Goal: Answer question/provide support: Share knowledge or assist other users

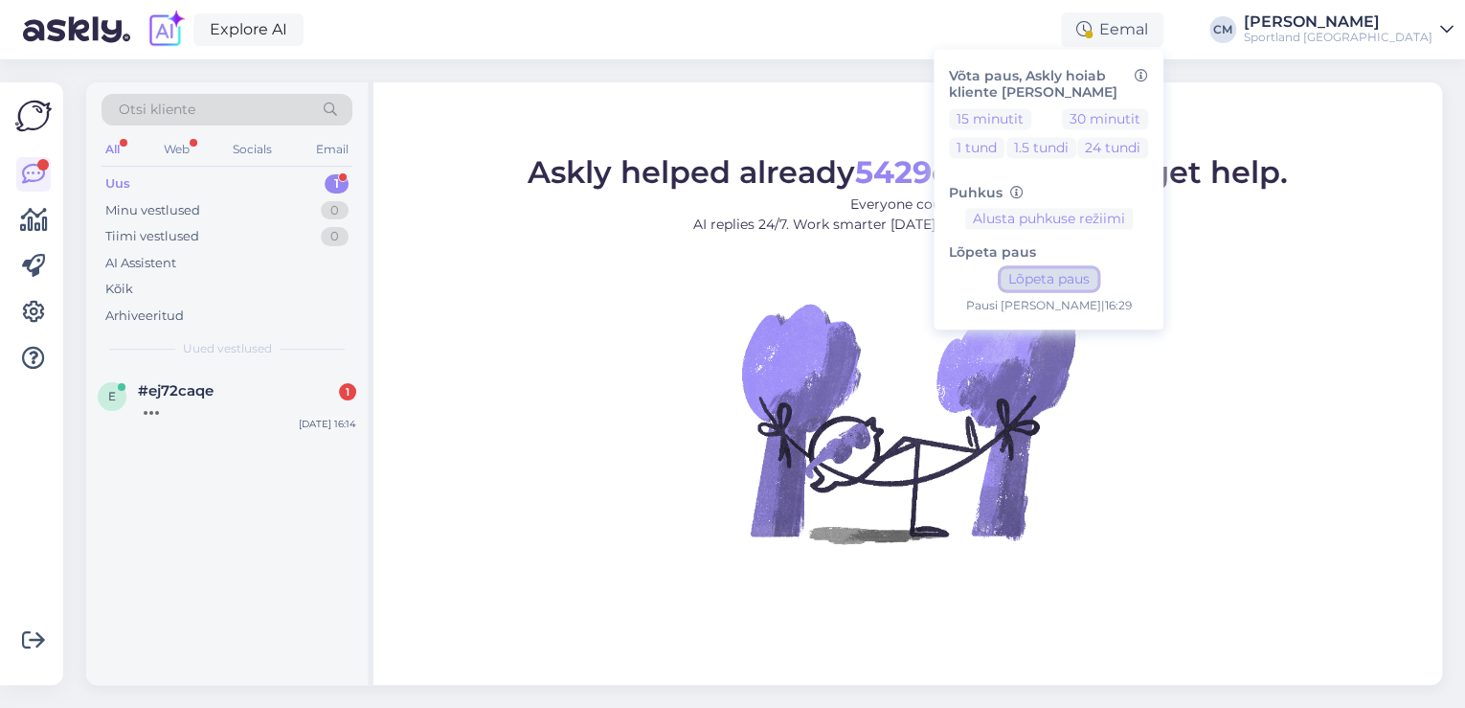
click at [1097, 289] on button "Lõpeta paus" at bounding box center [1049, 279] width 97 height 21
click at [258, 421] on div "e #ej72caqe 1 [DATE] 16:14" at bounding box center [227, 403] width 282 height 69
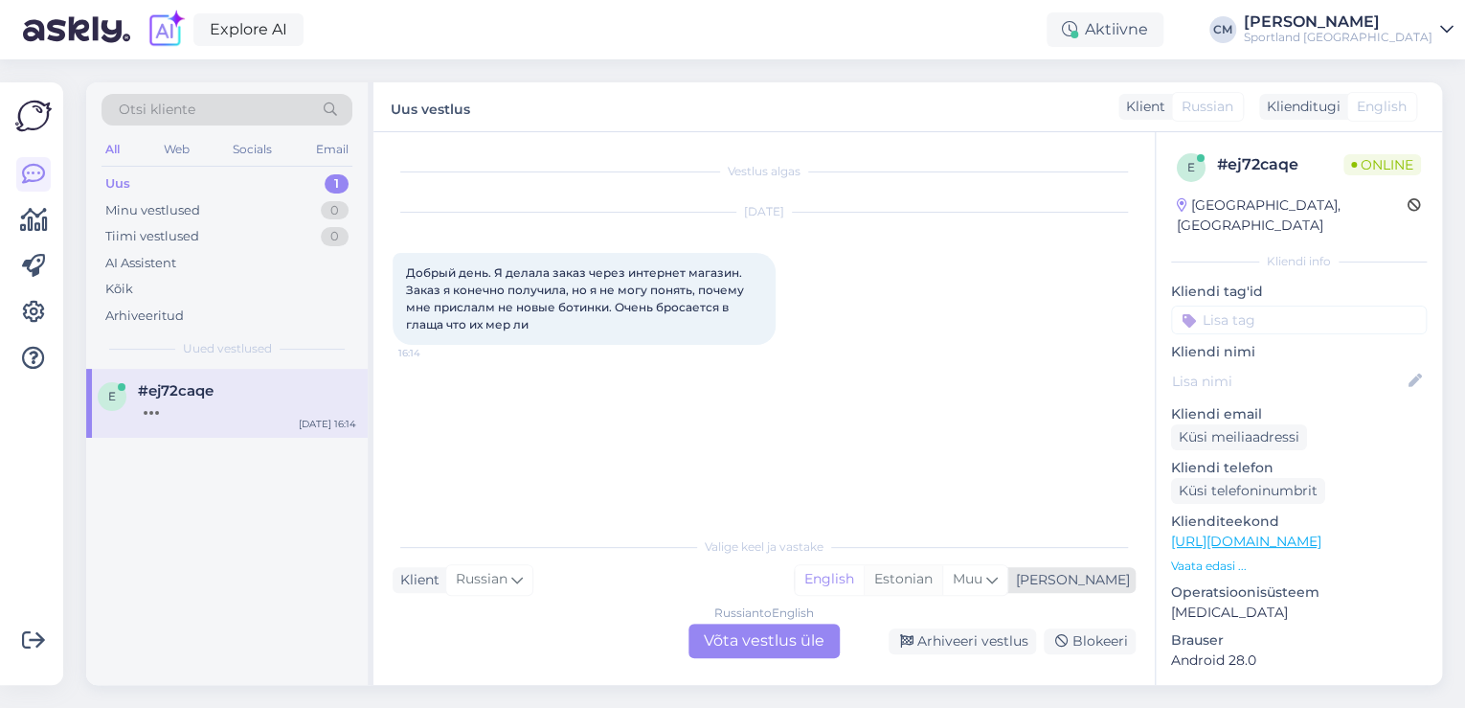
click at [942, 584] on div "Estonian" at bounding box center [903, 579] width 79 height 29
click at [729, 651] on div "Russian to Estonian Võta vestlus üle" at bounding box center [763, 640] width 151 height 34
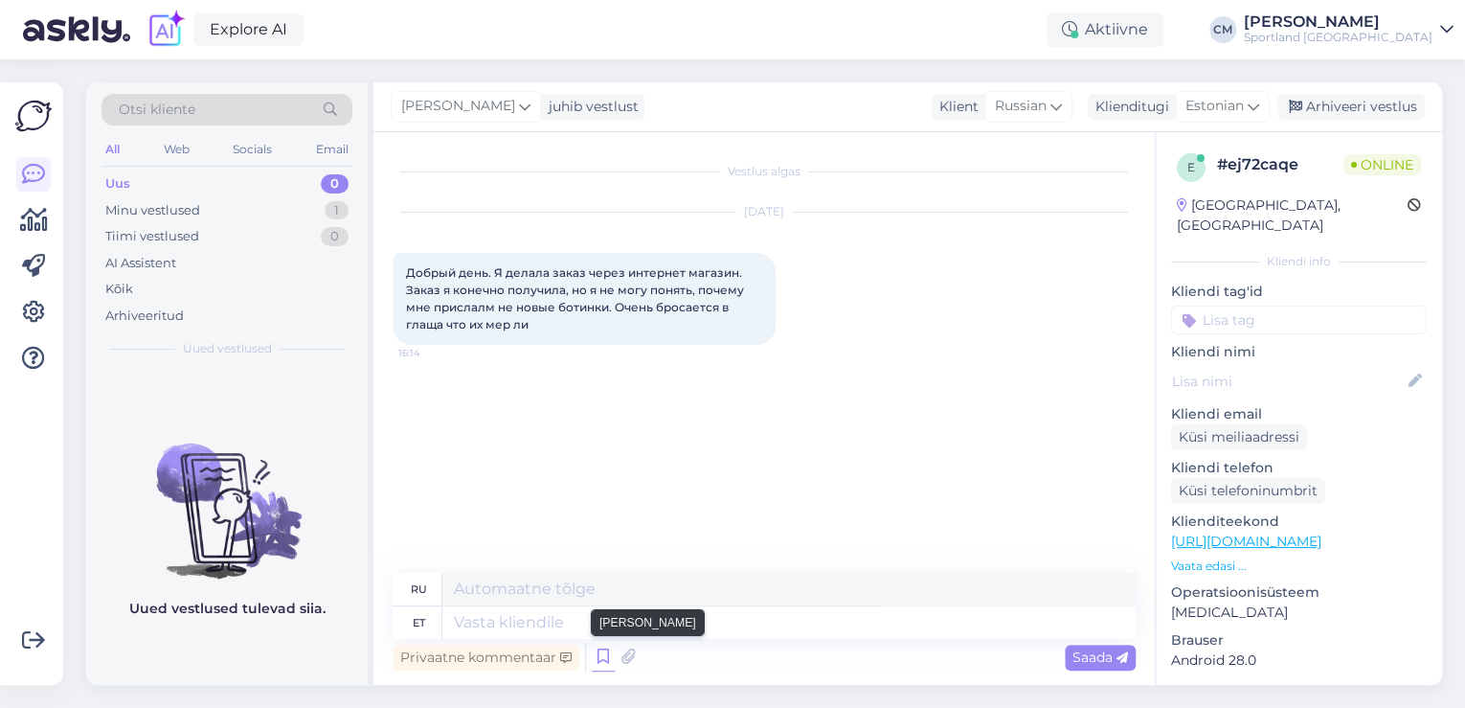
click at [605, 655] on icon at bounding box center [603, 656] width 23 height 29
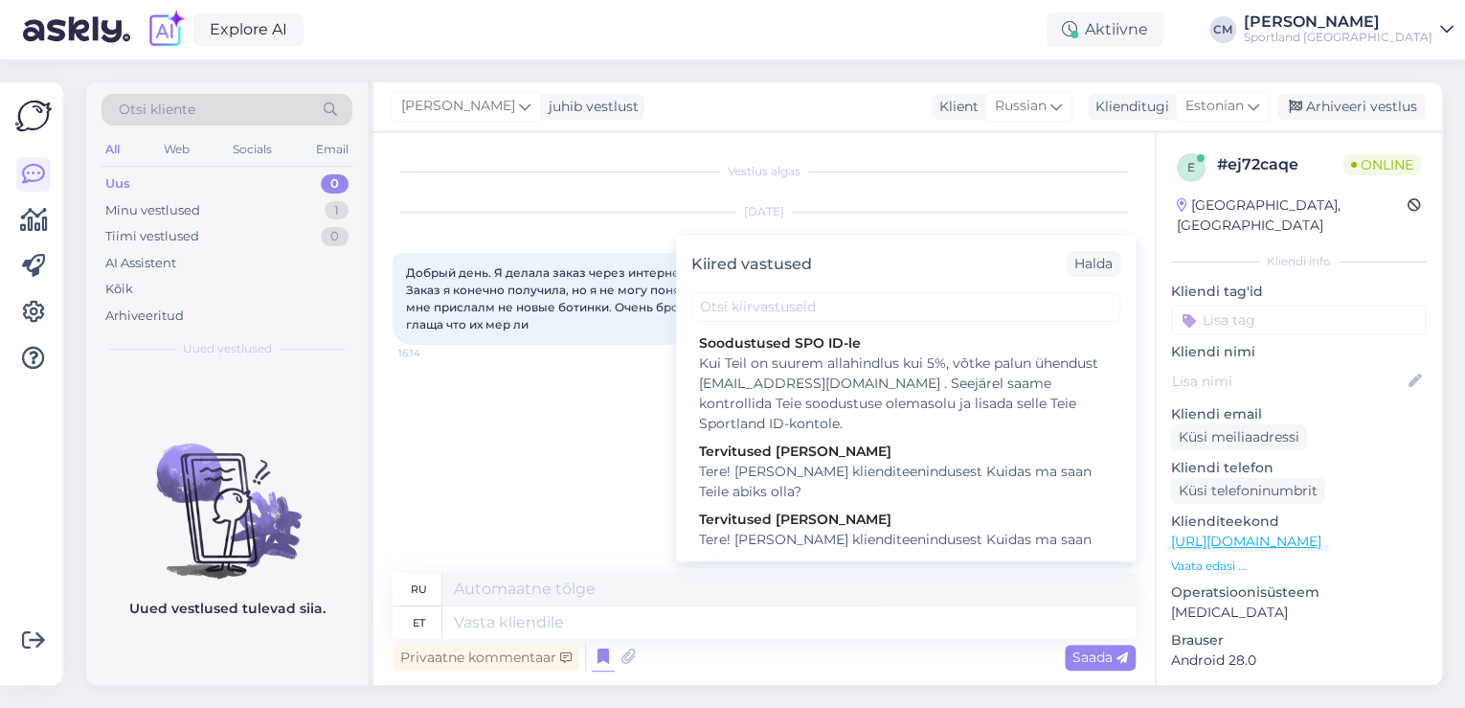
click at [808, 541] on div "Tere! [PERSON_NAME] klienditeenindusest Kuidas ma saan Teile abiks olla?" at bounding box center [906, 550] width 414 height 40
type textarea "Здравствуйте! Я [PERSON_NAME] из службы поддержки клиентов Чем я могу вам помоч…"
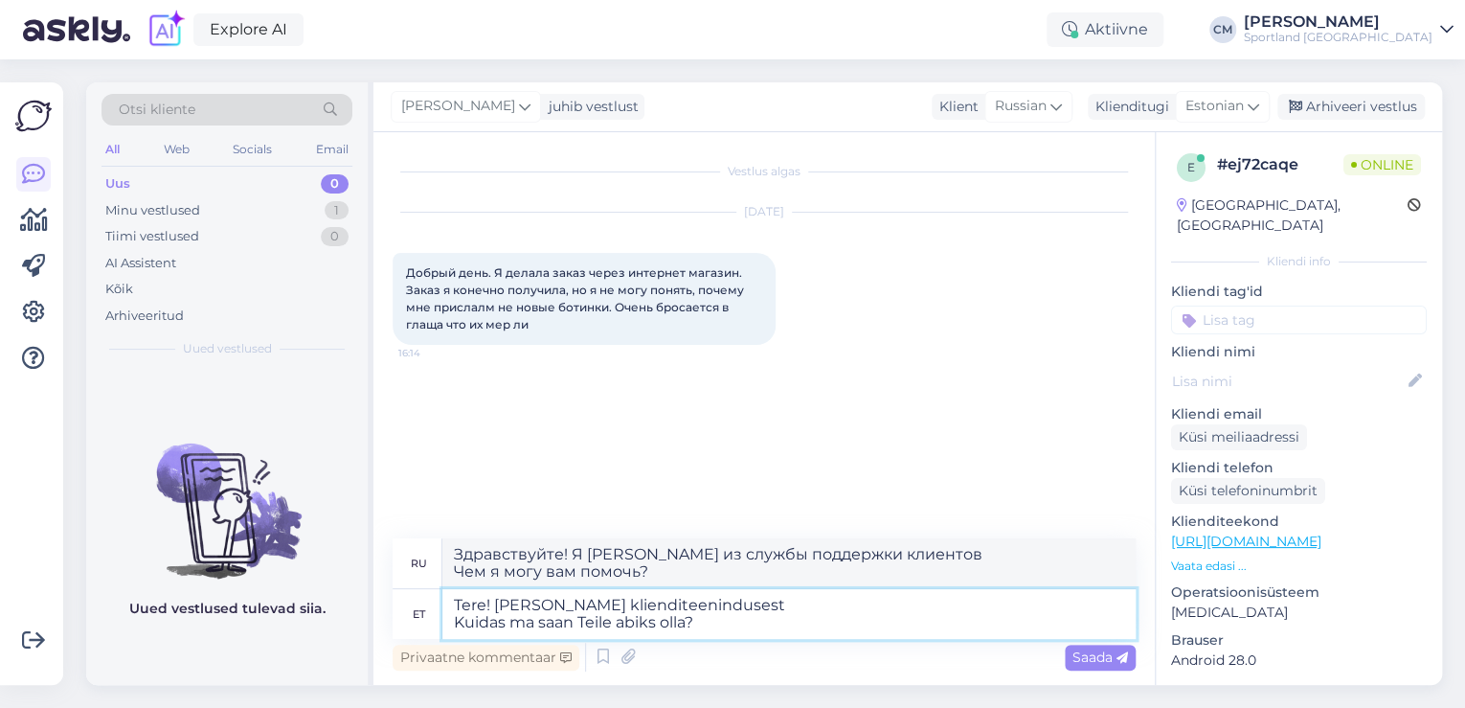
drag, startPoint x: 789, startPoint y: 610, endPoint x: 536, endPoint y: 637, distance: 254.2
click at [536, 637] on textarea "Tere! [PERSON_NAME] klienditeenindusest Kuidas ma saan Teile abiks olla?" at bounding box center [788, 614] width 693 height 50
click at [659, 635] on textarea "Tere! [PERSON_NAME] klienditeenindusest Kuidas ma saan Teile abiks olla?" at bounding box center [788, 614] width 693 height 50
drag, startPoint x: 715, startPoint y: 629, endPoint x: 428, endPoint y: 631, distance: 287.3
click at [428, 631] on div "et Tere! Olen Carmen klienditeenindusest Kuidas ma saan Teile abiks olla?" at bounding box center [764, 614] width 743 height 50
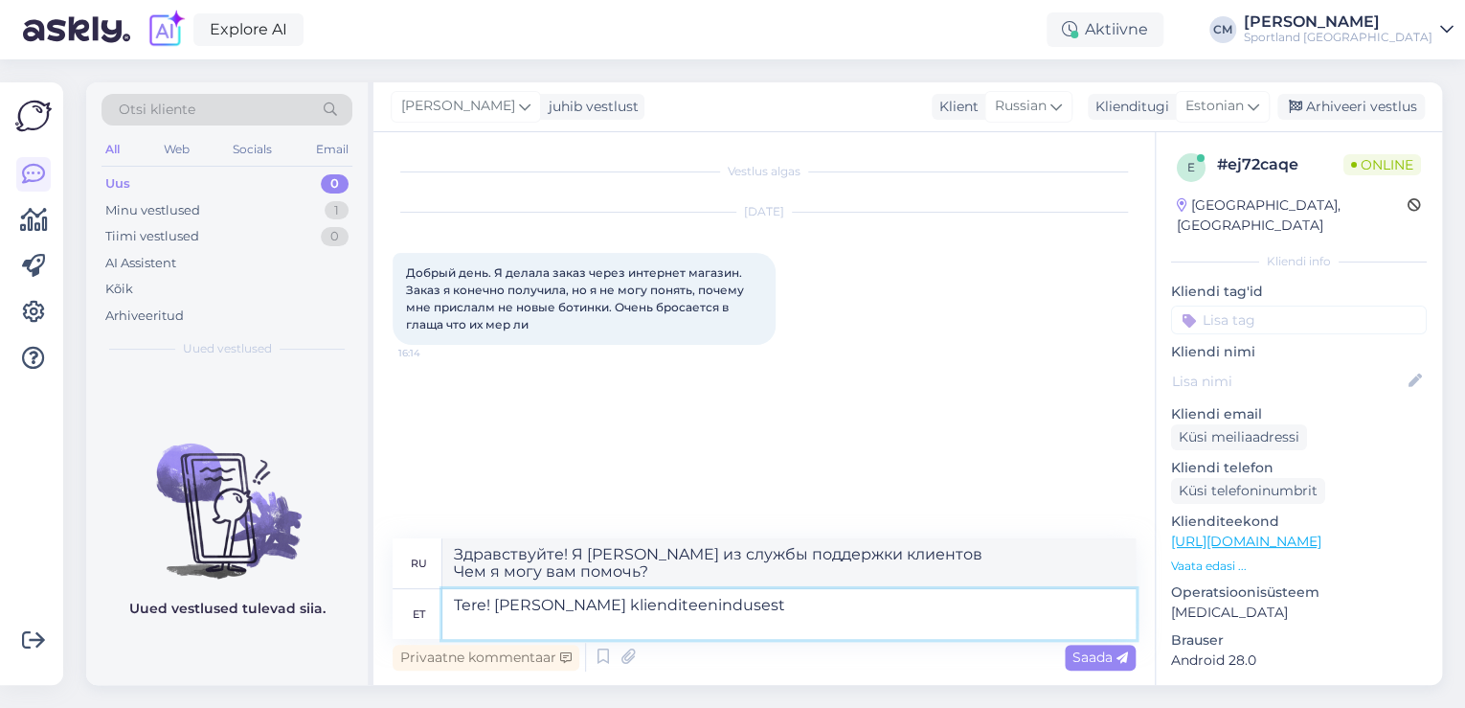
type textarea "Tere! [PERSON_NAME] klienditeenindusest"
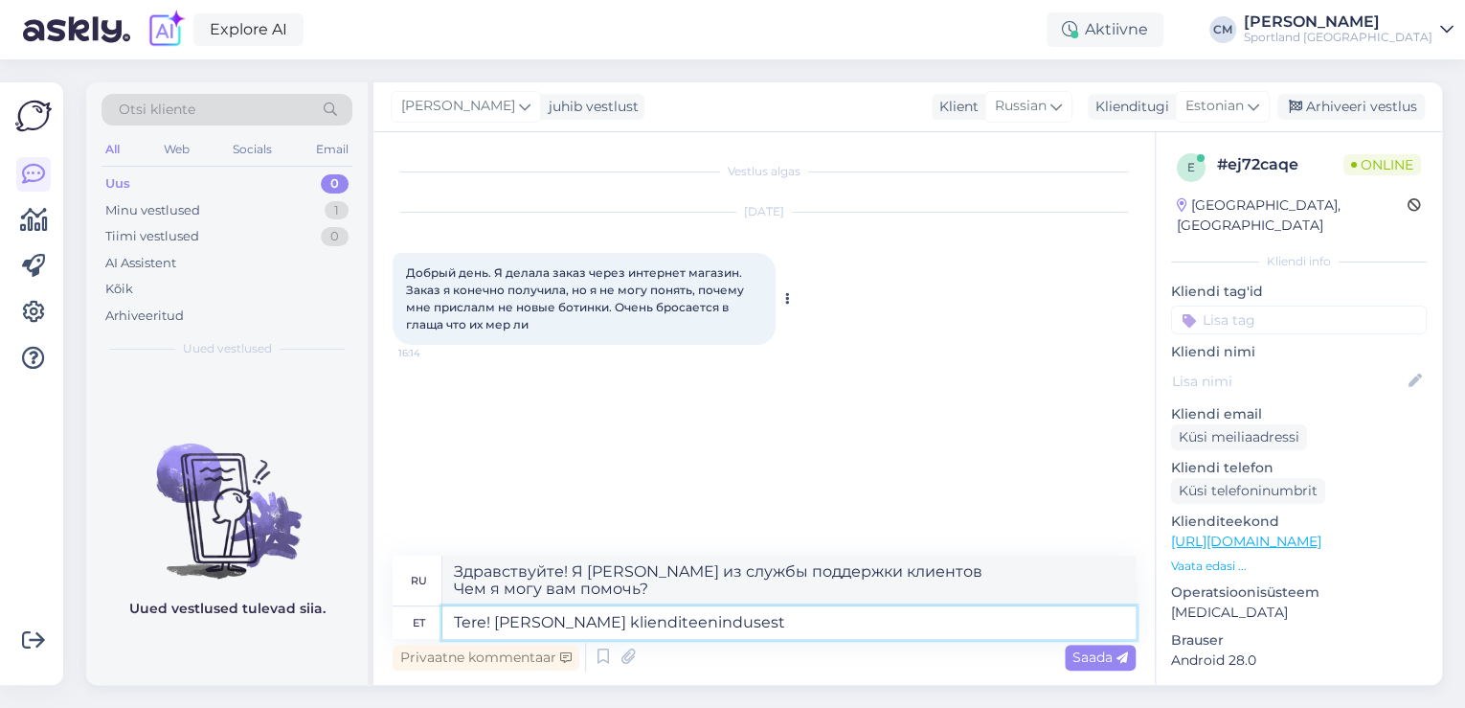
type textarea "Здравствуйте! Меня зовут [PERSON_NAME], я из службы поддержки клиентов."
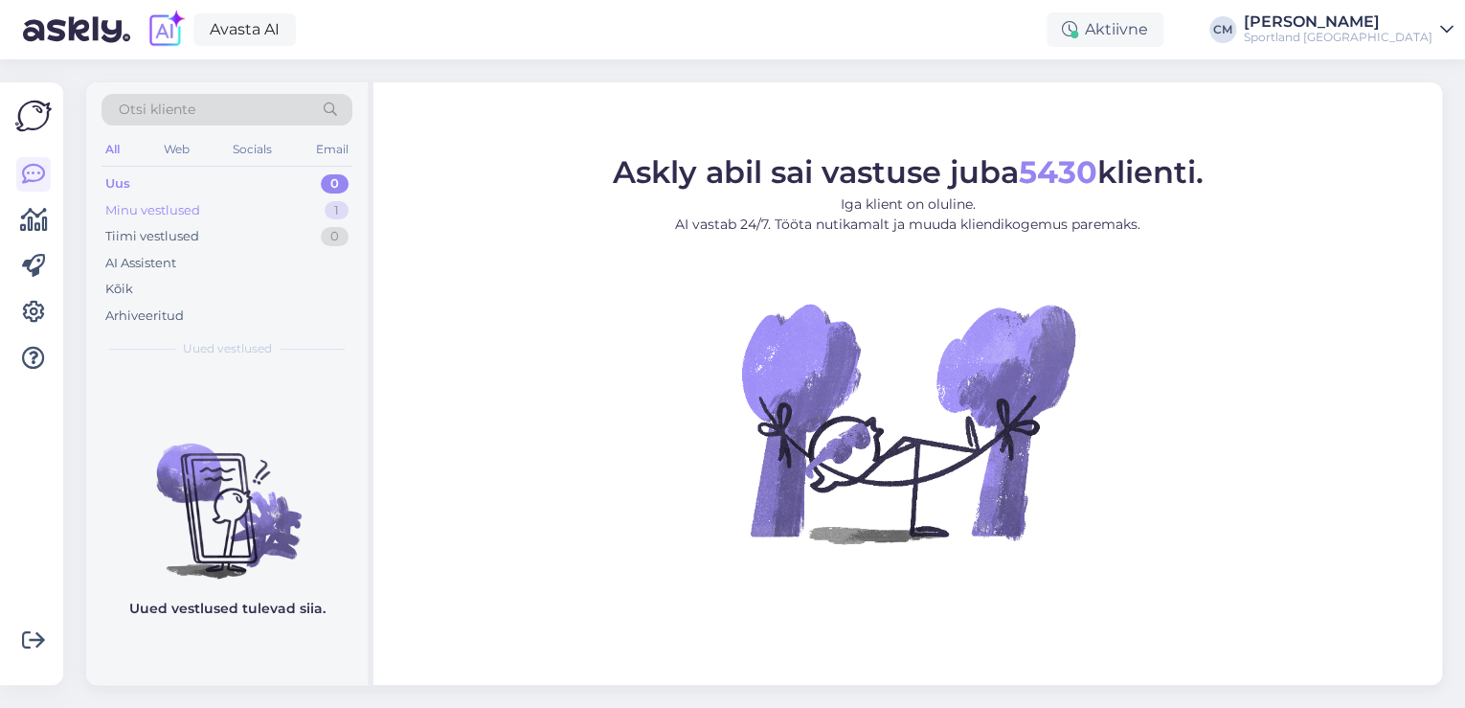
click at [327, 211] on div "1" at bounding box center [337, 210] width 24 height 19
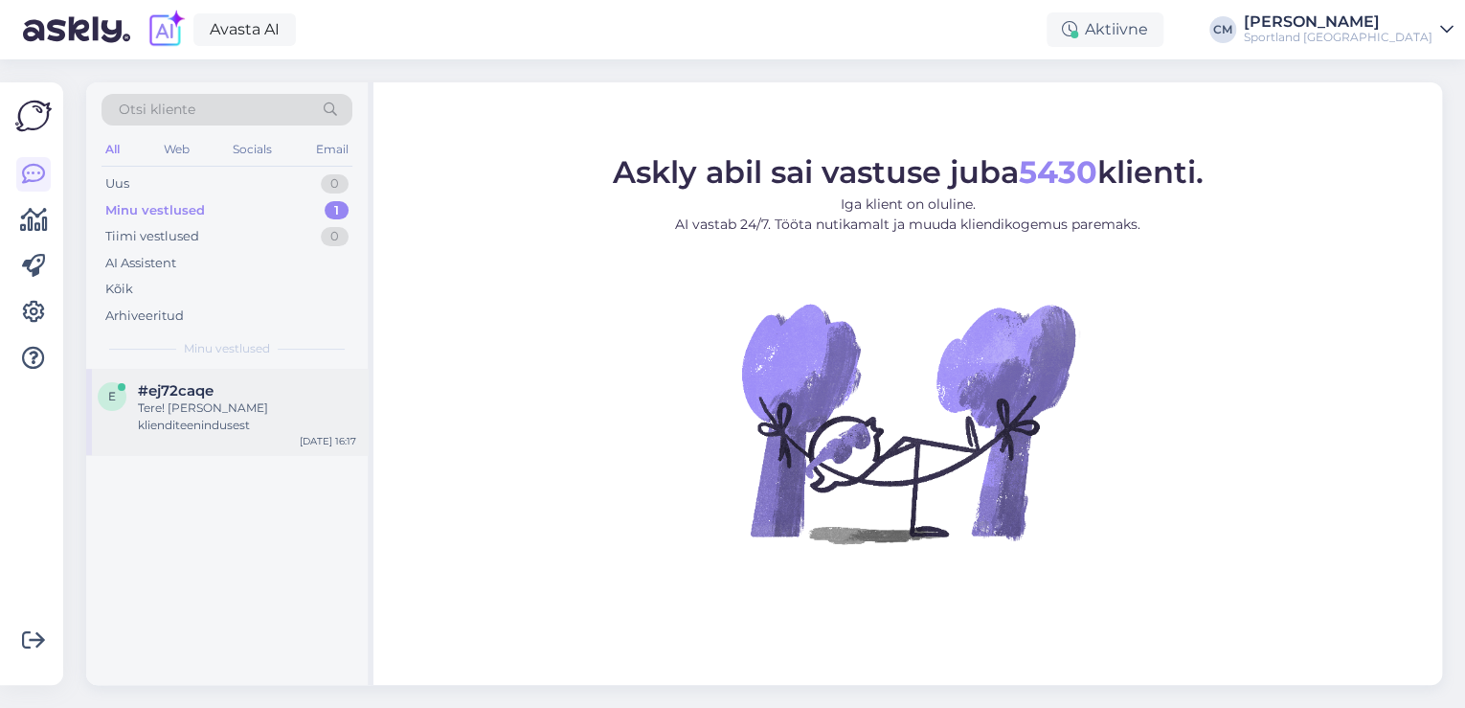
click at [194, 429] on div "Tere! [PERSON_NAME] klienditeenindusest" at bounding box center [247, 416] width 218 height 34
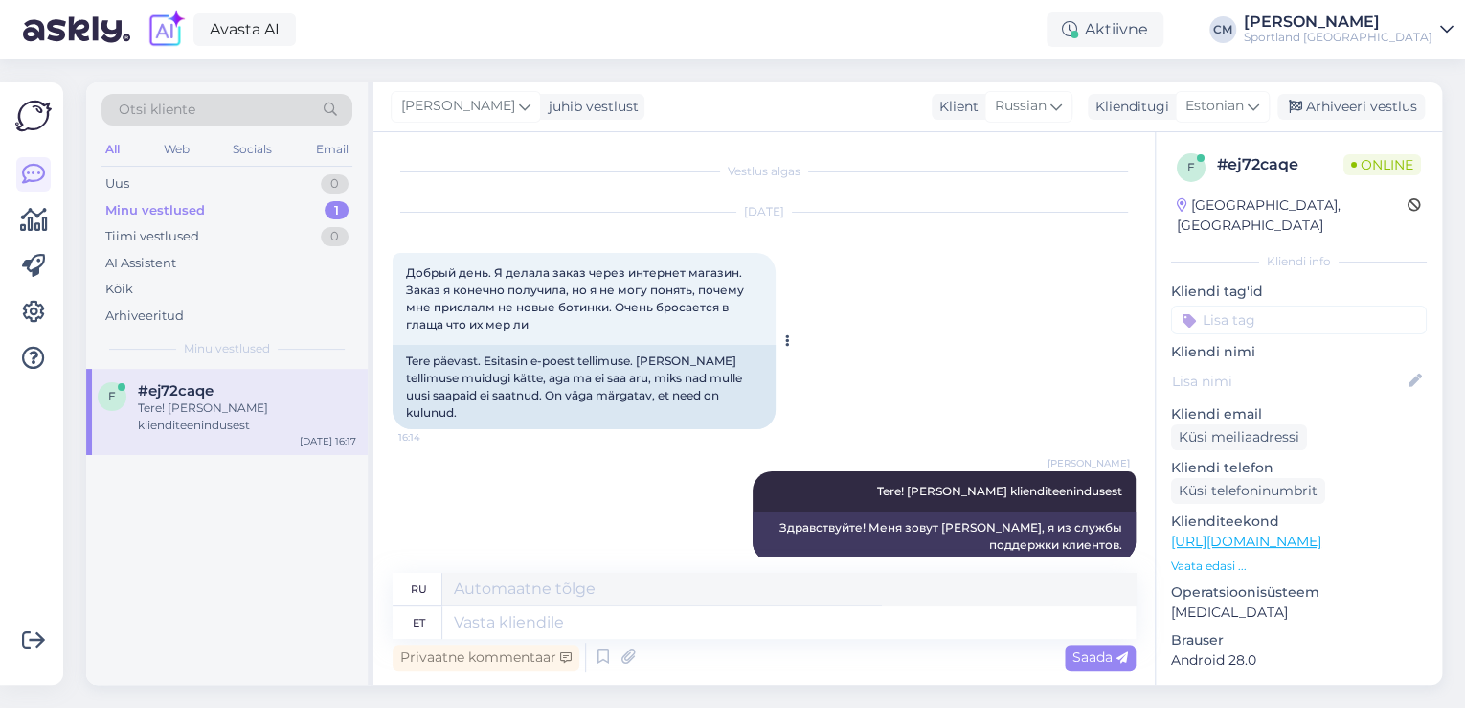
scroll to position [9, 0]
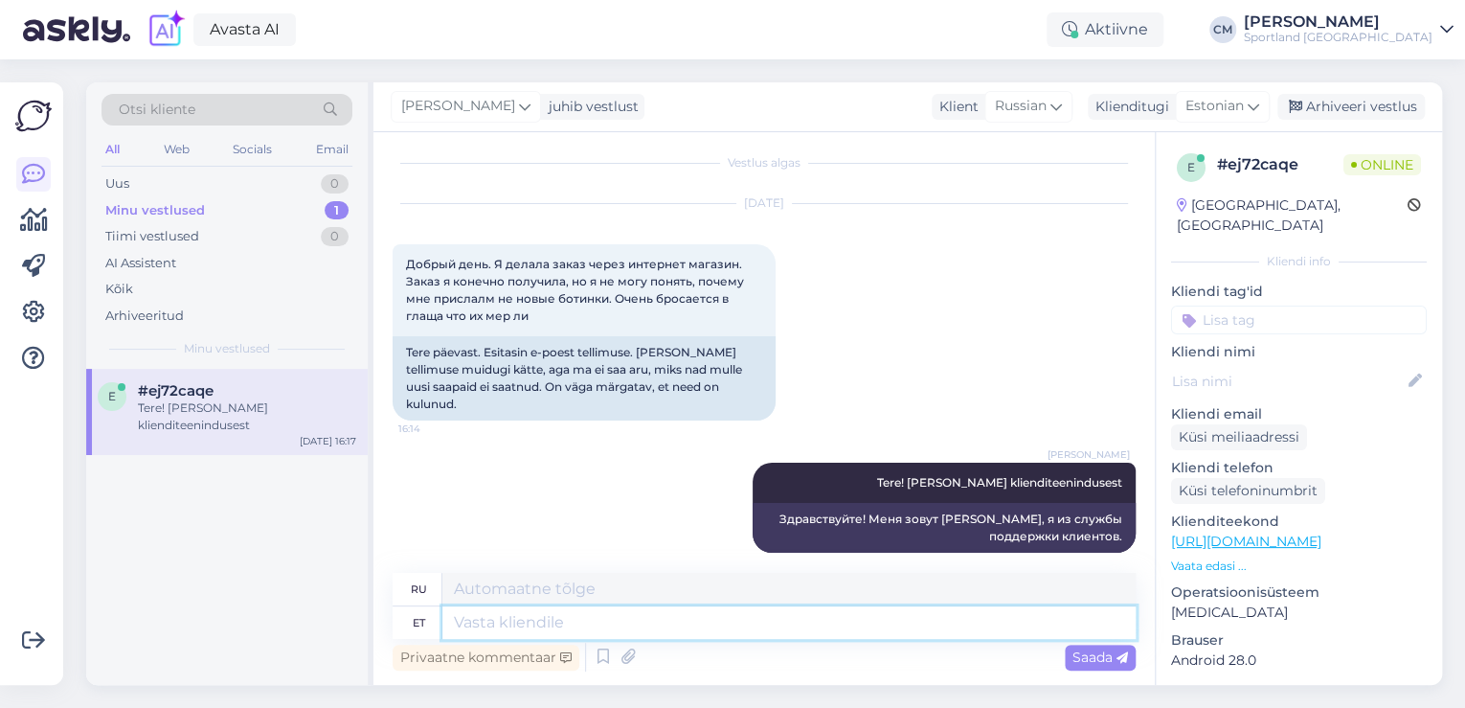
click at [517, 626] on textarea at bounding box center [788, 622] width 693 height 33
type textarea "Too"
type textarea "Приносить"
type textarea "T"
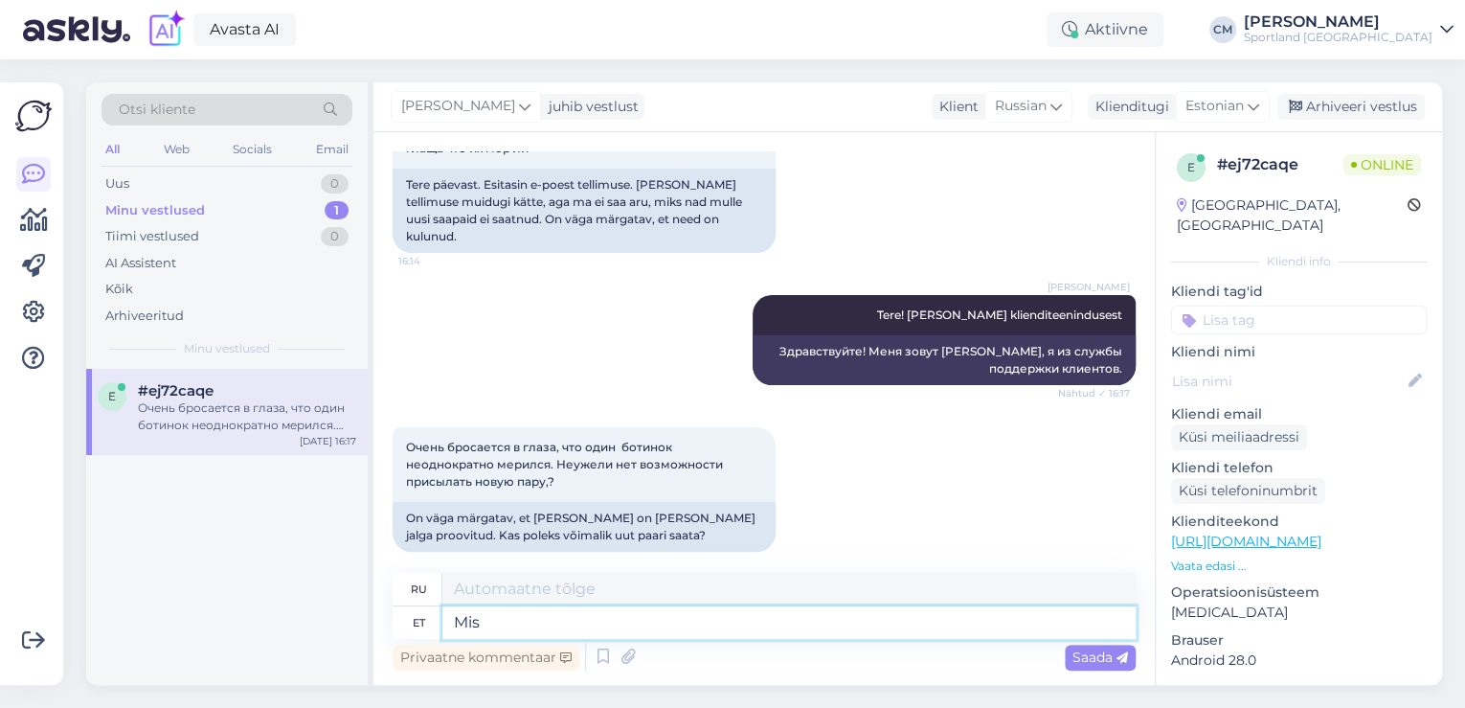
type textarea "Mis o"
type textarea "Что"
type textarea "Mis on"
type textarea "Что такое"
type textarea "Mis on teie e"
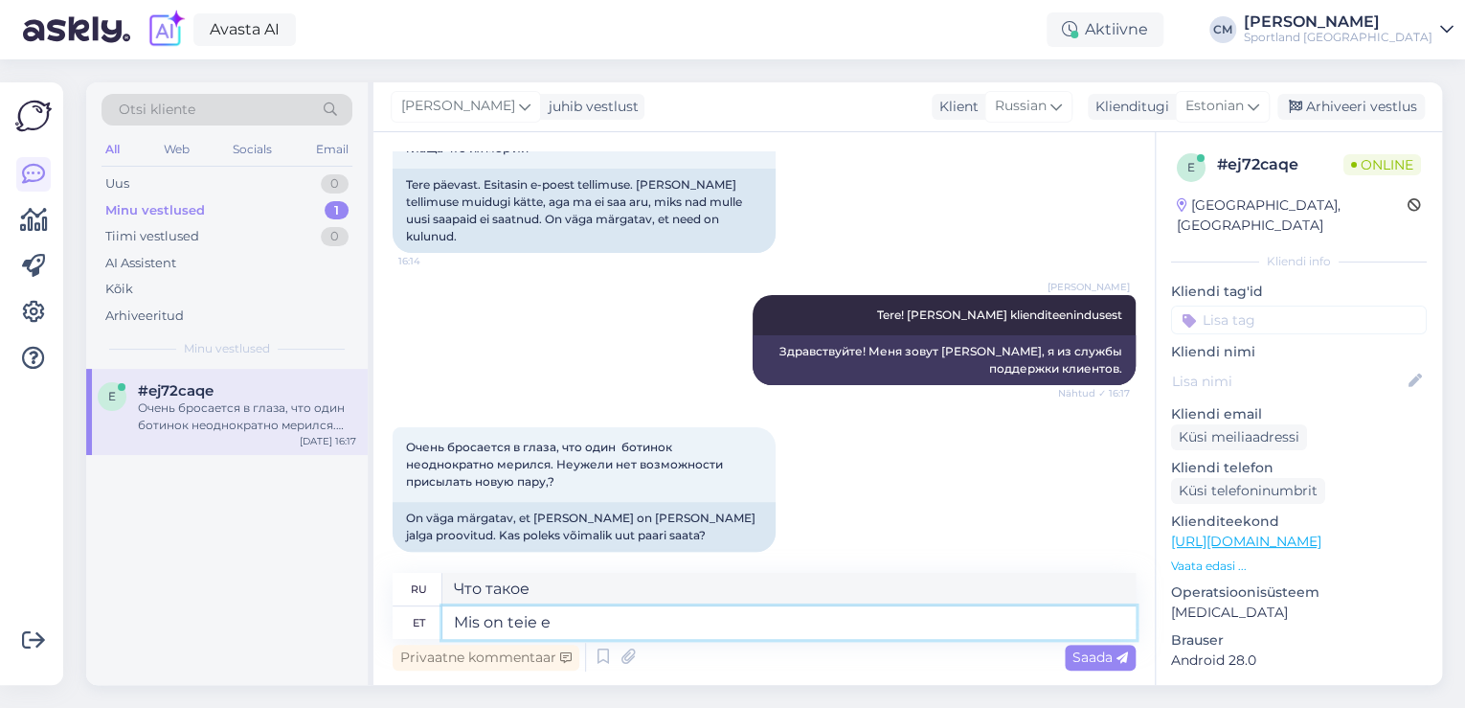
type textarea "А какой у тебя?"
type textarea "Mis on teie tellimuse n"
type textarea "Какой ваш заказ?"
type textarea "Mis on teie tellimuse number?"
type textarea "Какой номер вашего заказа?"
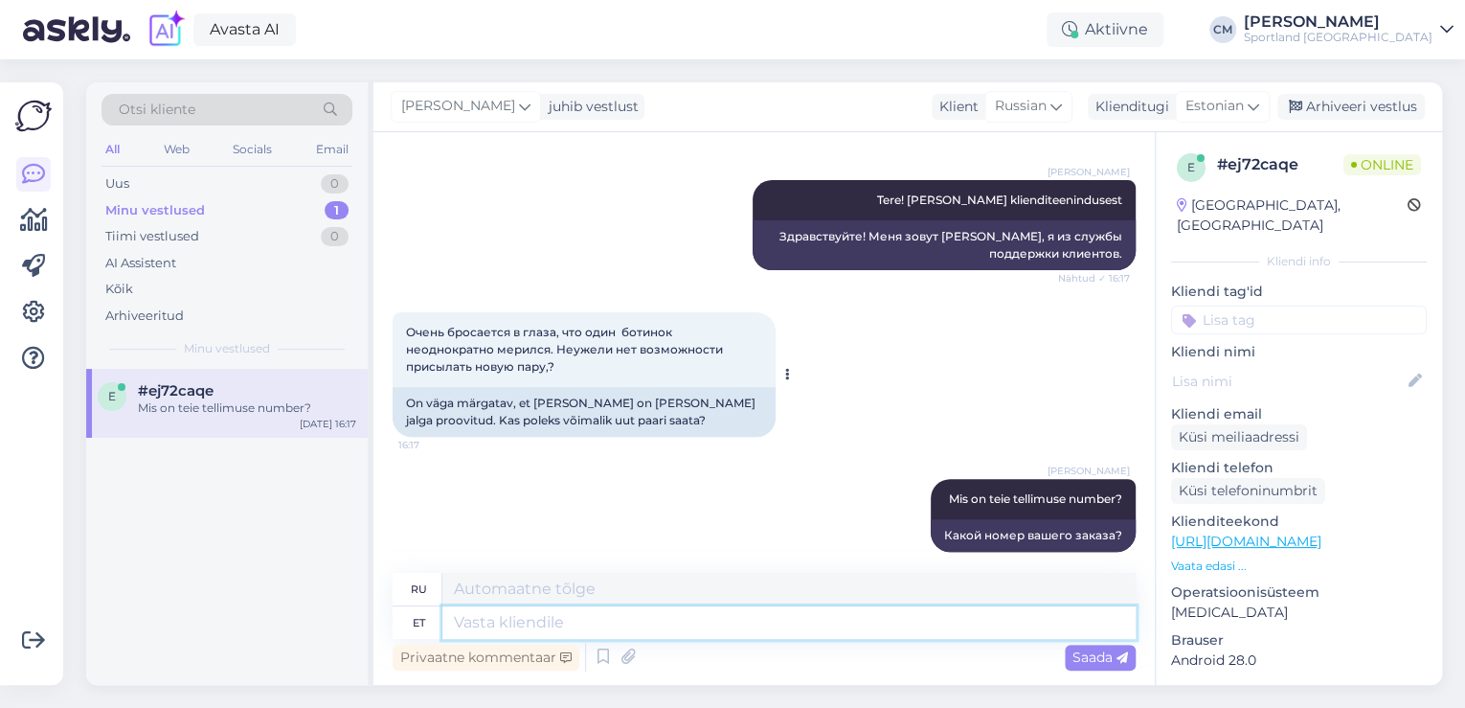
scroll to position [290, 0]
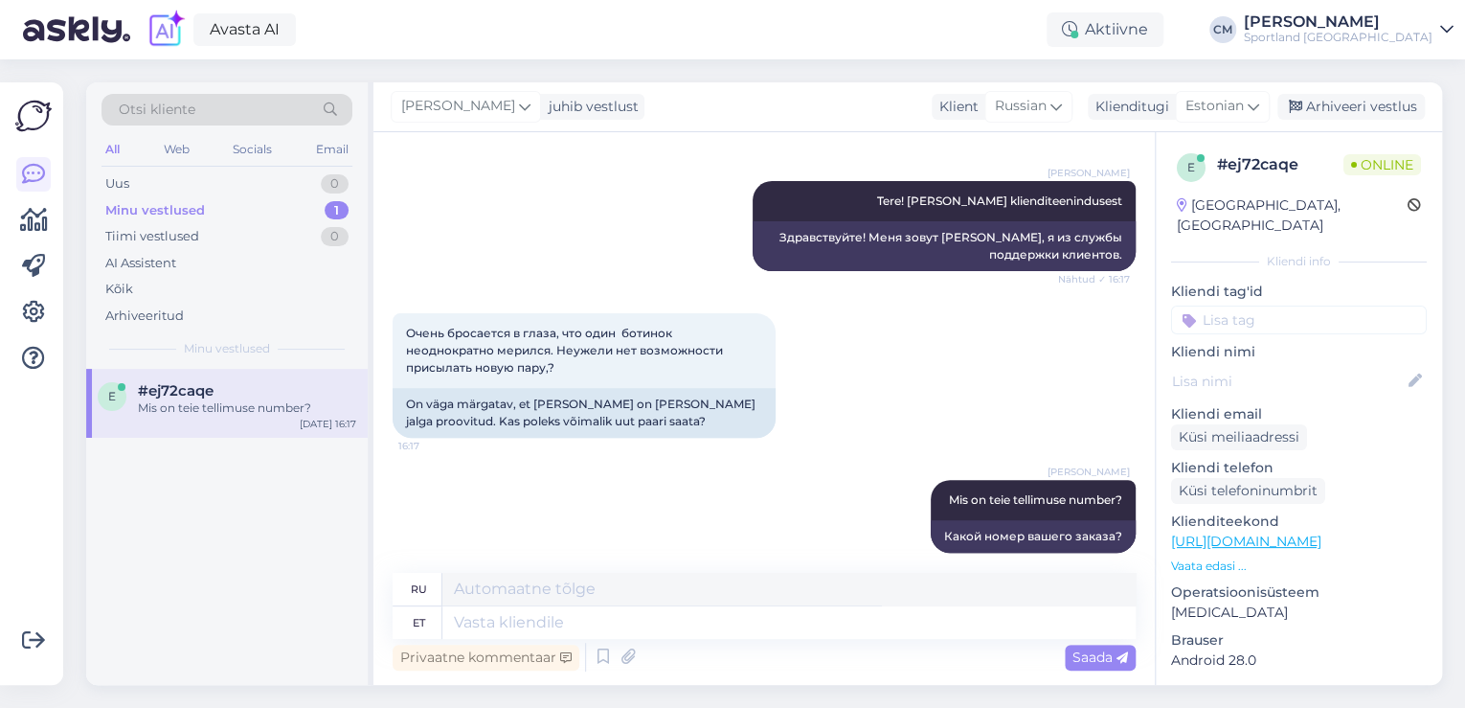
click at [1310, 305] on input at bounding box center [1299, 319] width 256 height 29
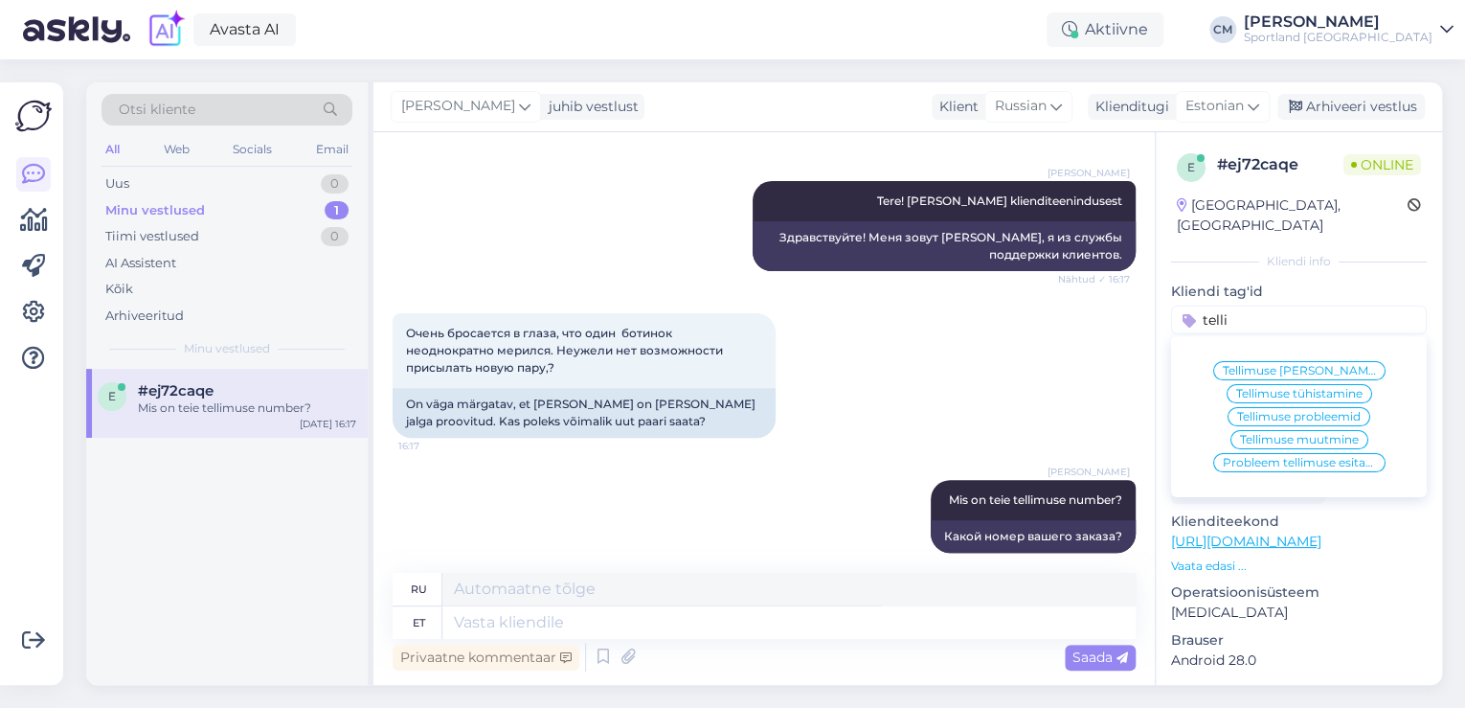
type input "telli"
click at [1314, 411] on span "Tellimuse probleemid" at bounding box center [1299, 416] width 124 height 11
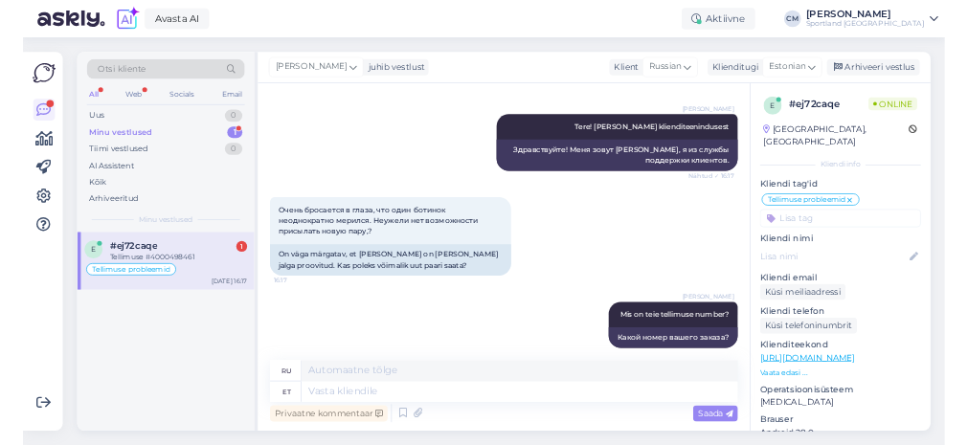
scroll to position [406, 0]
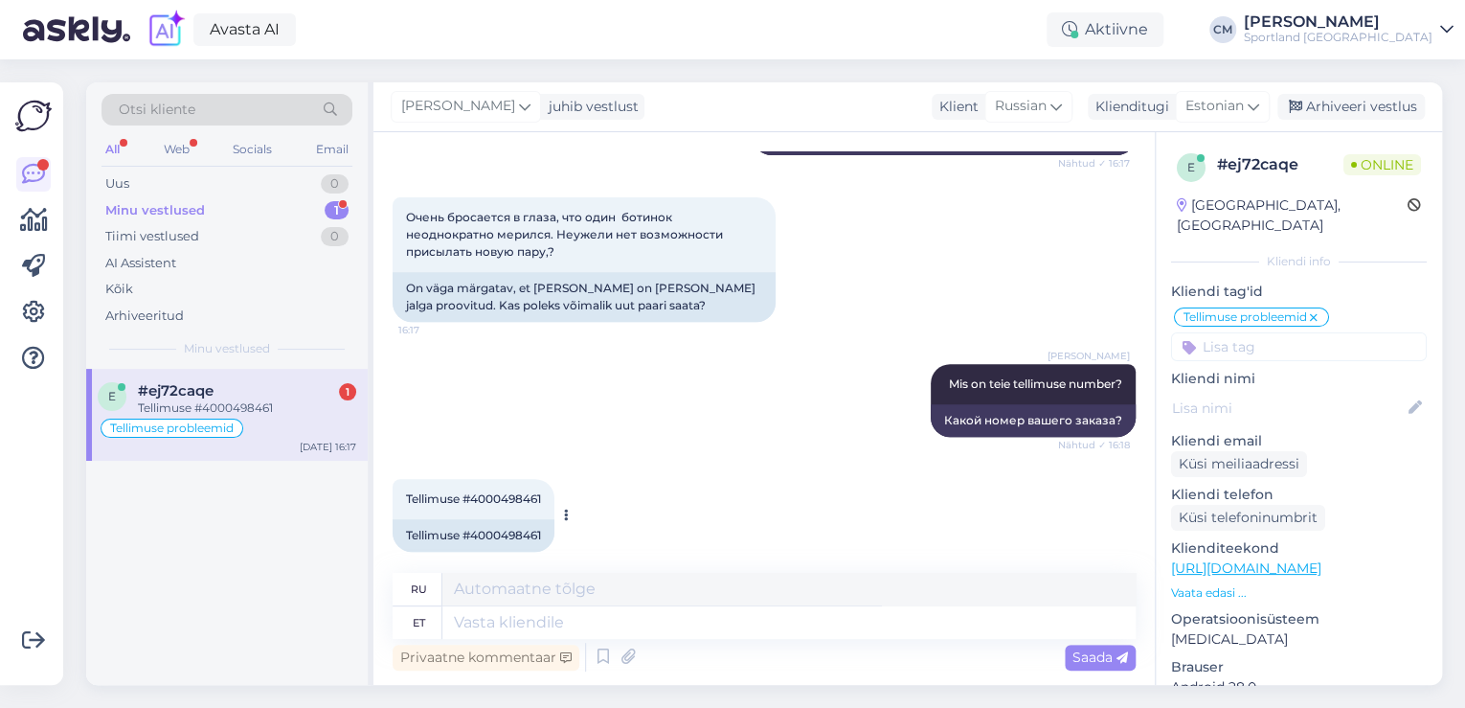
click at [508, 519] on div "Tellimuse #4000498461" at bounding box center [474, 535] width 162 height 33
copy div "4000498461"
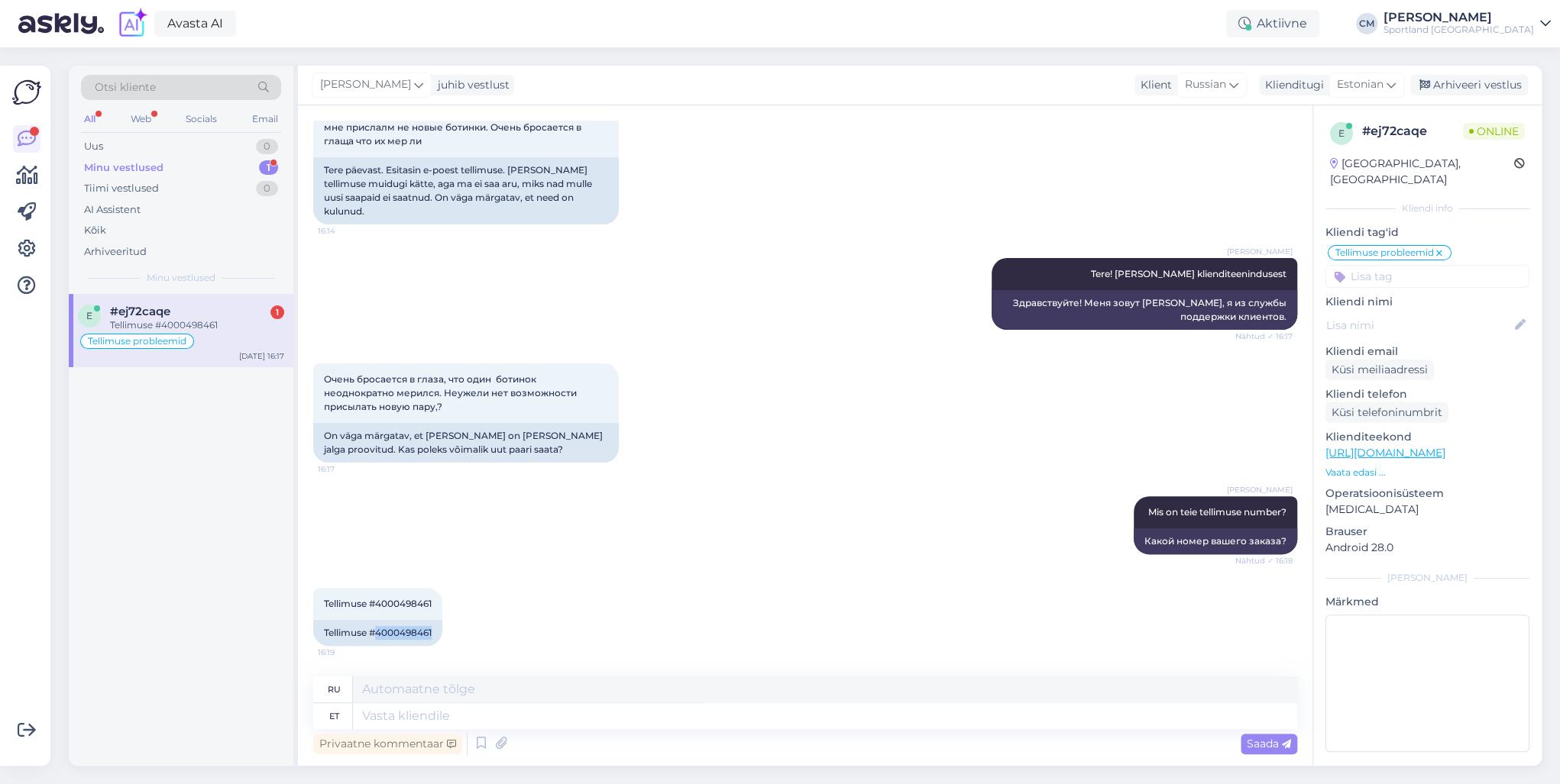
scroll to position [104, 0]
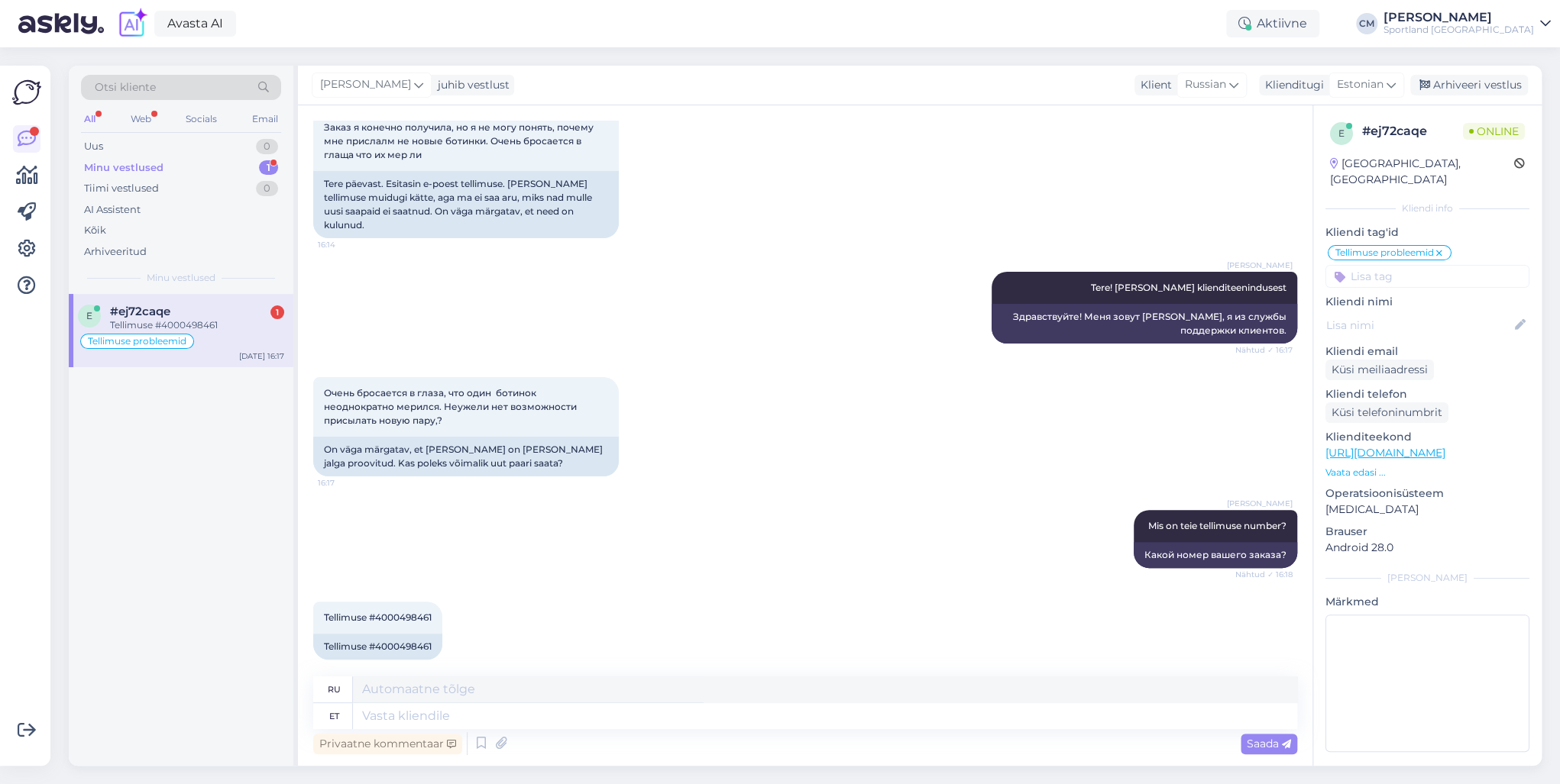
click at [539, 494] on div "[PERSON_NAME] Mis on teie tellimuse number? Nähtud ✓ 16:18 Какой номер вашего з…" at bounding box center [805, 539] width 984 height 92
click at [492, 564] on textarea at bounding box center [824, 716] width 944 height 26
type textarea "Kuhu t"
type textarea "Где"
type textarea "Kuhu te"
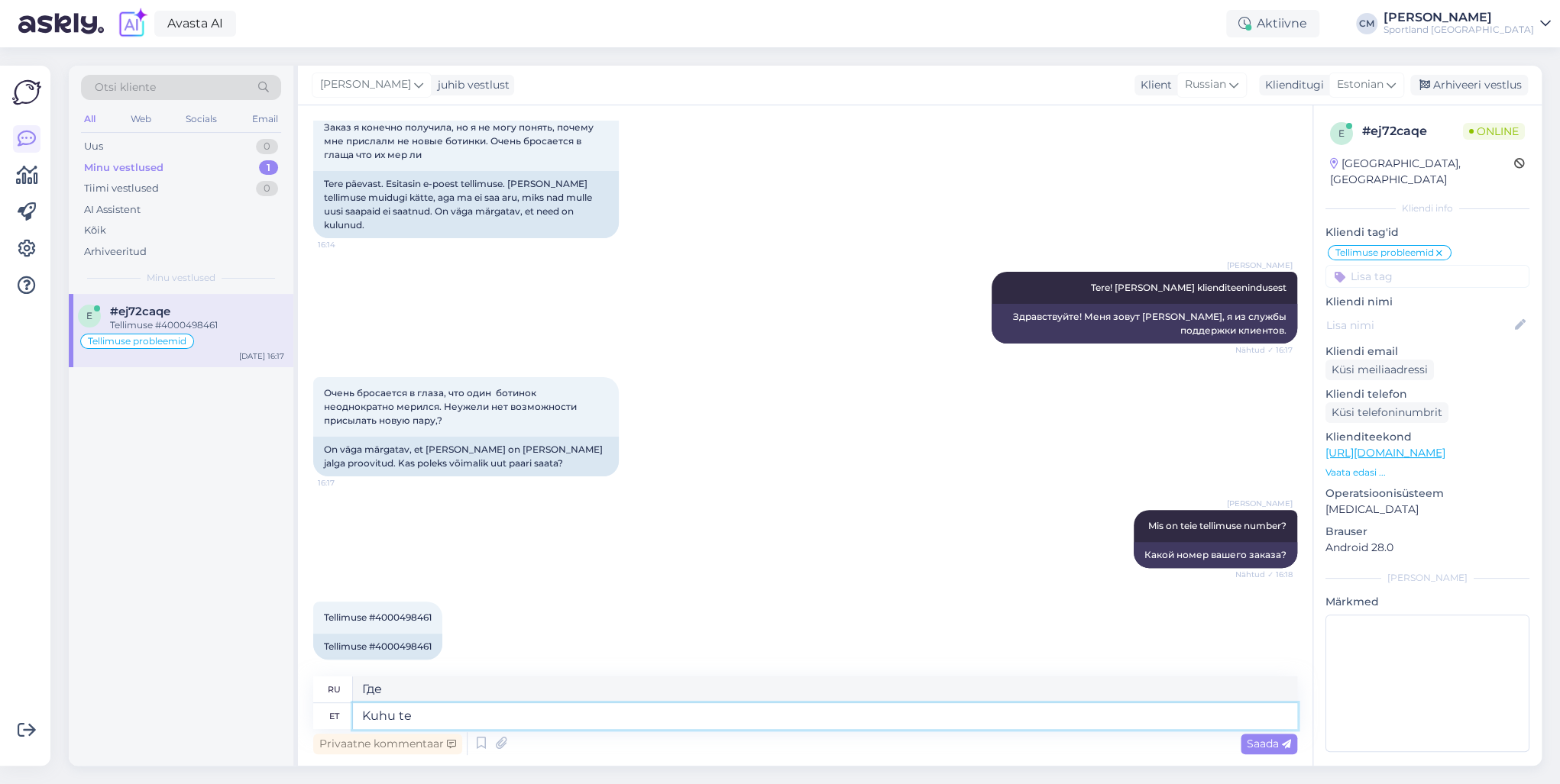
type textarea "Где ты?"
type textarea "Kuhu te toote t"
type textarea "Откуда вы?"
type textarea "Kuhu te toote tagastasite?"
type textarea "[PERSON_NAME] вы вернули товар?"
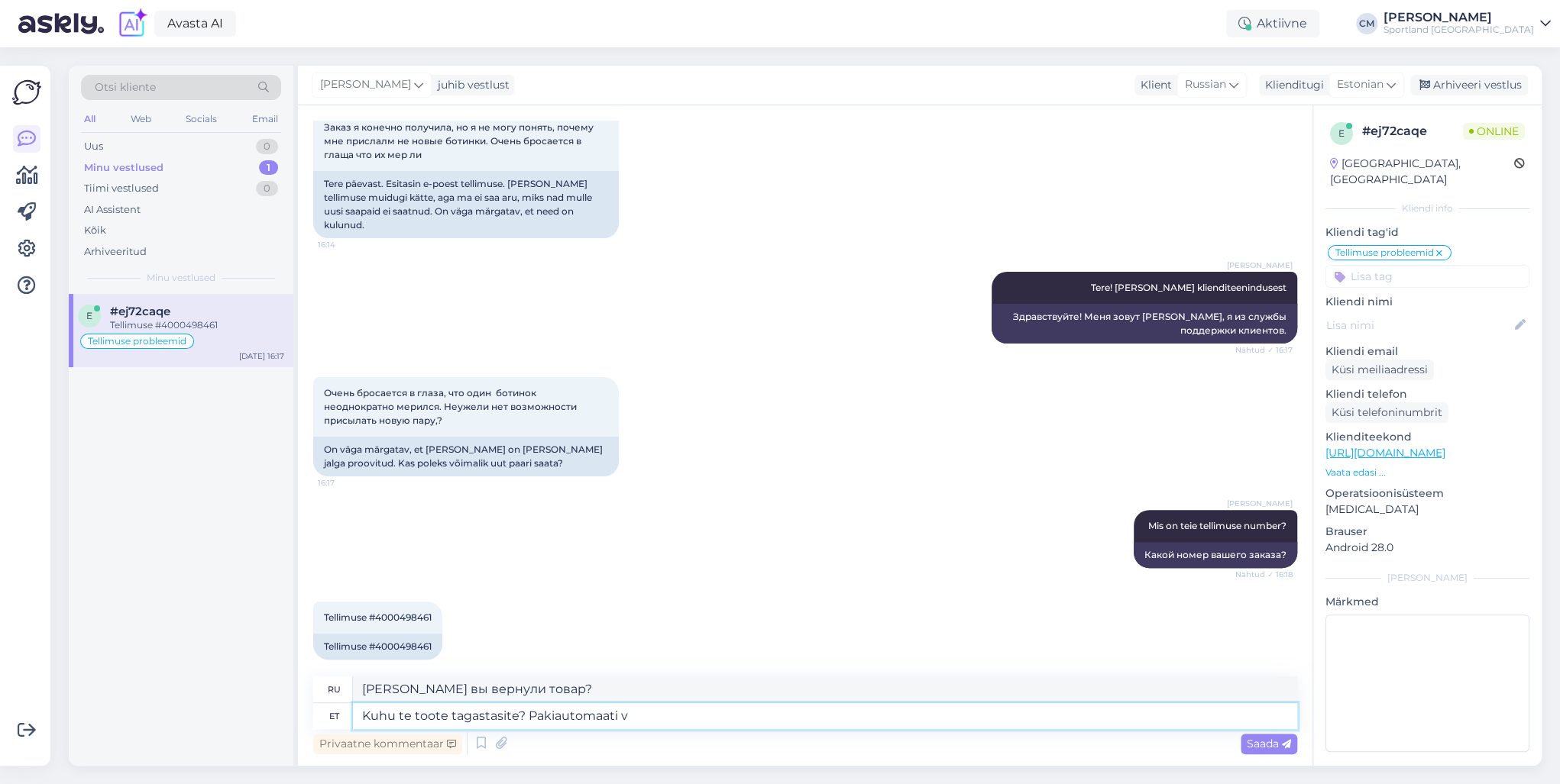
type textarea "Kuhu te toote tagastasite? Pakiautomaati võ"
type textarea "[PERSON_NAME] вы вернули товар? Почтомат."
type textarea "Kuhu te toote tagastasite? Pakiautomaati või kau"
type textarea "[PERSON_NAME] вы вернули товар? Посылочный терминал или"
type textarea "Kuhu te toote tagastasite? Pakiautomaati või kauplusesse ja"
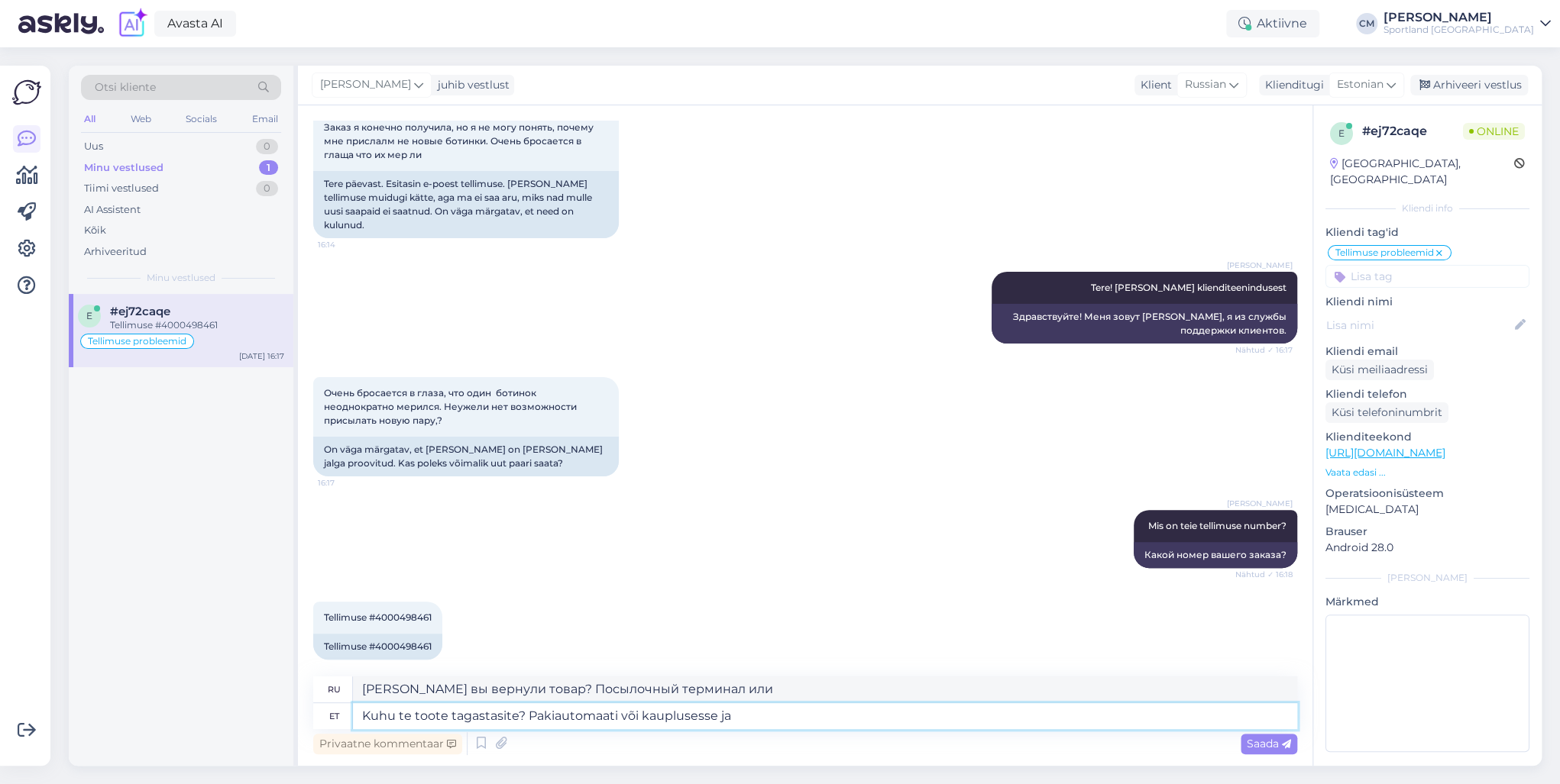
type textarea "[PERSON_NAME] вы вернули товар? В пакомат или в магазин."
type textarea "Kuhu te toote tagastasite? Pakiautomaati või kauplusesse ja millal?"
type textarea "[PERSON_NAME] вы вернули товар? В пакомат или в магазин? И когда?"
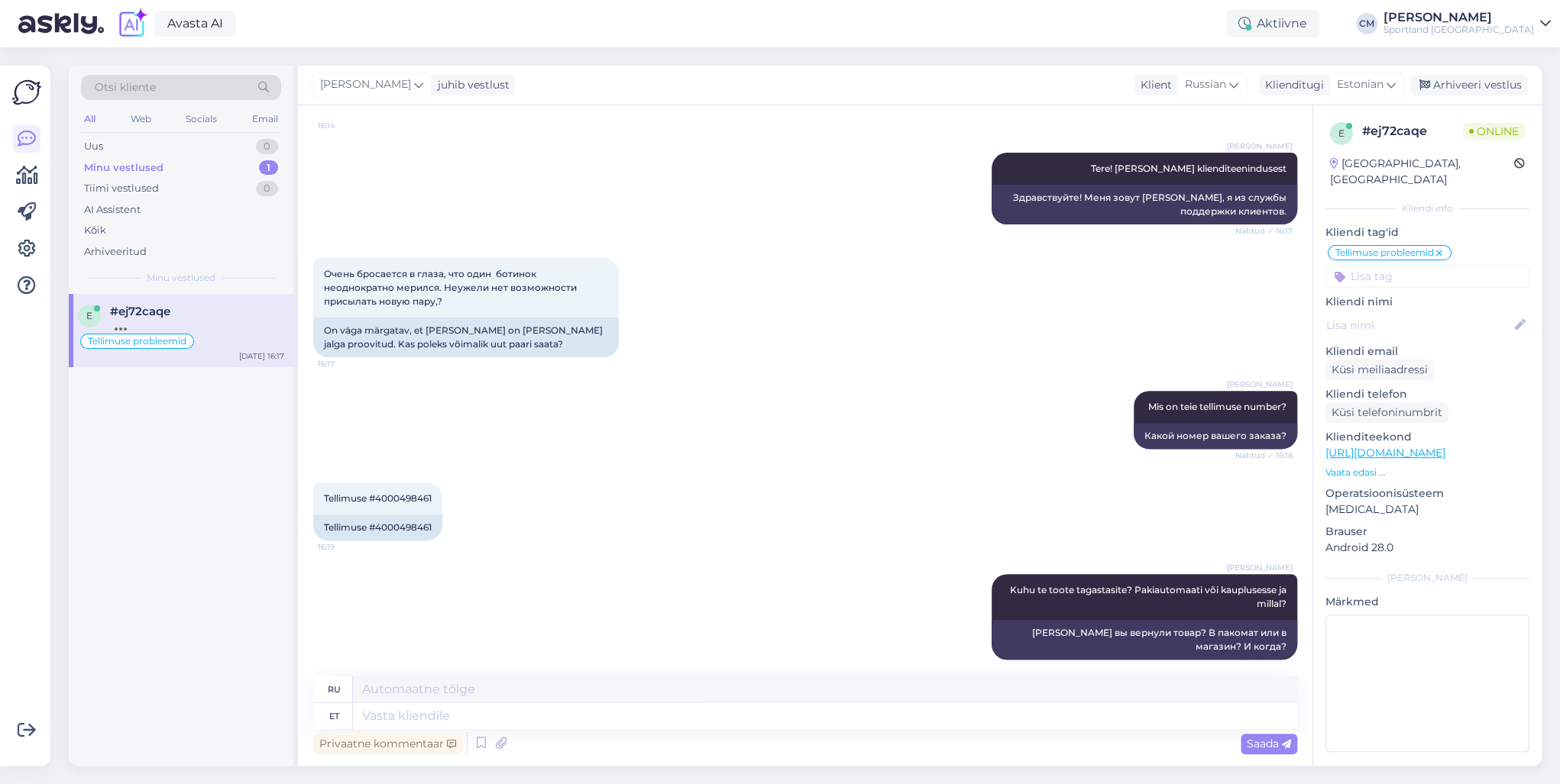
scroll to position [342, 0]
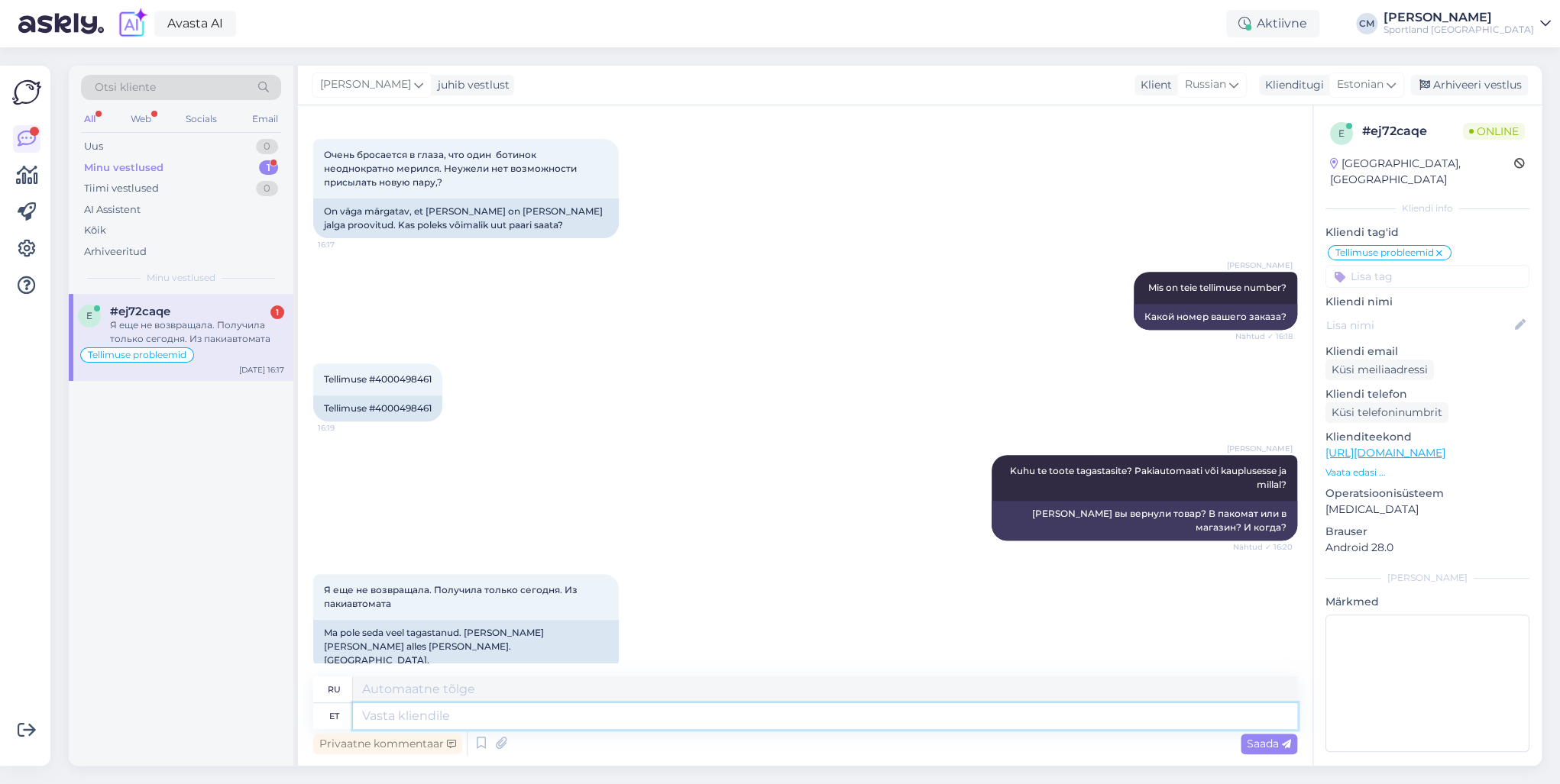
click at [516, 564] on textarea at bounding box center [824, 716] width 944 height 26
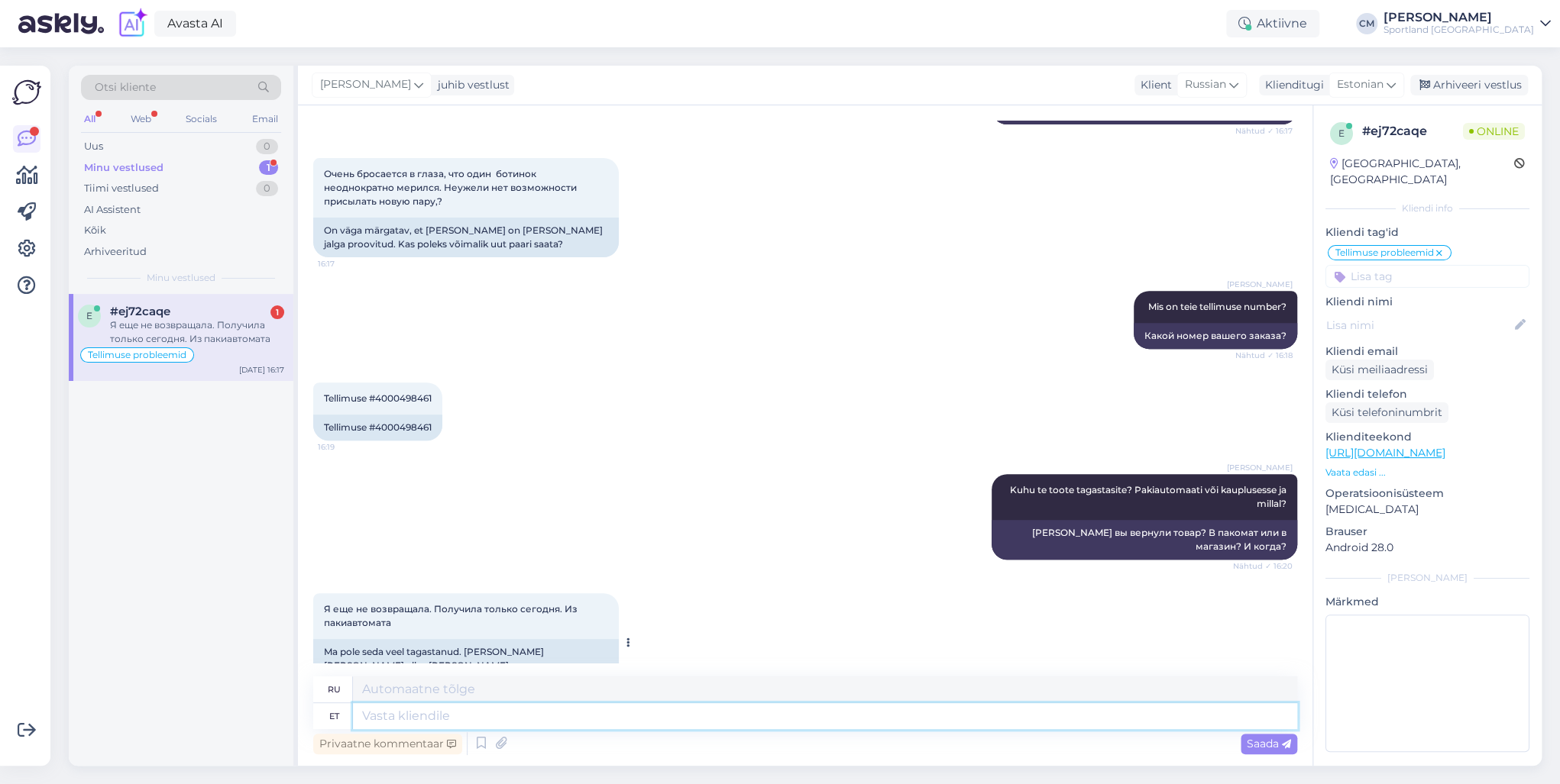
scroll to position [341, 0]
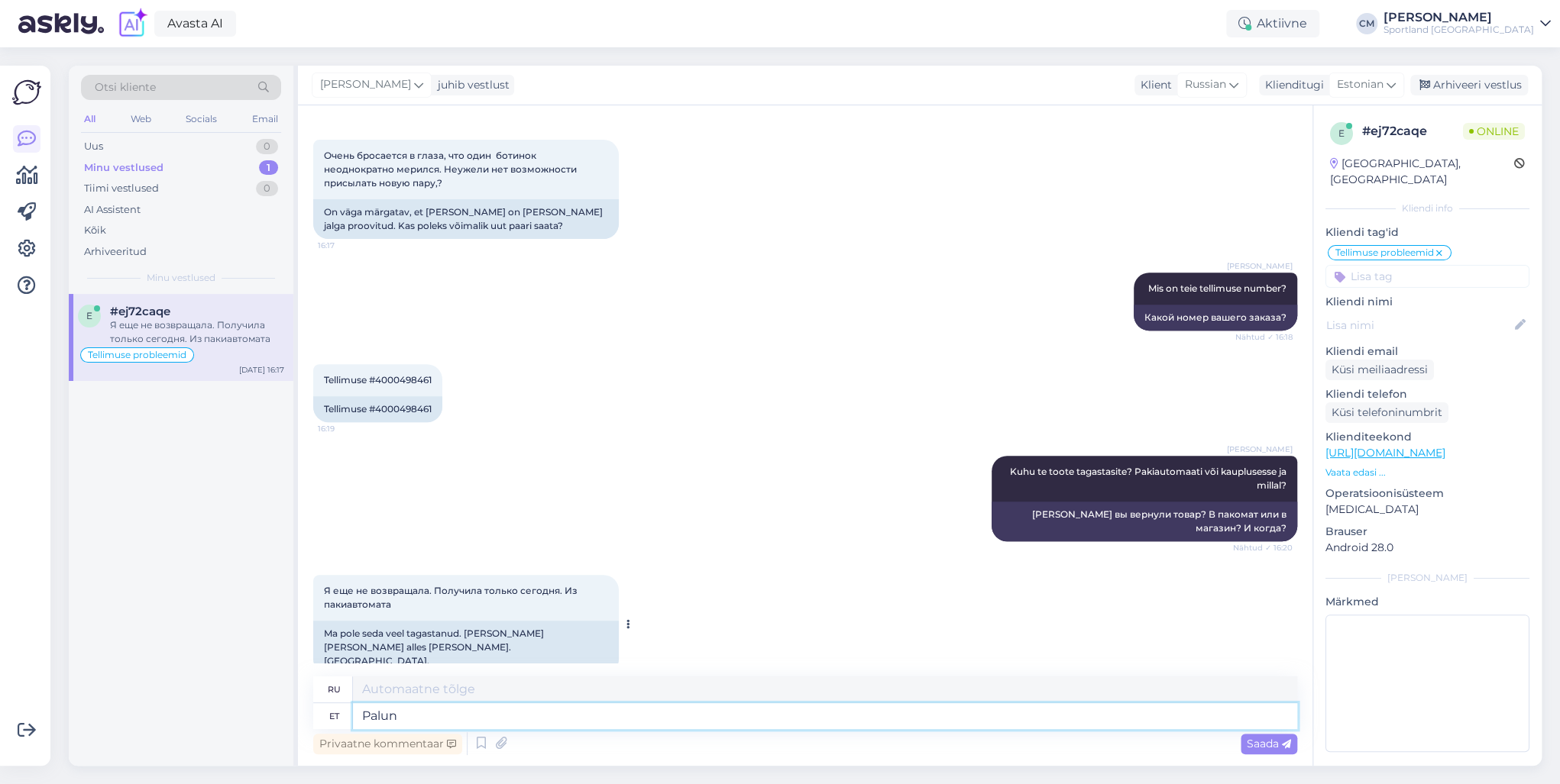
type textarea "Palun s"
type textarea "Пожалуйста"
type textarea "Palun saatke"
type textarea "Пожалуйста, отправьте"
type textarea "Palun saatke fotod, m"
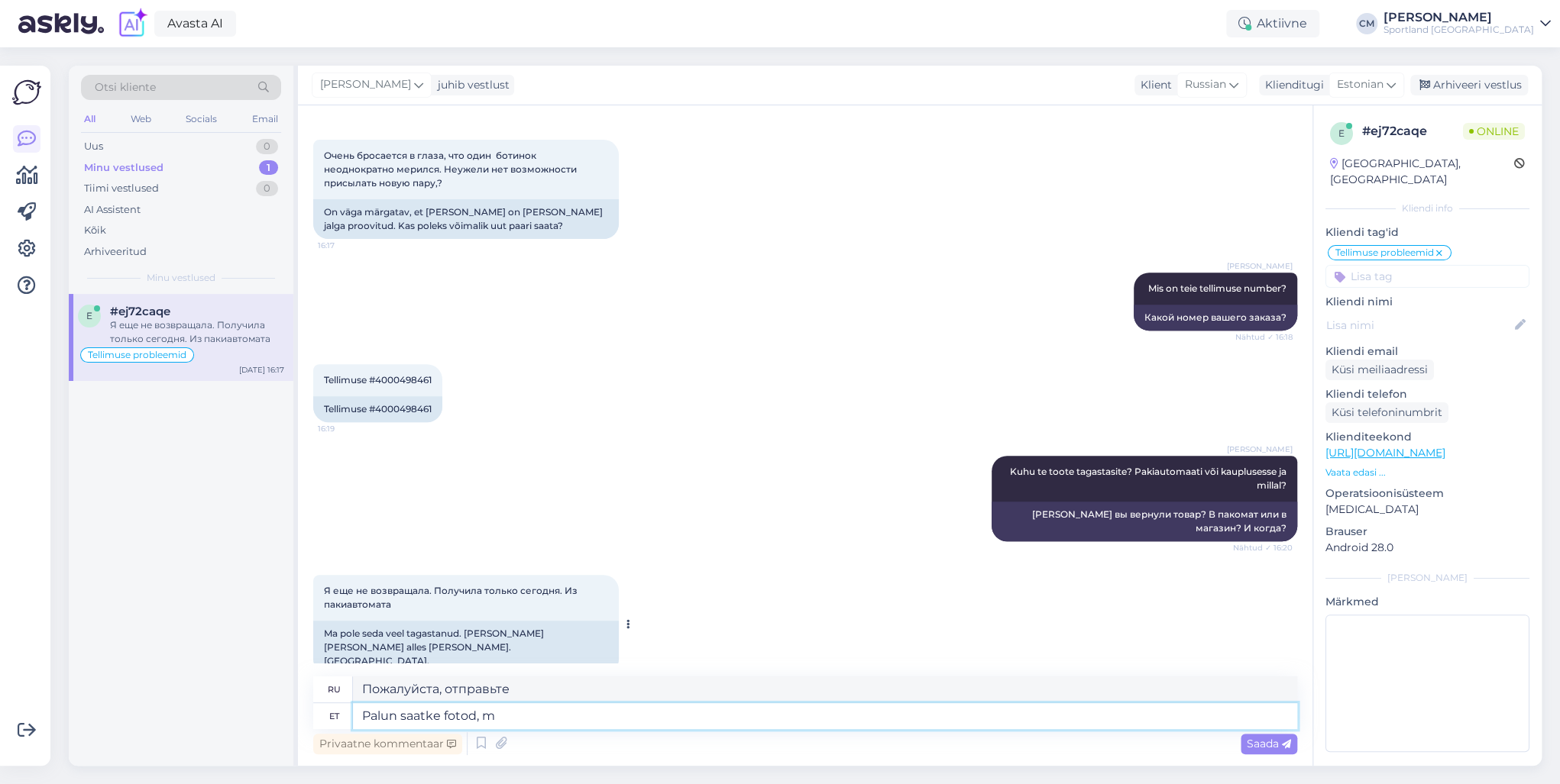
type textarea "Пожалуйста, пришлите фотографии,"
type textarea "Palun saatke fotod, kus on"
type textarea "Пожалуйста, отправьте фотографии, где"
type textarea "Palun saatke fotod, kus on n"
type textarea "Пожалуйста, пришлите фотографии, показывающие"
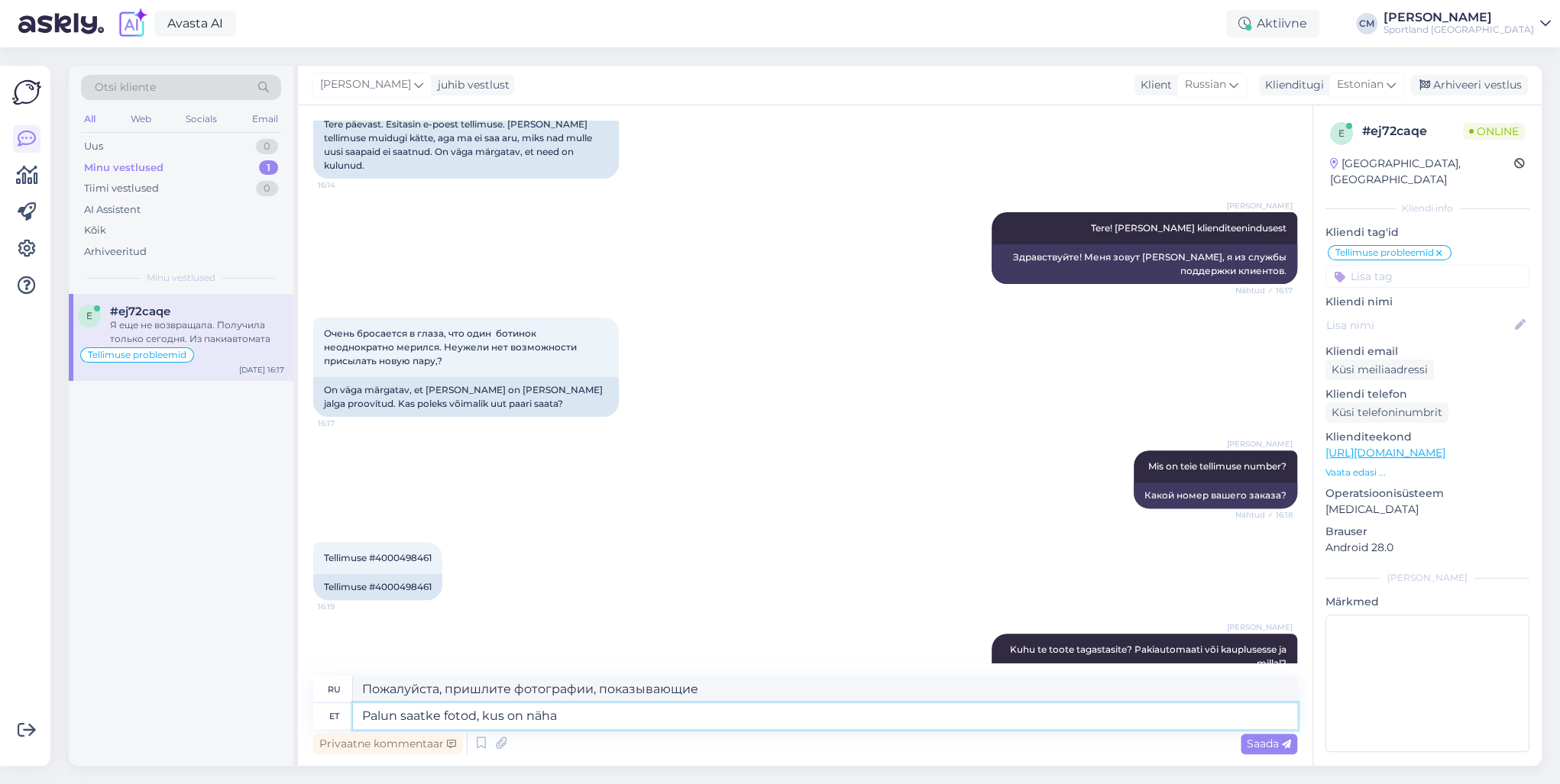
scroll to position [158, 0]
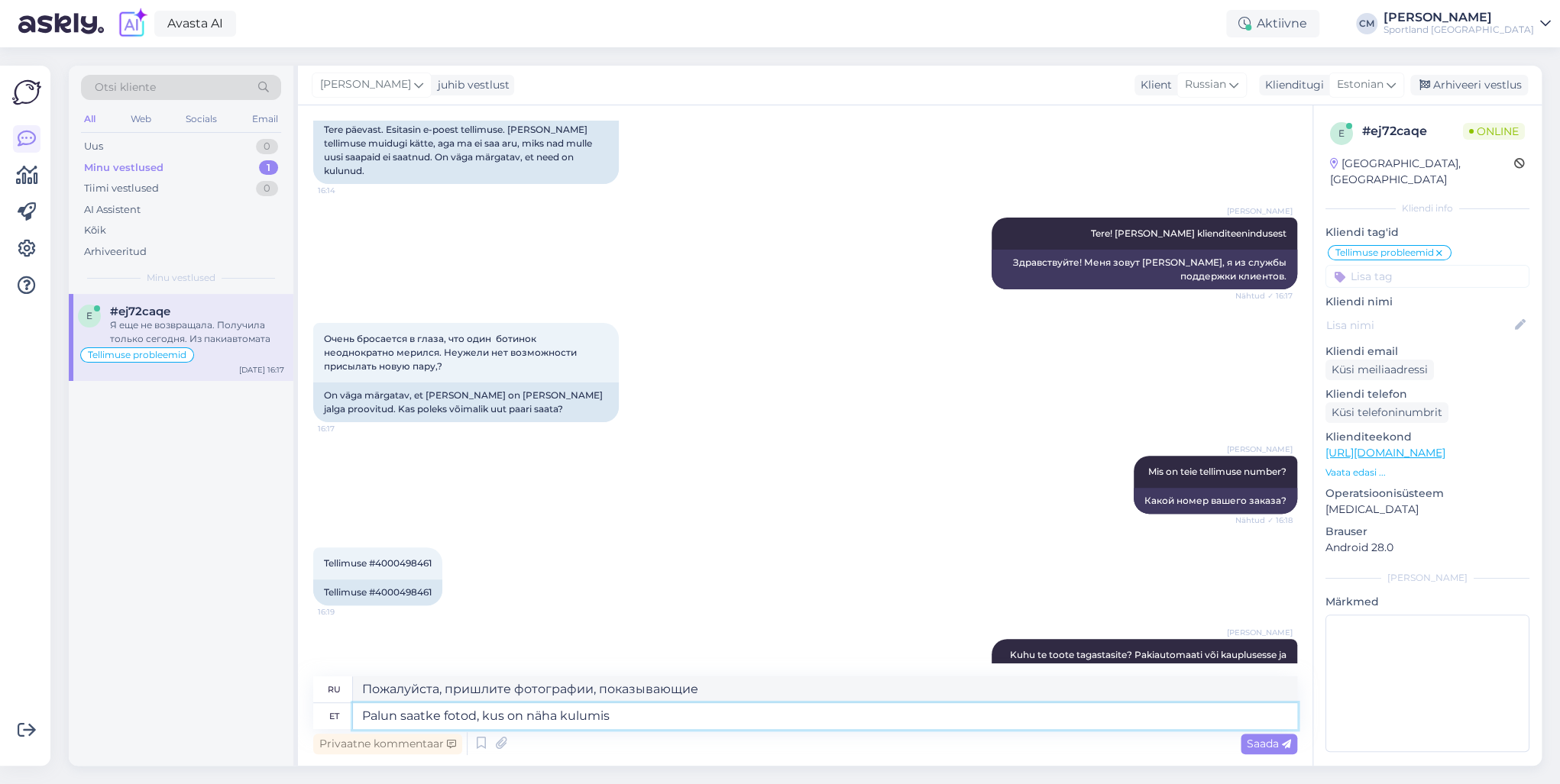
type textarea "Palun saatke fotod, kus on näha kulumist"
type textarea "Пожалуйста, пришлите фотографии, показывающие износ."
type textarea "Palun saatke fotod, kus on näha kulumist."
type textarea "Пожалуйста, пришлите фотографии, на которых видны следы износа."
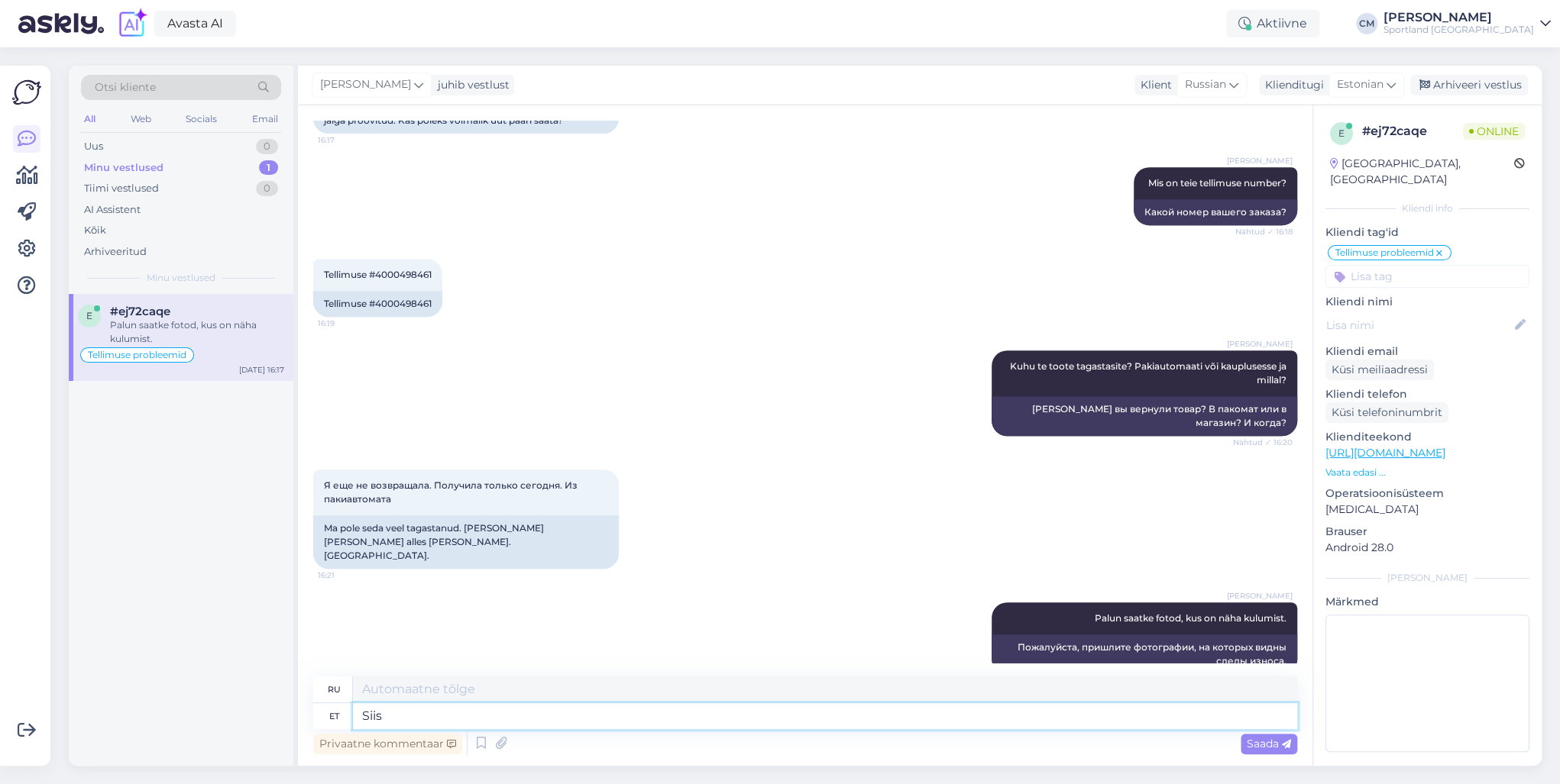
type textarea "Siis s"
type textarea "Затем"
type textarea "Siis saame l"
type textarea "Тогда мы можем"
type textarea "S"
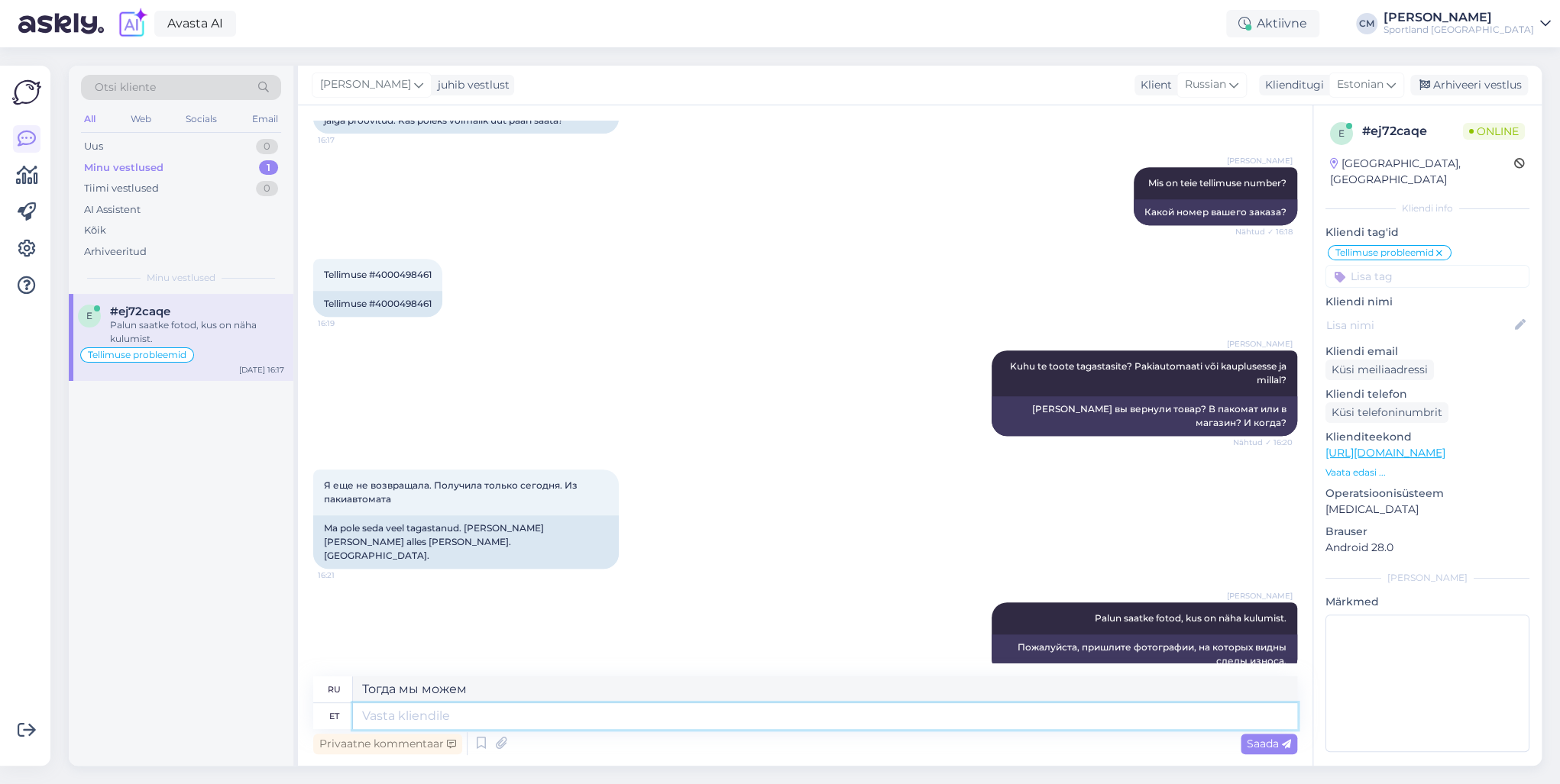
type textarea "Затем"
type textarea "J"
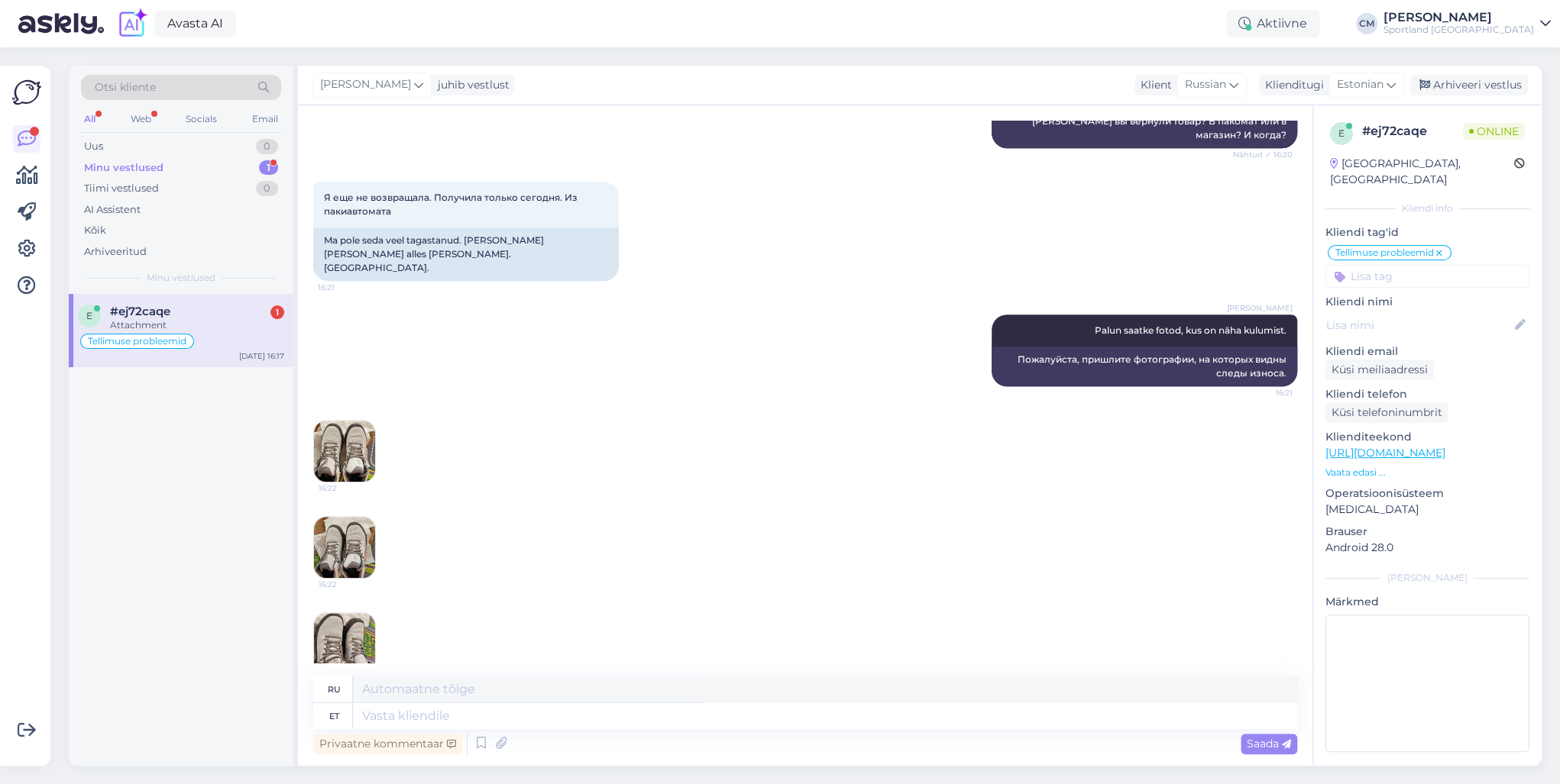
click at [345, 423] on img at bounding box center [345, 451] width 61 height 61
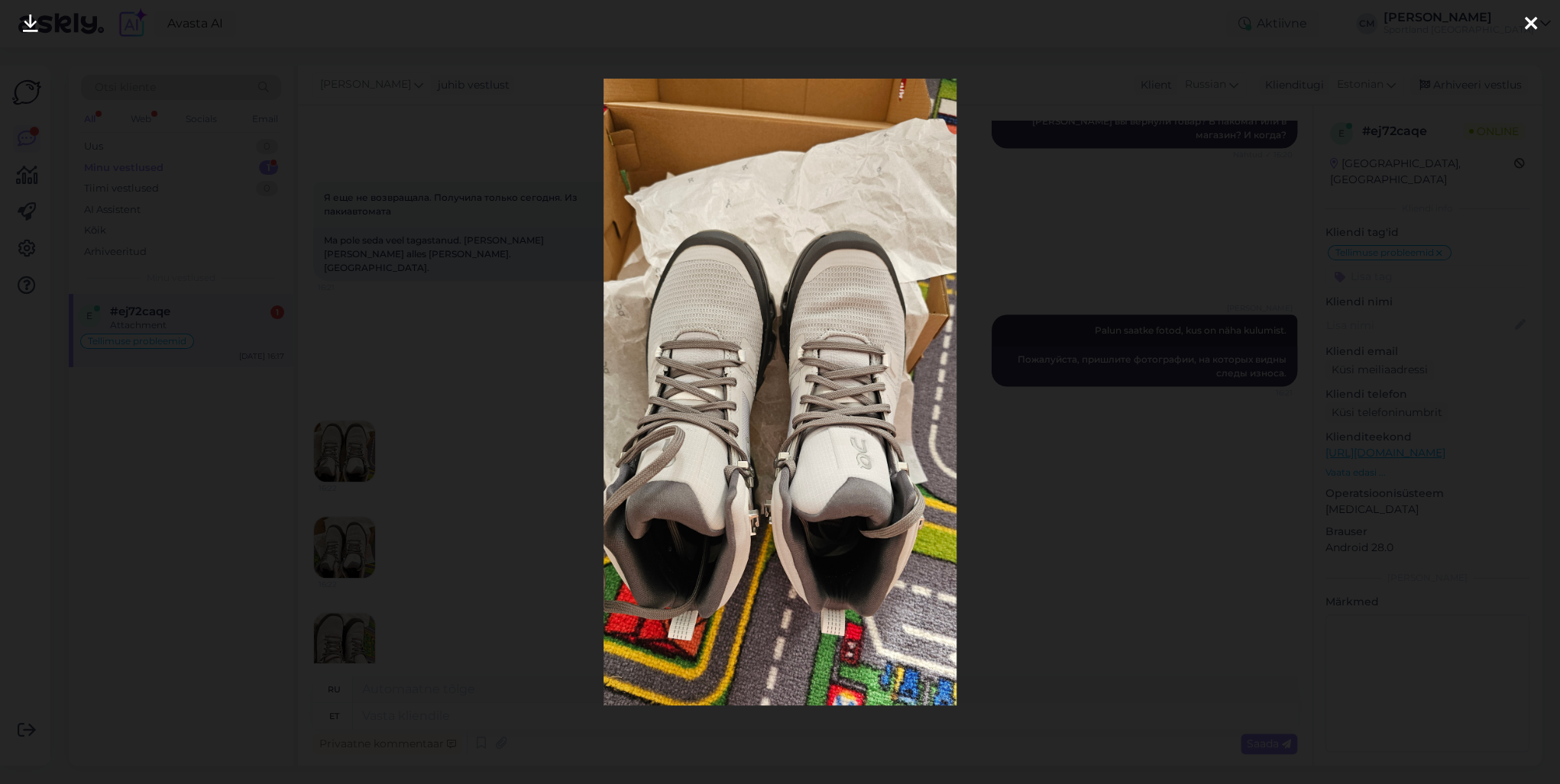
click at [380, 459] on div at bounding box center [780, 392] width 1560 height 784
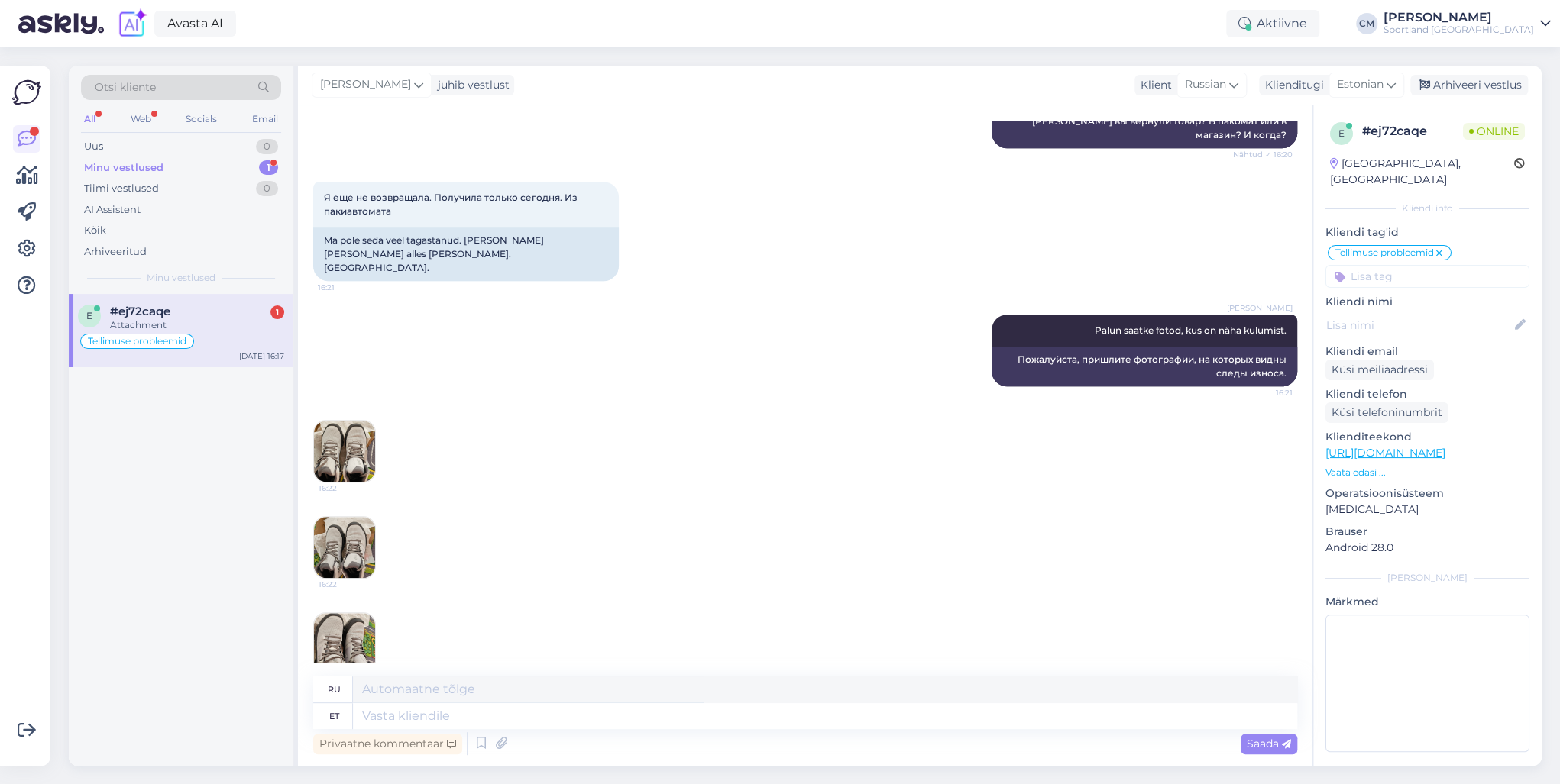
click at [345, 532] on img at bounding box center [345, 547] width 61 height 61
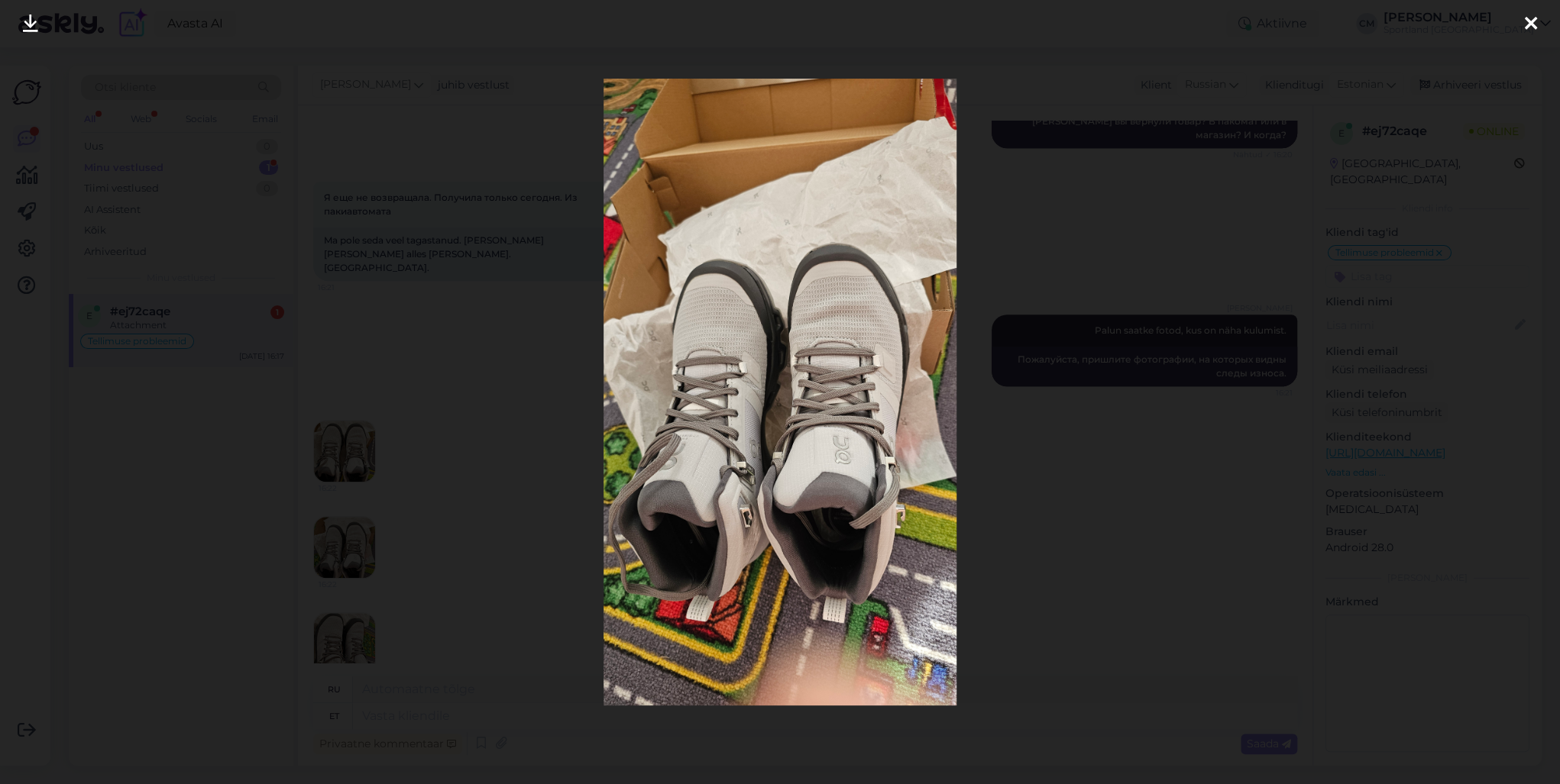
click at [398, 555] on div at bounding box center [780, 392] width 1560 height 784
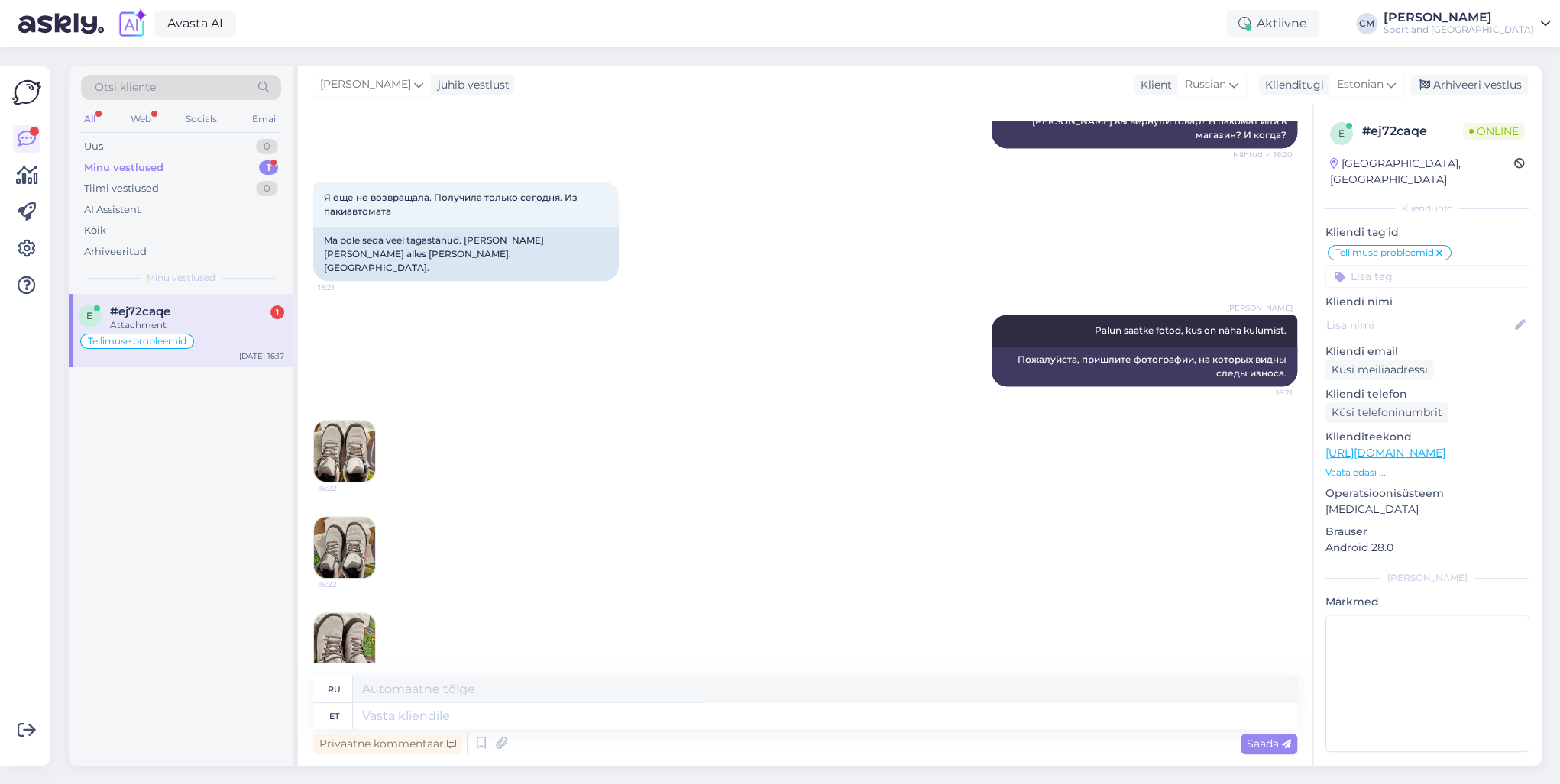
click at [357, 564] on img at bounding box center [345, 644] width 61 height 61
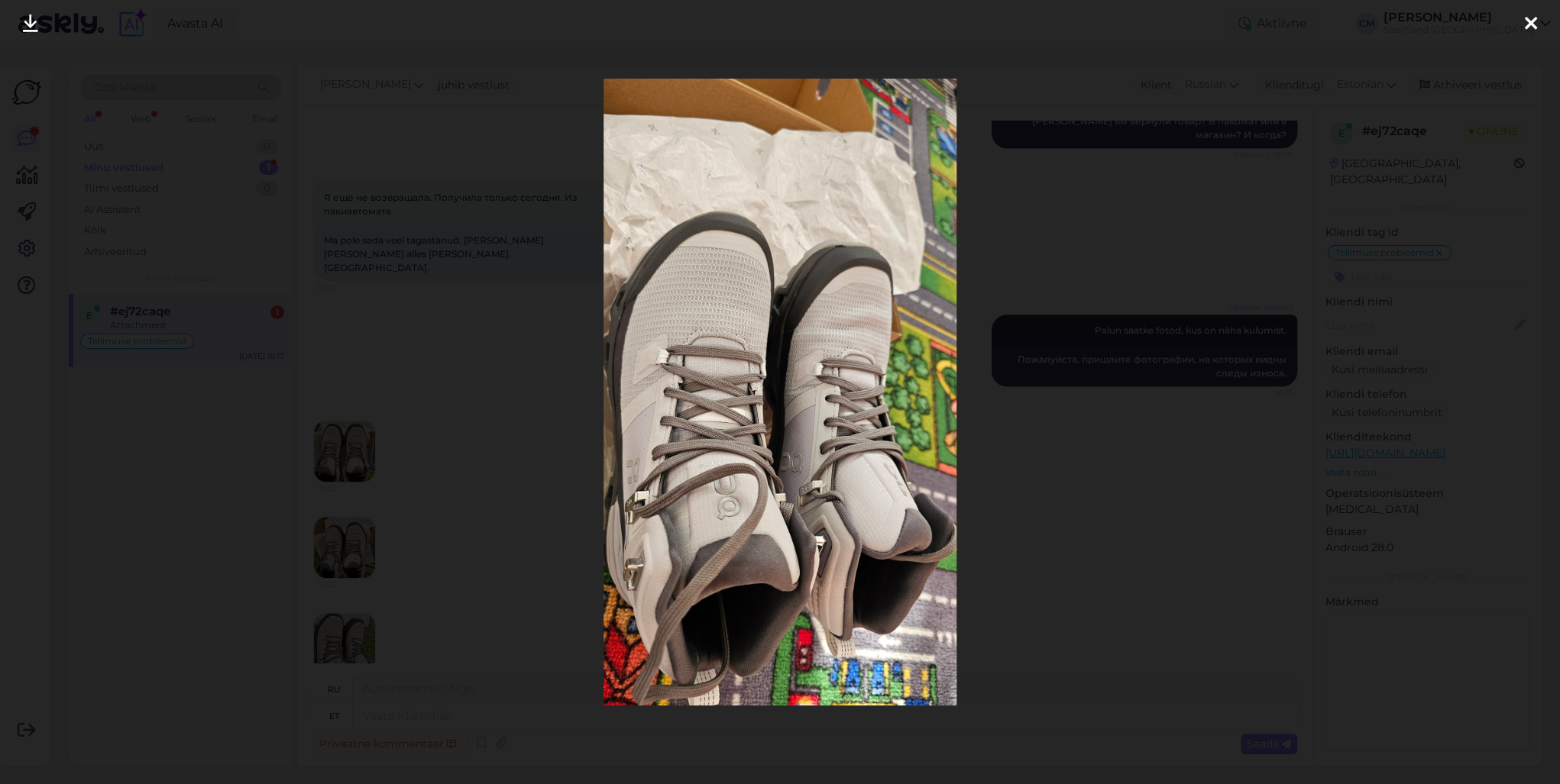
click at [437, 548] on div at bounding box center [780, 392] width 1560 height 784
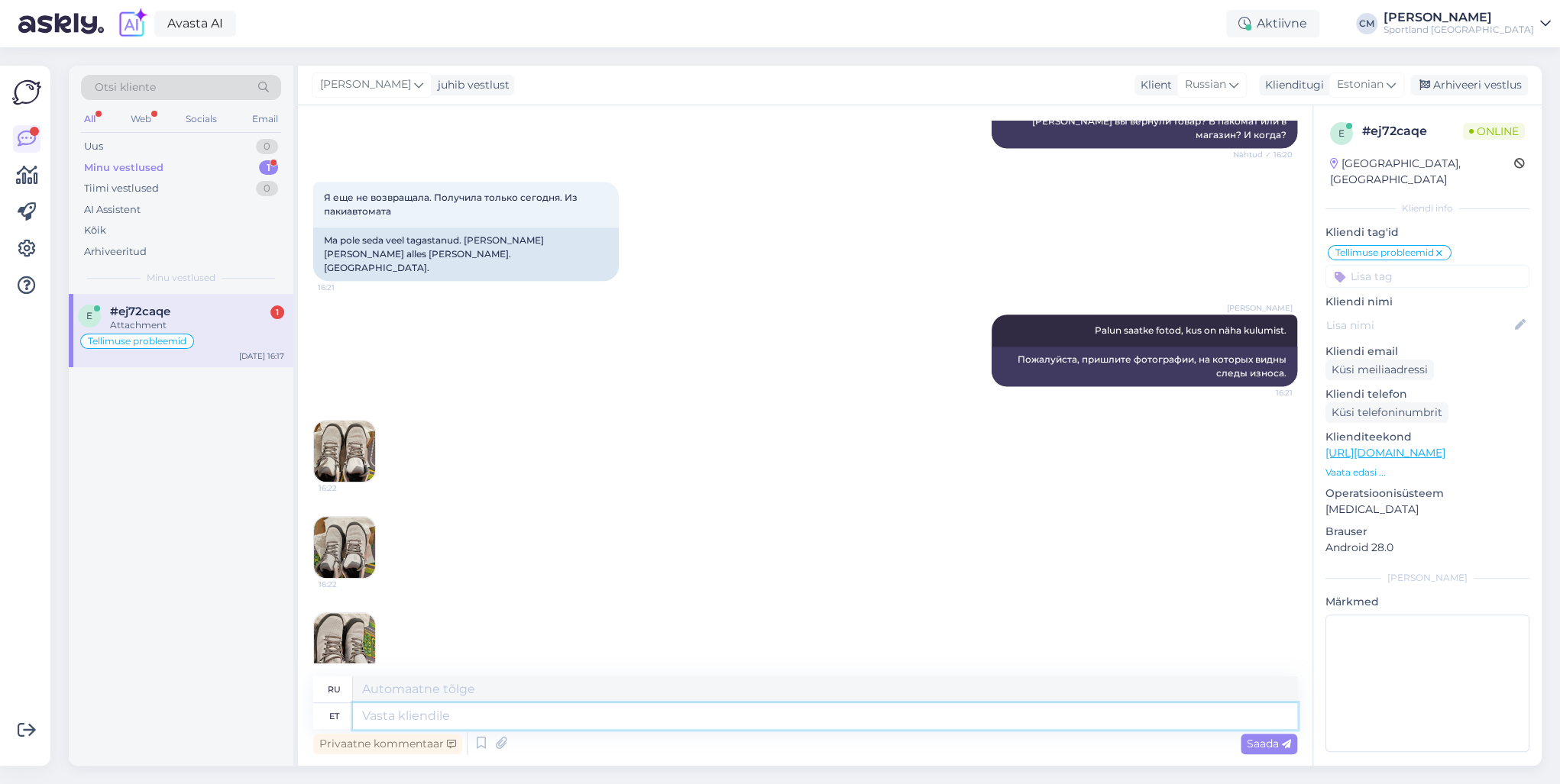
click at [477, 564] on textarea at bounding box center [824, 716] width 944 height 26
type textarea "Mis k"
type textarea "Что"
type textarea "Mis kulumist"
type textarea "Что носить"
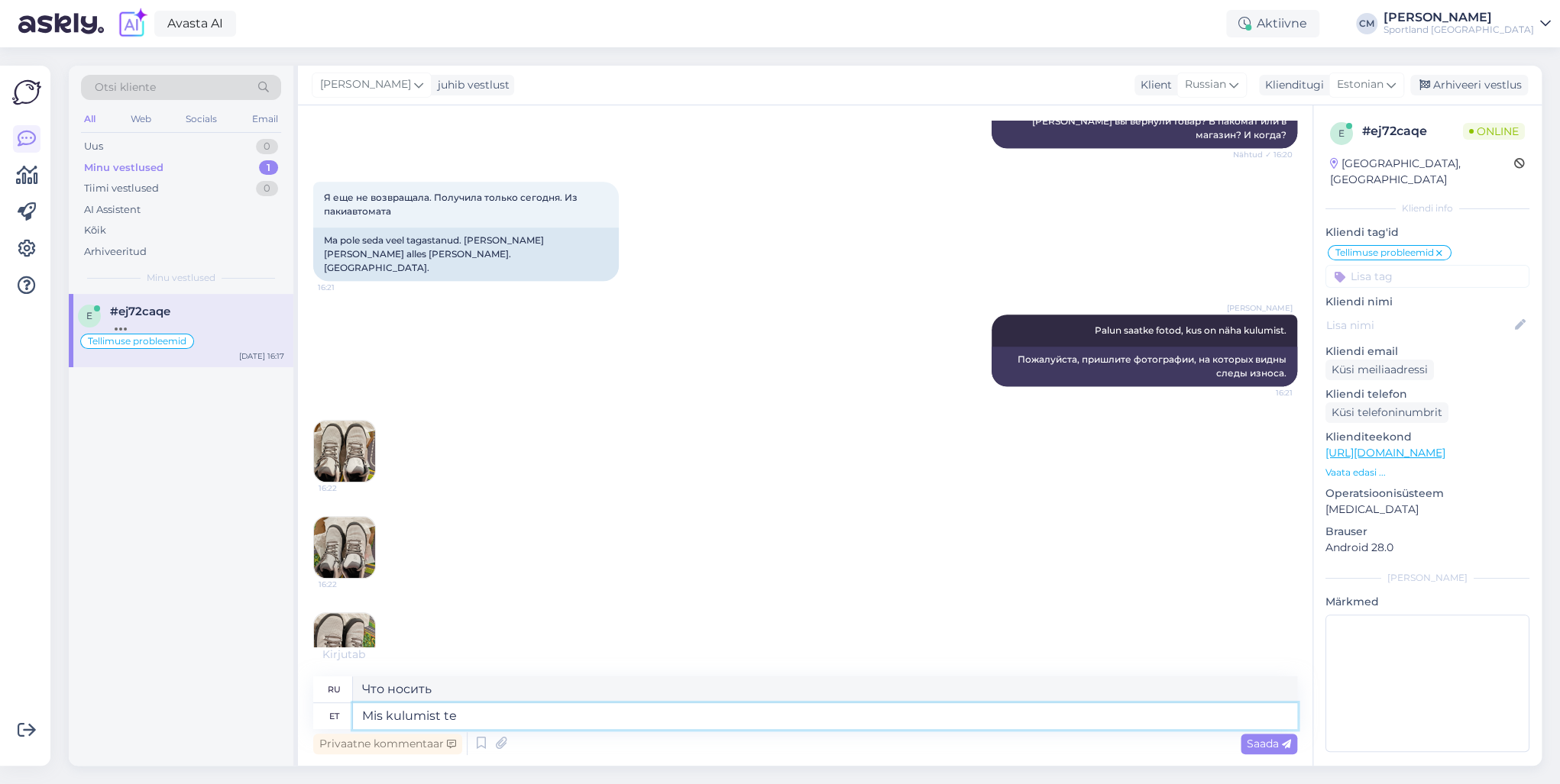
type textarea "Mis kulumist te t"
type textarea "Что вы носите?"
type textarea "Mis kulumist te täpsemalt i"
type textarea "Что вы носите конкретно?"
type textarea "Mis kulumist te täpsemalt silmas"
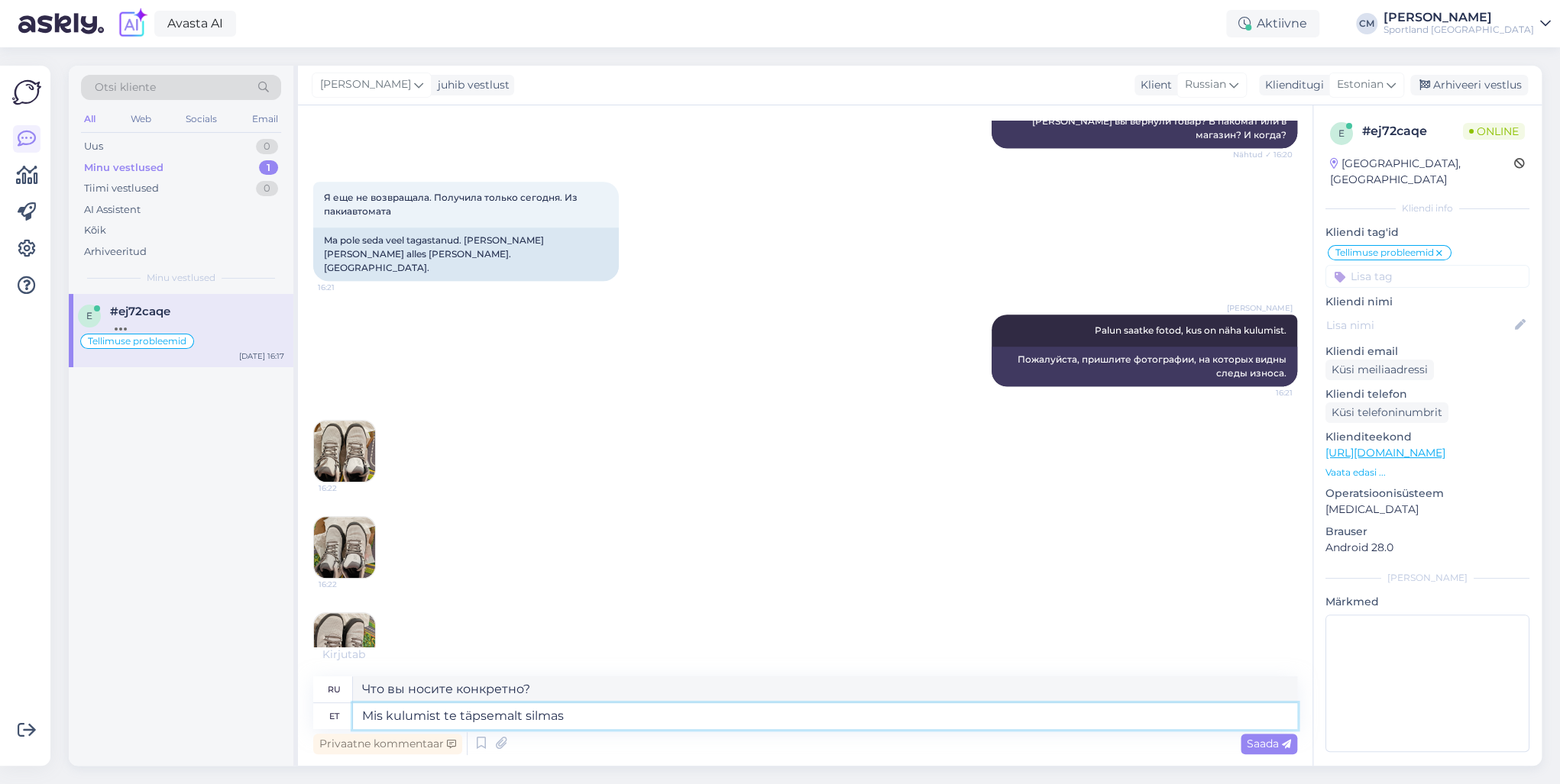
type textarea "Какую именно одежду вы имеете в виду?"
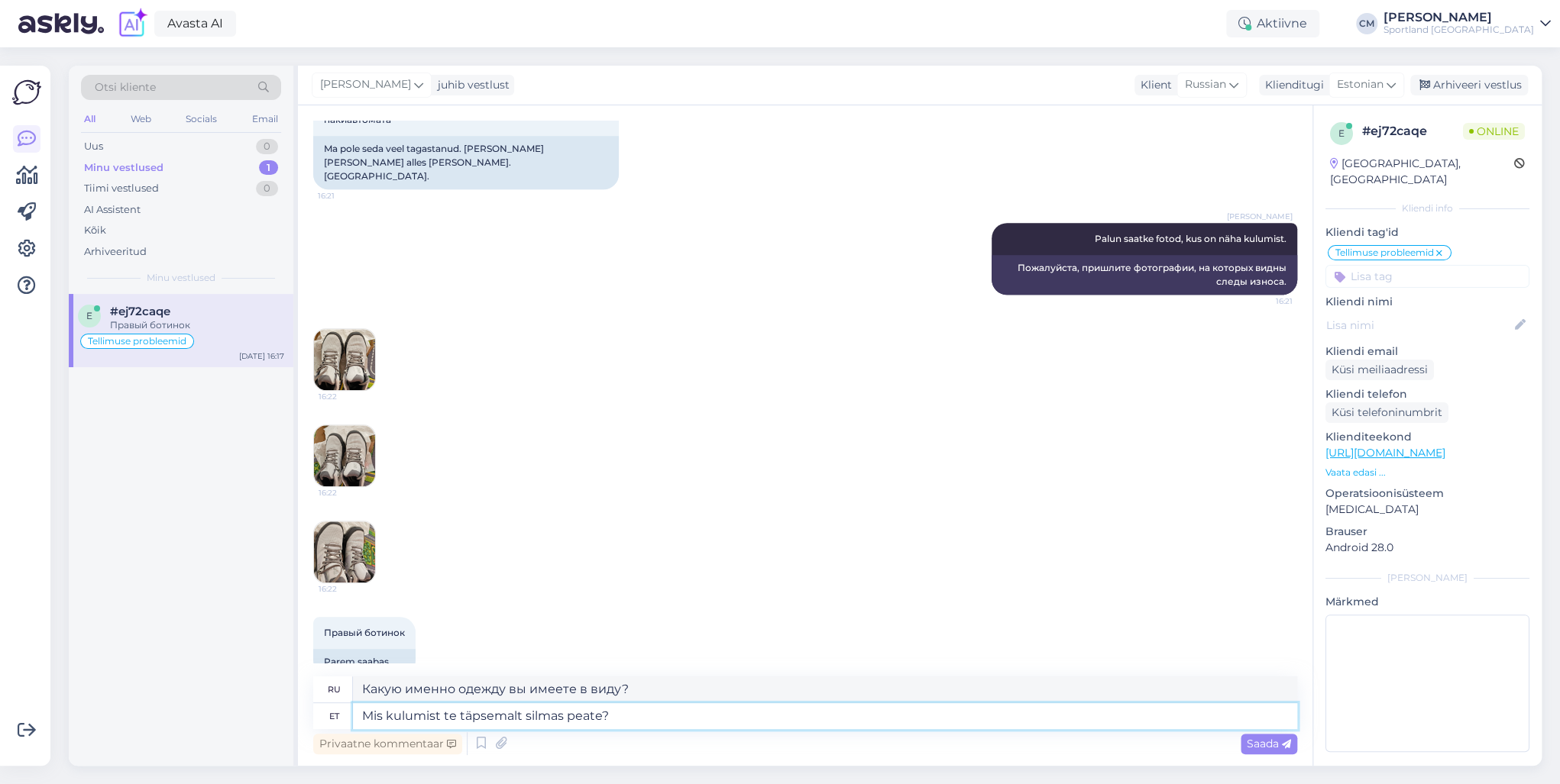
type textarea "Mis kulumist te täpsemalt silmas peate?"
type textarea "Что именно вы подразумеваете под износом?"
click at [341, 337] on img at bounding box center [345, 360] width 61 height 61
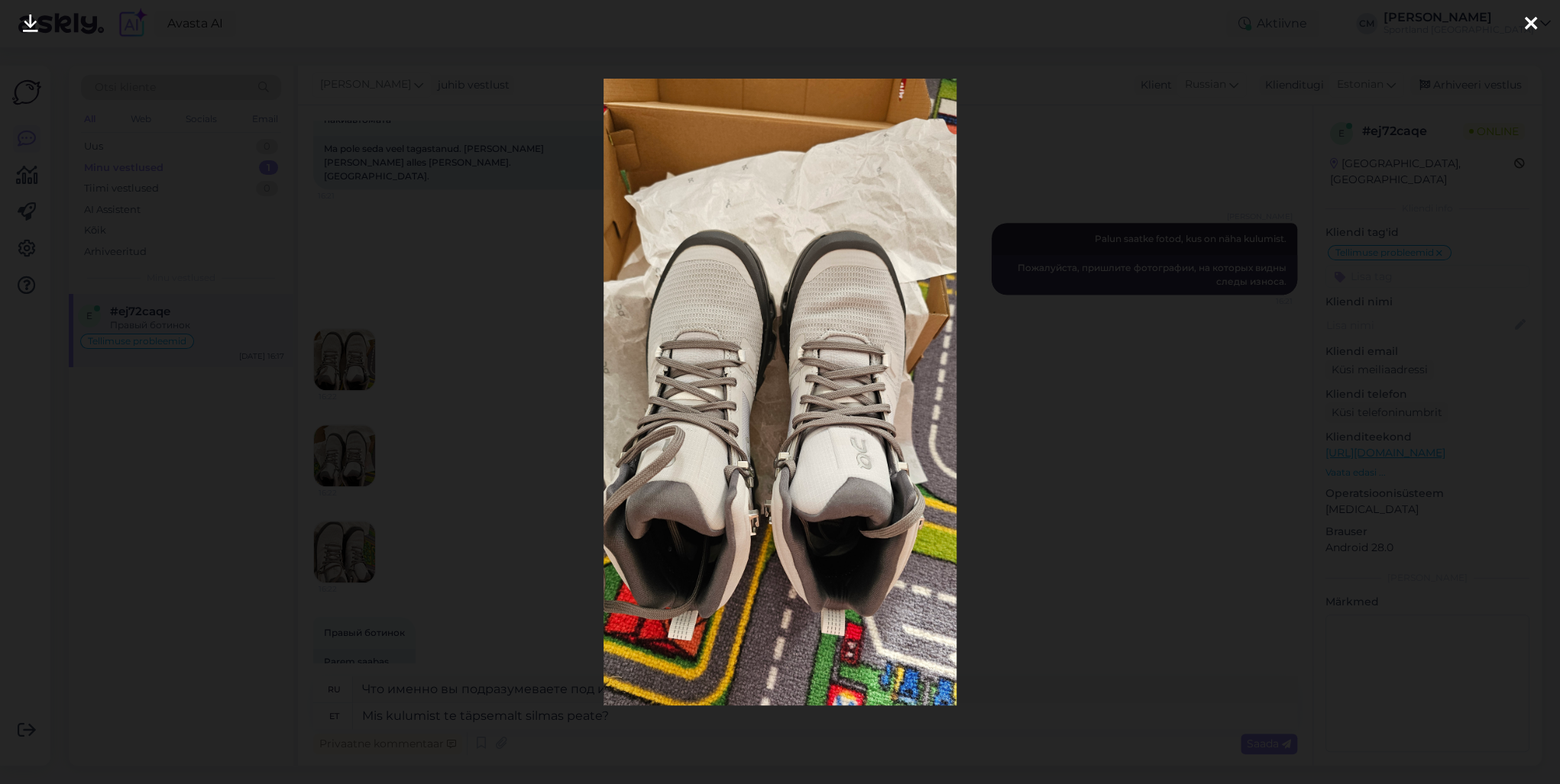
click at [379, 380] on div at bounding box center [780, 392] width 1560 height 784
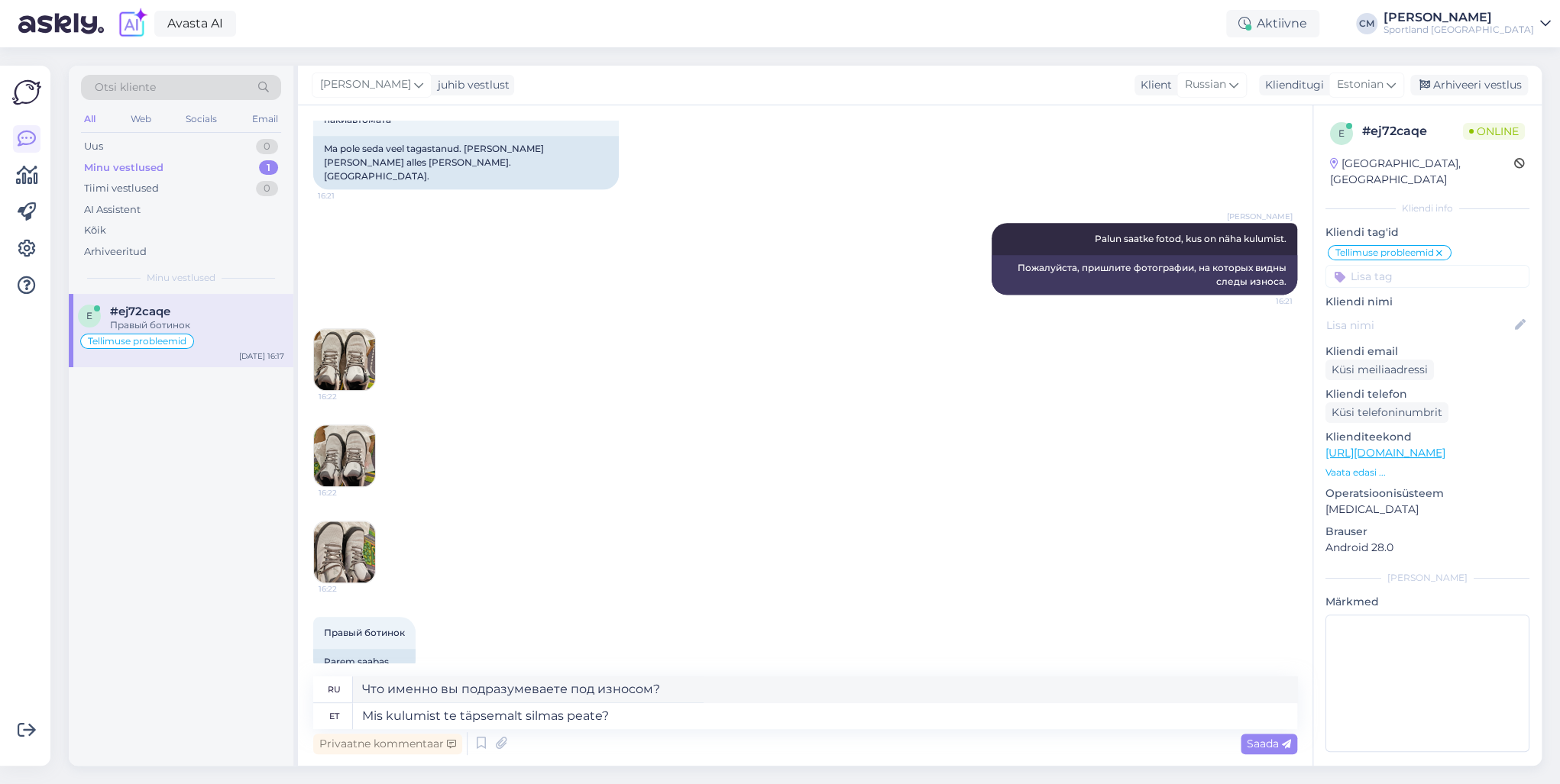
click at [334, 425] on img at bounding box center [345, 455] width 61 height 61
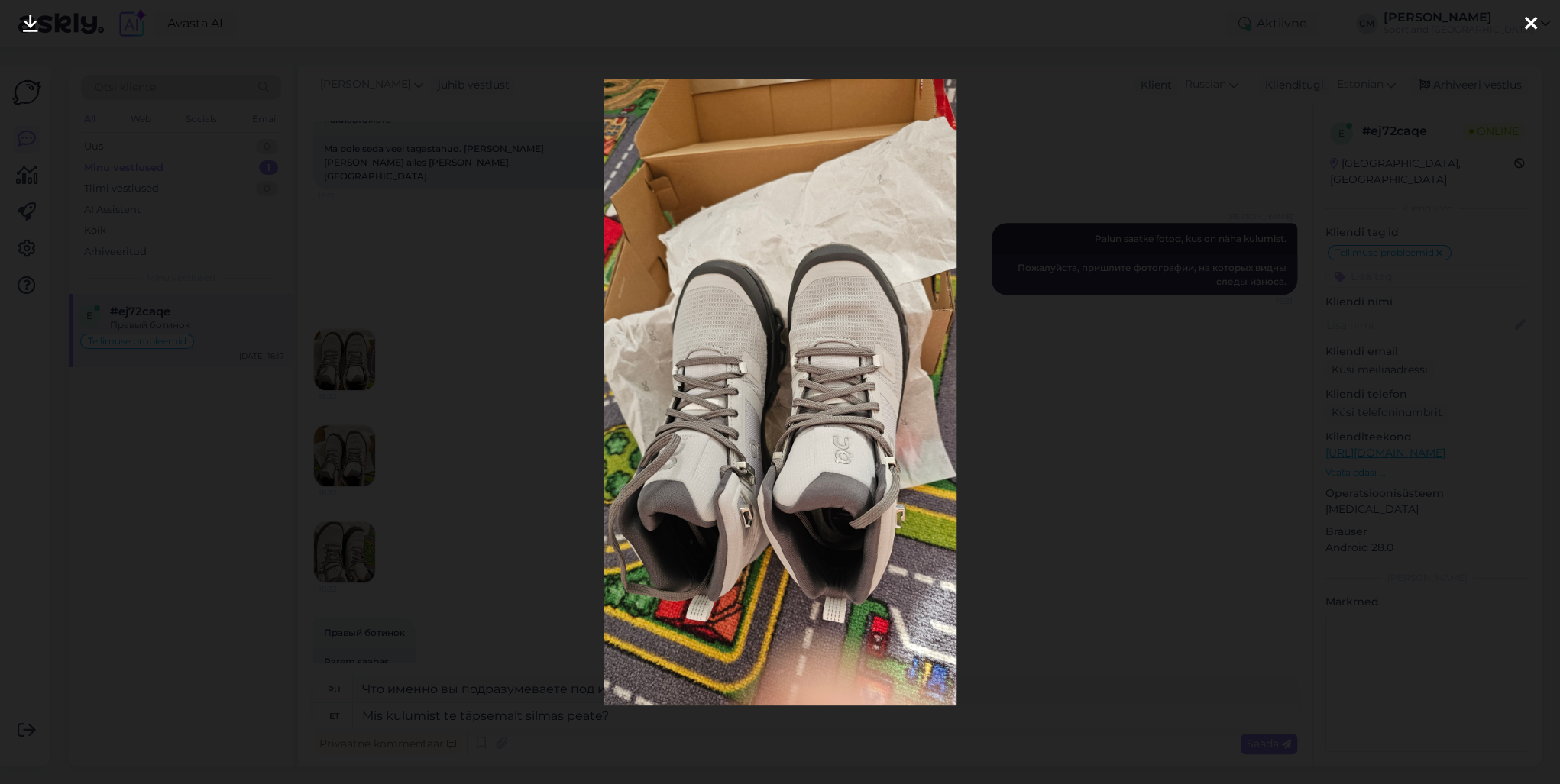
click at [372, 464] on div at bounding box center [780, 392] width 1560 height 784
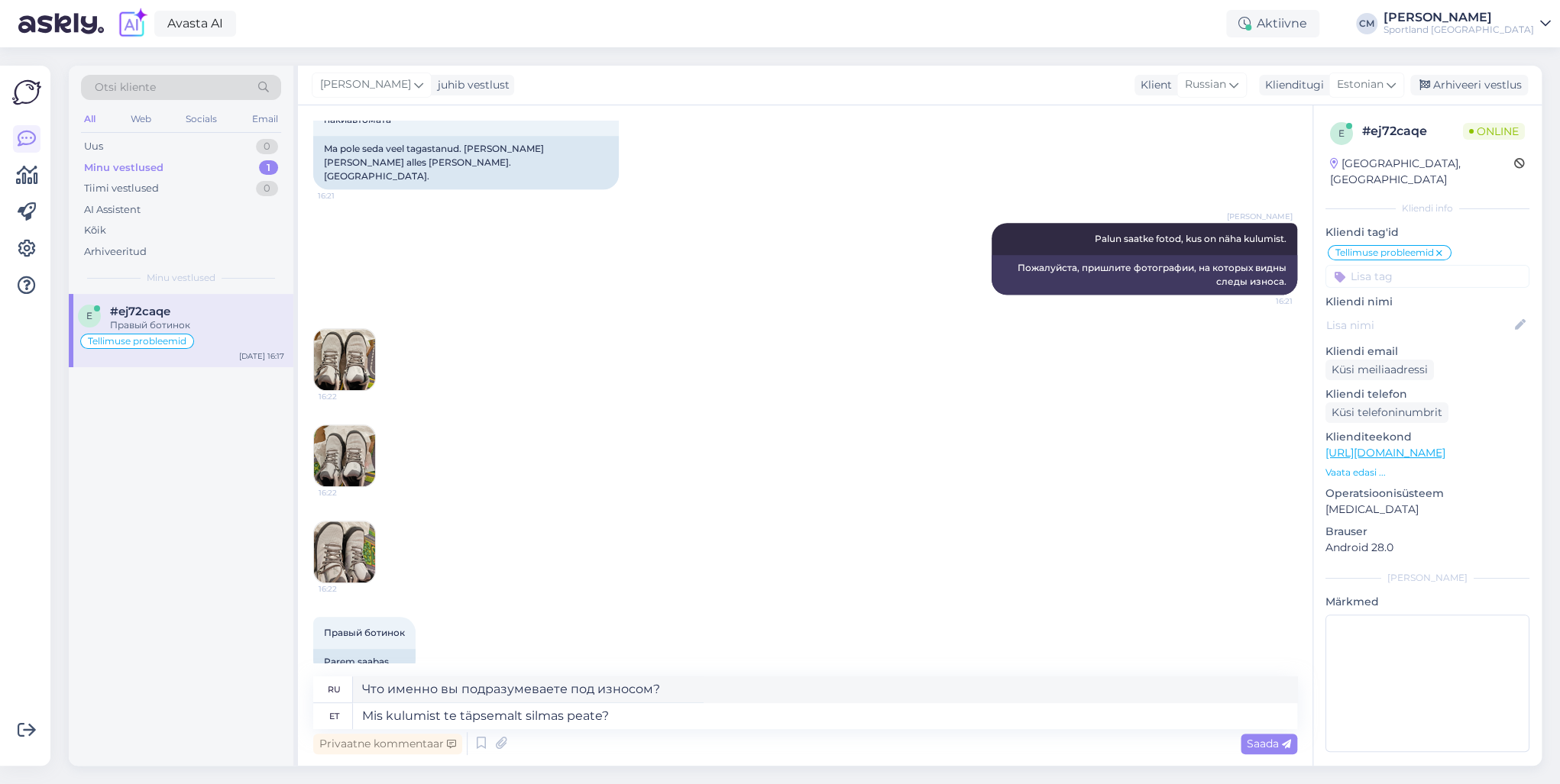
click at [373, 522] on img at bounding box center [345, 552] width 61 height 61
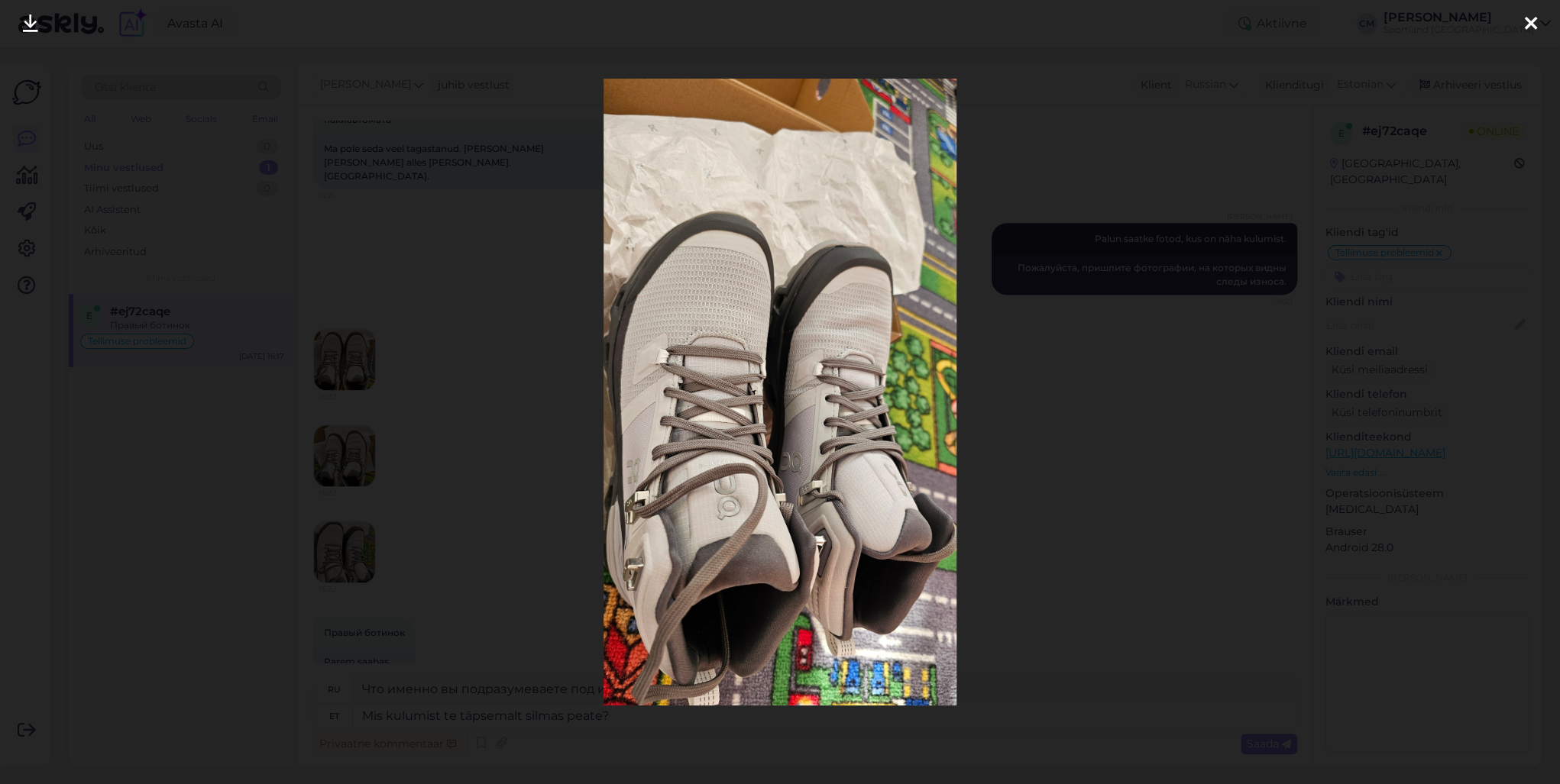
click at [452, 484] on div at bounding box center [780, 392] width 1560 height 784
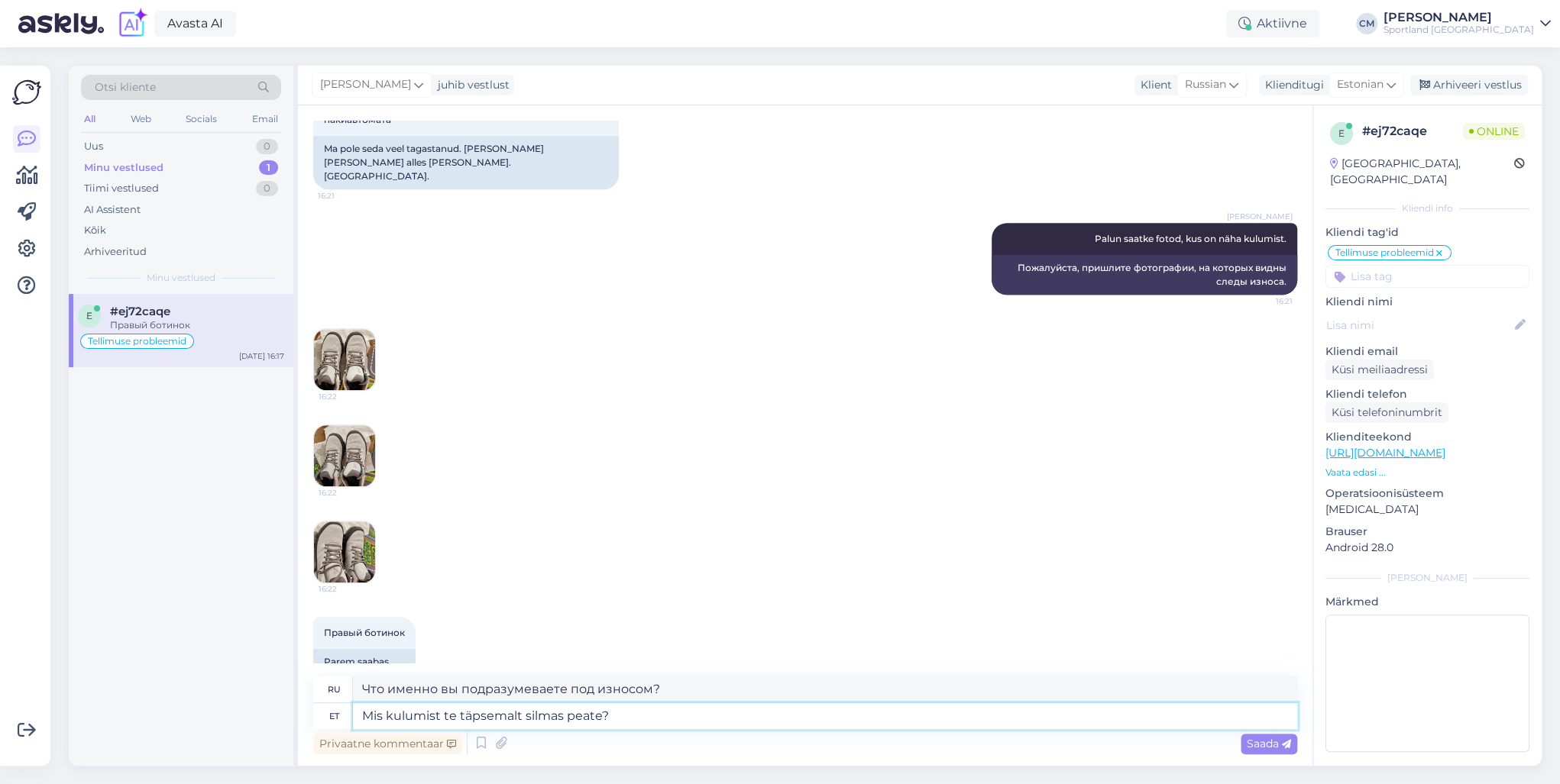
click at [657, 564] on textarea "Mis kulumist te täpsemalt silmas peate?" at bounding box center [824, 716] width 944 height 26
type textarea "Mis kulumist te täpsemalt silmas peate? Fotolt n"
type textarea "Какой вид одежды вы имеете в виду? На фото."
type textarea "Mis kulumist te täpsemalt silmas peate? Fotolt näen, et"
type textarea "О каком именно виде одежды идёт речь? Я вижу на фото."
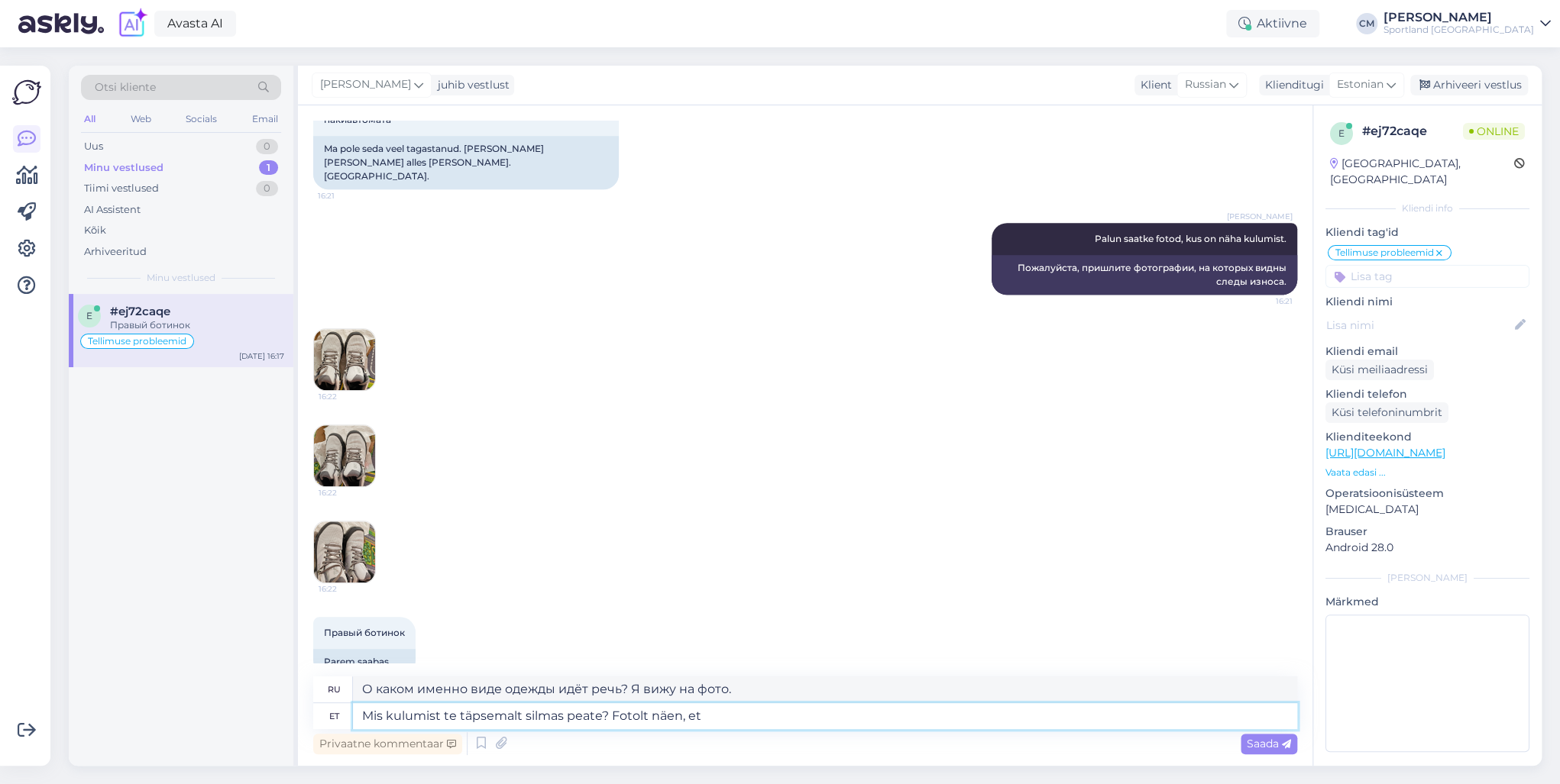
type textarea "Mis kulumist te täpsemalt silmas peate? Fotolt näen, et t"
type textarea "Какой именно вид одежды вы имеете в виду? На фото я вижу, что"
type textarea "Mis kulumist te täpsemalt silmas peate? Fotolt näen, et toot"
type textarea "Какой вид одежды вы имеете в виду? На фото я вижу, что"
type textarea "Mis kulumist te täpsemalt silmas peate? Fotolt näen, et tootel o"
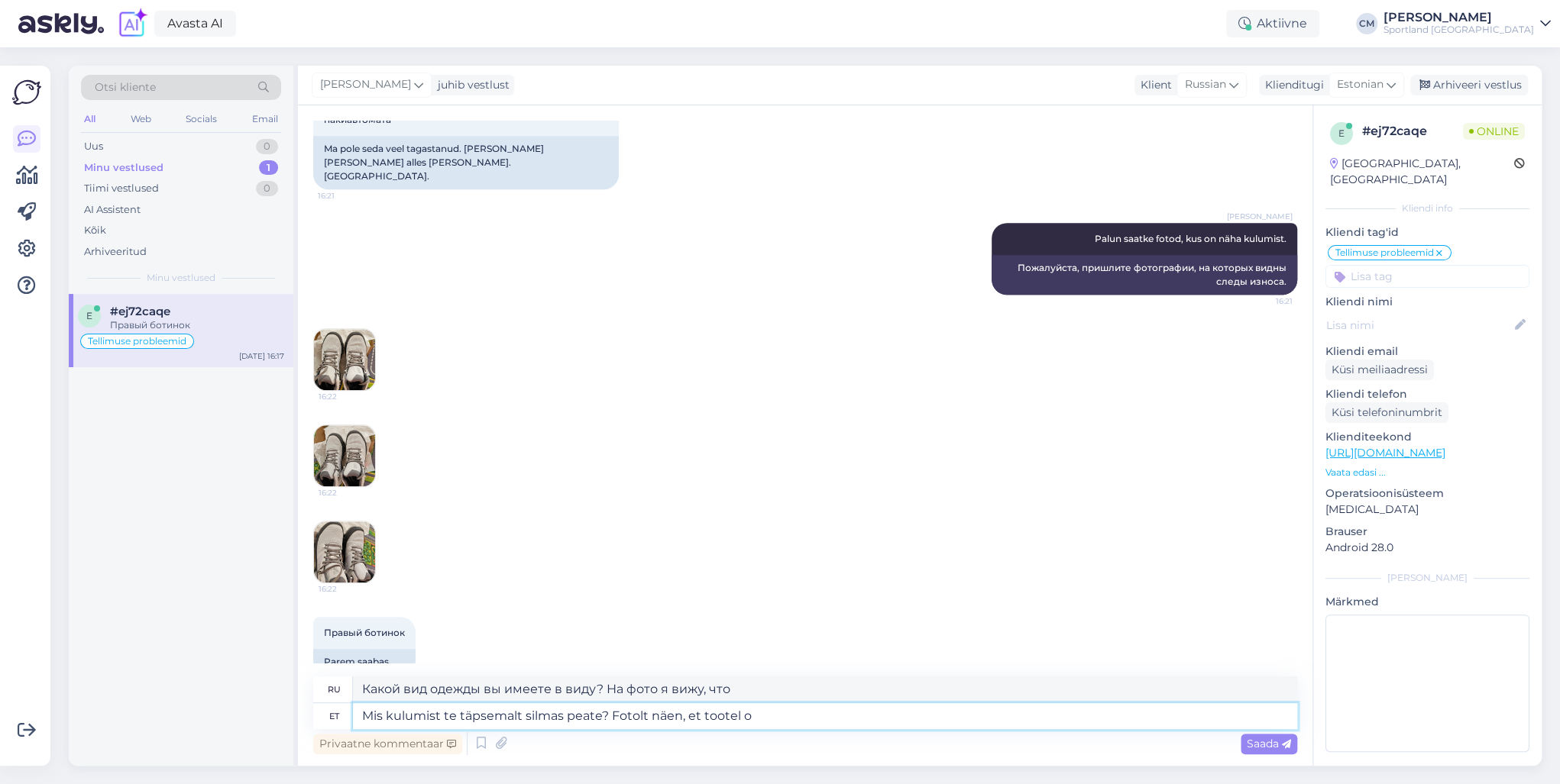
type textarea "Какой вид износа вы имеете в виду? На фото я вижу, что изделие имеет..."
type textarea "Mis kulumist te täpsemalt silmas peate? Fotolt näen, et tootel on [PERSON_NAME]…"
type textarea "О каком виде одежды идёт речь? На фото видно, что изделие тканевое."
type textarea "Mis kulumist te täpsemalt silmas peate? Fotolt näen, et tootel on [PERSON_NAME]…"
type textarea "О каком износе идёт речь? На фото видно, что ткань изделия чистая."
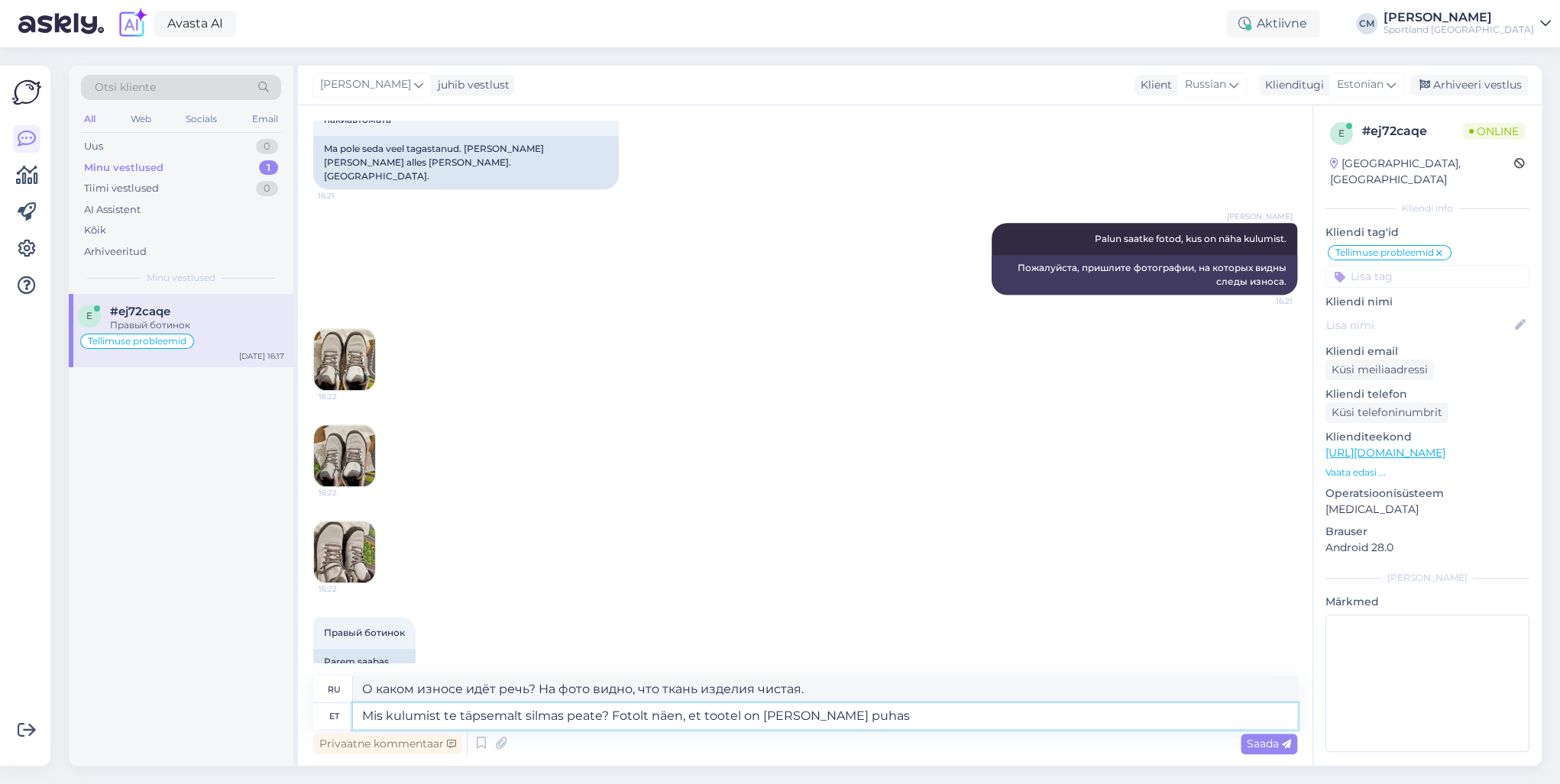
type textarea "Mis kulumist te täpsemalt silmas peate? Fotolt näen, et tootel on [PERSON_NAME]…"
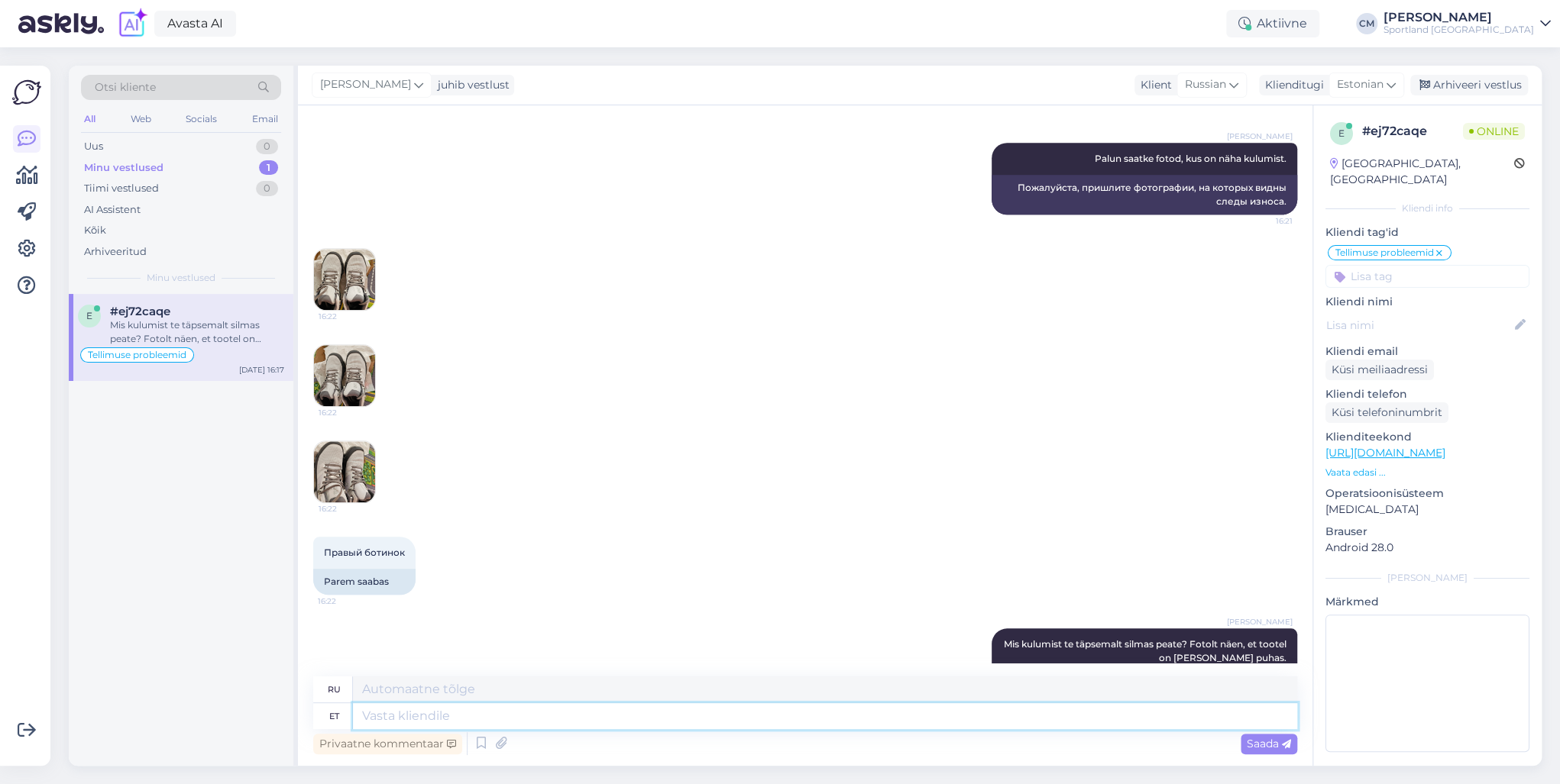
scroll to position [884, 0]
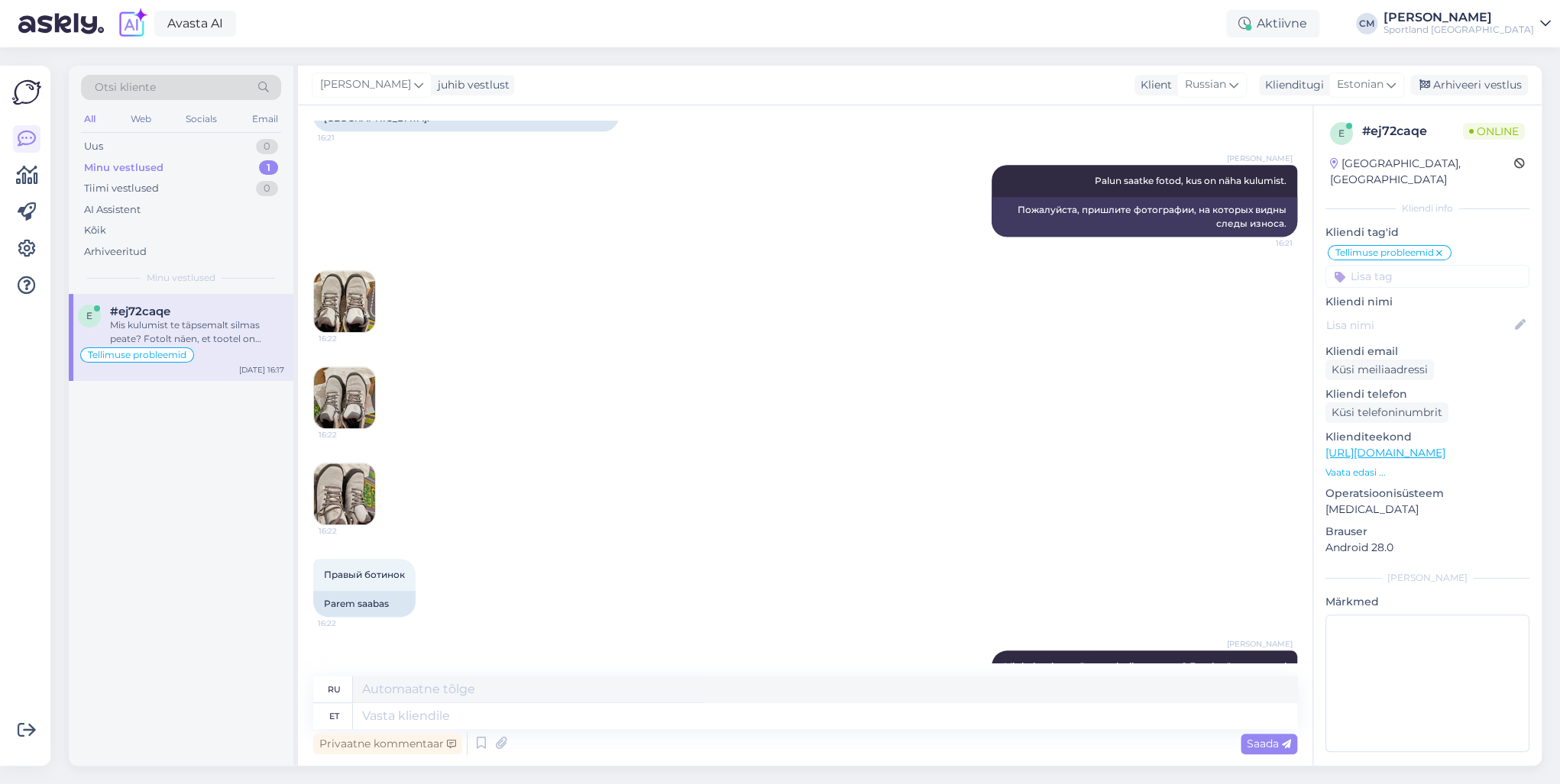
click at [334, 278] on img at bounding box center [345, 301] width 61 height 61
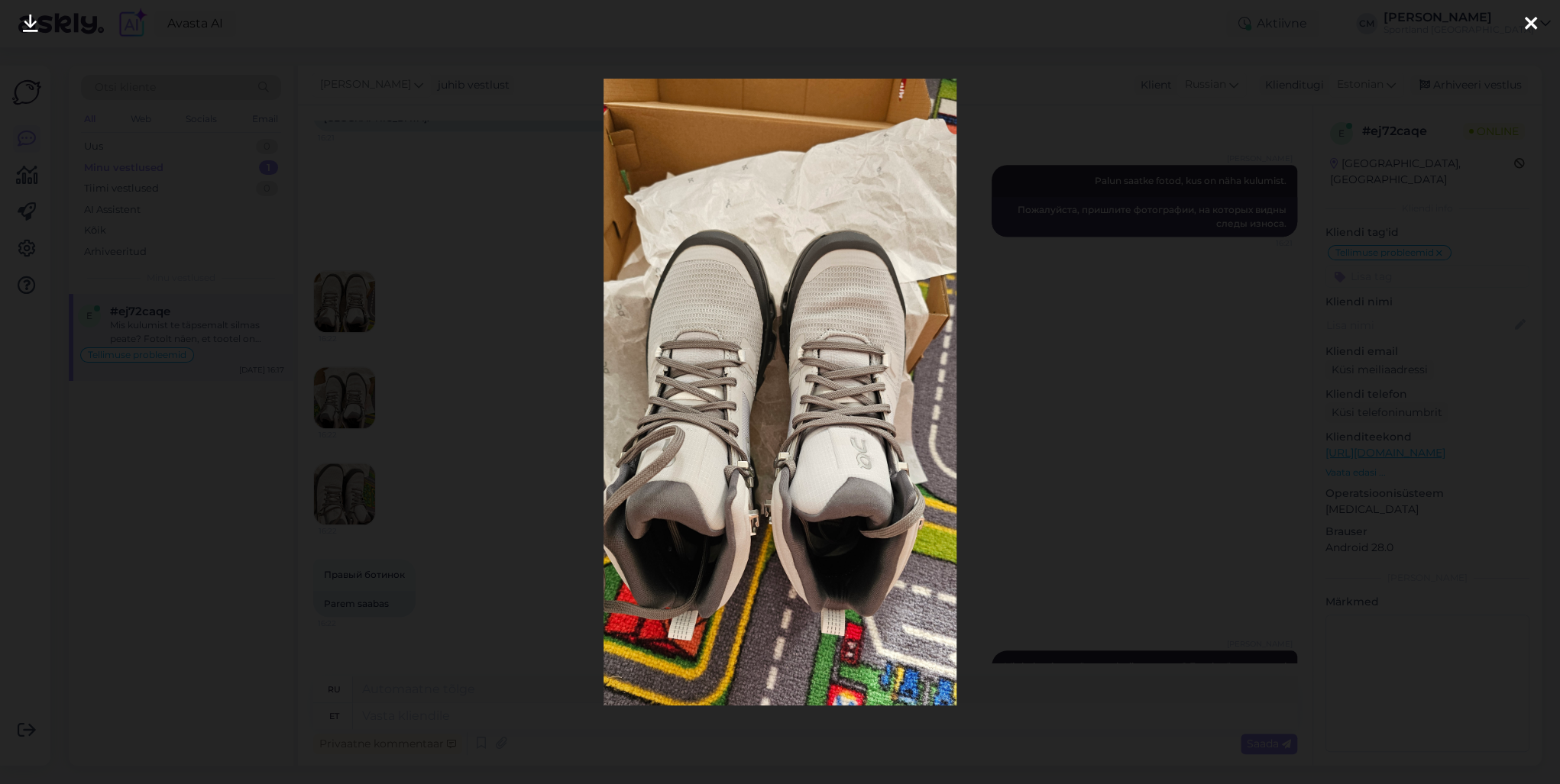
click at [442, 357] on div at bounding box center [780, 392] width 1560 height 784
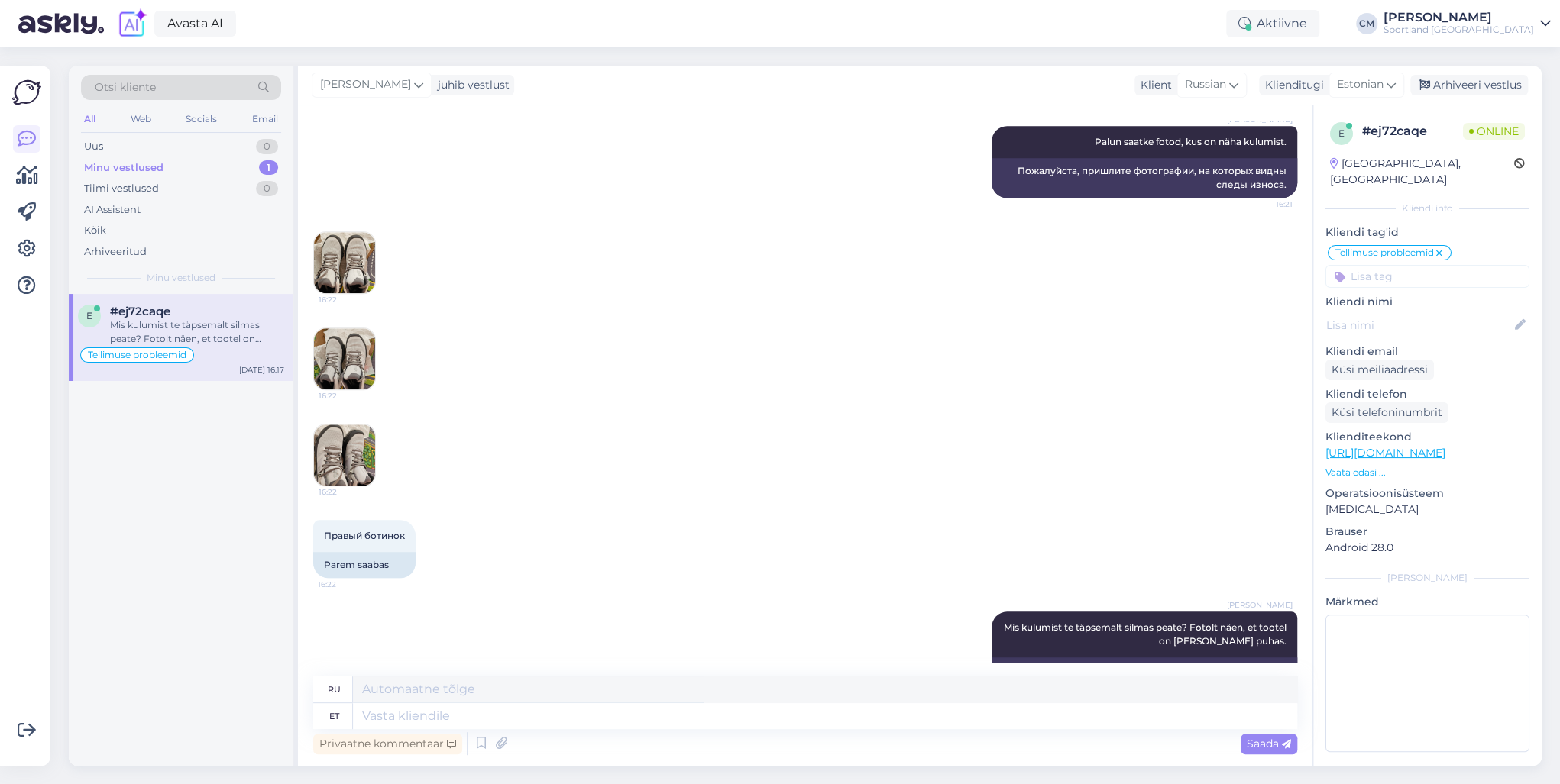
scroll to position [945, 0]
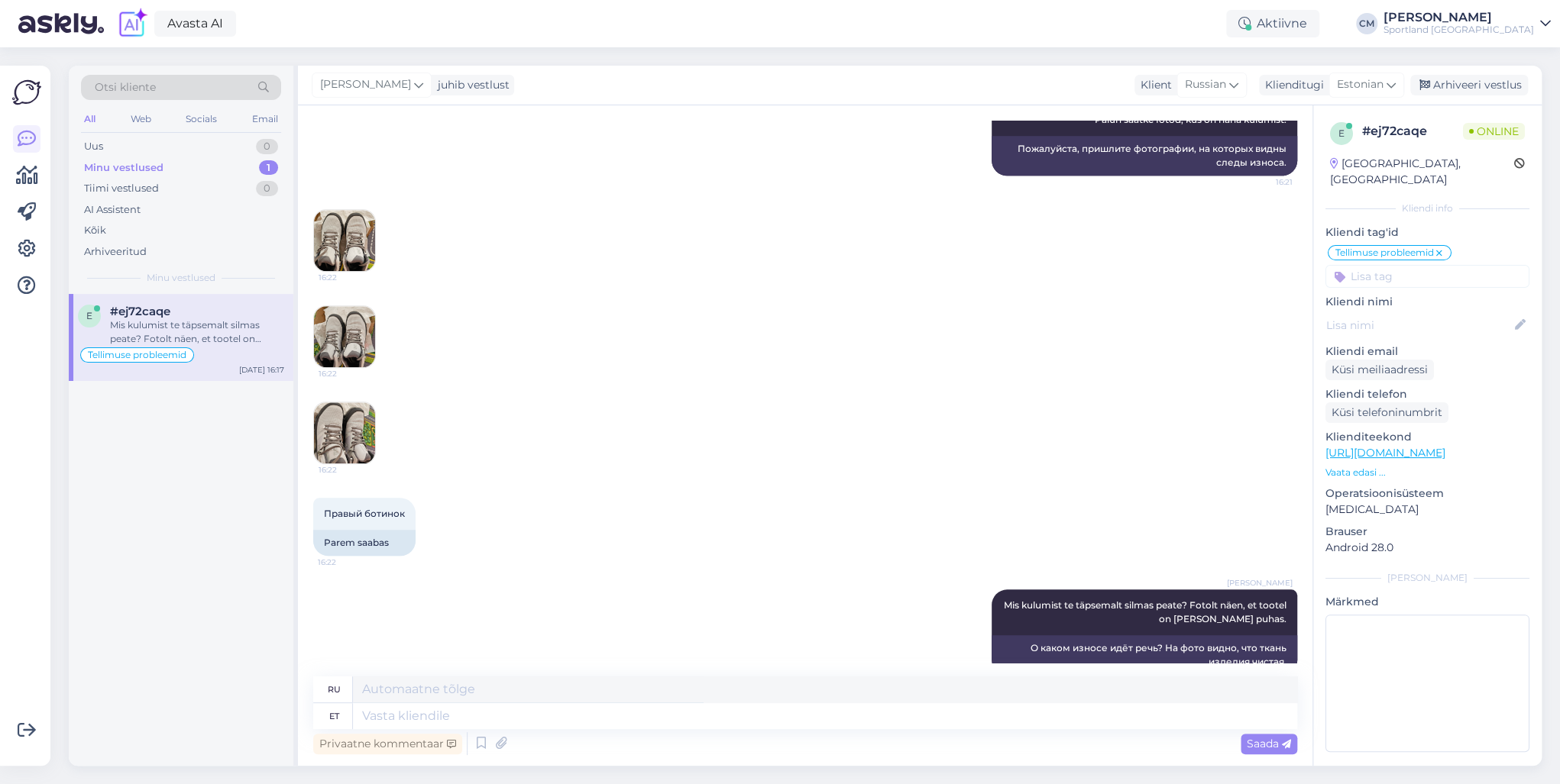
click at [365, 424] on img at bounding box center [345, 433] width 61 height 61
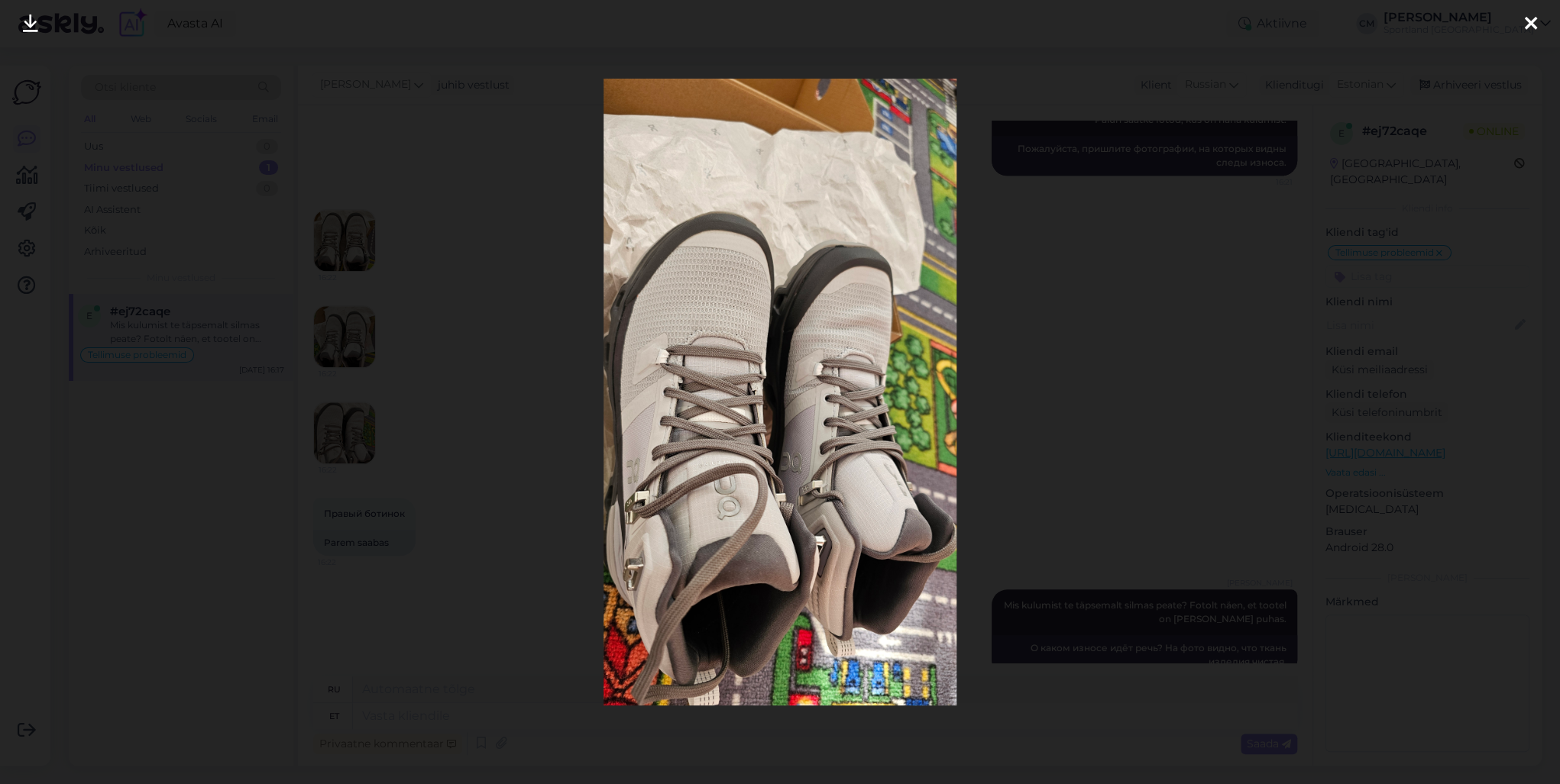
click at [381, 384] on div at bounding box center [780, 392] width 1560 height 784
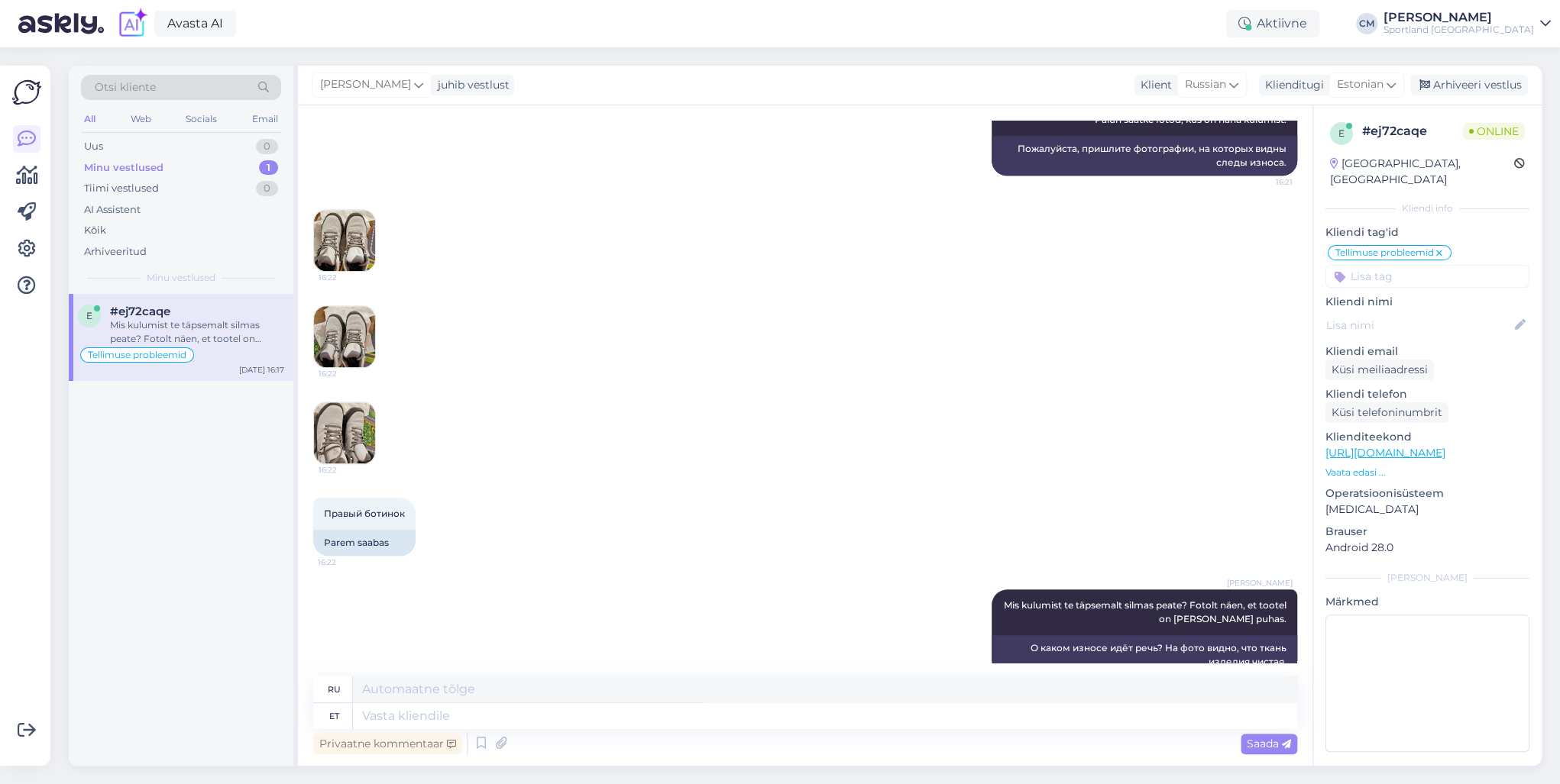
click at [317, 319] on img at bounding box center [345, 337] width 61 height 61
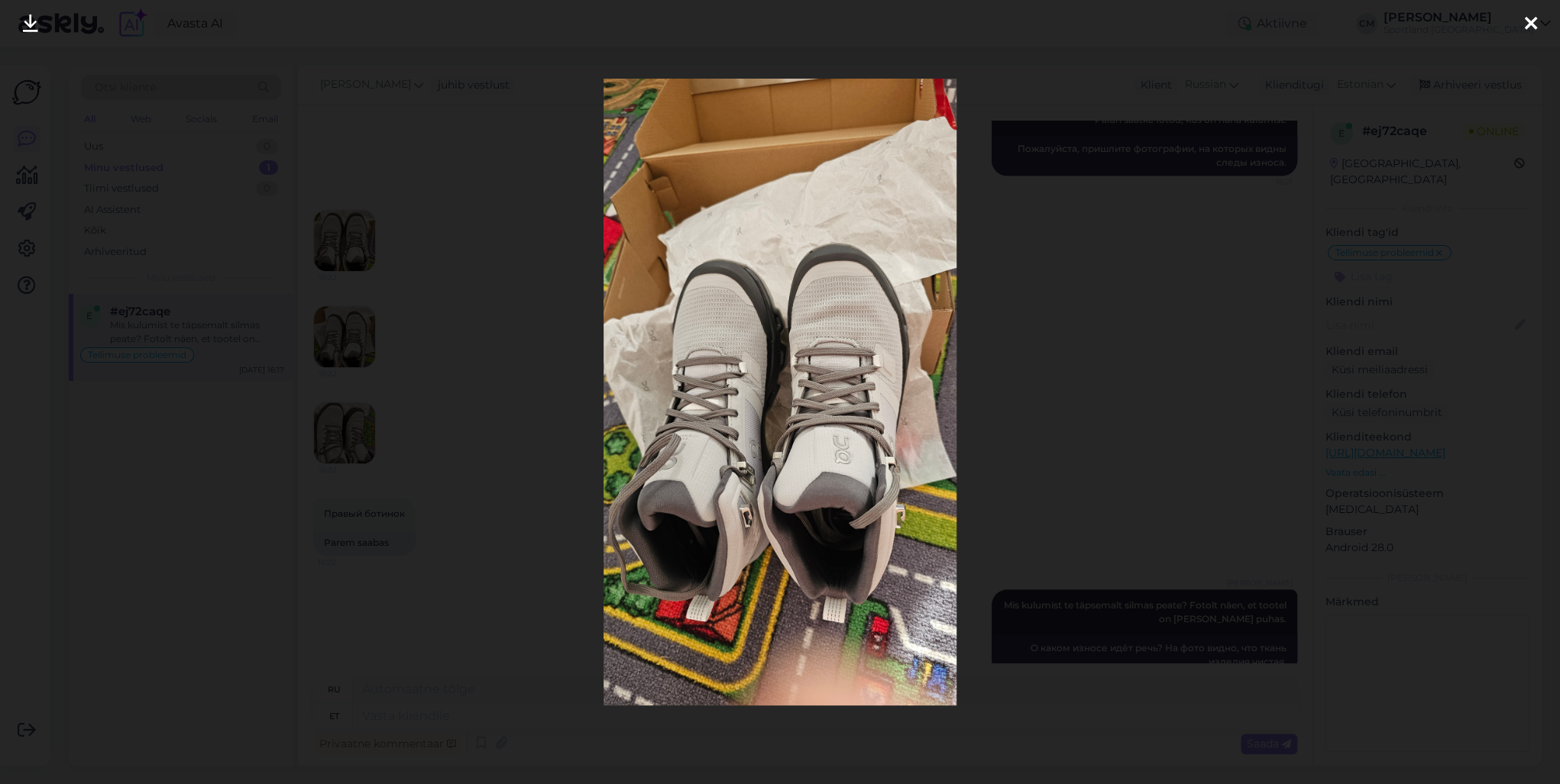
click at [491, 373] on div at bounding box center [780, 392] width 1560 height 784
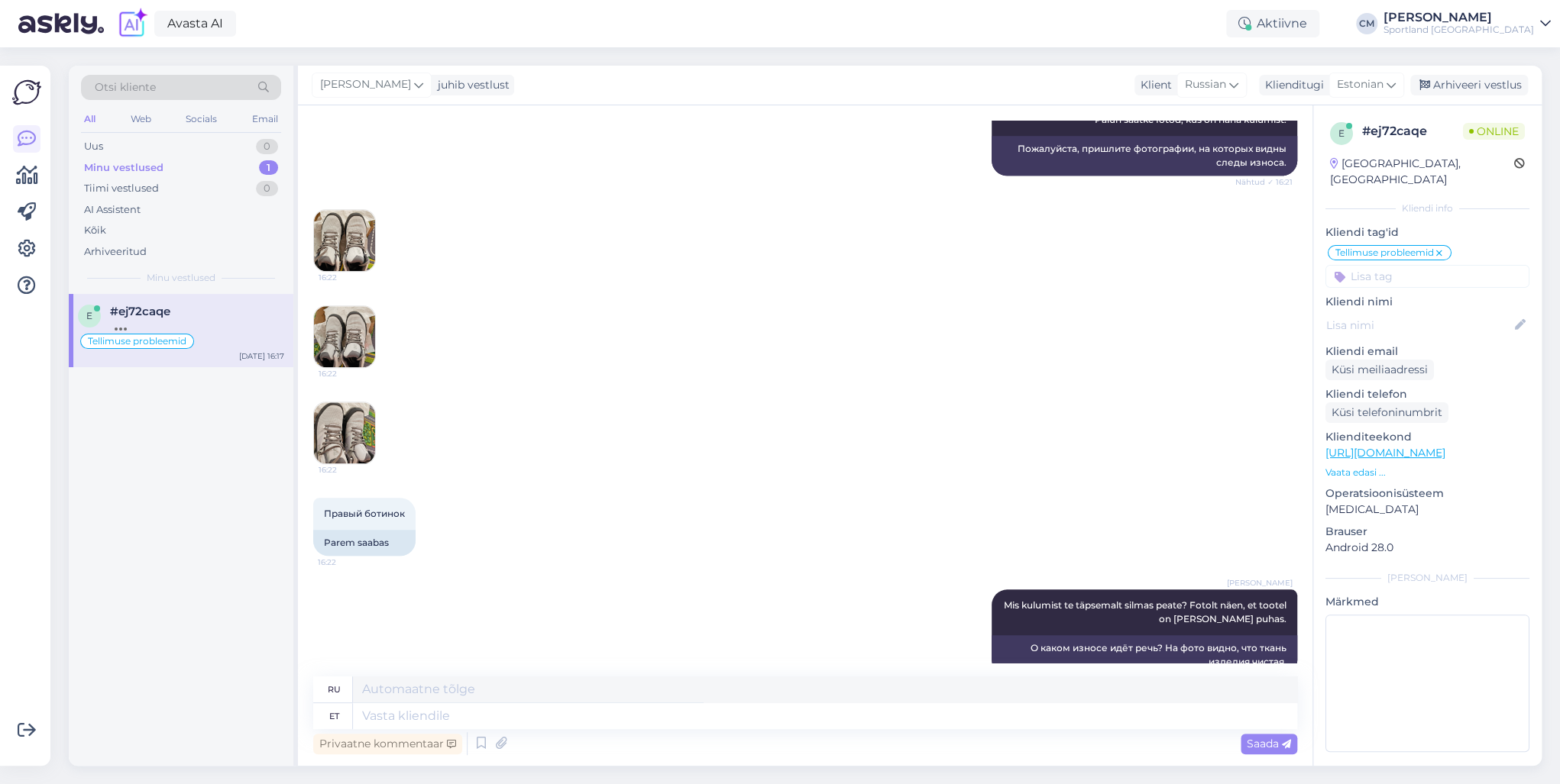
click at [365, 403] on img at bounding box center [345, 433] width 61 height 61
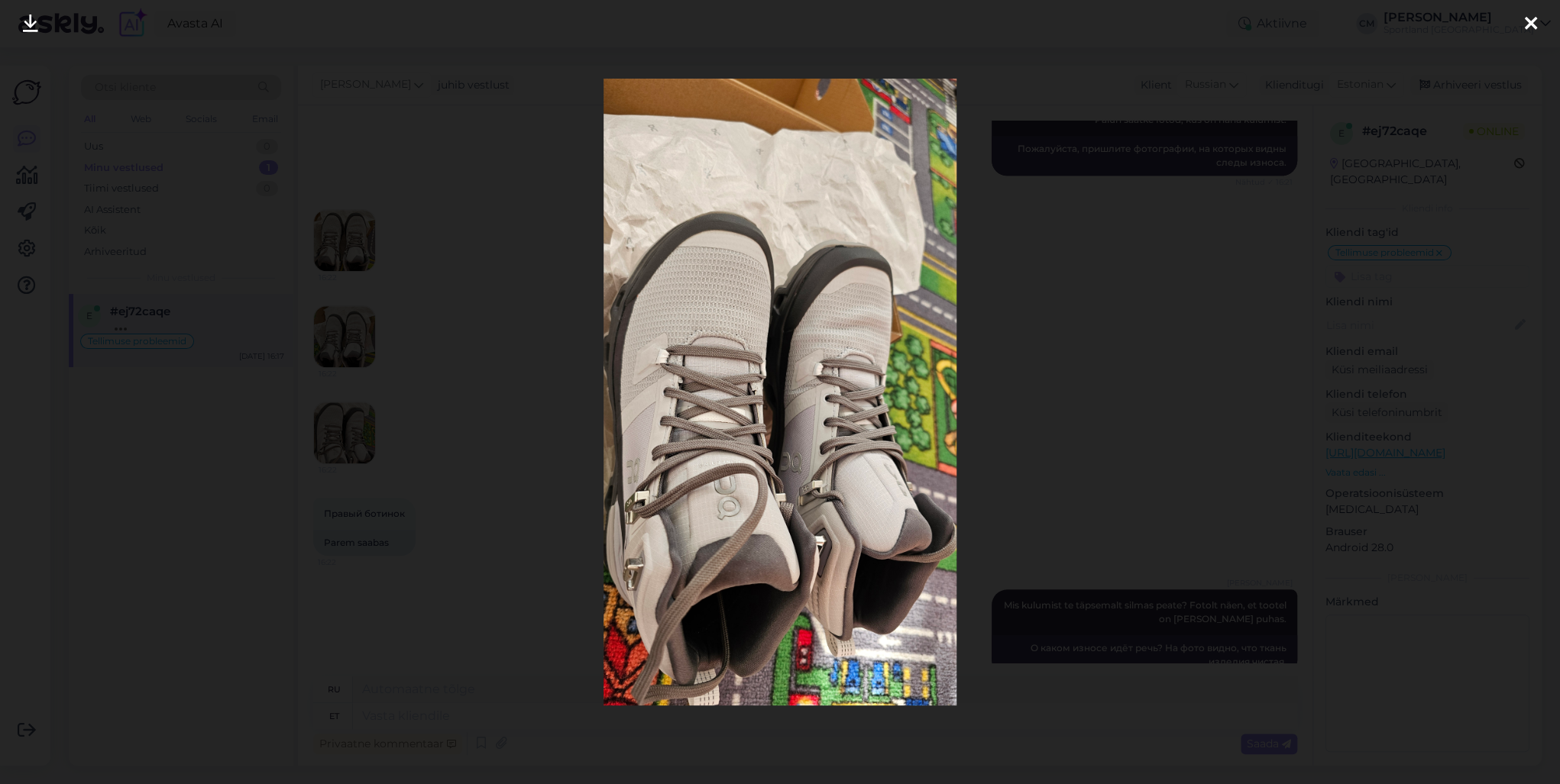
click at [444, 354] on div at bounding box center [780, 392] width 1560 height 784
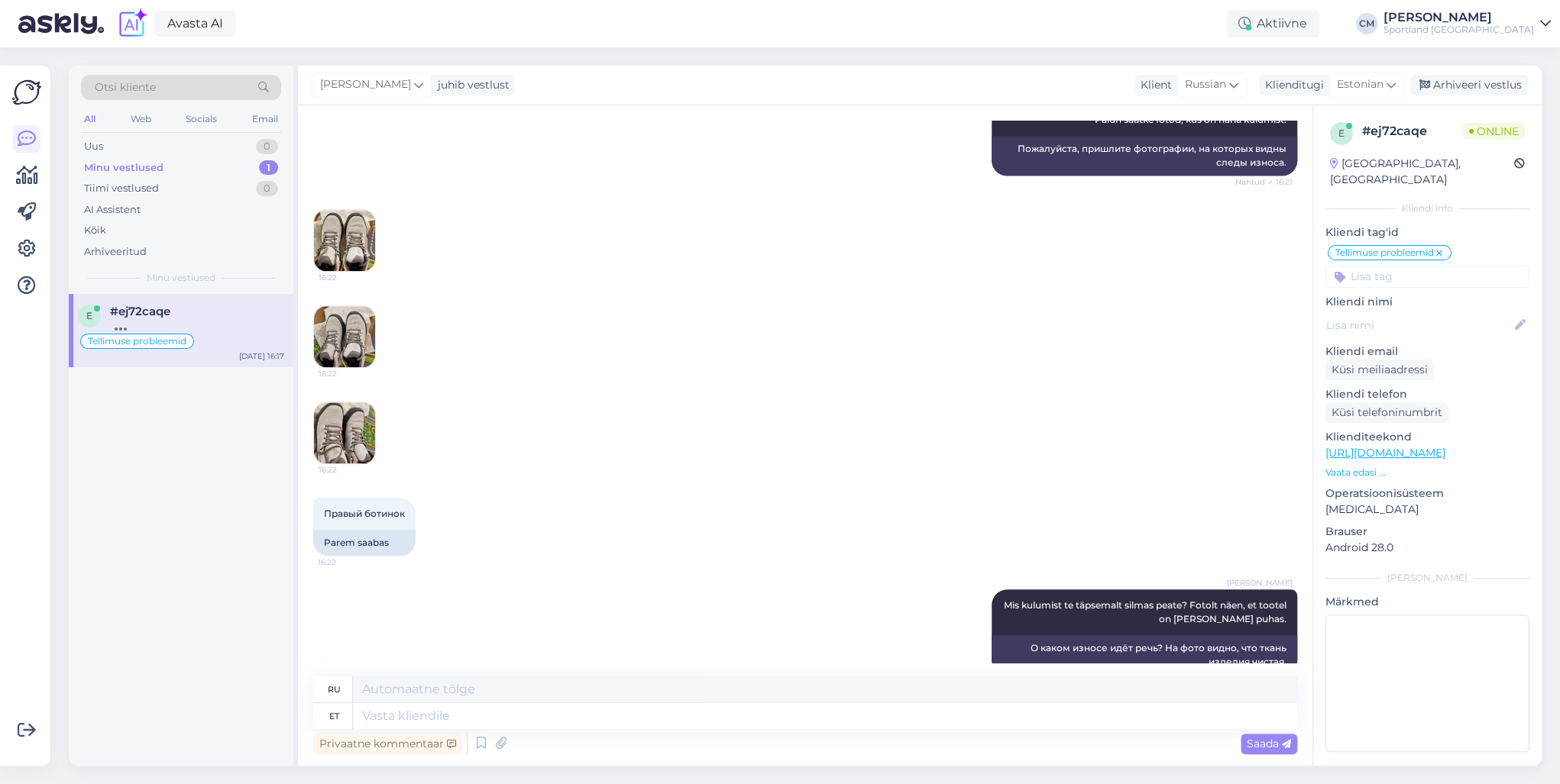
click at [340, 326] on img at bounding box center [345, 337] width 61 height 61
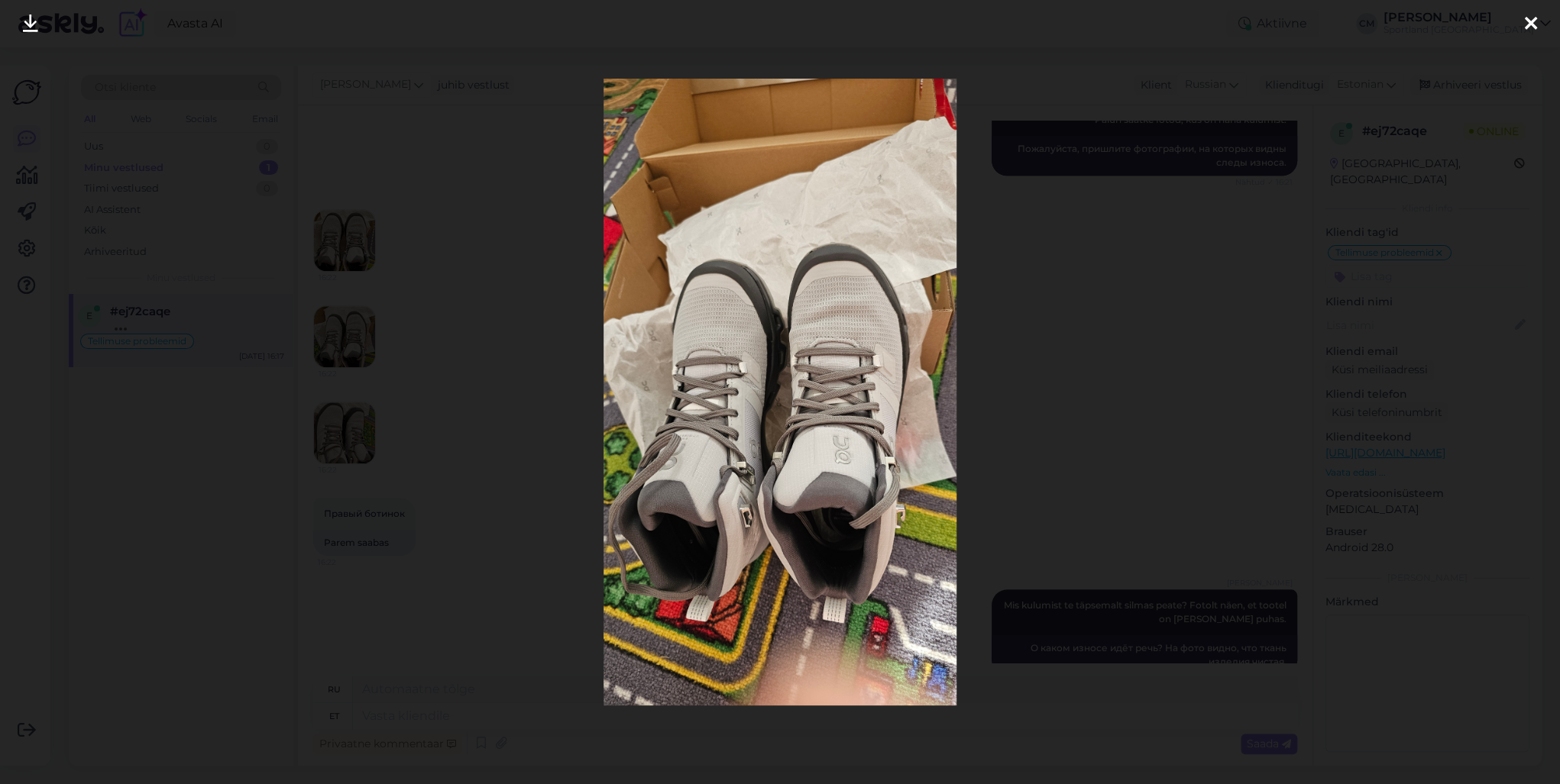
click at [391, 342] on div at bounding box center [780, 392] width 1560 height 784
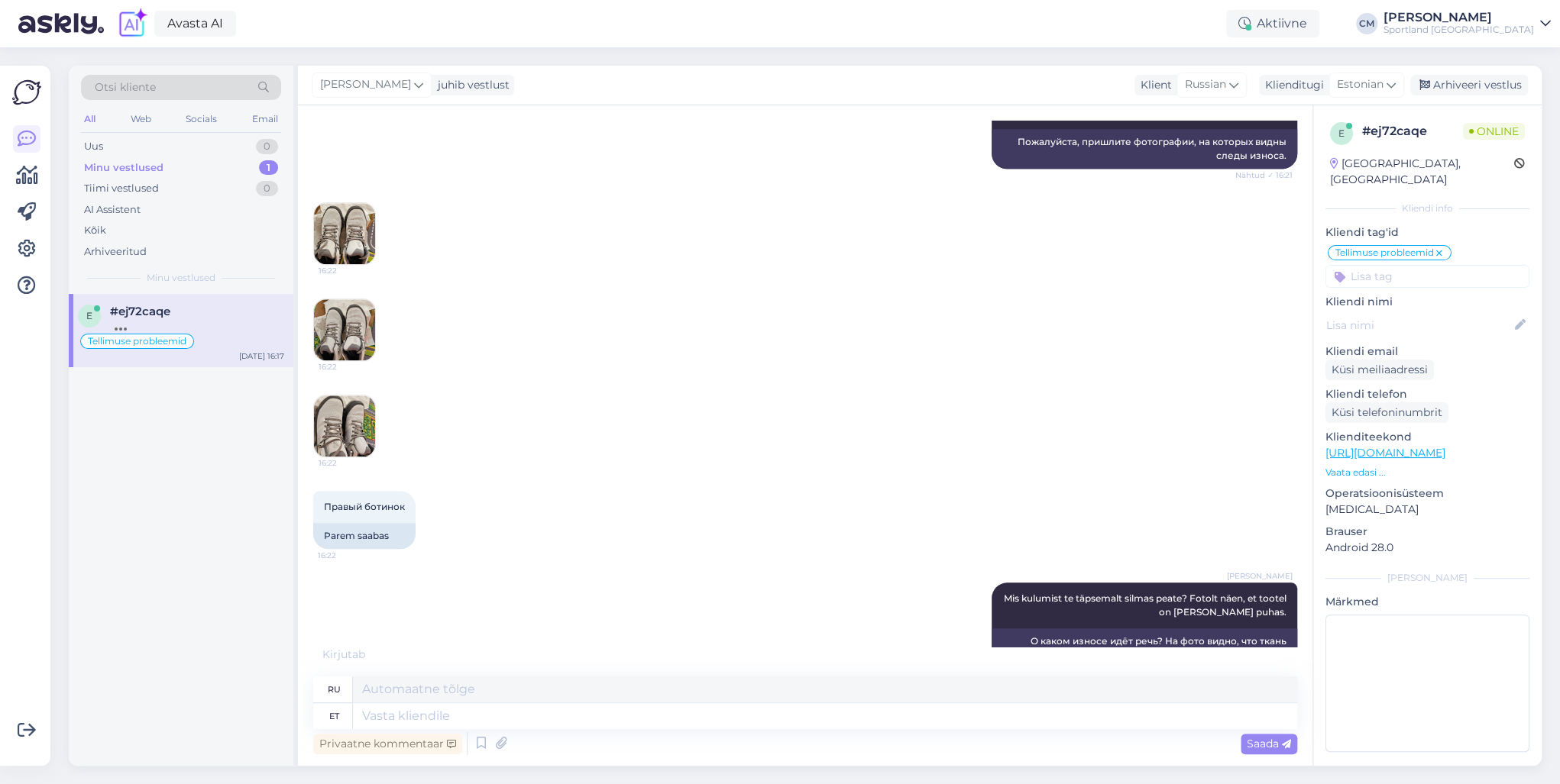
scroll to position [962, 0]
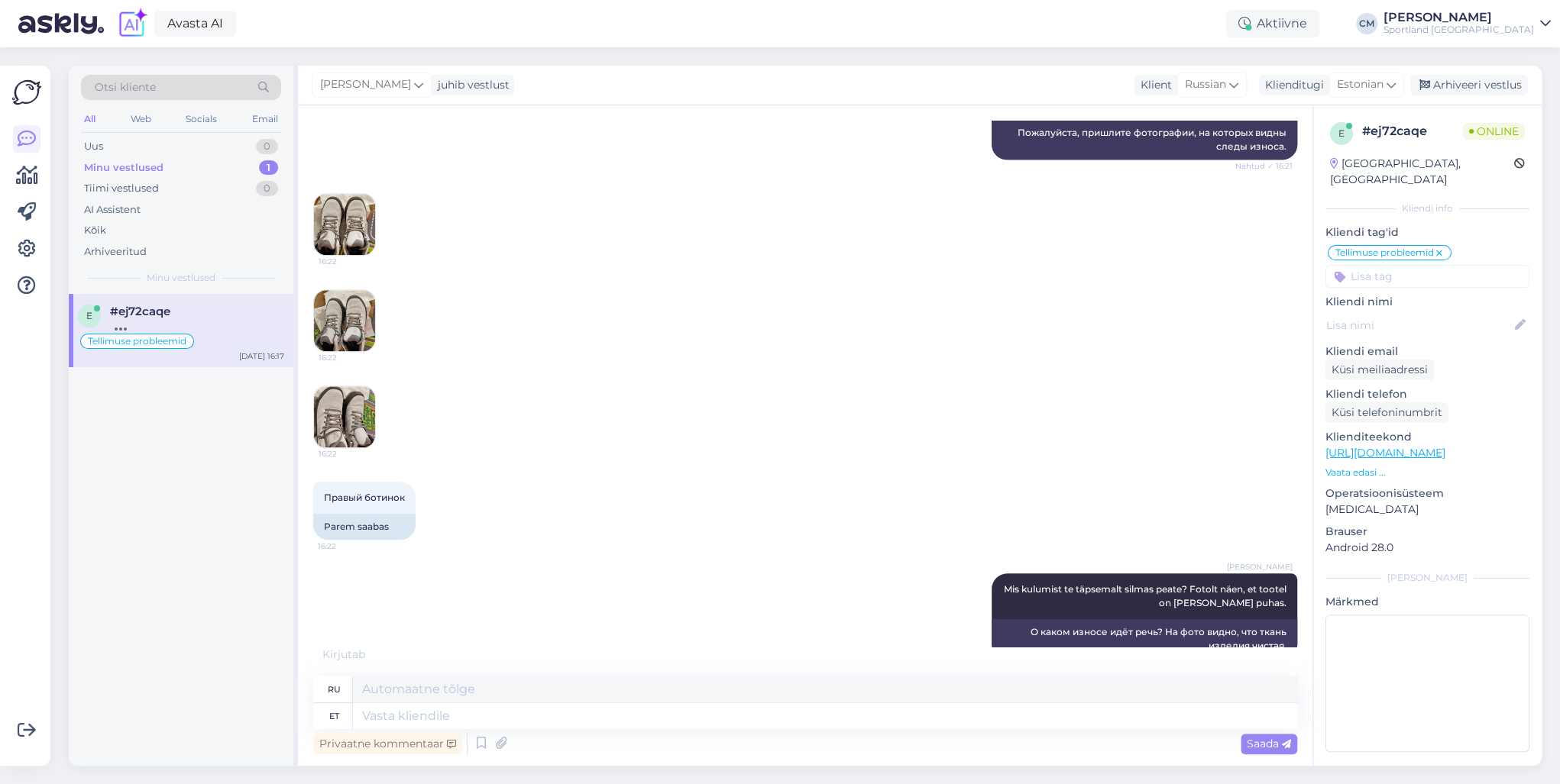
click at [359, 203] on img at bounding box center [345, 224] width 61 height 61
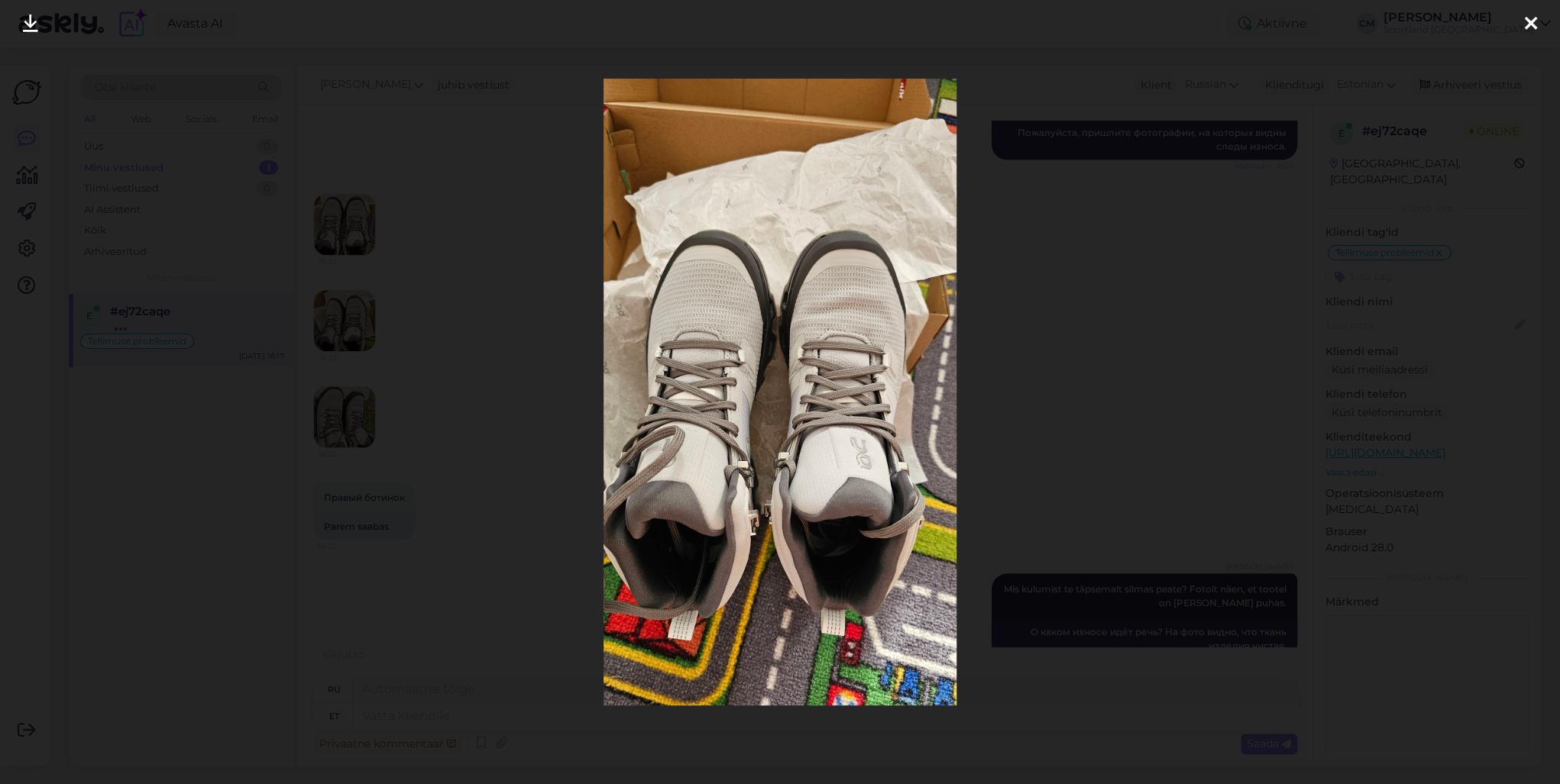
click at [374, 233] on div at bounding box center [780, 392] width 1560 height 784
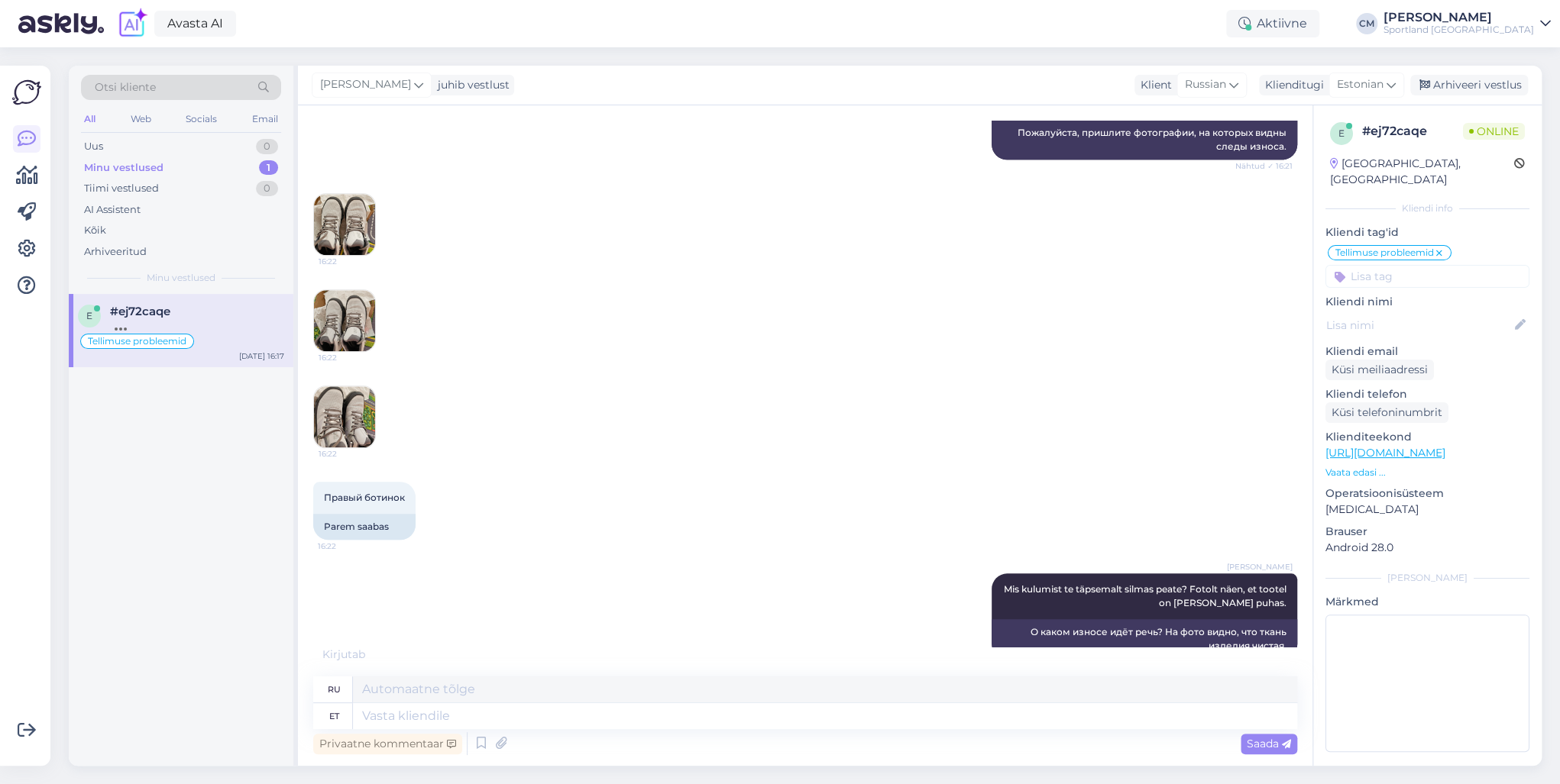
click at [357, 290] on img at bounding box center [345, 321] width 61 height 61
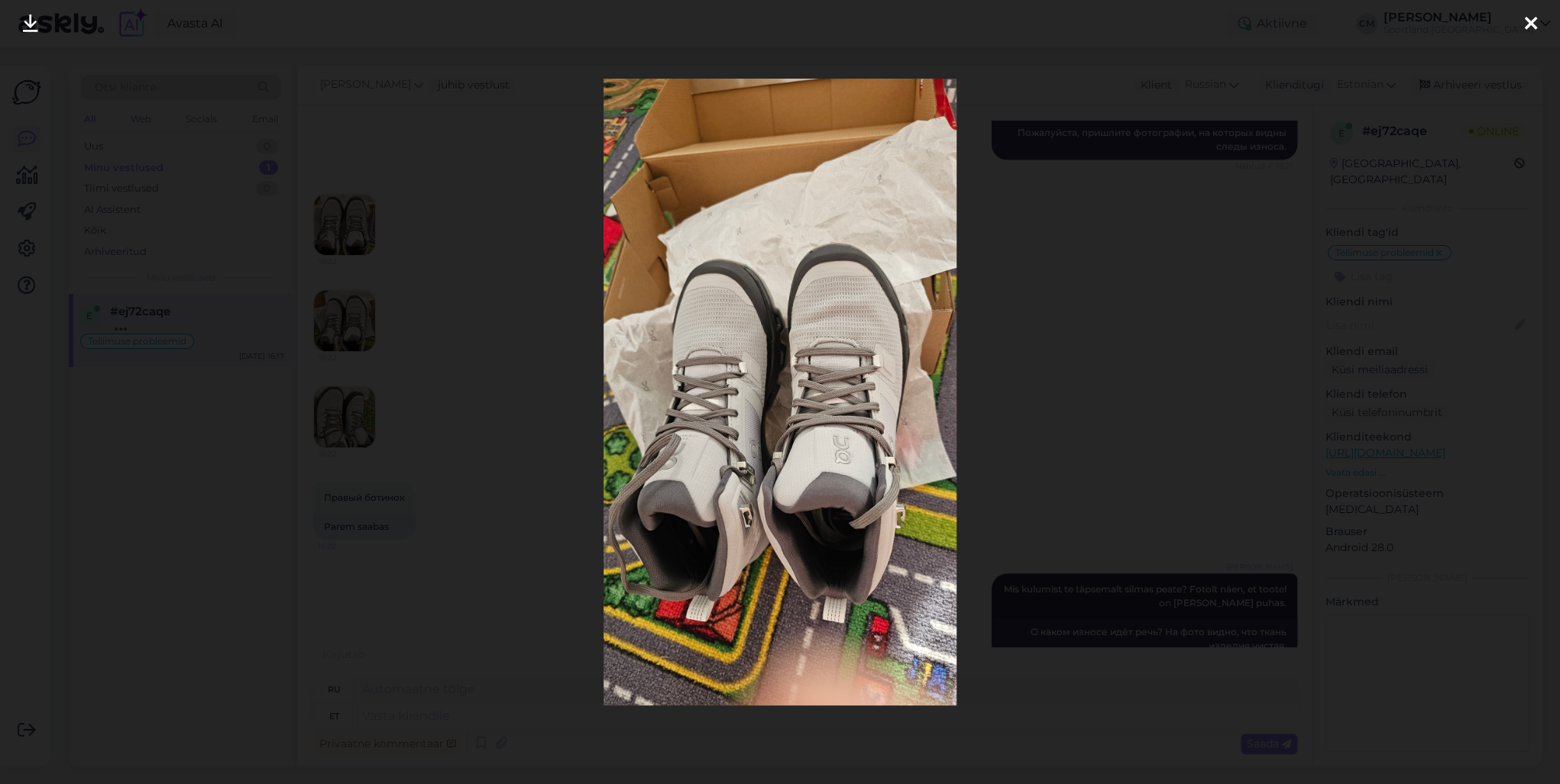
scroll to position [945, 0]
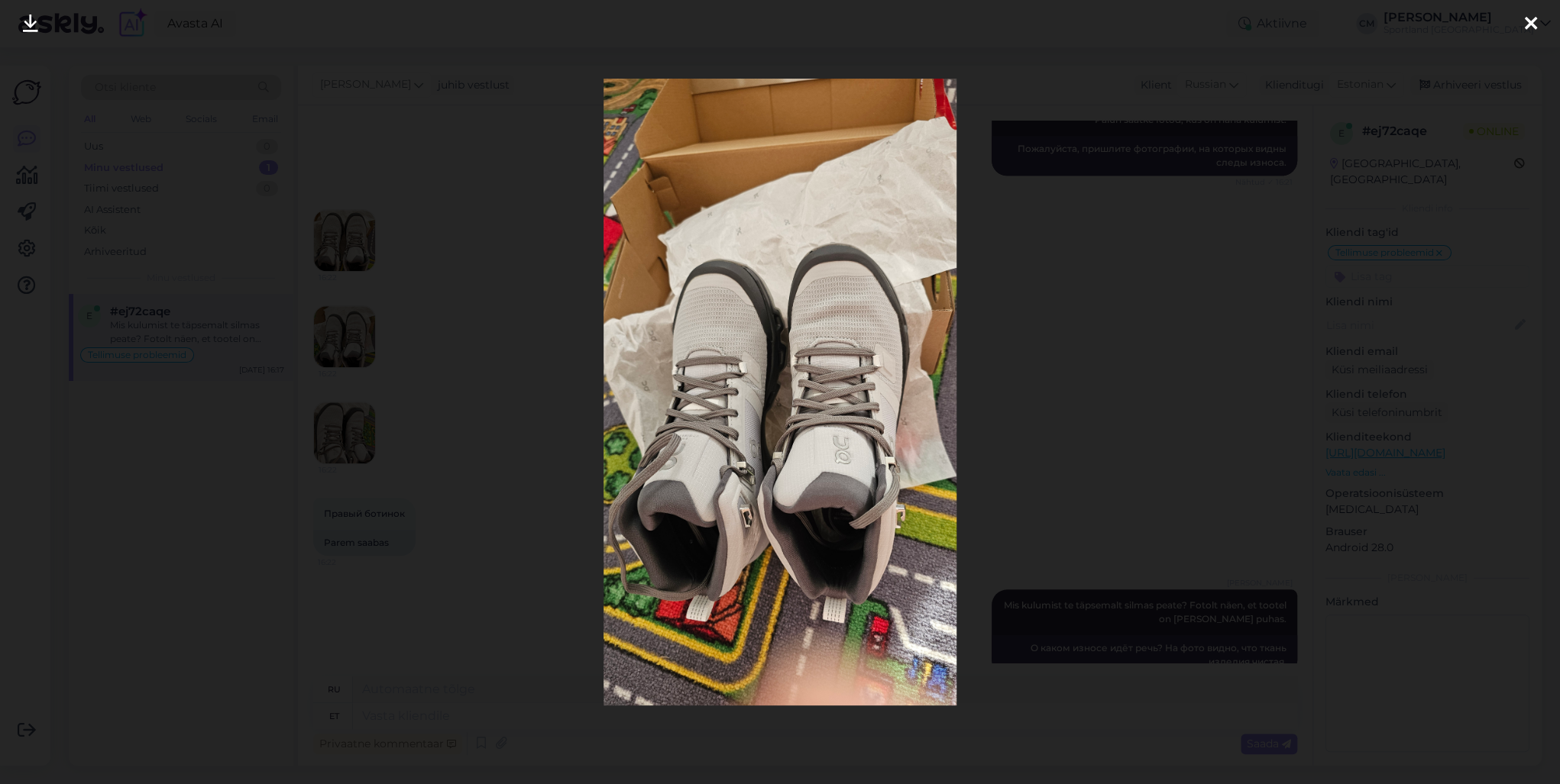
click at [339, 380] on div at bounding box center [780, 392] width 1560 height 784
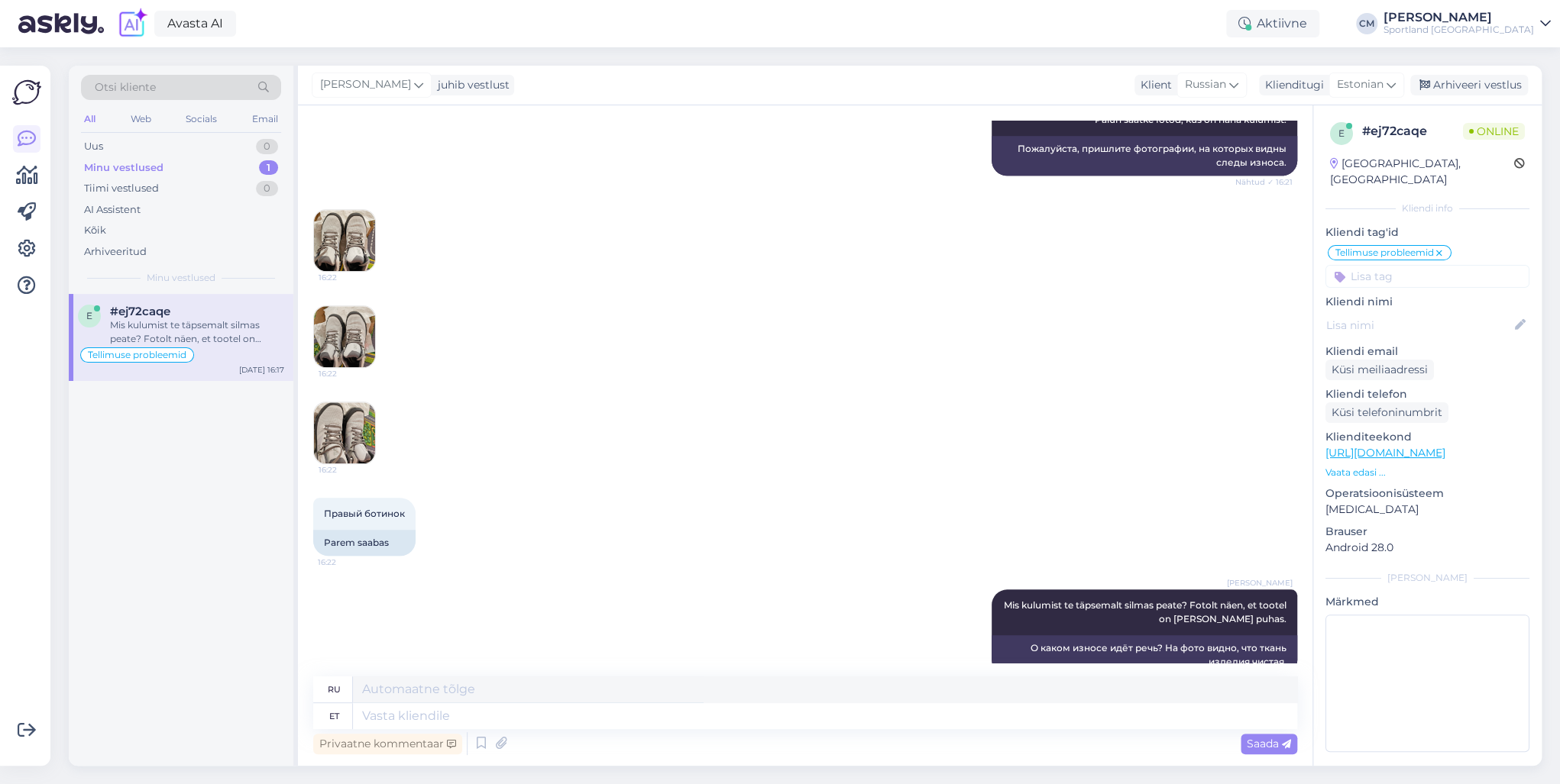
click at [339, 403] on img at bounding box center [345, 433] width 61 height 61
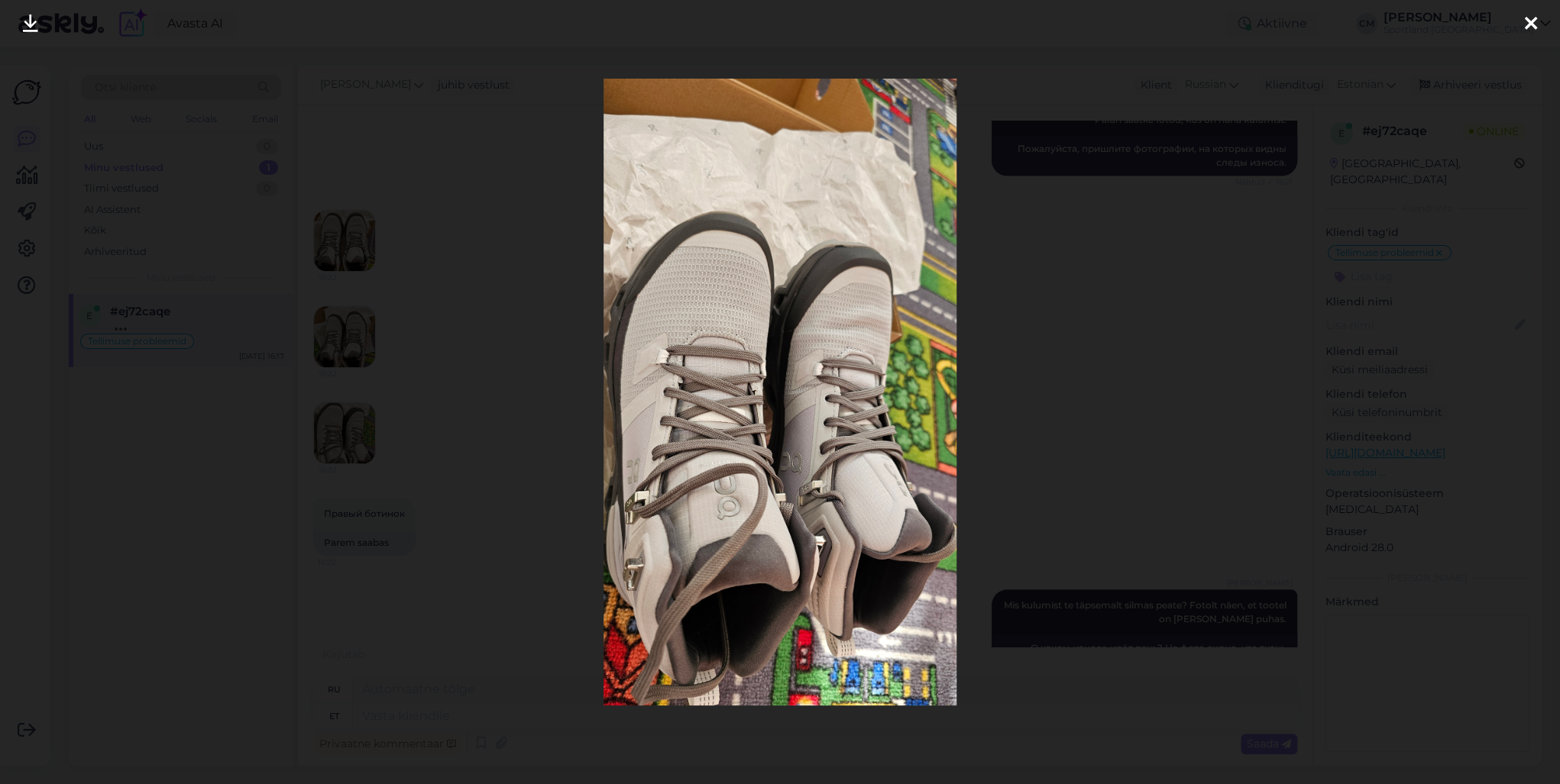
scroll to position [962, 0]
click at [429, 373] on div at bounding box center [780, 392] width 1560 height 784
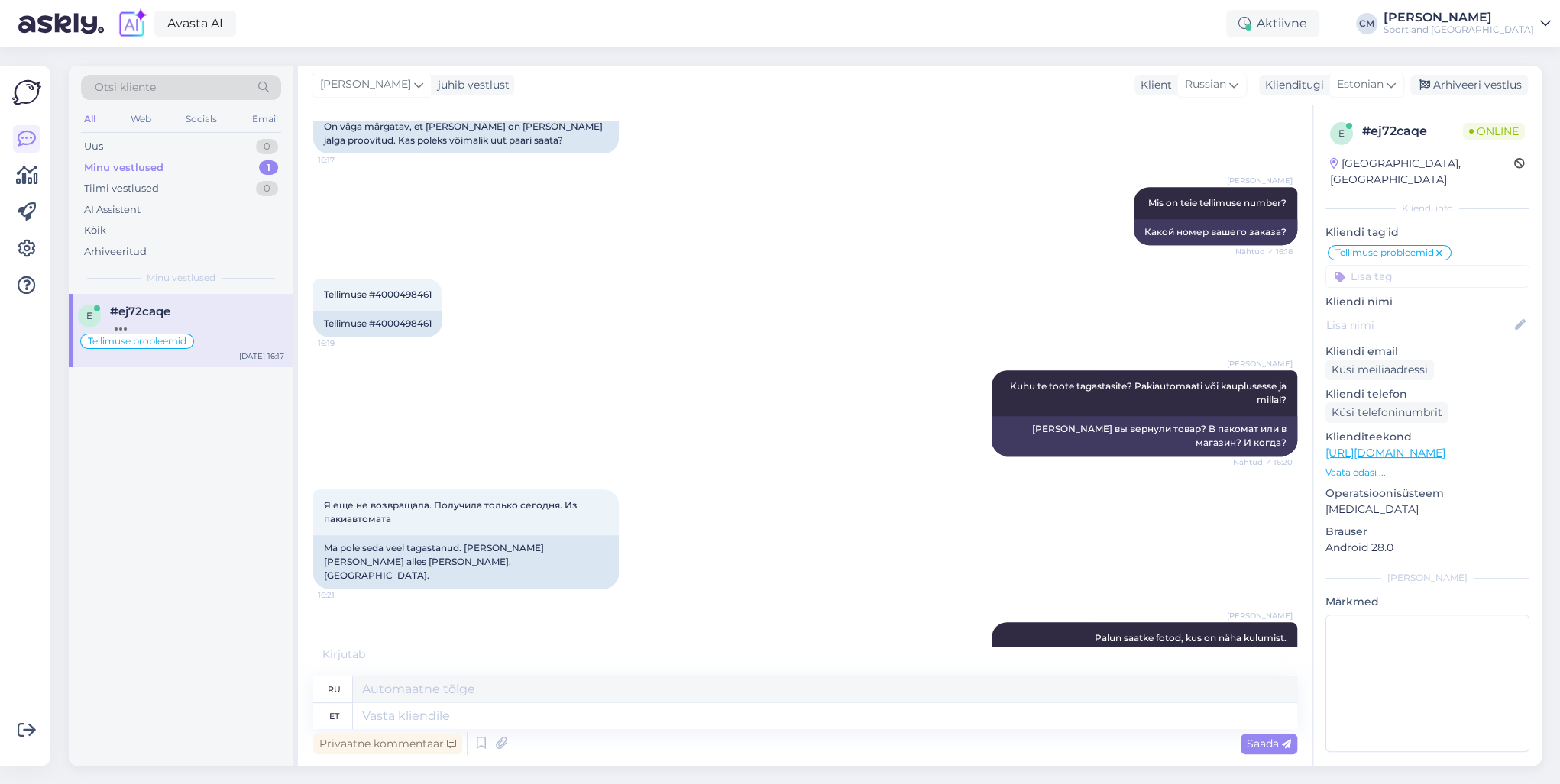
scroll to position [473, 0]
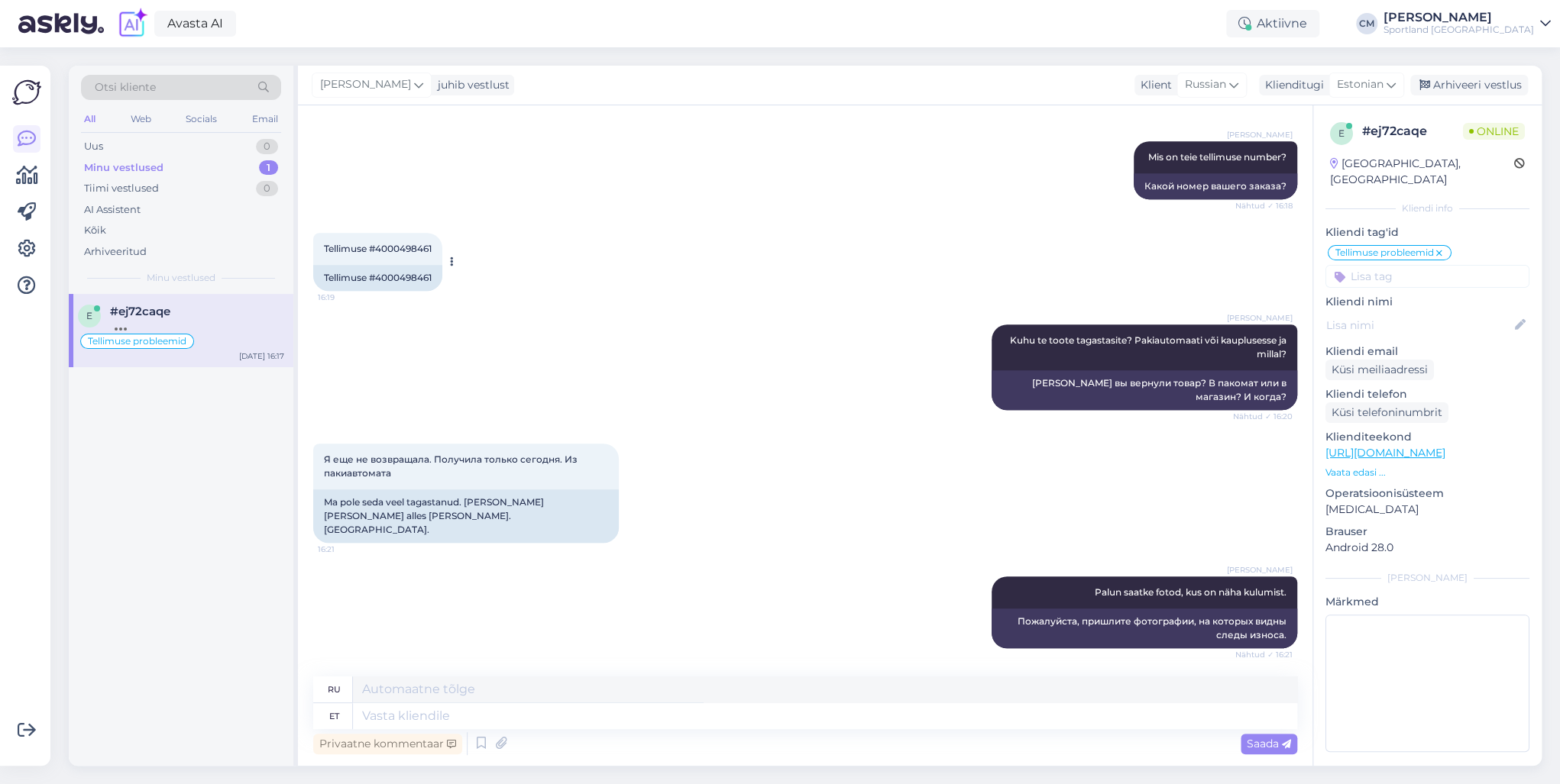
click at [409, 269] on div "Tellimuse #4000498461" at bounding box center [378, 278] width 129 height 26
copy div "4000498461"
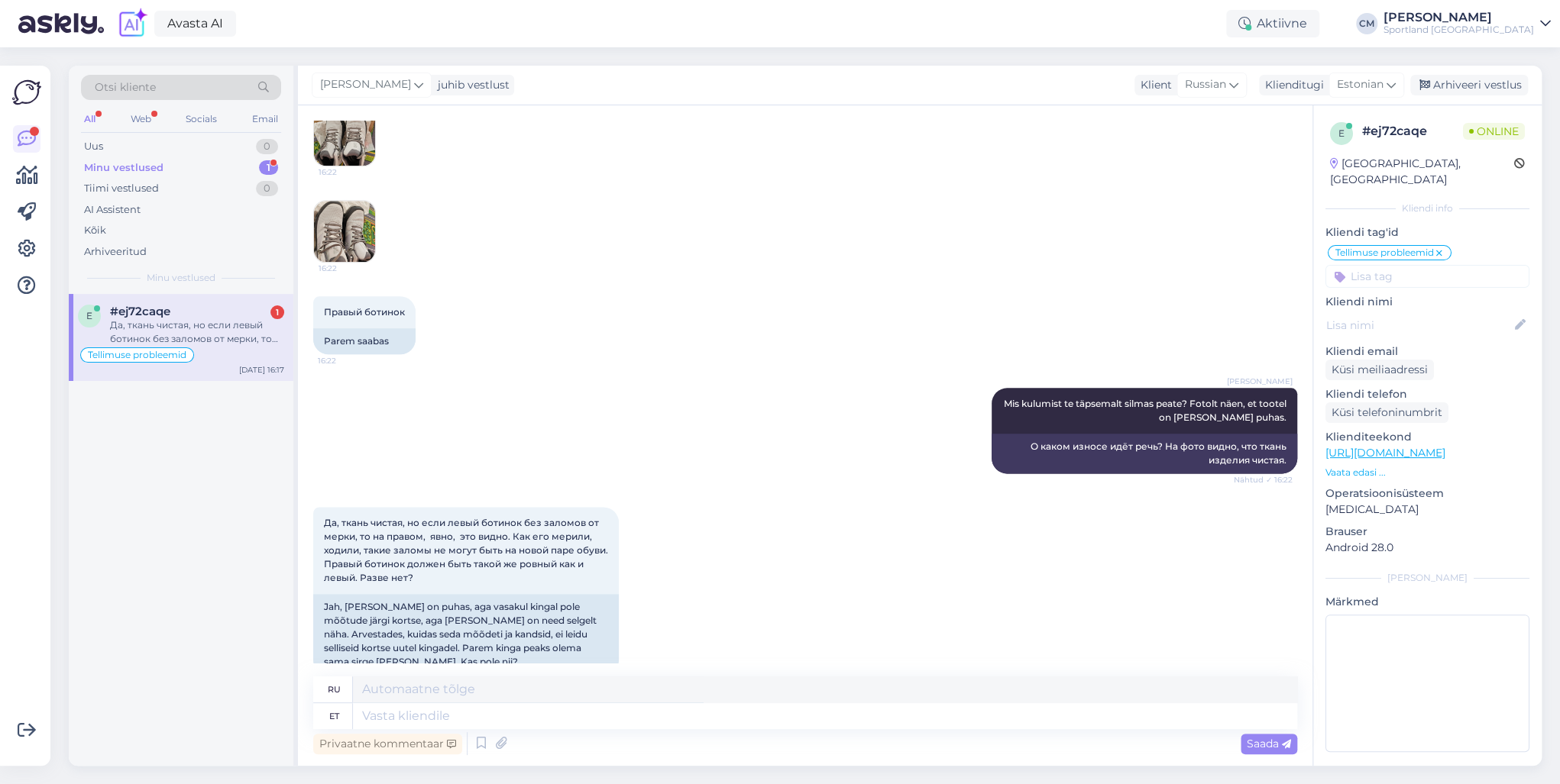
scroll to position [963, 0]
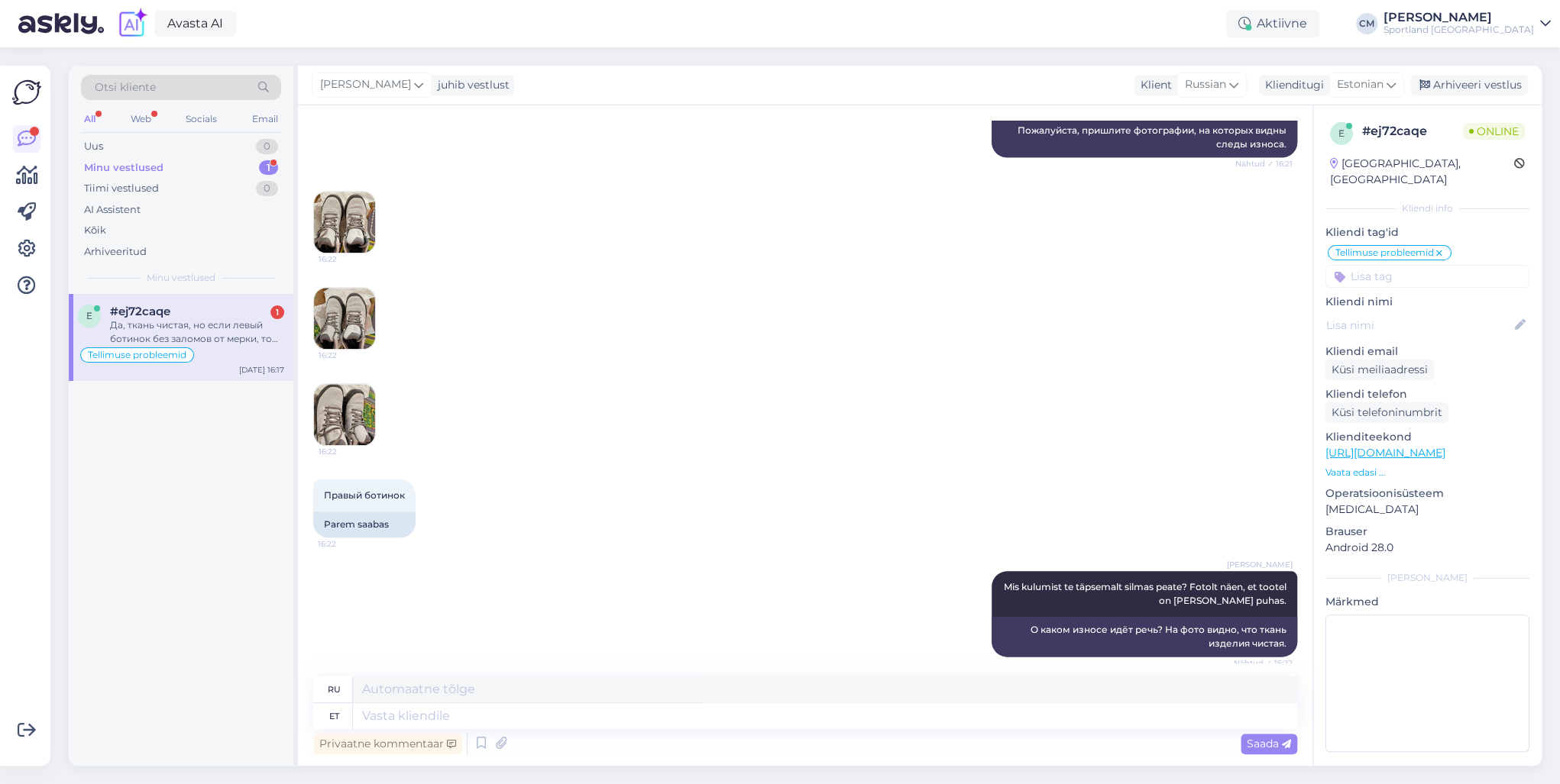
click at [334, 196] on img at bounding box center [345, 222] width 61 height 61
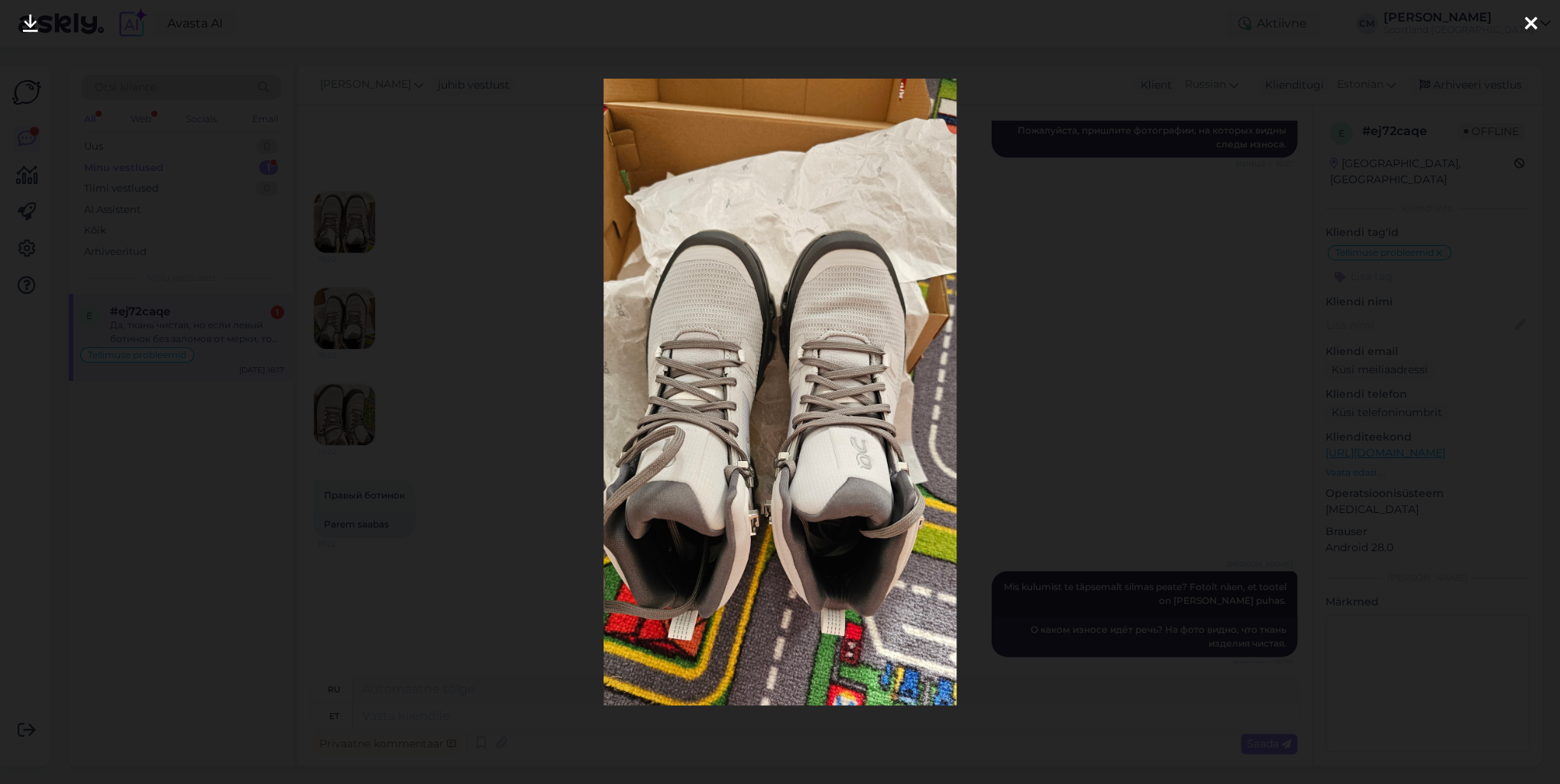
click at [549, 444] on div at bounding box center [780, 392] width 1560 height 784
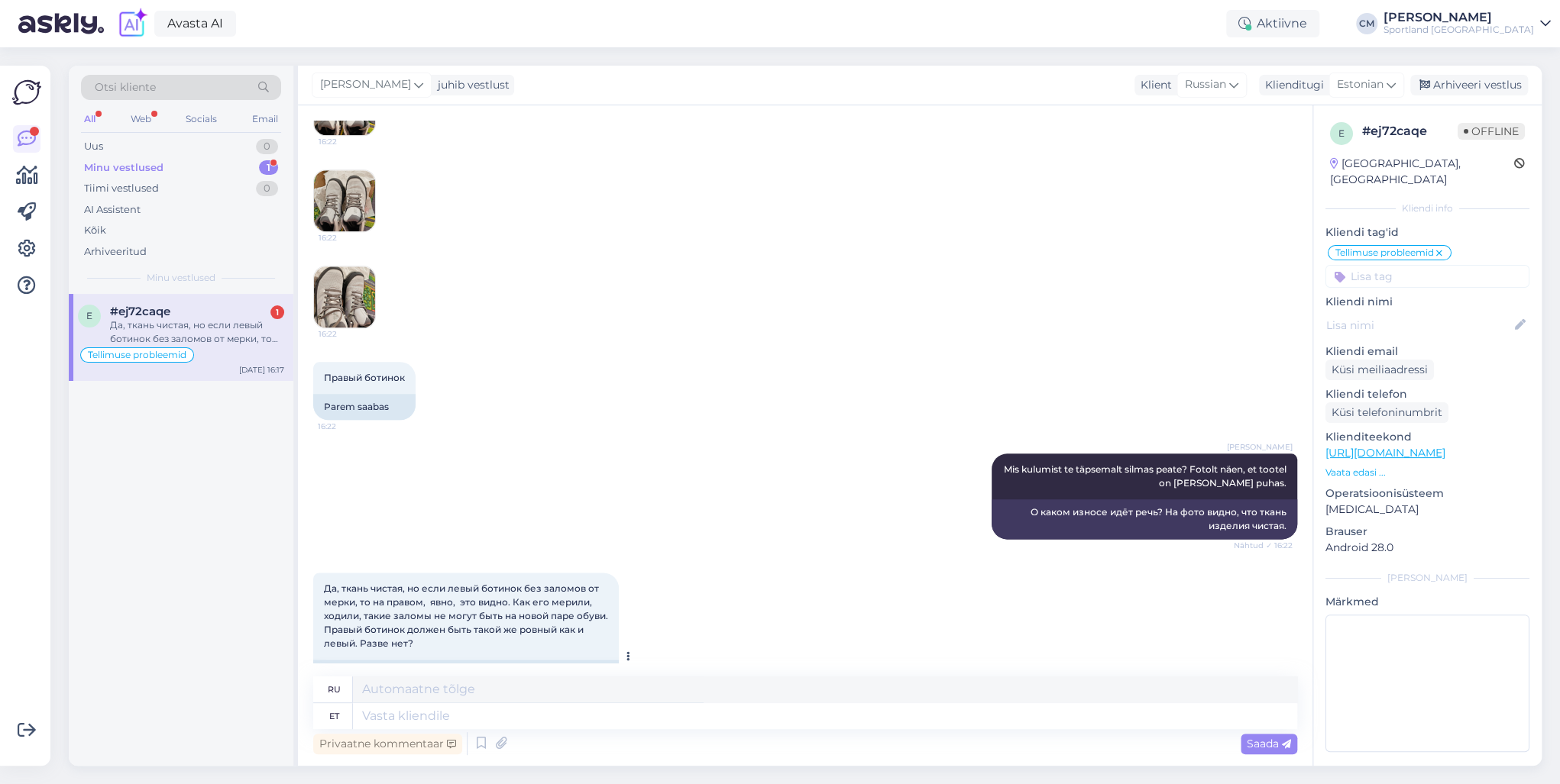
scroll to position [1147, 0]
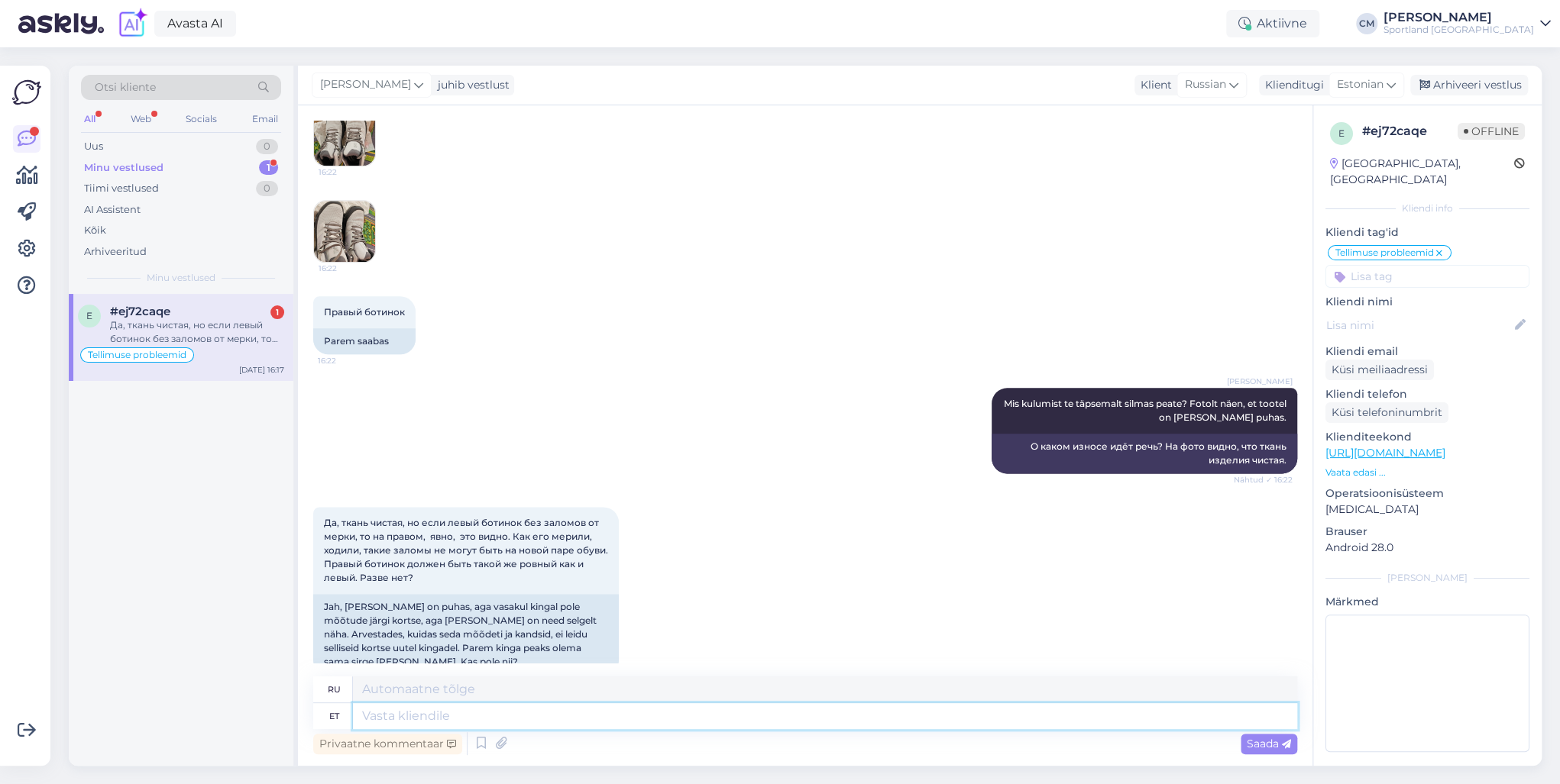
click at [454, 564] on textarea at bounding box center [824, 716] width 944 height 26
type textarea "Kui t"
type textarea "Если"
type textarea "Kui jalanõud j"
type textarea "Если обувь"
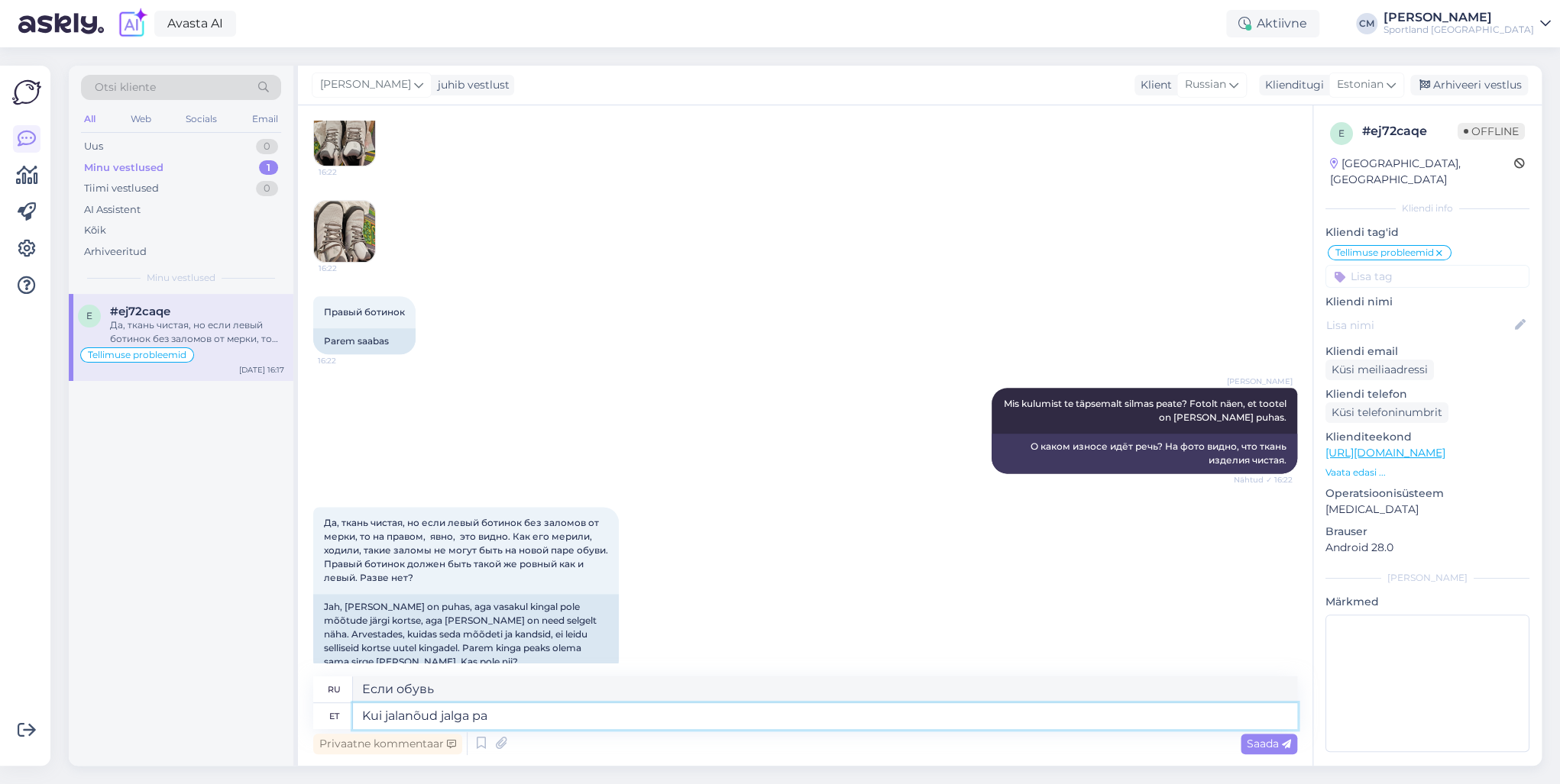
type textarea "Kui jalanõud jalga pan"
type textarea "Когда обувь надета"
type textarea "Kui jalanõud jalga panete, sii"
type textarea "Когда вы надеваете обувь,"
type textarea "Kui jalanõud jalga panete, siis kas to"
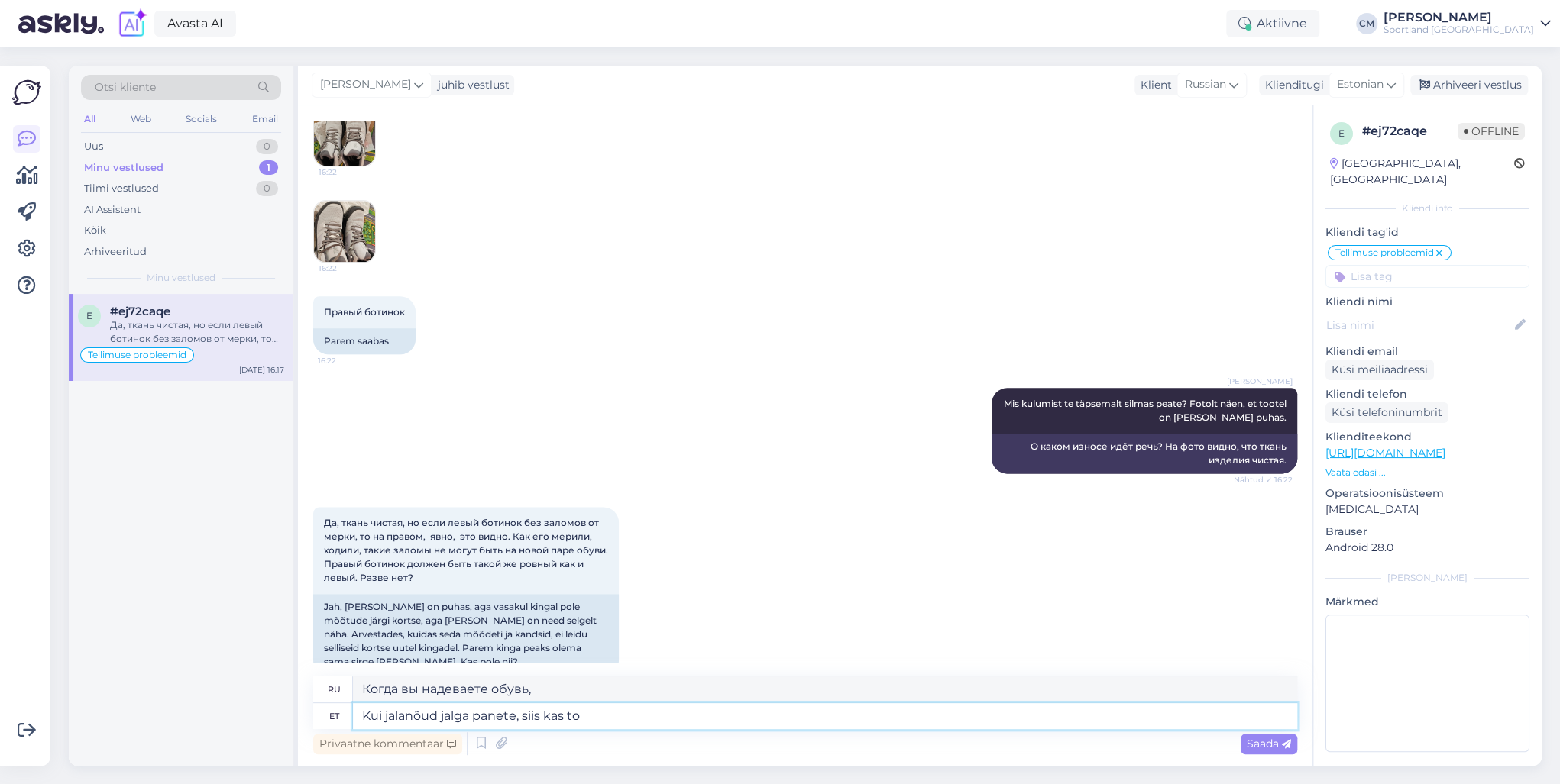
type textarea "Когда вы надеваете обувь, вы"
type textarea "Kui jalanõud jalga panete, siis kas tootel o"
type textarea "Когда вы надеваете обувь, продукт"
type textarea "Kui jalanõud jalga panete, siis kas tootel on"
type textarea "Когда вы надеваете обувь, имеет ли продукт"
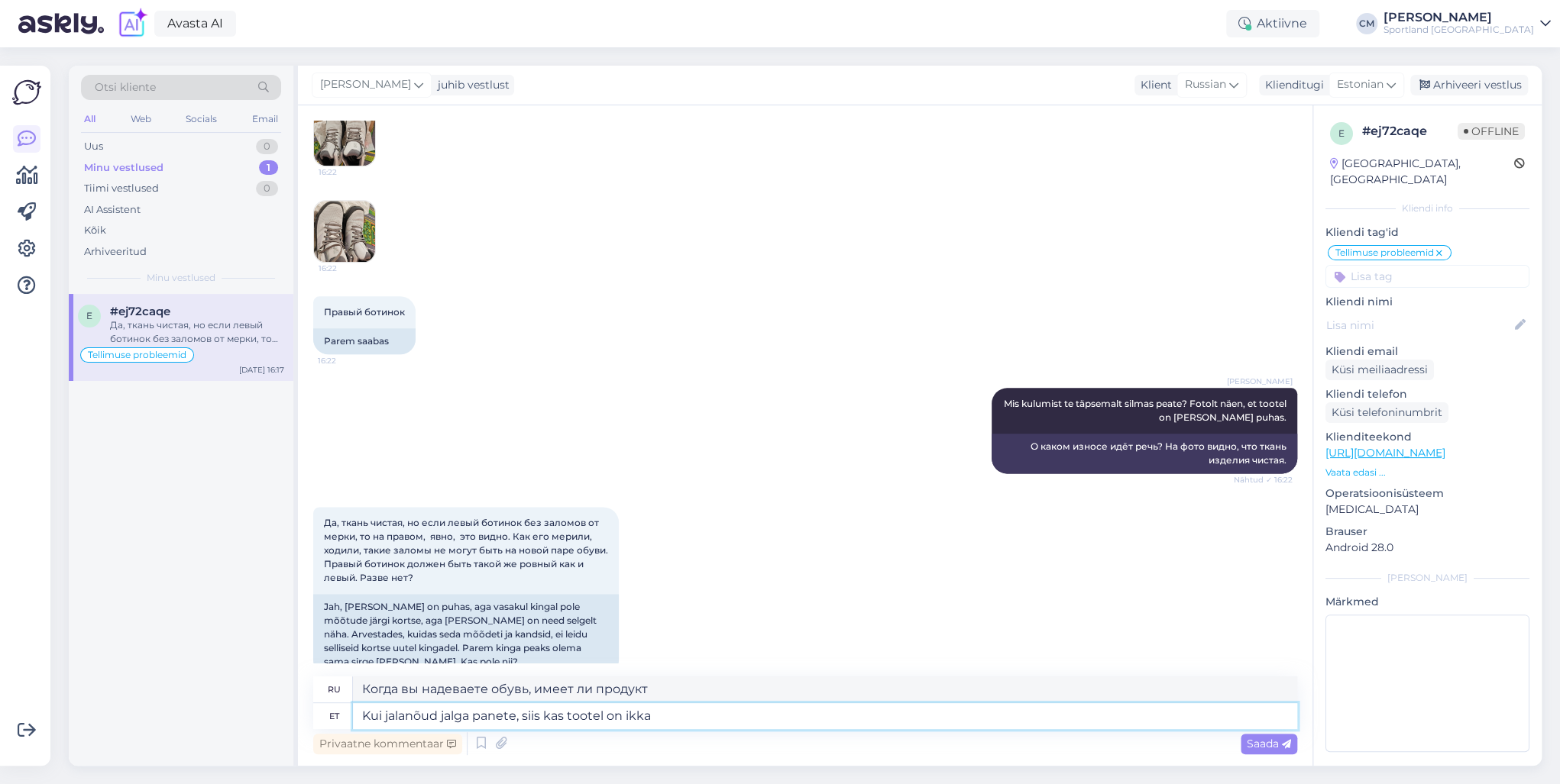
type textarea "Kui jalanõud jalga panete, siis kas tootel on ikka"
type textarea "Когда вы надеваете обувь, продукт все еще имеет"
type textarea "Kui jalanõud jalga panete, siis kas tootel on [PERSON_NAME] se"
type textarea "Когда вы надеваете обувь, изделие все еще мнется?"
type textarea "Kui jalanõud jalga panete, siis kas tootel on [PERSON_NAME] sees? H"
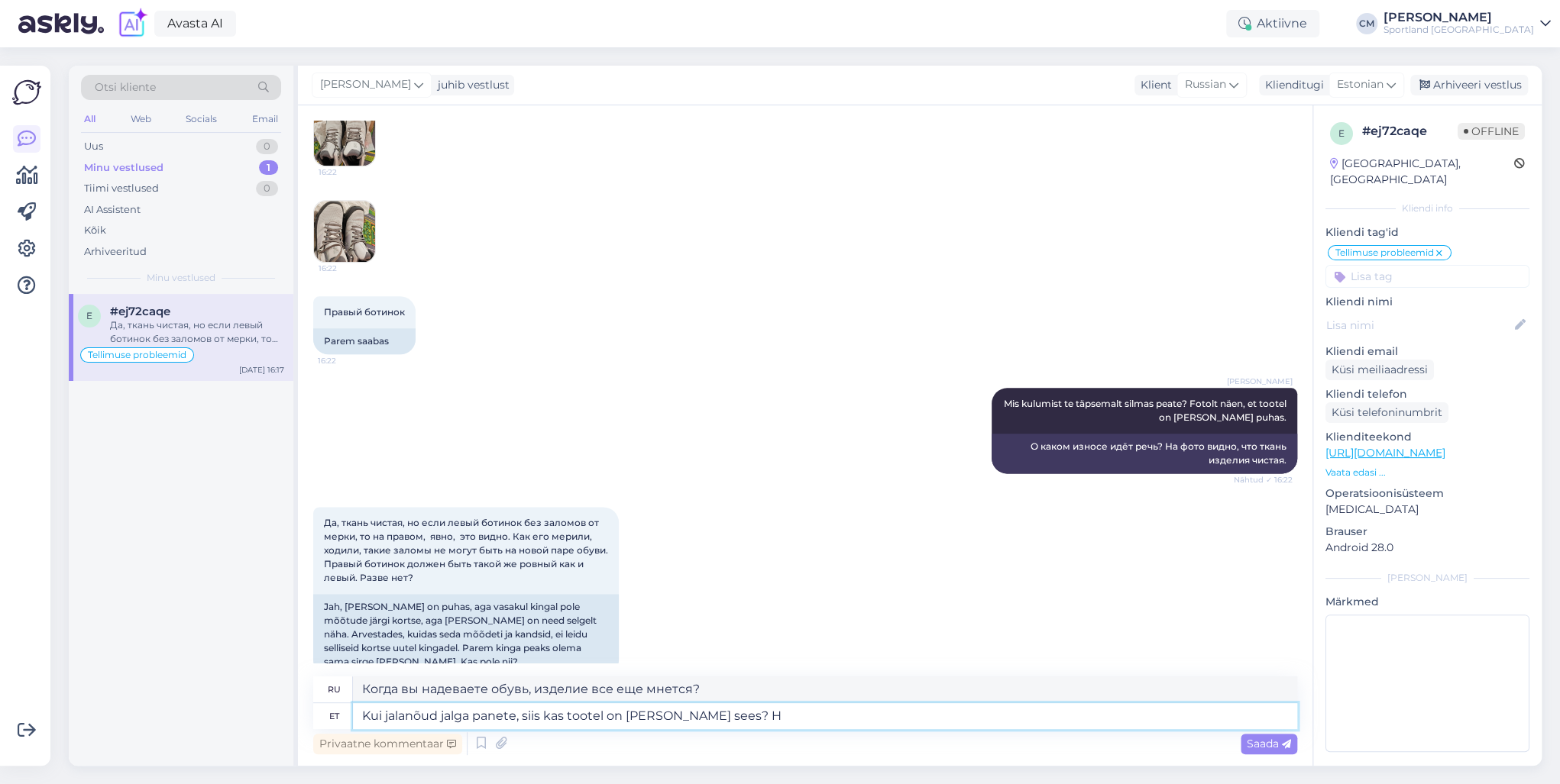
type textarea "Когда вы надеваете обувь, изделие все еще мнется внутри?"
click at [781, 564] on textarea "Kui jalanõud jalga panete, siis kas tootel on [PERSON_NAME] sees?" at bounding box center [824, 716] width 944 height 26
type textarea "Kui jalanõud jalga panete, siis kas tootel on [PERSON_NAME] sees?"
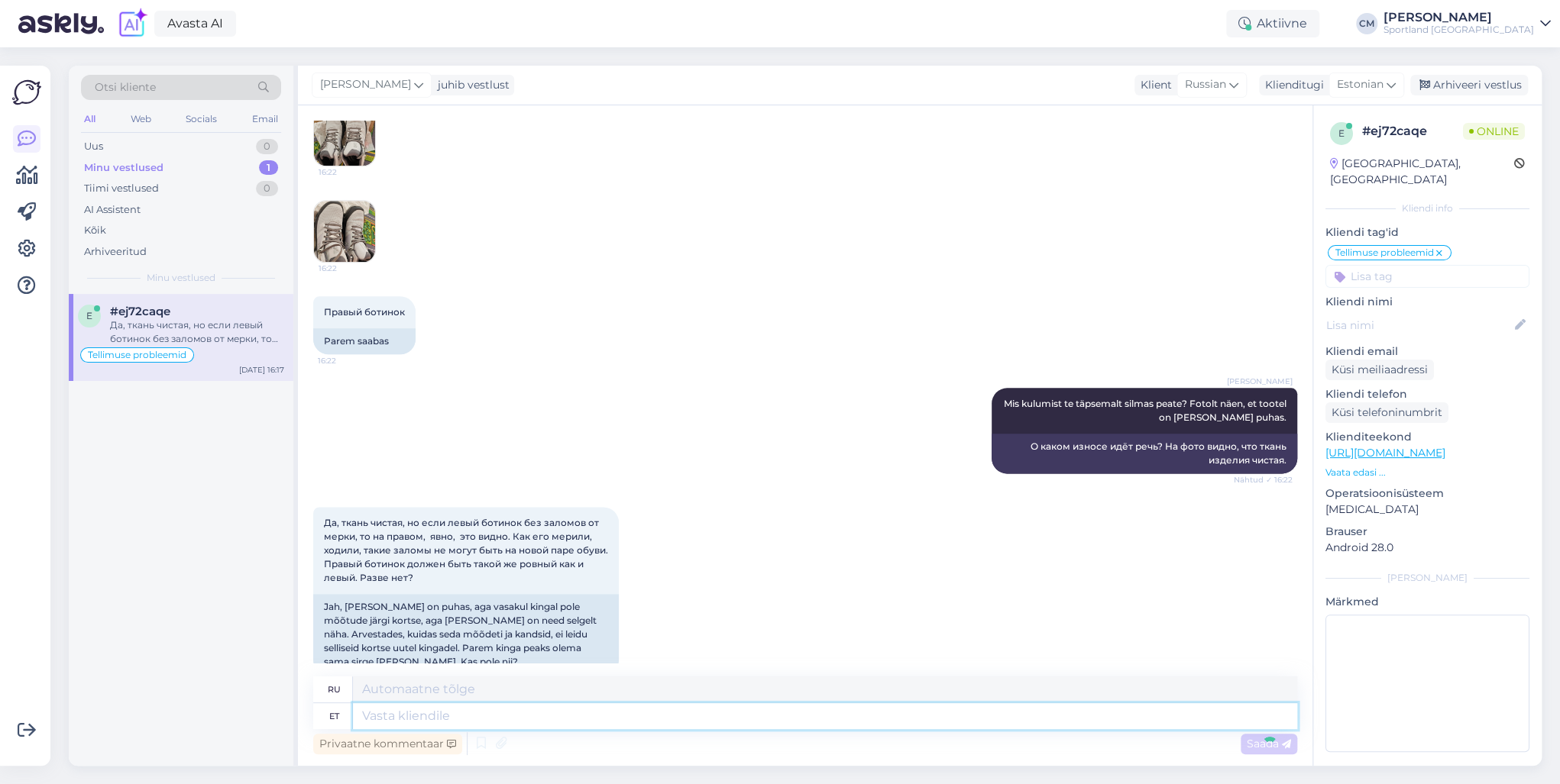
scroll to position [1252, 0]
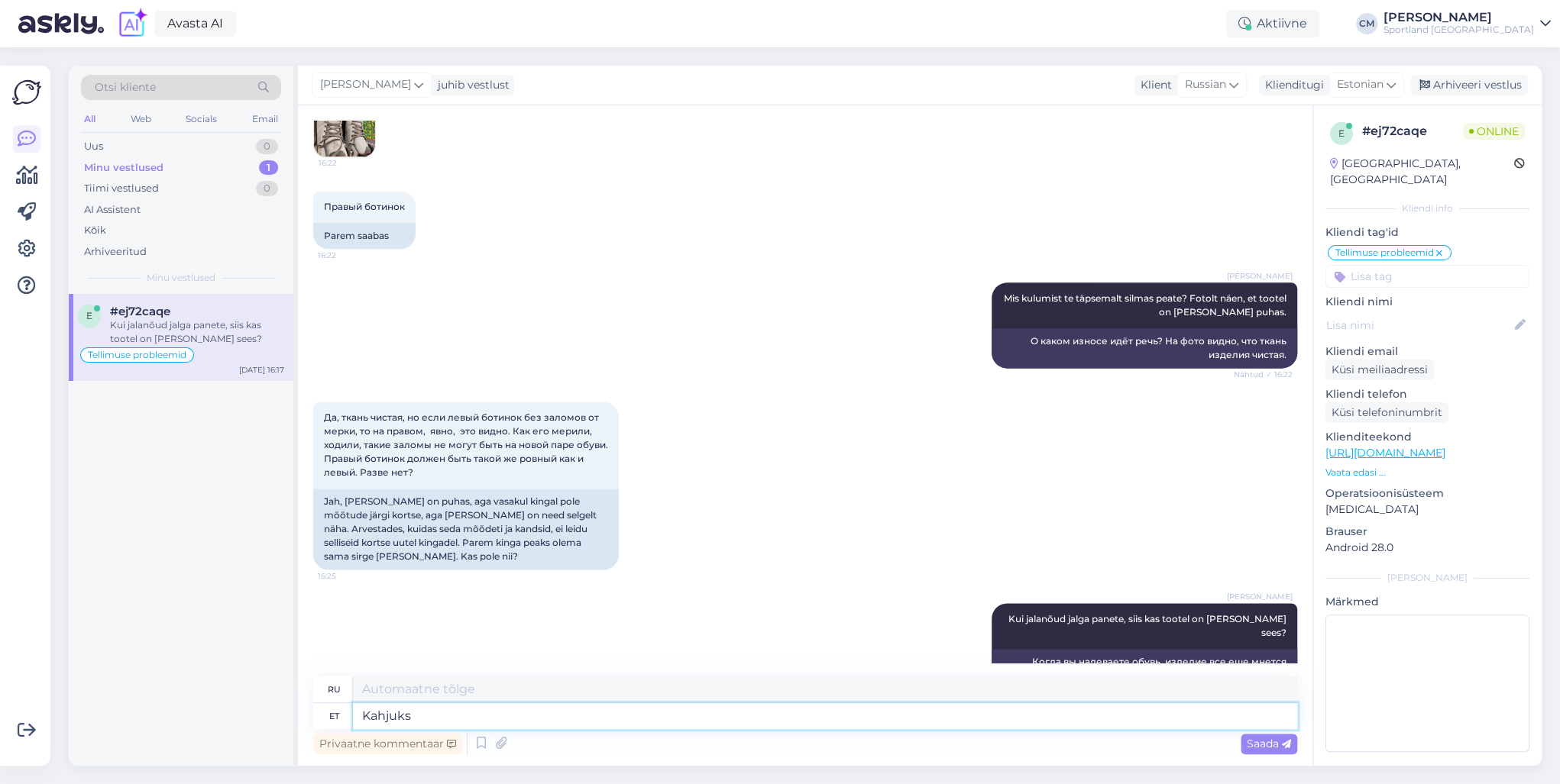
type textarea "Kahjuks o"
type textarea "К сожалению"
type textarea "Kahjuks on T"
type textarea "К сожалению, есть"
type textarea "Kahjuks on Teie"
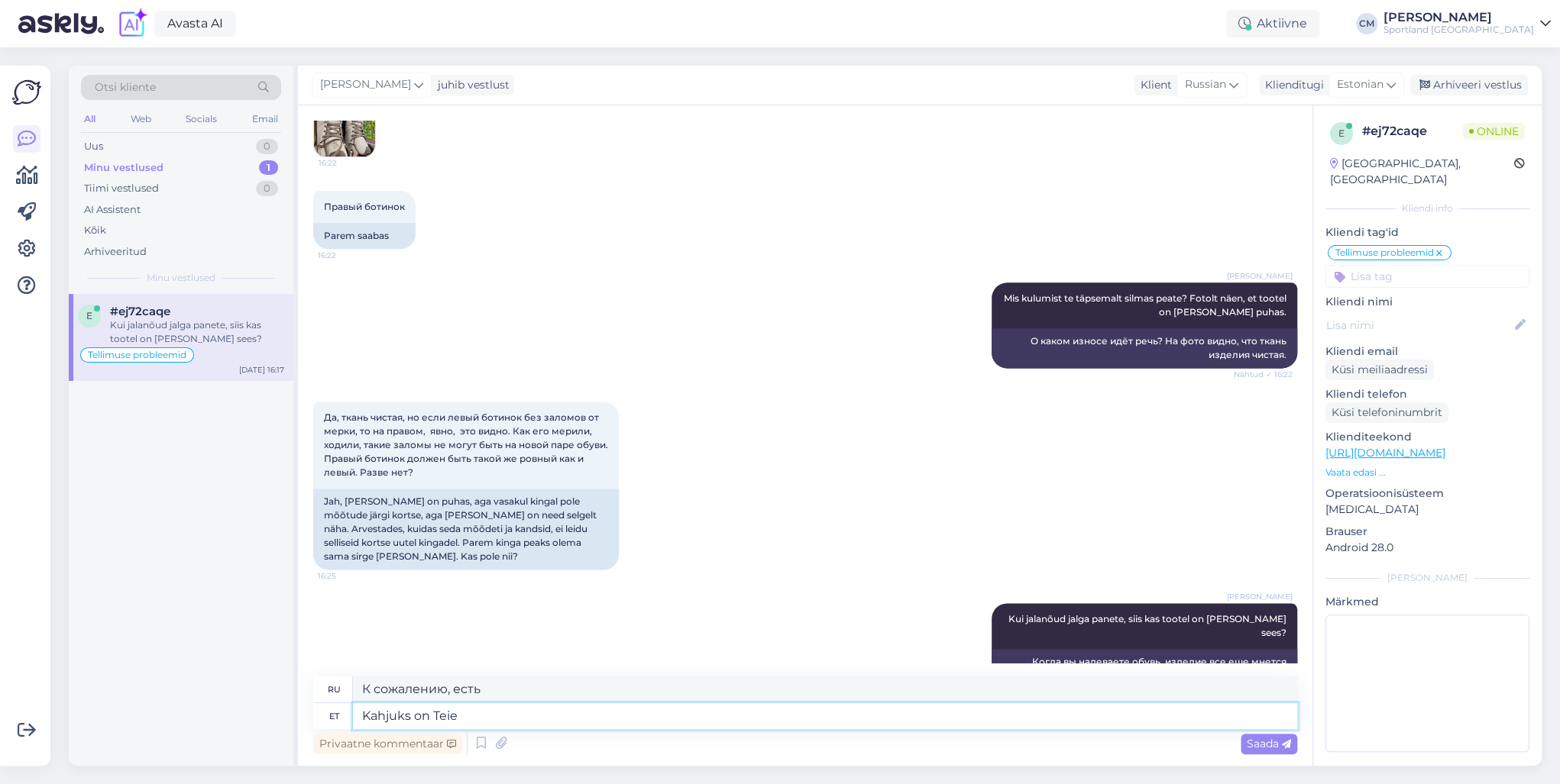
type textarea "К сожалению, ваш"
type textarea "Kahjuks on [PERSON_NAME]"
type textarea "К сожалению, ваш запрос не принят."
type textarea "Kahjuks on Teie sooovitud suu"
type textarea "К сожалению, ваш запрос был"
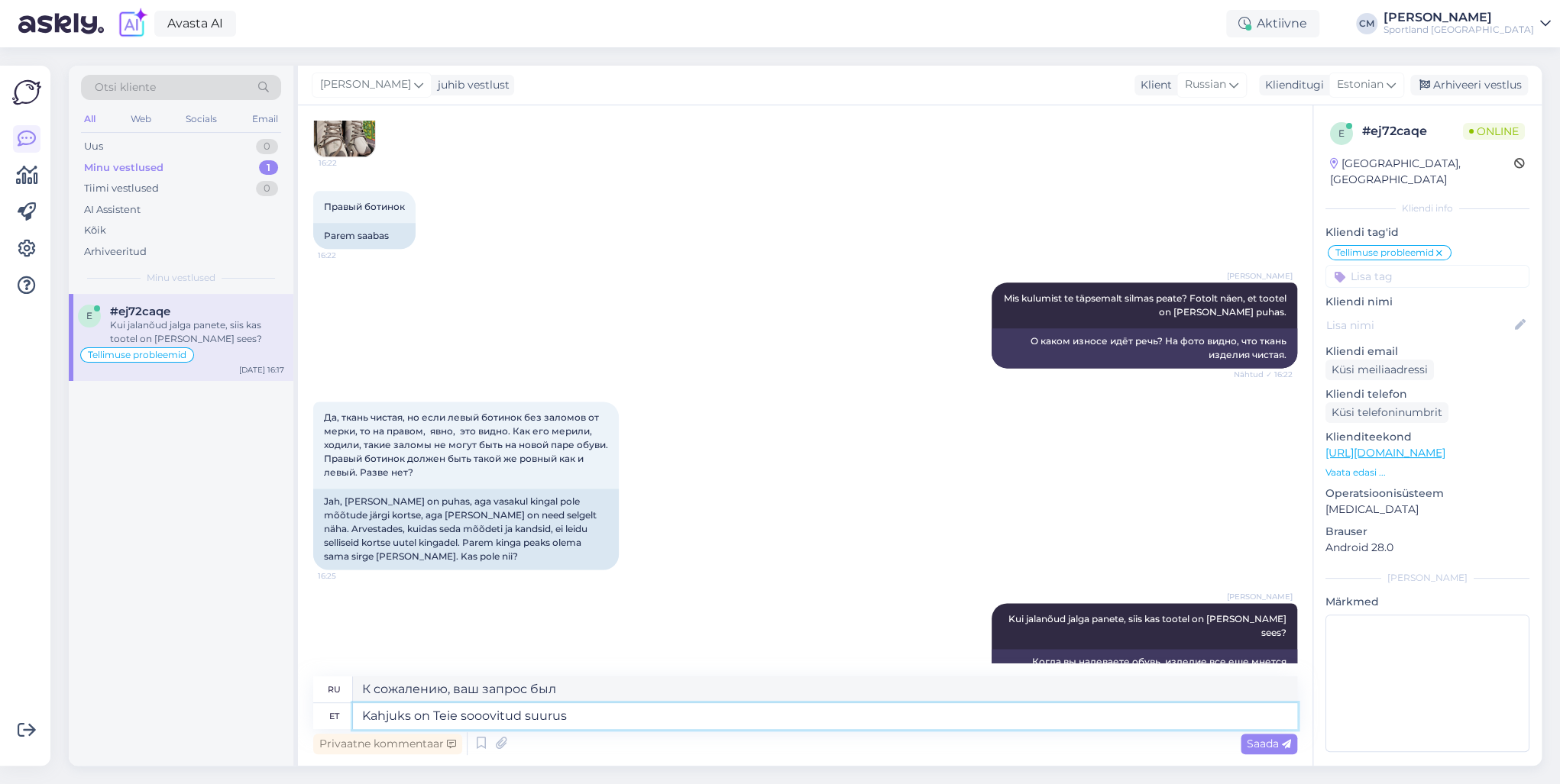
type textarea "Kahjuks on Teie sooovitud suurus"
type textarea "К сожалению, запрошенный вами размер"
type textarea "Kahjuks on Teie sooovitud suurus välja m"
type textarea "К сожалению, запрошенного Вами размера нет в наличии."
type textarea "Kahjuks on Teie sooovitud suurus välja müüdud. S"
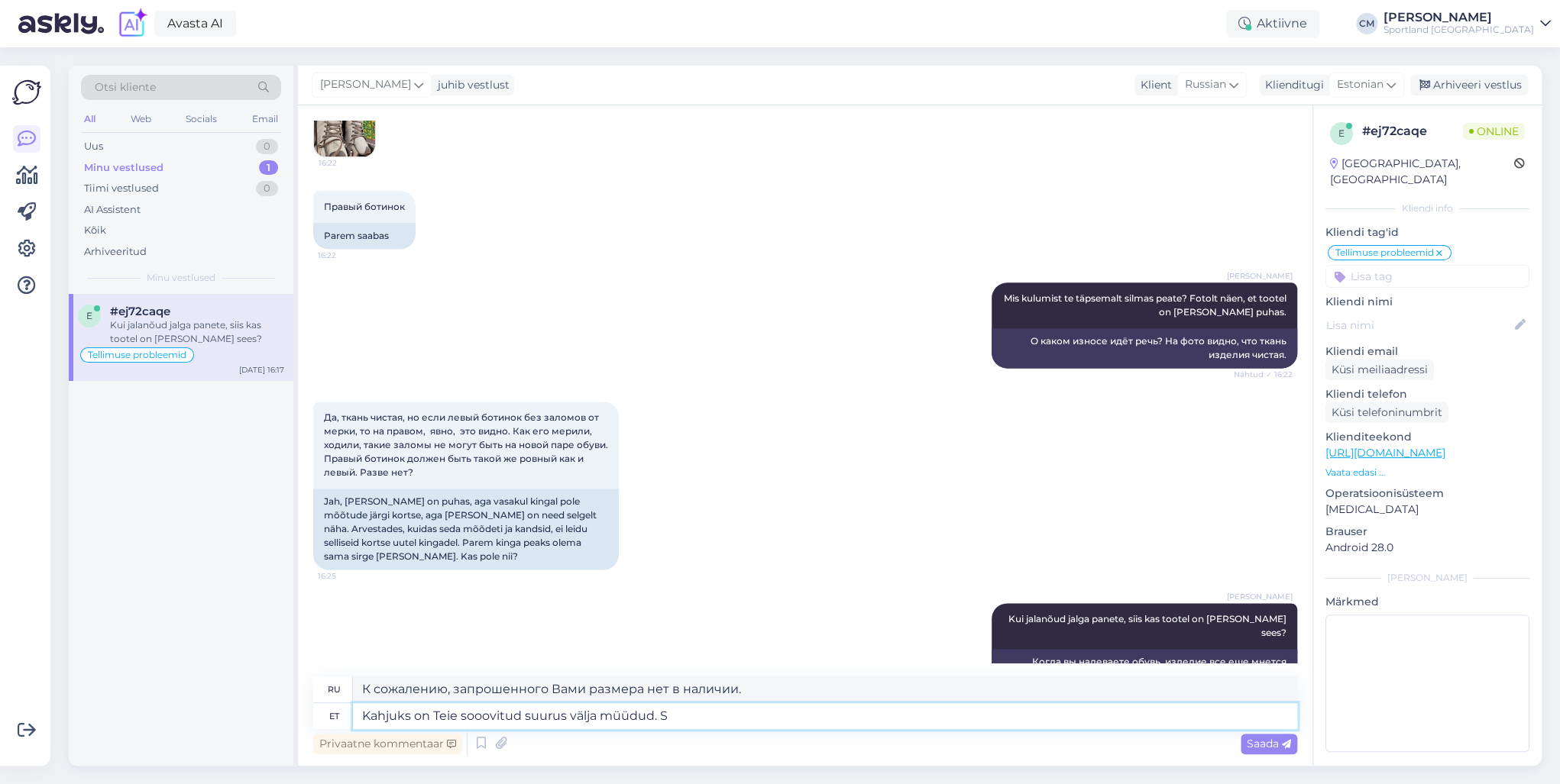
type textarea "К сожалению, запрошенный вами размер распродан."
type textarea "Kahjuks on Teie sooovitud suurus välja müüdud. Soovi ko"
type textarea "К сожалению, запрошенный вами размер распродан. Запрос"
type textarea "Kahjuks on Teie sooovitud suurus välja müüdud. Soovi korral sa"
type textarea "К сожалению, запрошенный вами размер распродан. При желании"
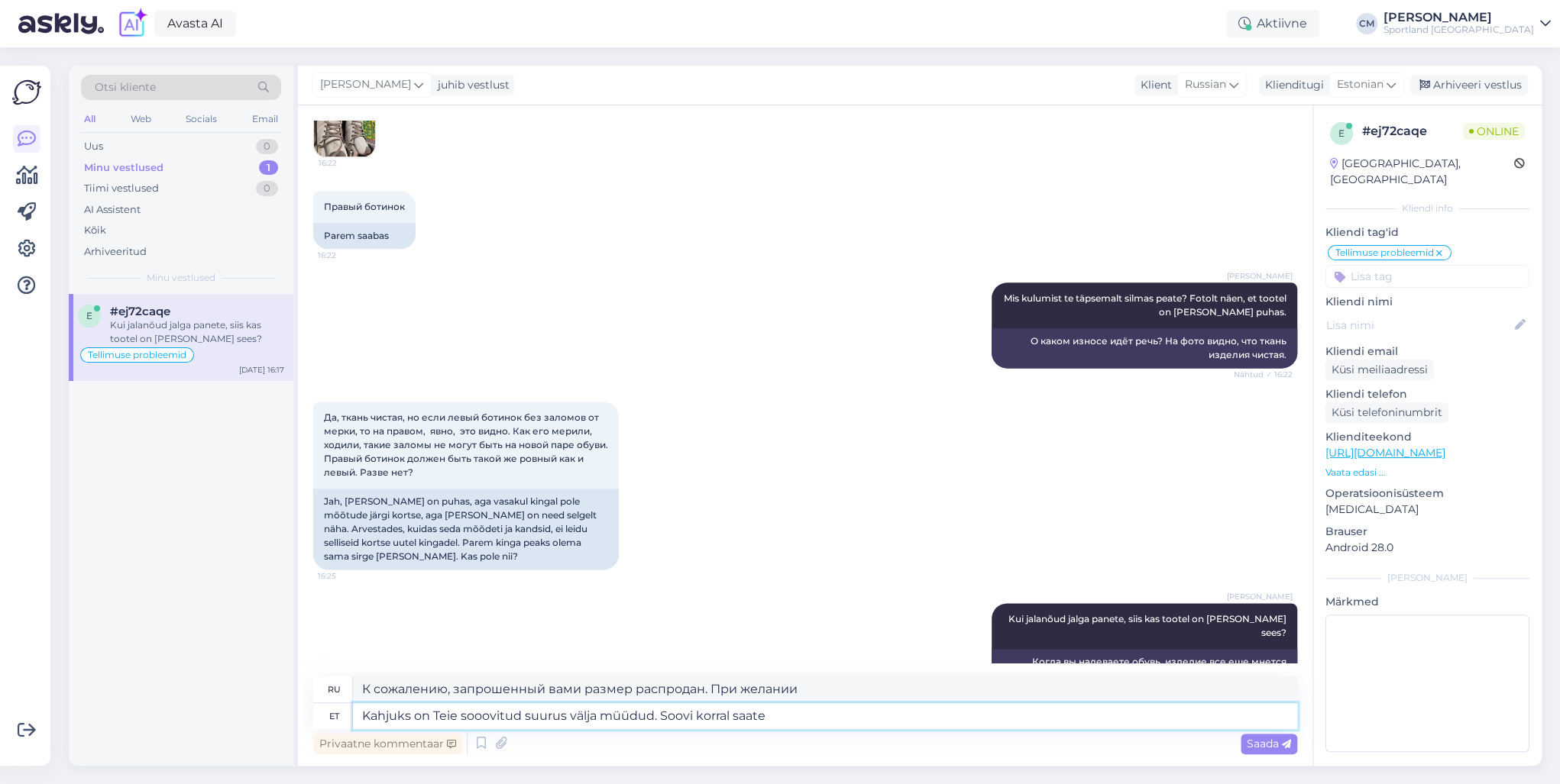
type textarea "Kahjuks on Teie sooovitud suurus välja müüdud. Soovi korral saate t"
type textarea "К сожалению, запрошенный вами размер распродан. Если хотите, вы можете"
type textarea "Kahjuks on Teie sooovitud suurus välja müüdud. Soovi korral saate toote ta"
type textarea "К сожалению, запрошенный вами размер распродан. При желании вы можете получить …"
type textarea "Kahjuks on Teie sooovitud suurus välja müüdud. Soovi korral saate toote tagasta…"
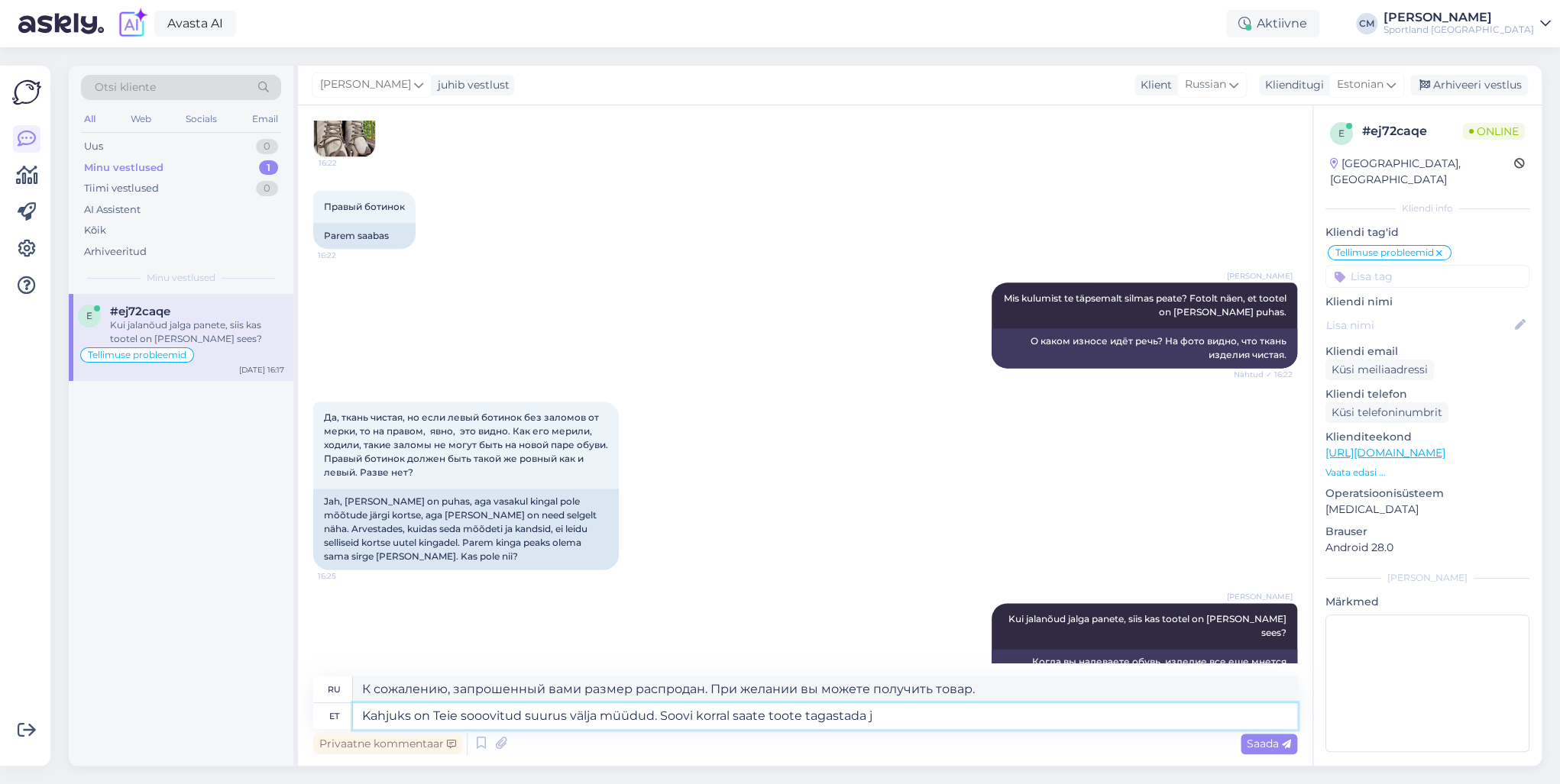
type textarea "К сожалению, запрошенный вами размер распродан. Вы можете вернуть товар, если х…"
type textarea "Kahjuks on Teie sooovitud suurus välja müüdud. Soovi korral saate toote tagasta…"
type textarea "К сожалению, запрошенный вами размер распродан. При желании вы можете вернуть т…"
click at [935, 564] on textarea "Kahjuks on Teie sooovitud suurus välja müüdud. Soovi korral saate toote tagasta…" at bounding box center [824, 716] width 944 height 26
click at [489, 564] on textarea "Kahjuks on Teie sooovitud suurus välja müüdud. Soovi korral saate toote tagasta…" at bounding box center [824, 716] width 944 height 26
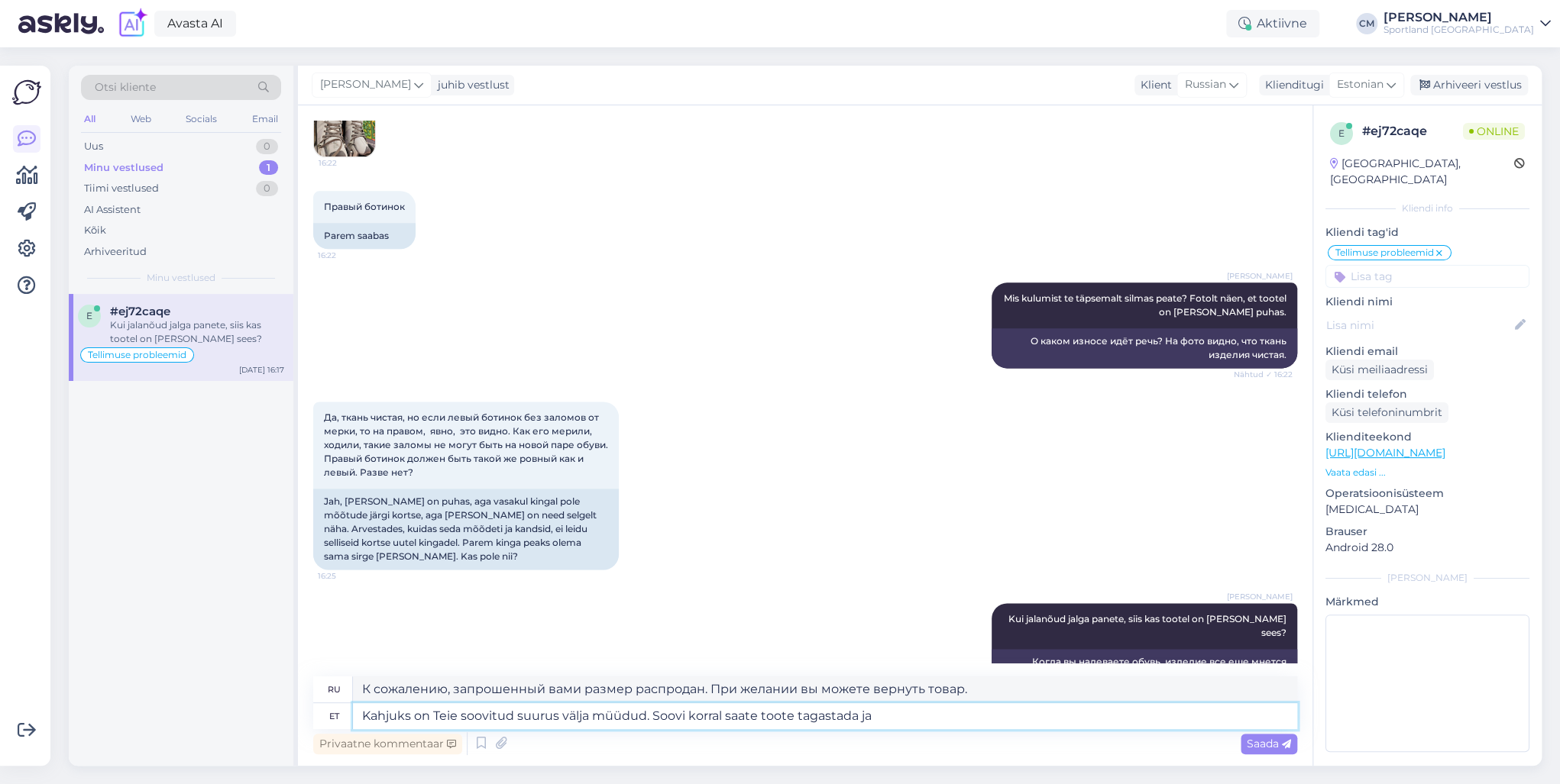
click at [870, 564] on textarea "Kahjuks on Teie soovitud suurus välja müüdud. Soovi korral saate toote tagastad…" at bounding box center [824, 716] width 944 height 26
click at [892, 564] on textarea "Kahjuks on Teie soovitud suurus välja müüdud. Soovi korral saate toote tagastad…" at bounding box center [824, 716] width 944 height 26
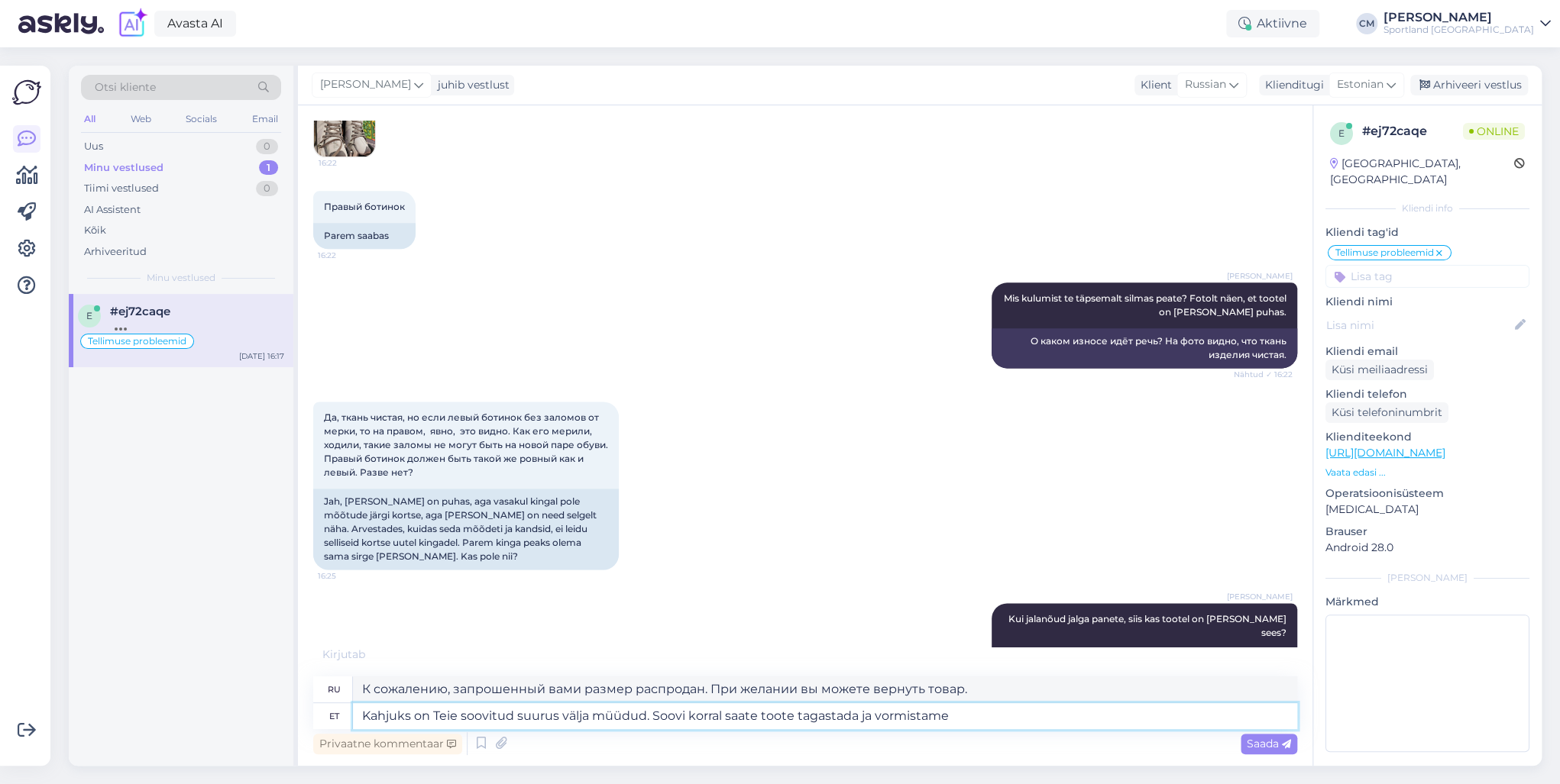
type textarea "Kahjuks on Teie soovitud suurus välja müüdud. Soovi korral saate toote tagastad…"
type textarea "К сожалению, запрошенный вами размер распродан. При желании вы можете вернуть т…"
type textarea "Kahjuks on Teie soovitud suurus välja müüdud. Soovi korral saate toote tagastad…"
type textarea "К сожалению, запрошенный вами размер распродан. При желании вы можете вернуть т…"
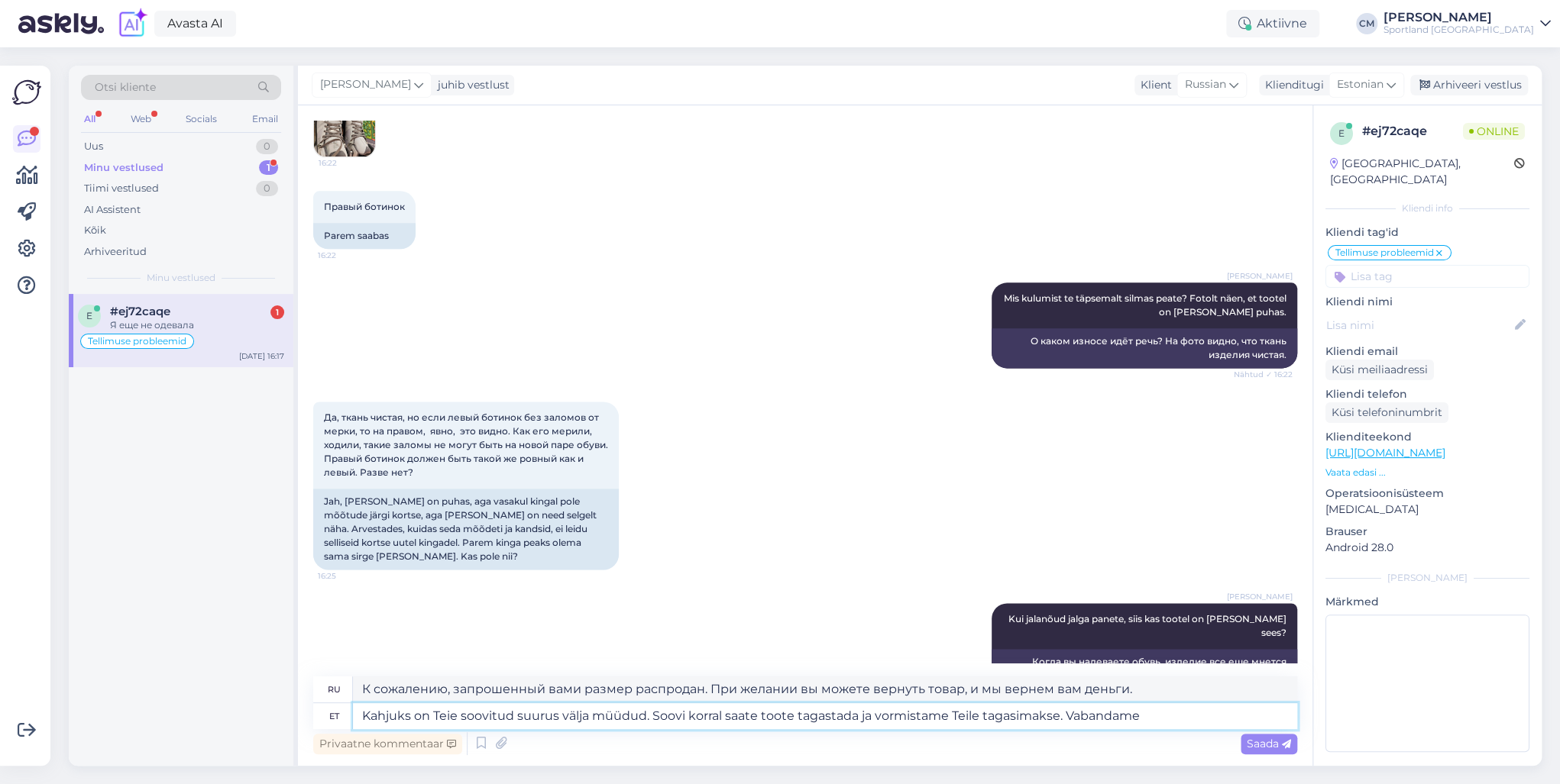
type textarea "Kahjuks on Teie soovitud suurus välja müüdud. Soovi korral saate toote tagastad…"
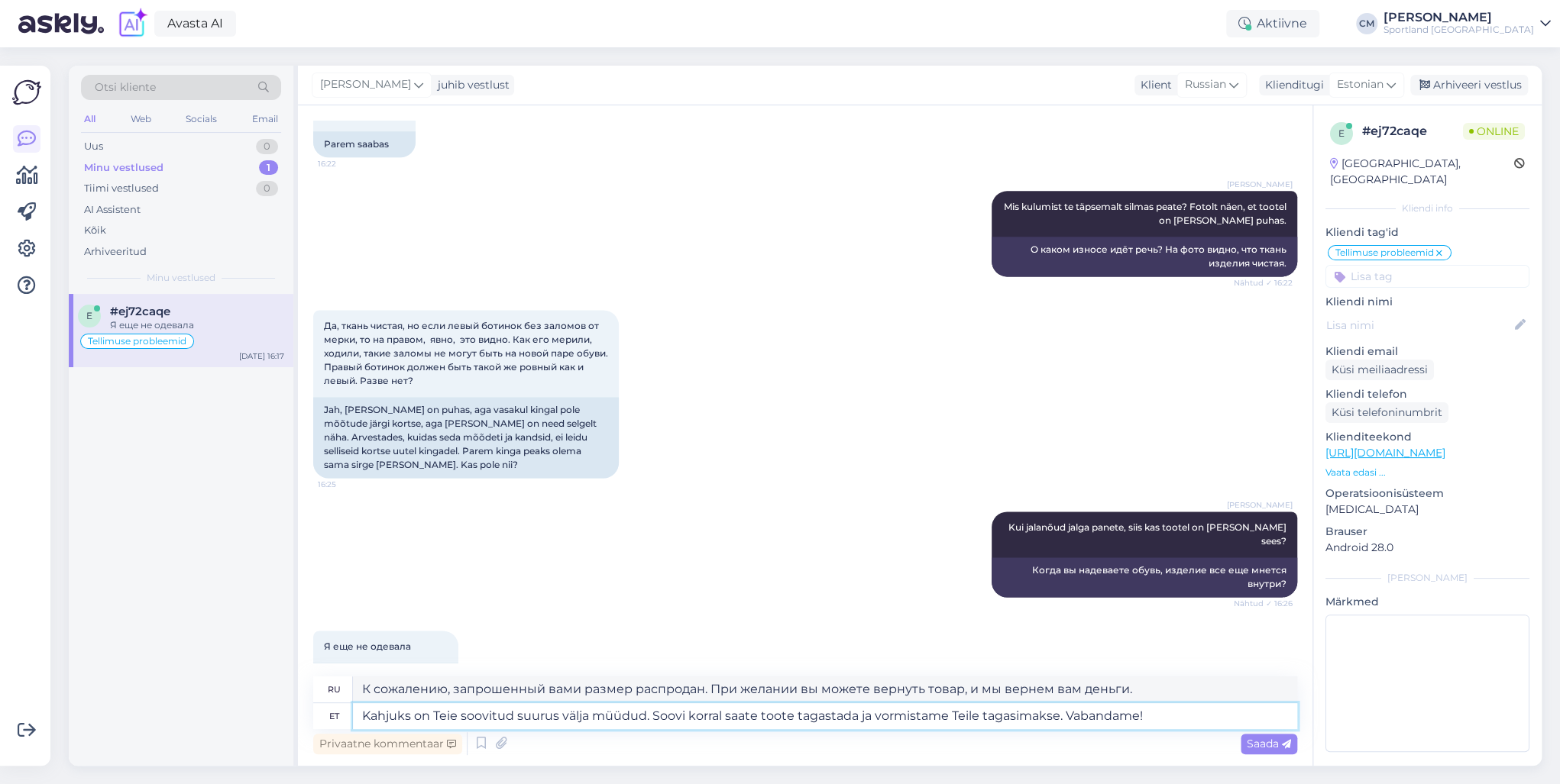
type textarea "К сожалению, запрошенный вами размер распродан. При желании вы можете вернуть т…"
drag, startPoint x: 1159, startPoint y: 715, endPoint x: 366, endPoint y: 727, distance: 793.1
click at [366, 564] on textarea "Kahjuks on Teie soovitud suurus välja müüdud. Soovi korral saate toote tagastad…" at bounding box center [824, 716] width 944 height 26
click at [538, 564] on textarea "Kahjuks on Teie soovitud suurus välja müüdud. Soovi korral saate toote tagastad…" at bounding box center [824, 716] width 944 height 26
click at [851, 564] on textarea "Kahjuks on Teie soovitud suurus välja müüdud. Soovi korral saate toote tagastad…" at bounding box center [824, 716] width 944 height 26
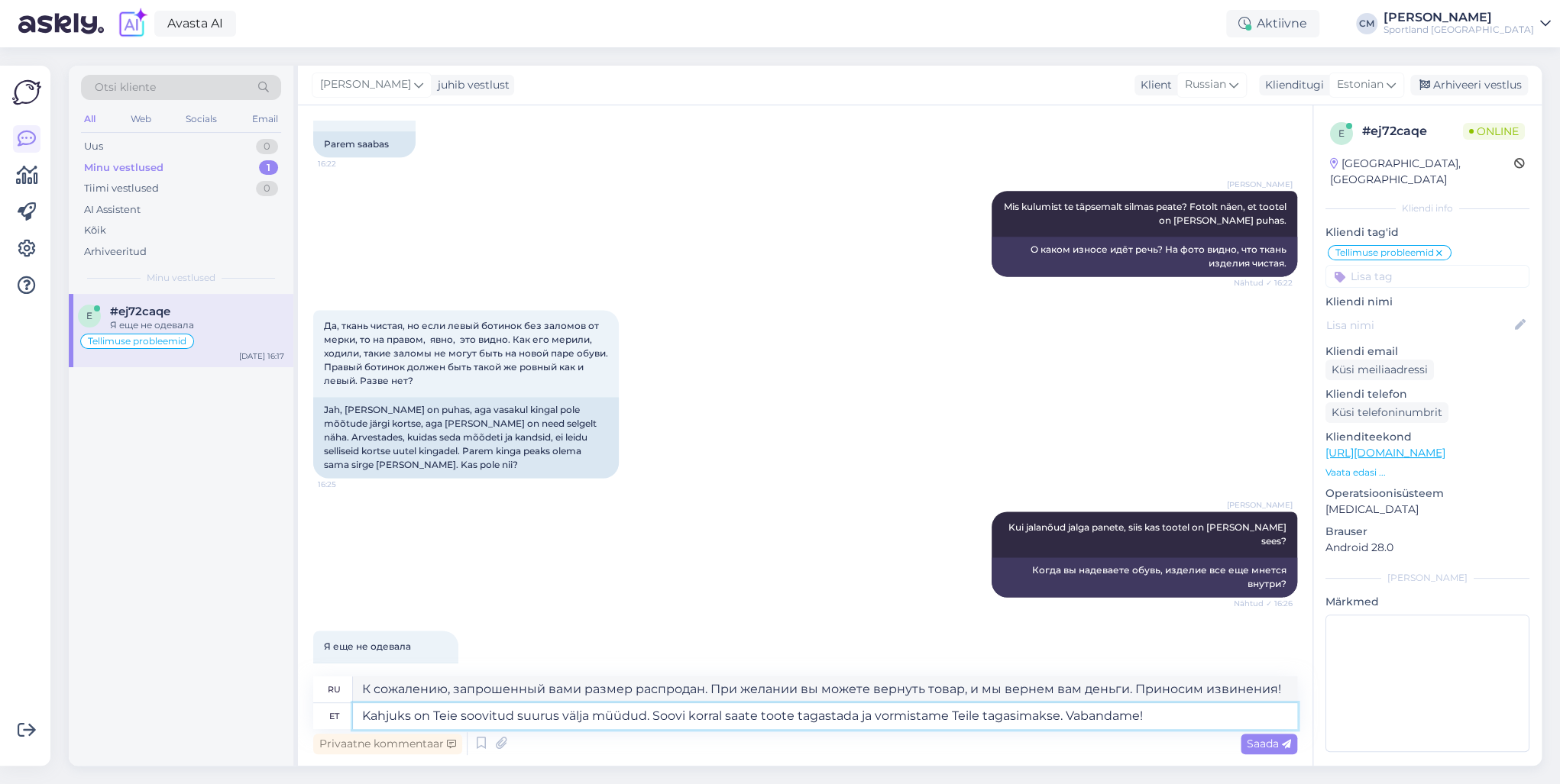
click at [862, 564] on textarea "Kahjuks on Teie soovitud suurus välja müüdud. Soovi korral saate toote tagastad…" at bounding box center [824, 716] width 944 height 26
type textarea "Kahjuks on Teie soovitud suurus välja müüdud. Soovi korral saate toote tagastad…"
type textarea "К сожалению, запрошенный вами размер распродан. При желании вы можете вернуть т…"
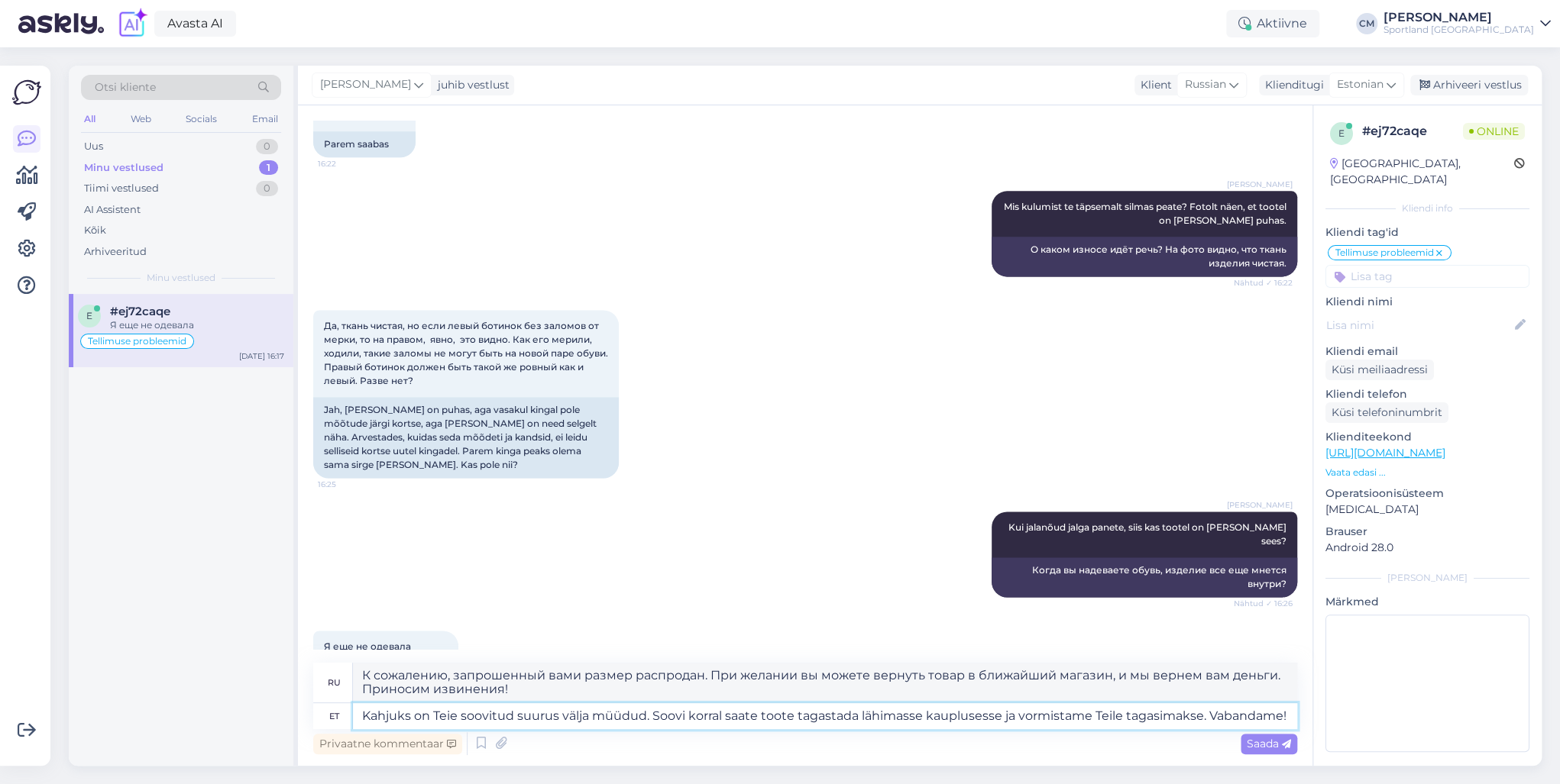
click at [1168, 564] on textarea "Kahjuks on Teie soovitud suurus välja müüdud. Soovi korral saate toote tagastad…" at bounding box center [824, 716] width 944 height 26
type textarea "Kahjuks on Teie soovitud suurus välja müüdud. Soovi korral saate toote tagastad…"
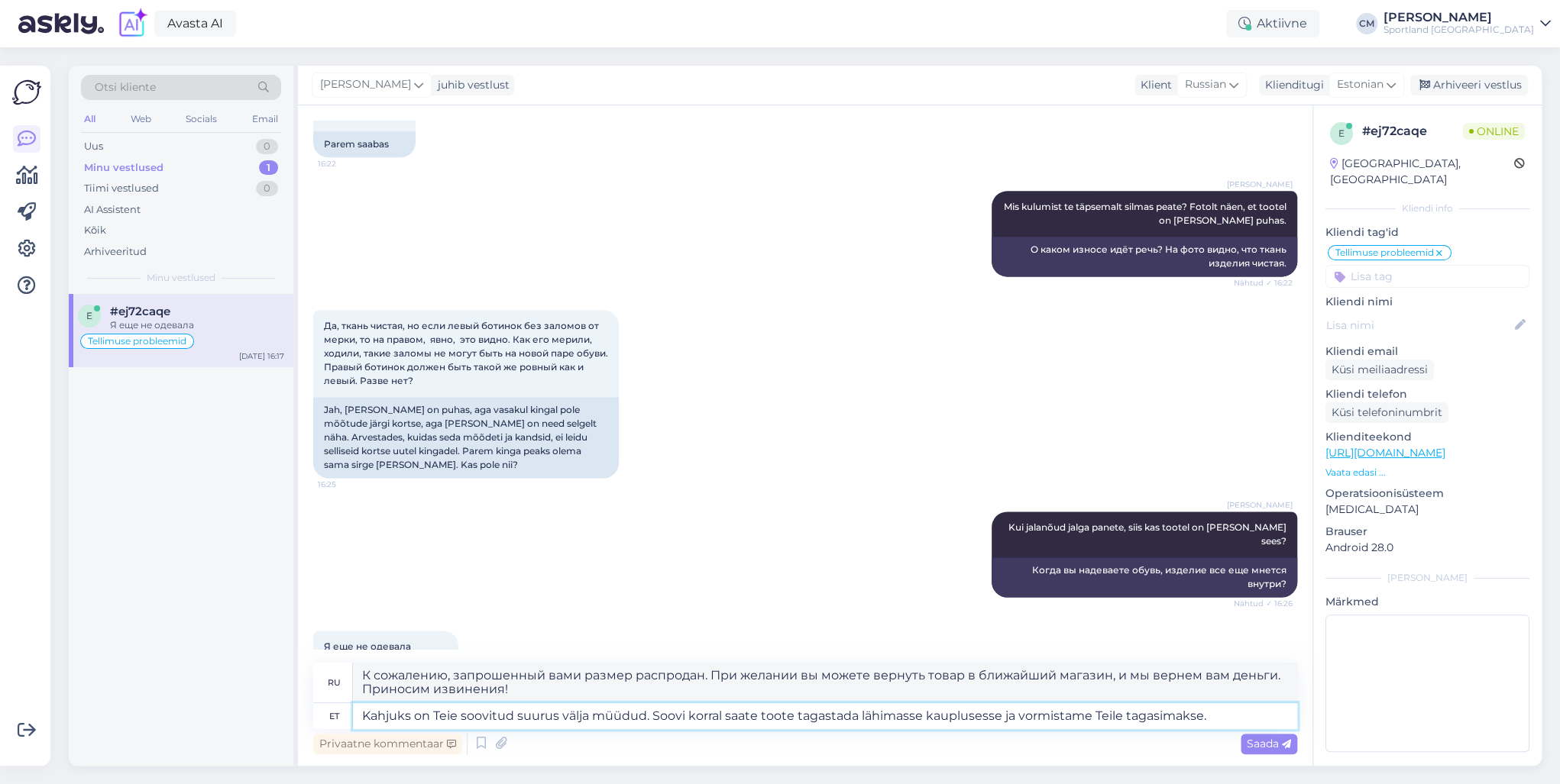
type textarea "К сожалению, запрошенный вами размер распродан. При желании вы можете вернуть т…"
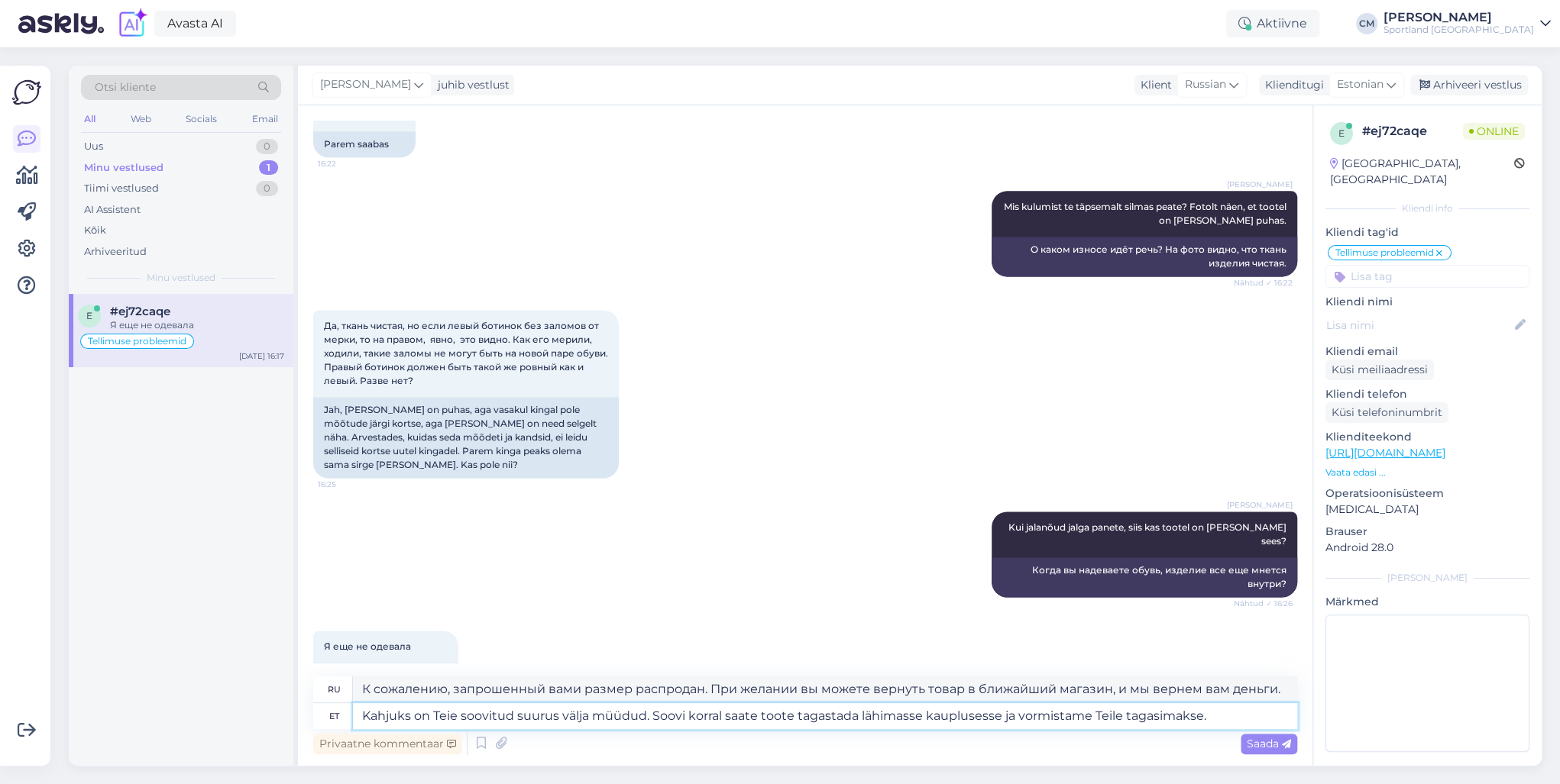
click at [645, 564] on textarea "Kahjuks on Teie soovitud suurus välja müüdud. Soovi korral saate toote tagastad…" at bounding box center [824, 716] width 944 height 26
type textarea "Kahjuks on Teie soovitud suurus välja müüdud. M [PERSON_NAME] korral saate toot…"
type textarea "К сожалению, запрошенный вами размер распродан. M При желании вы можете вернуть…"
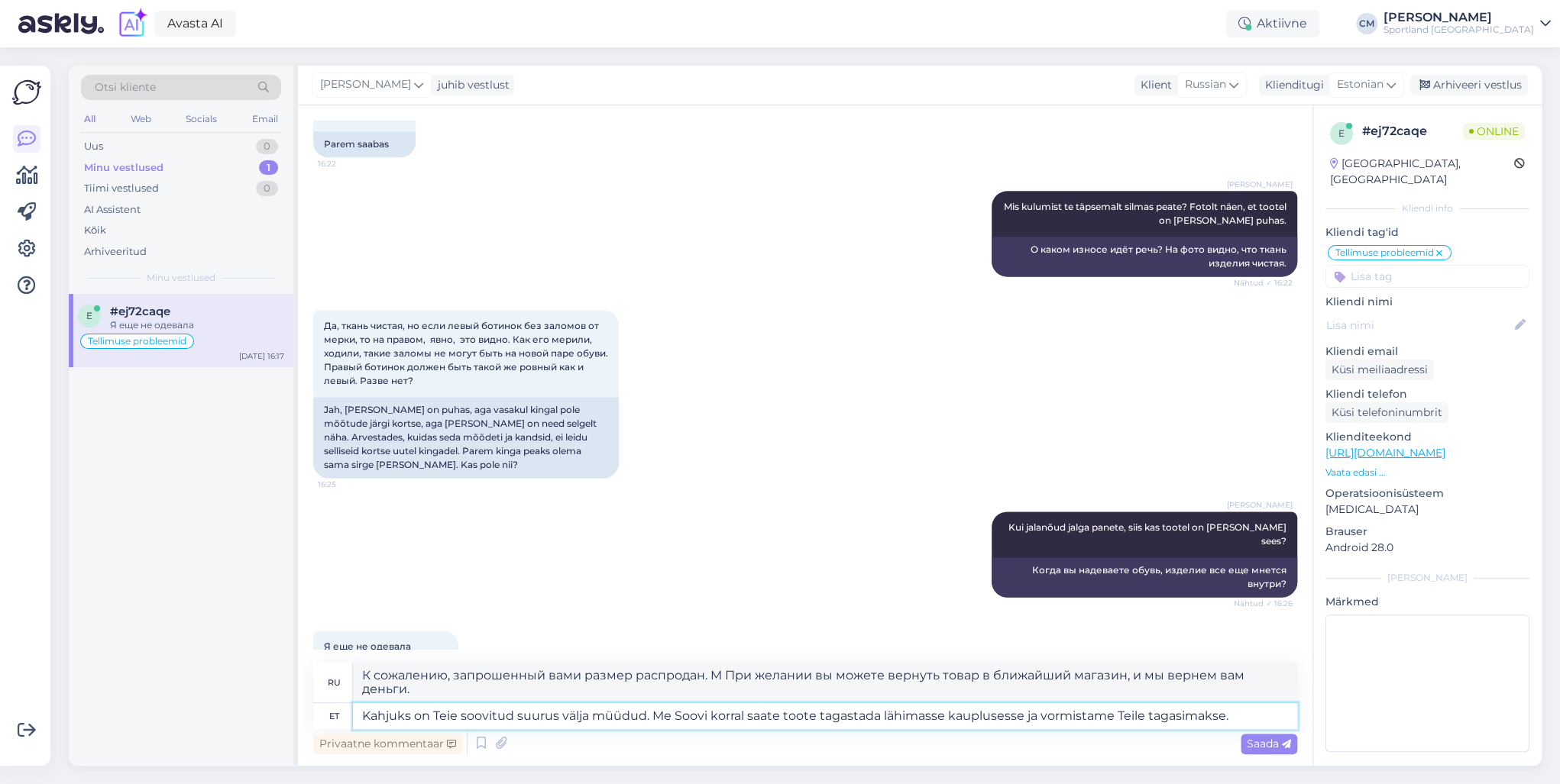
type textarea "Kahjuks on Teie soovitud suurus välja müüdud. [PERSON_NAME] korral saate toote …"
type textarea "К сожалению, запрошенный вами размер распродан. При желании вы можете вернуть т…"
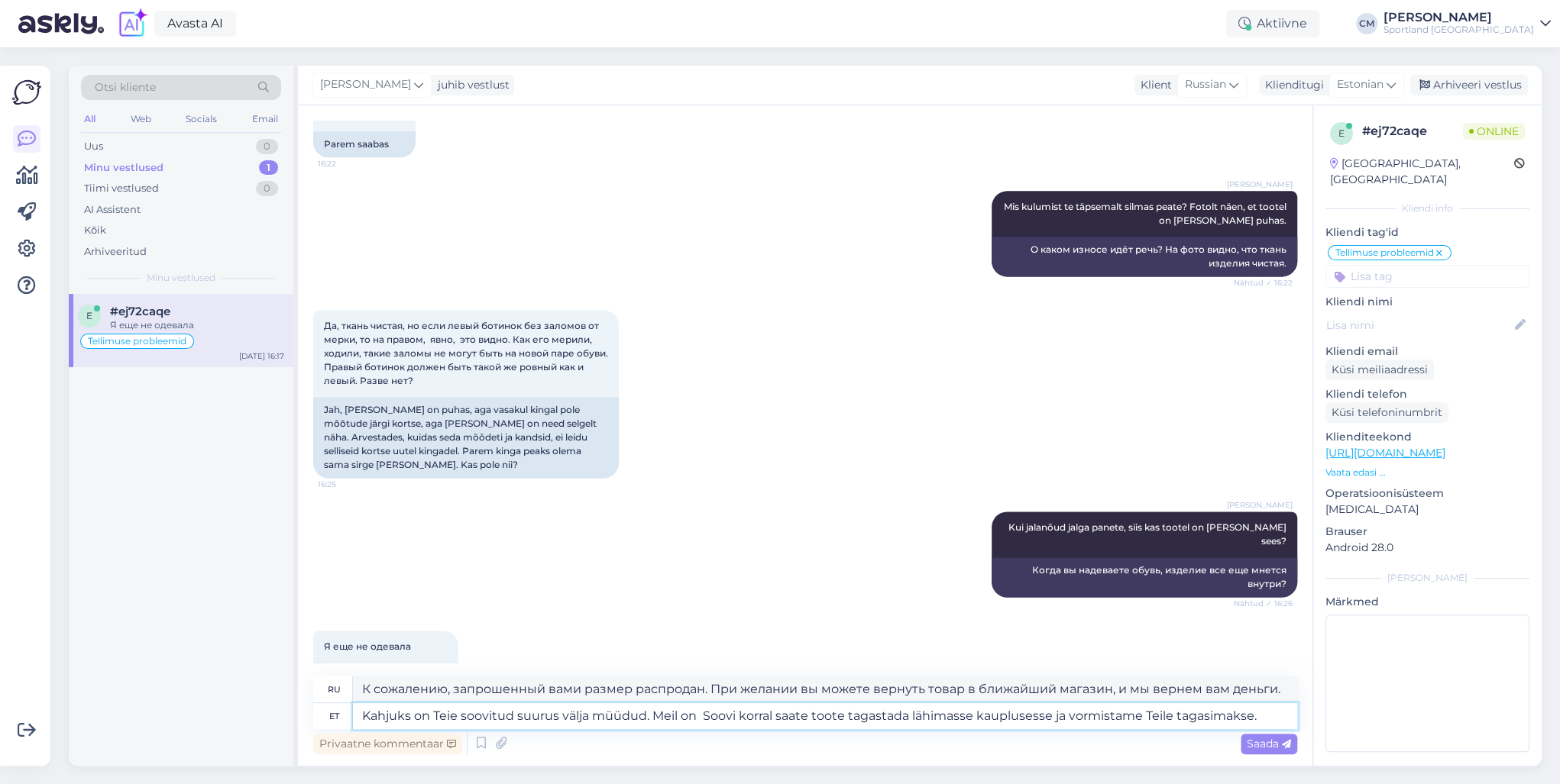
type textarea "Kahjuks on Teie soovitud suurus välja müüdud. Meil on k Soovi korral saate toot…"
type textarea "К сожалению, запрошенный вами размер распродан. Если хотите, вы можете вернуть …"
type textarea "Kahjuks on Teie soovitud suurus välja müüdud. Meil on kah Soovi korral saate to…"
type textarea "К сожалению, запрошенный вами размер распродан. Если хотите, вы можете вернуть …"
type textarea "Kahjuks on Teie soovitud suurus välja müüdud. Meil on kahj Soovi korral saate t…"
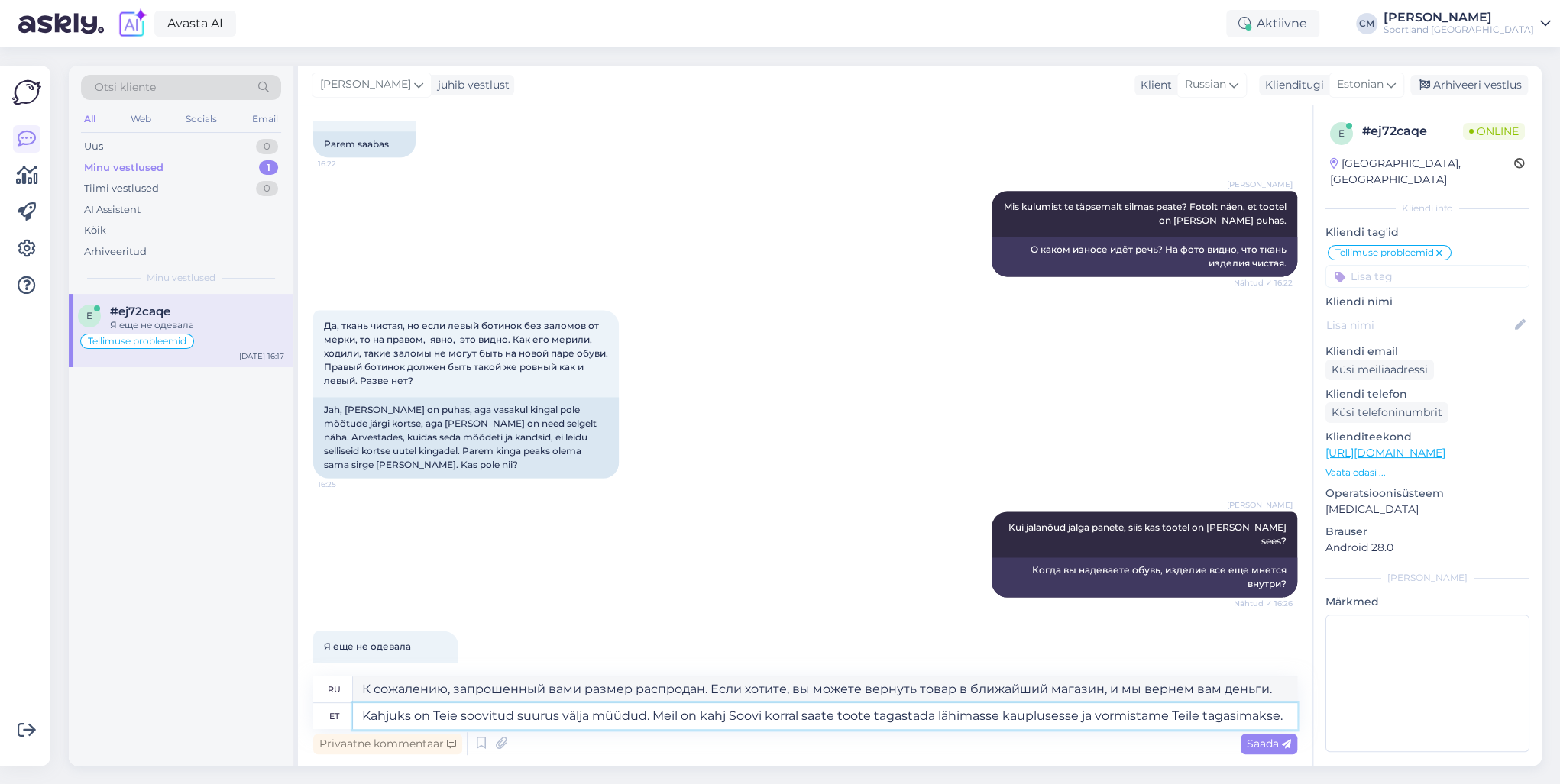
type textarea "К сожалению, запрошенный вами размер распродан. У нас также есть возможность ве…"
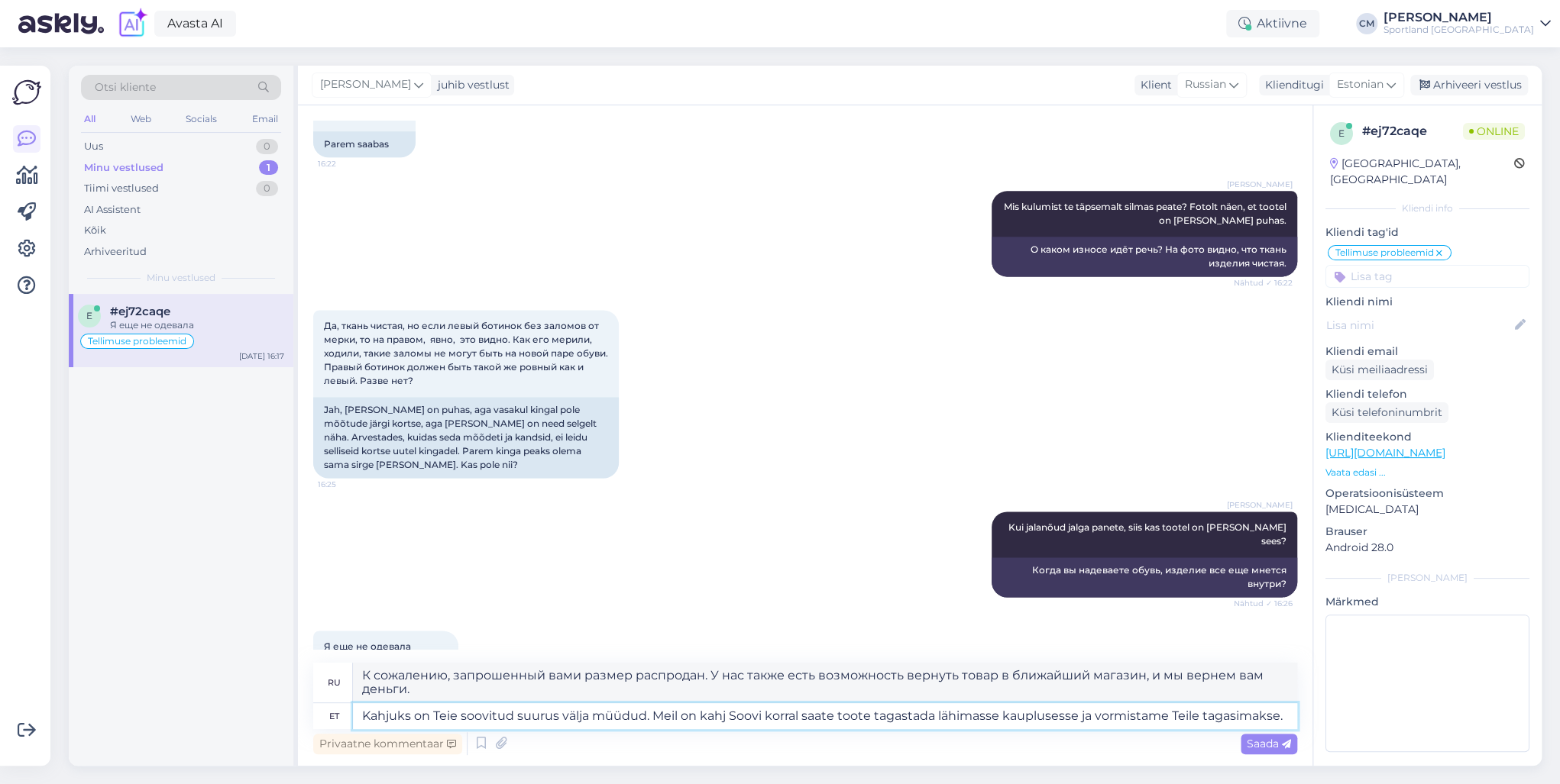
type textarea "Kahjuks on Teie soovitud suurus välja müüdud. Meil on kahju [PERSON_NAME] korra…"
type textarea "К сожалению, запрошенный вами размер распродан. У нас есть два таких. При желан…"
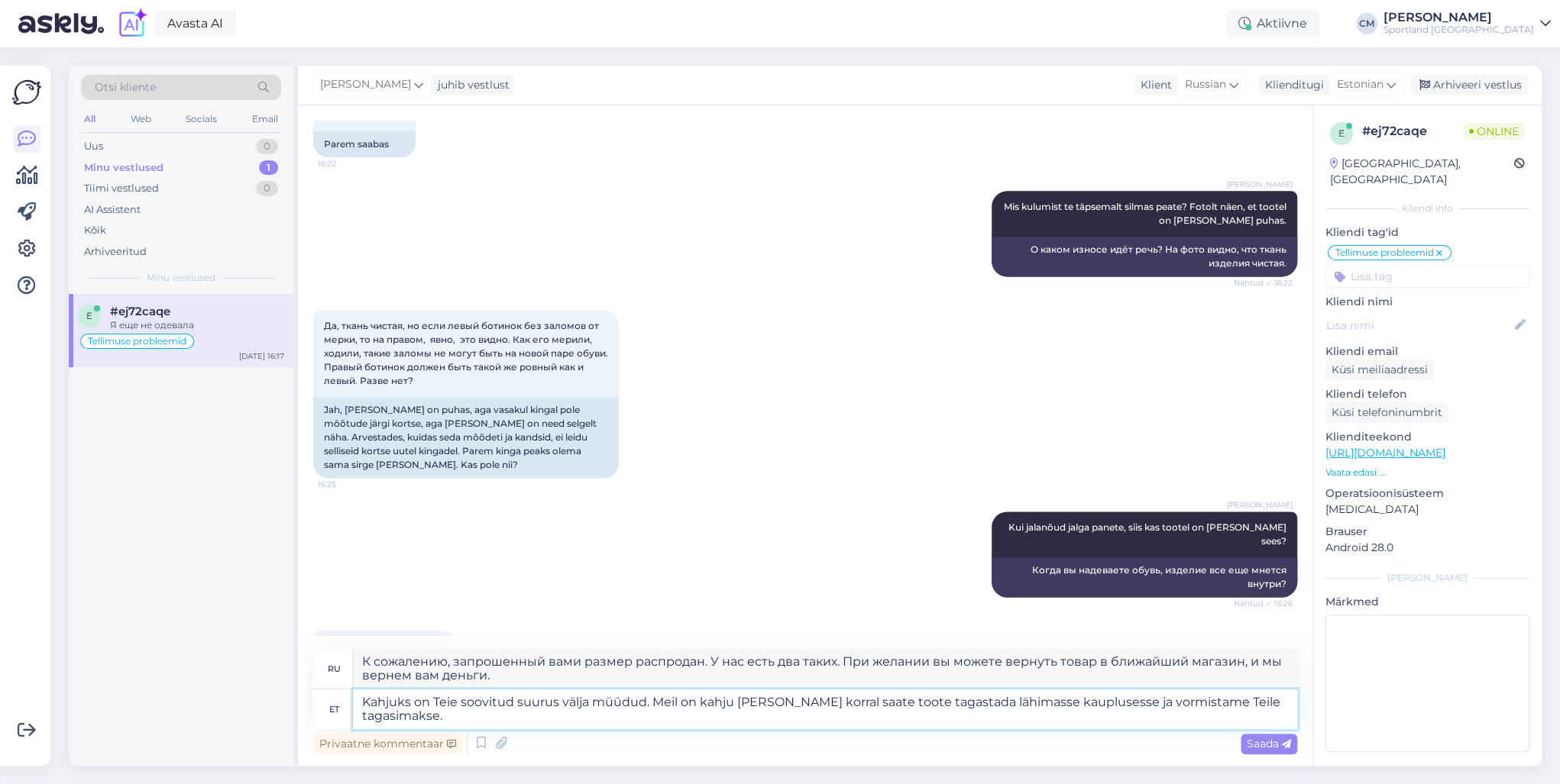
type textarea "Kahjuks on Teie soovitud suurus välja müüdud. Meil on kahju! Soovi korral saate…"
type textarea "К сожалению, запрошенный вами размер распродан. Приносим извинения! При желании…"
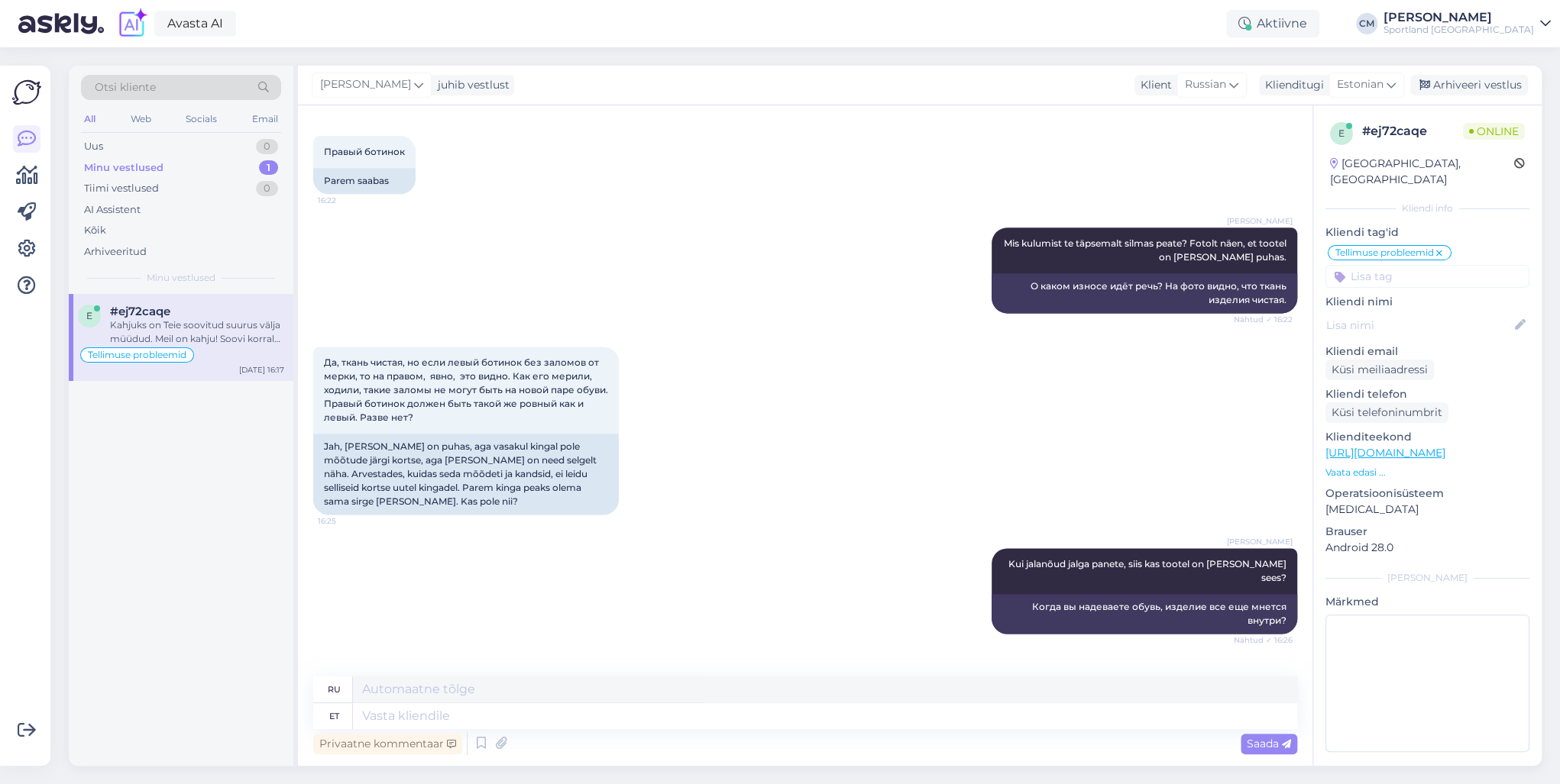
scroll to position [1491, 0]
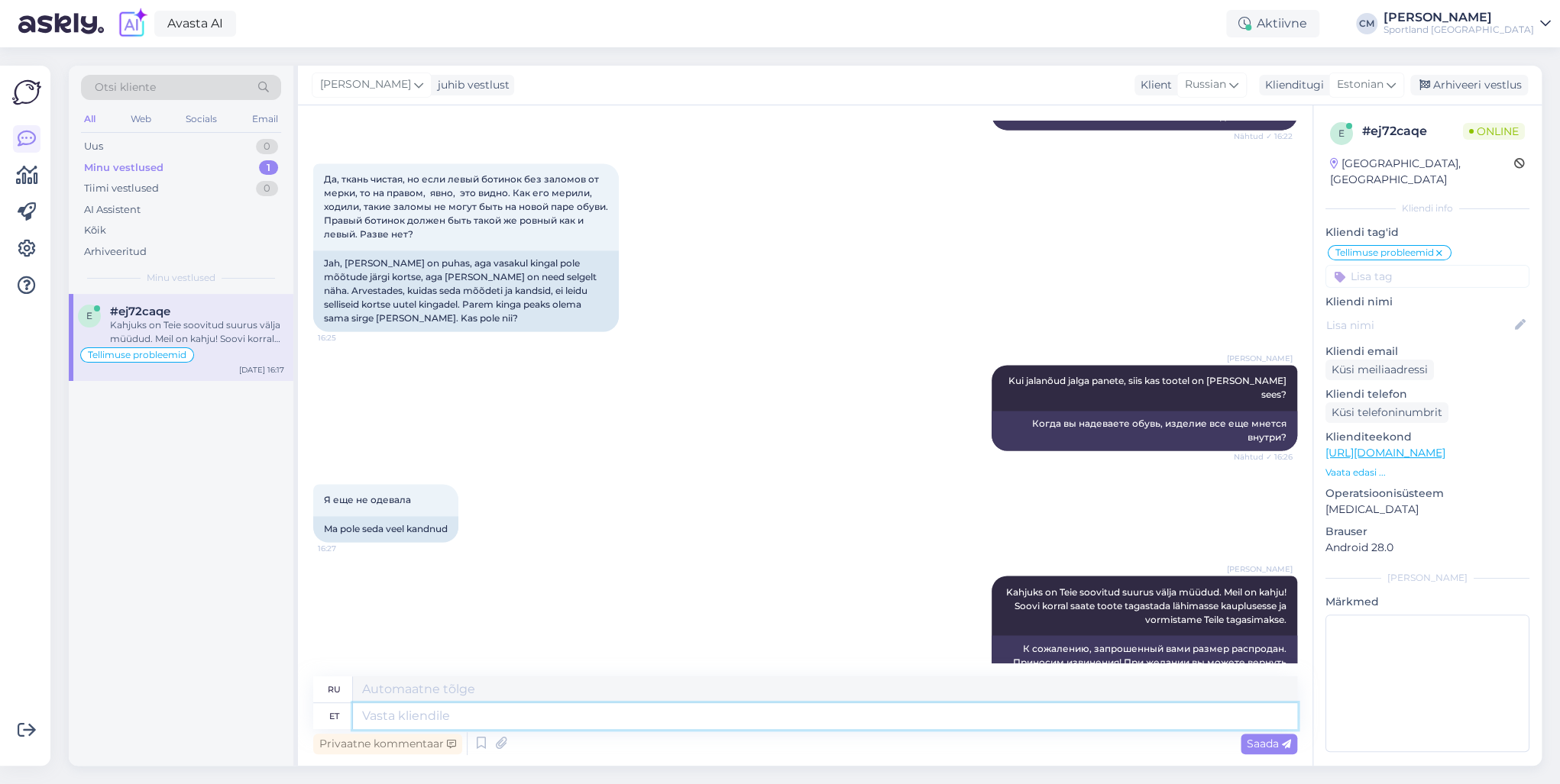
click at [494, 564] on textarea at bounding box center [824, 716] width 944 height 26
type textarea "Mõitsan, e"
type textarea "Я думаю,"
type textarea "[PERSON_NAME], et t"
type textarea "Я думаю, что"
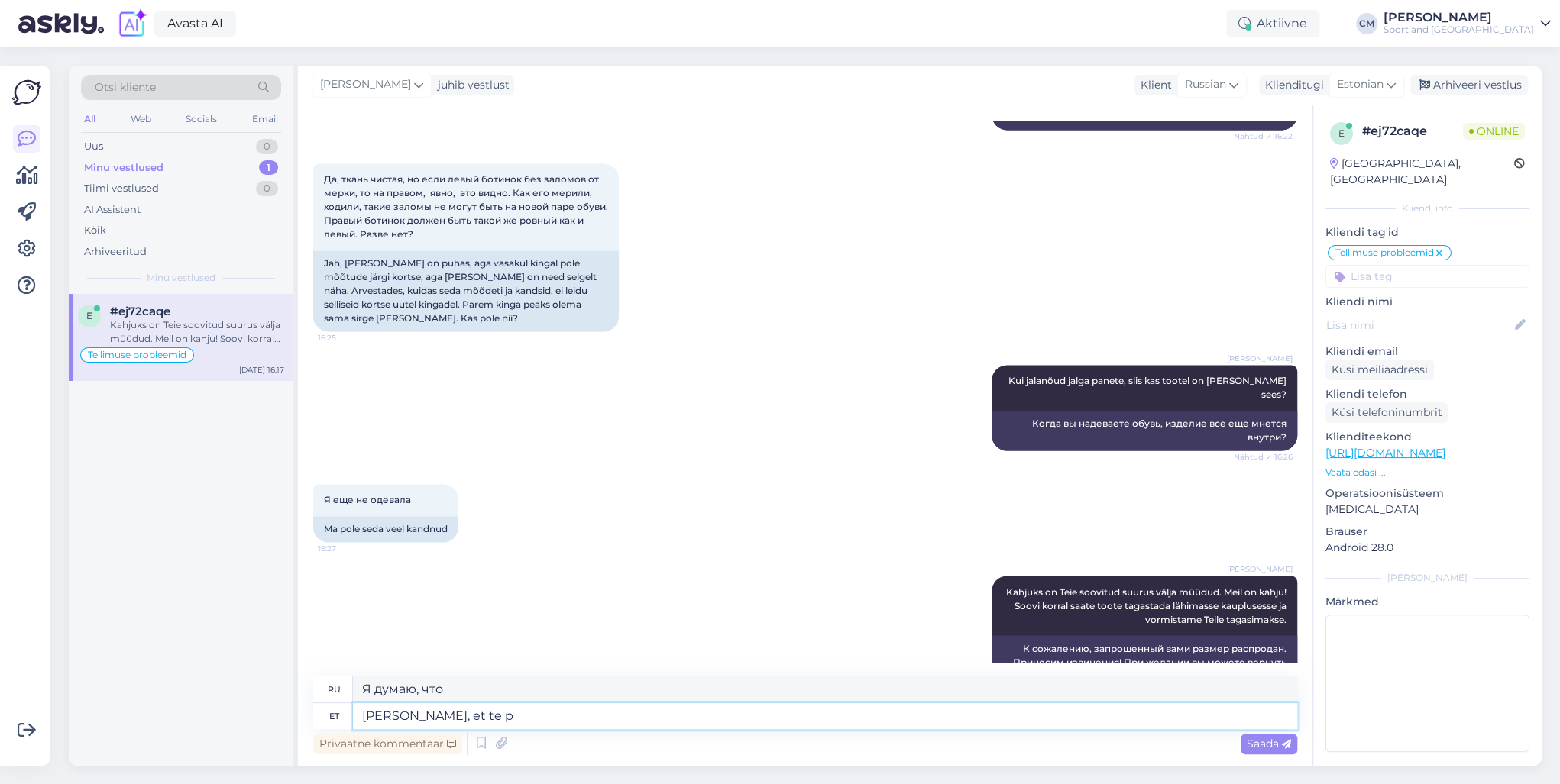
type textarea "[PERSON_NAME], et te po"
type textarea "Я думаю, ты"
type textarea "[PERSON_NAME], et te pole k"
type textarea "Я думаю, что нет."
type textarea "Mõitsan, et te pole kandnud, ku"
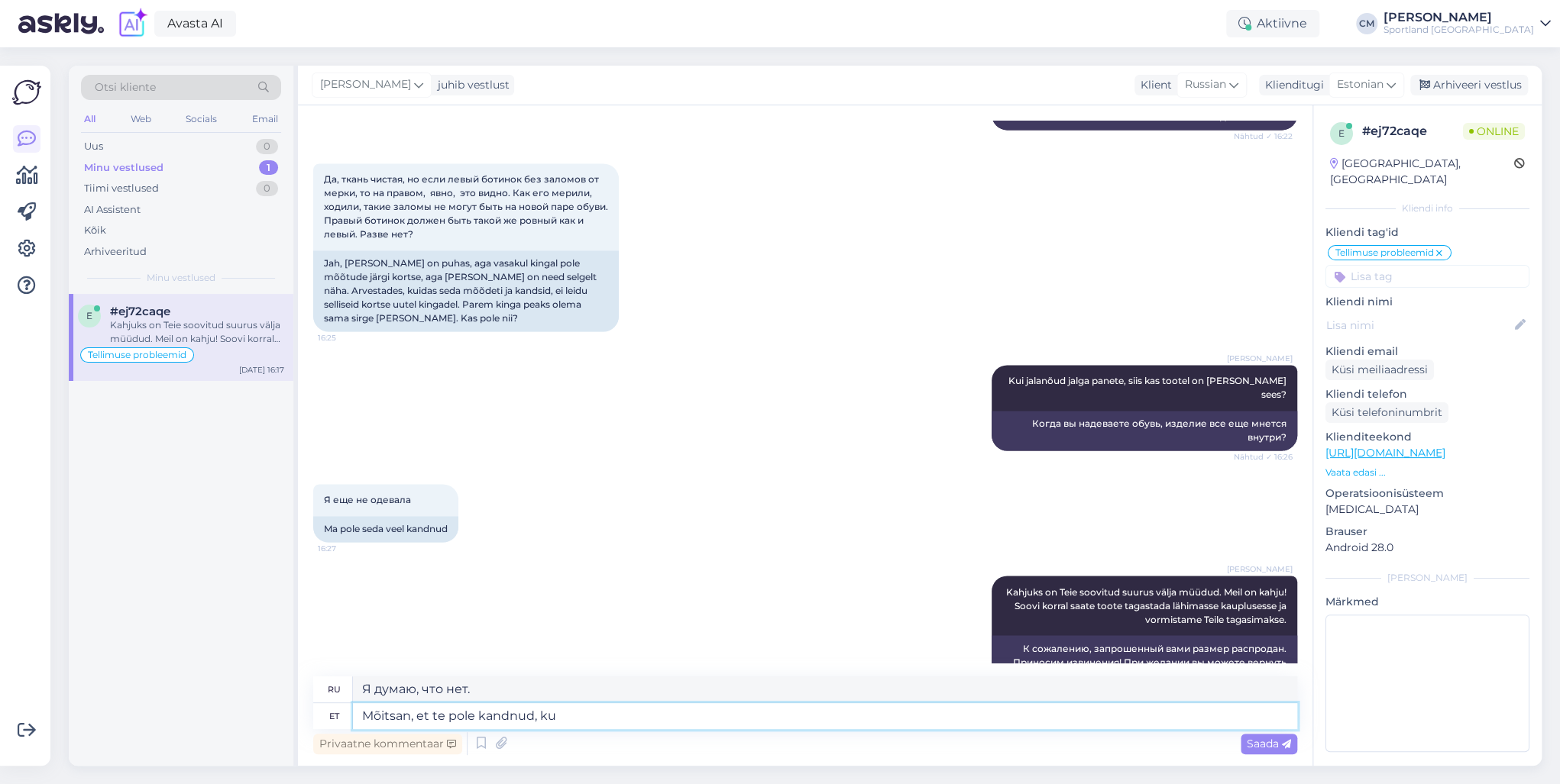
type textarea "Я думаю, ты его не носила,"
type textarea "[PERSON_NAME], et te pole kandnud, kuid t"
type textarea "Я думаю, ты его не носила, но"
type textarea "[PERSON_NAME], et te pole kandnud, kuid toodet"
type textarea "Я понимаю, что вы не носили, но продукт"
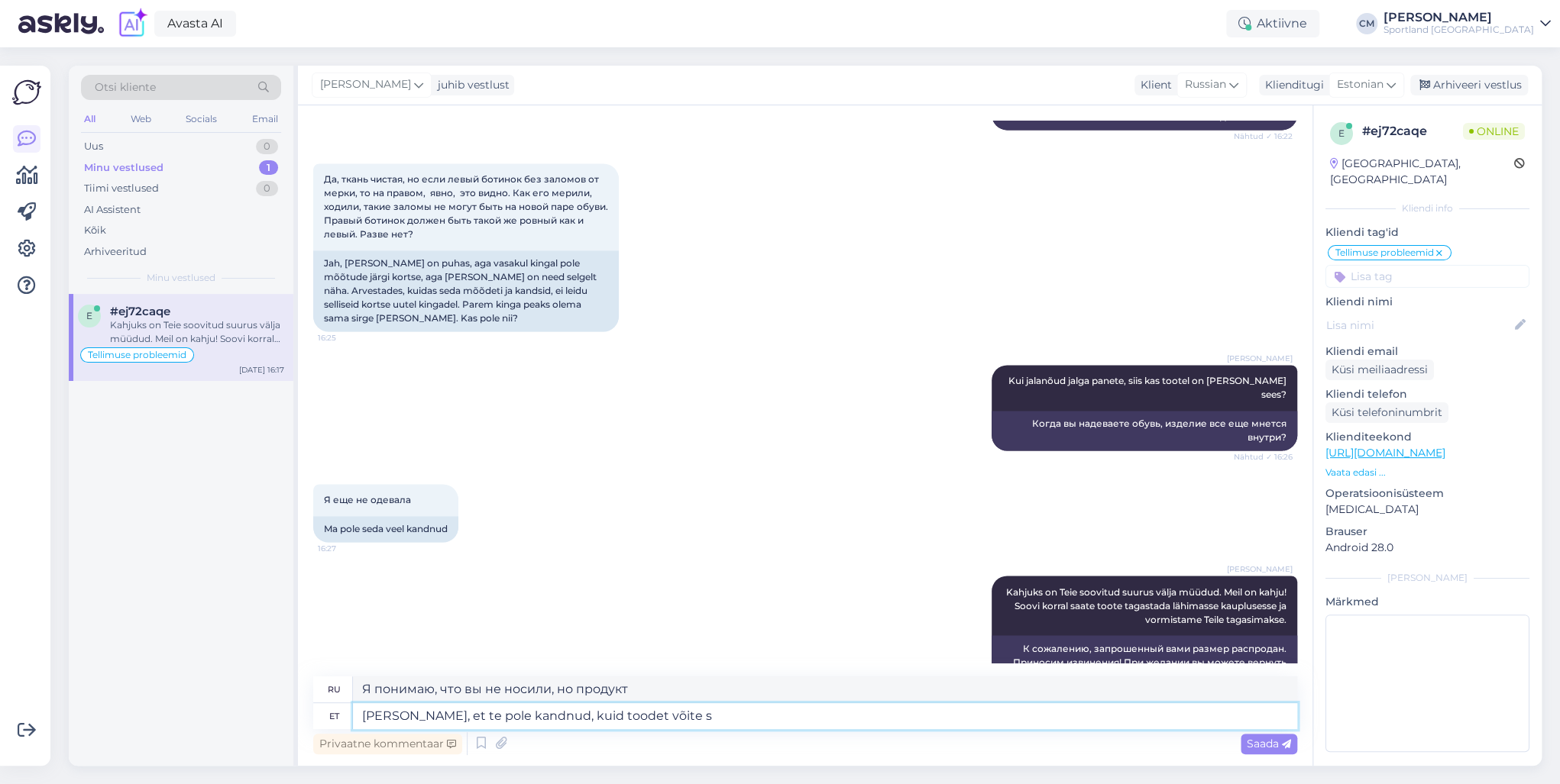
type textarea "[PERSON_NAME], et te pole kandnud, kuid toodet võite si"
type textarea "Я понимаю, что вы его не носили, но вы можете им пользоваться."
type textarea "Mõitsan, et te pole kandnud, kuid toodet võite siiski s"
type textarea "Я понимаю, что вы его не носили, но вы все равно можете его использовать."
type textarea "Mõitsan, et te pole kandnud, kuid toodet võite siiski siseruumis jal"
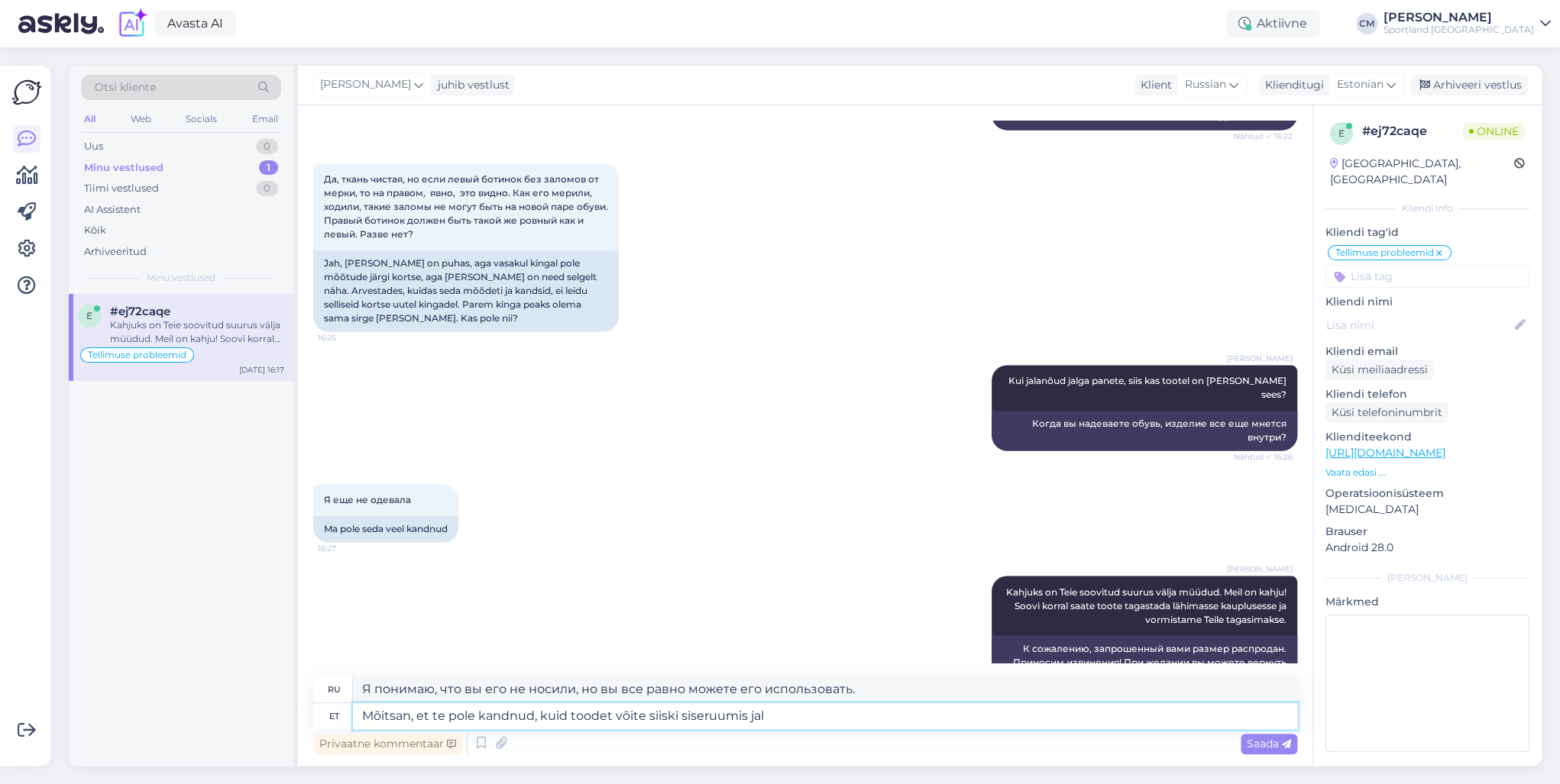
type textarea "Я понимаю, что вы его не носили, но вы все равно можете использовать его в поме…"
type textarea "Mõitsan, et te pole kandnud, kuid toodet võite siiski siseruumis jalga pro"
type textarea "Я понимаю, что вы его не носили, но вы все равно можете носить его в помещении."
type textarea "Mõitsan, et te pole kandnud, kuid toodet võite siiski siseruumis jalga proovida."
type textarea "Я понимаю, что вы его не носили, но вы все равно можете примерить изделие в пом…"
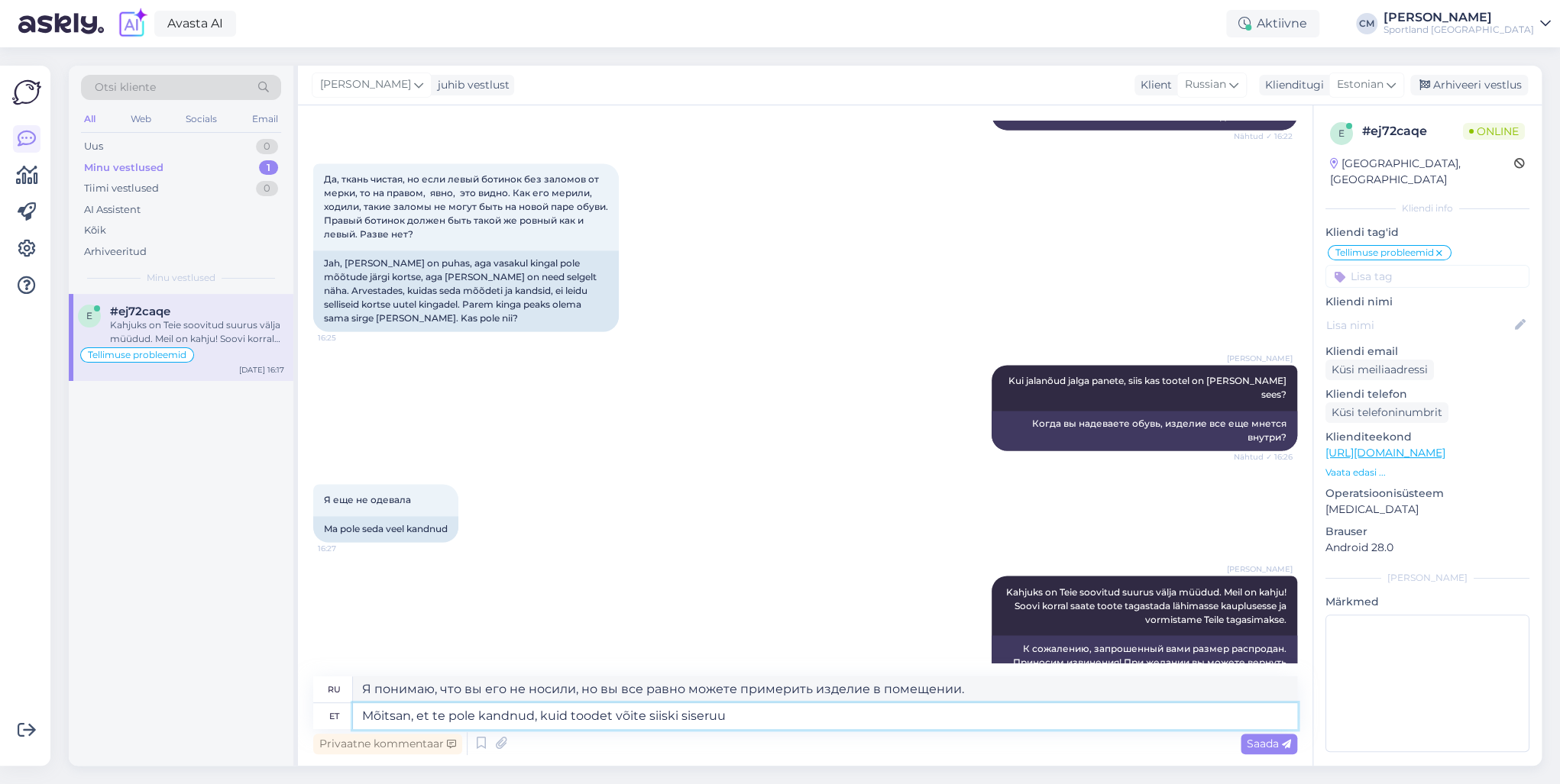
type textarea "[PERSON_NAME], et te pole kandnud, kuid toodet võite siiski siseru"
type textarea "Я понимаю, что вы его не носили, но вы все равно можете носить его в помещении."
type textarea "[PERSON_NAME], et te pole kandnud, kuid toodet võite siiski siser"
type textarea "Я понимаю, что вы его не носили, но вы все равно можете использовать его в поме…"
type textarea "Mõitsan, et te pole kandnud, kuid toodet võite"
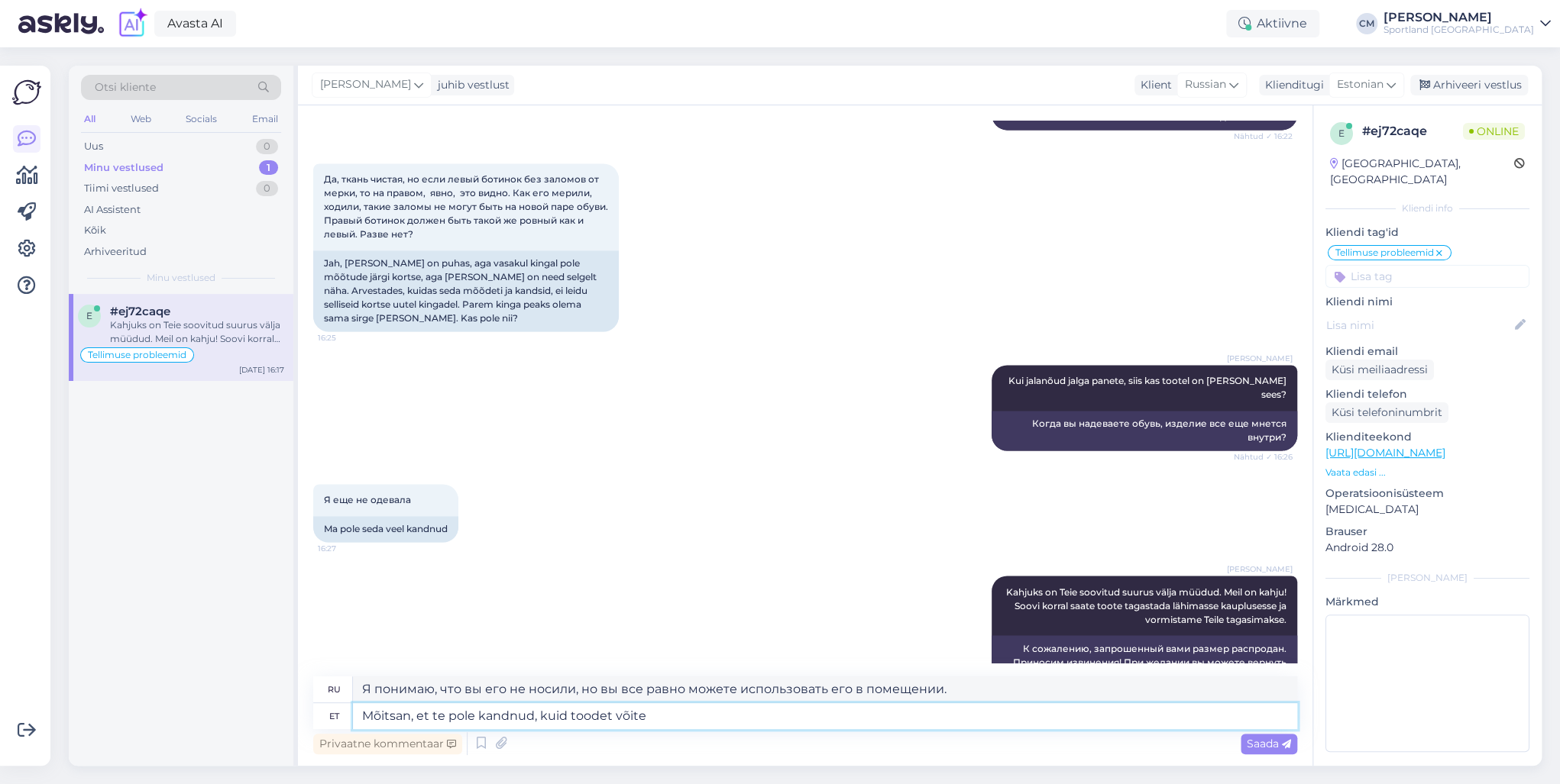
type textarea "Я понимаю, что вы его не носили, но вы все равно можете его использовать."
type textarea "[PERSON_NAME], et te pole kandnud, kuid too"
type textarea "Я понимаю, что вы его не носили, но вы можете им пользоваться."
type textarea "[PERSON_NAME], et te pole kandnud, kuid t"
type textarea "Я понимаю, что вы не носили, но продукт"
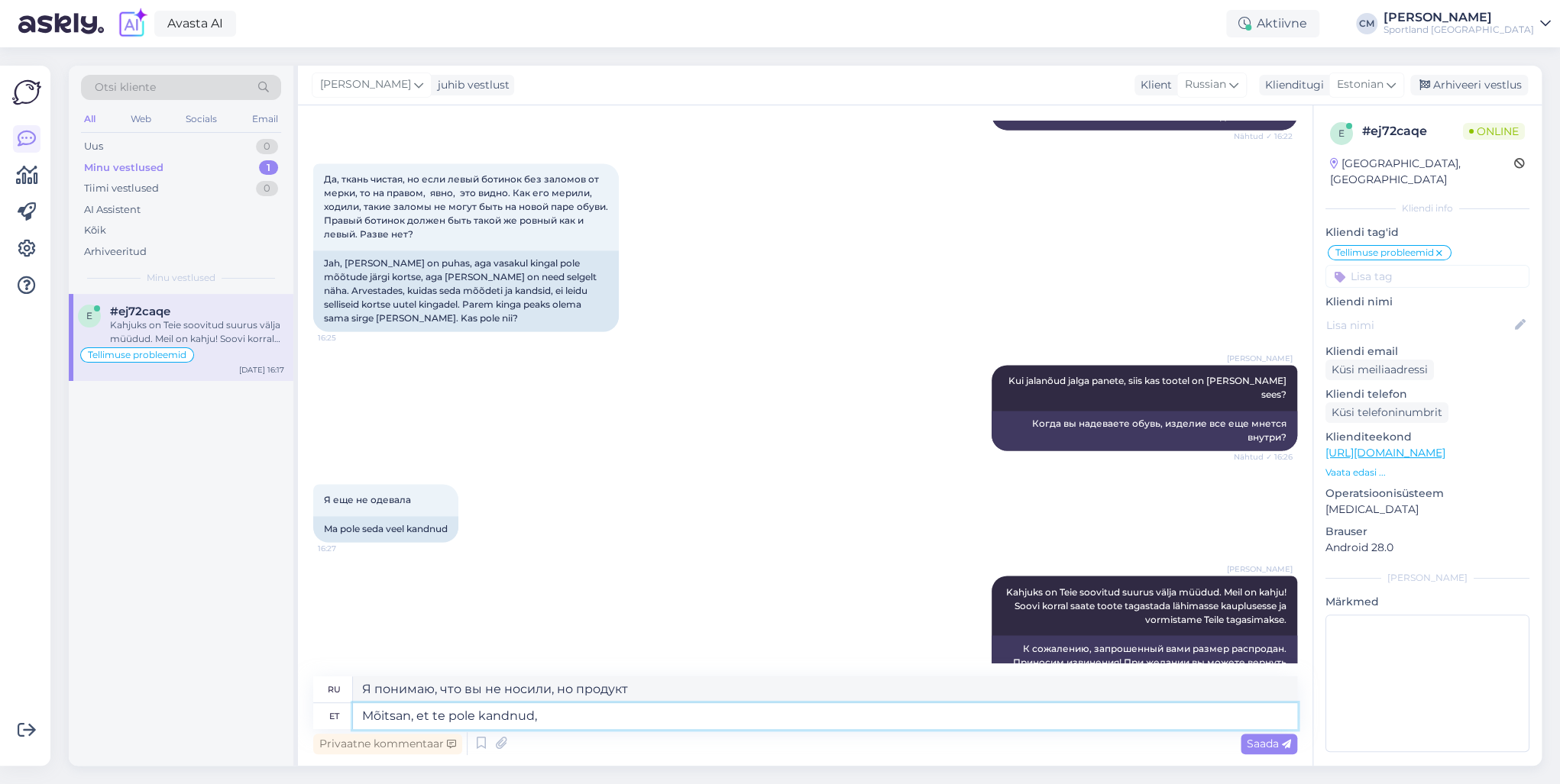
type textarea "Mõitsan, et te pole kandnud,"
type textarea "Я думаю, ты его не носила, но"
type textarea "[PERSON_NAME], et te pole kan"
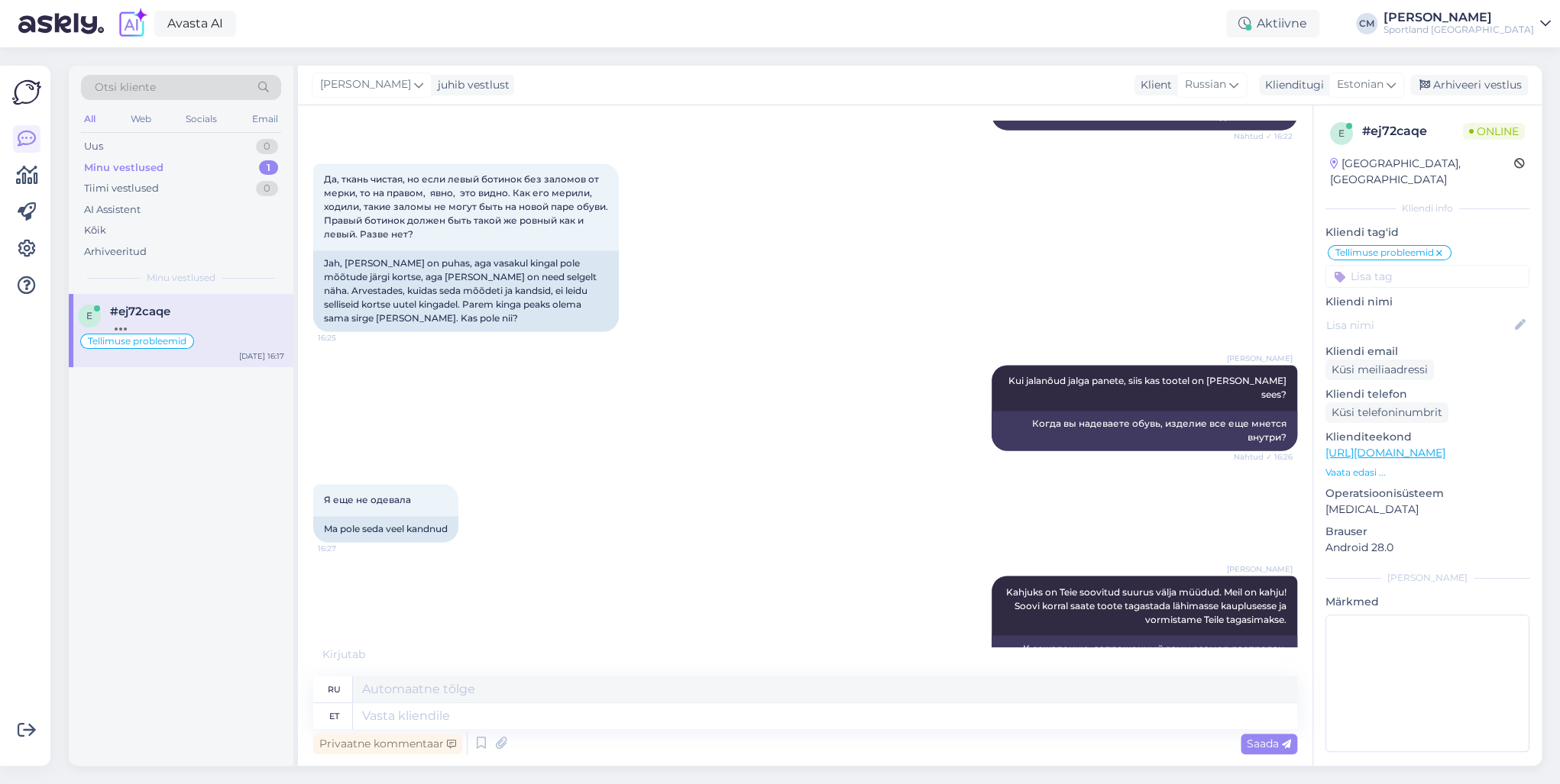
scroll to position [1582, 0]
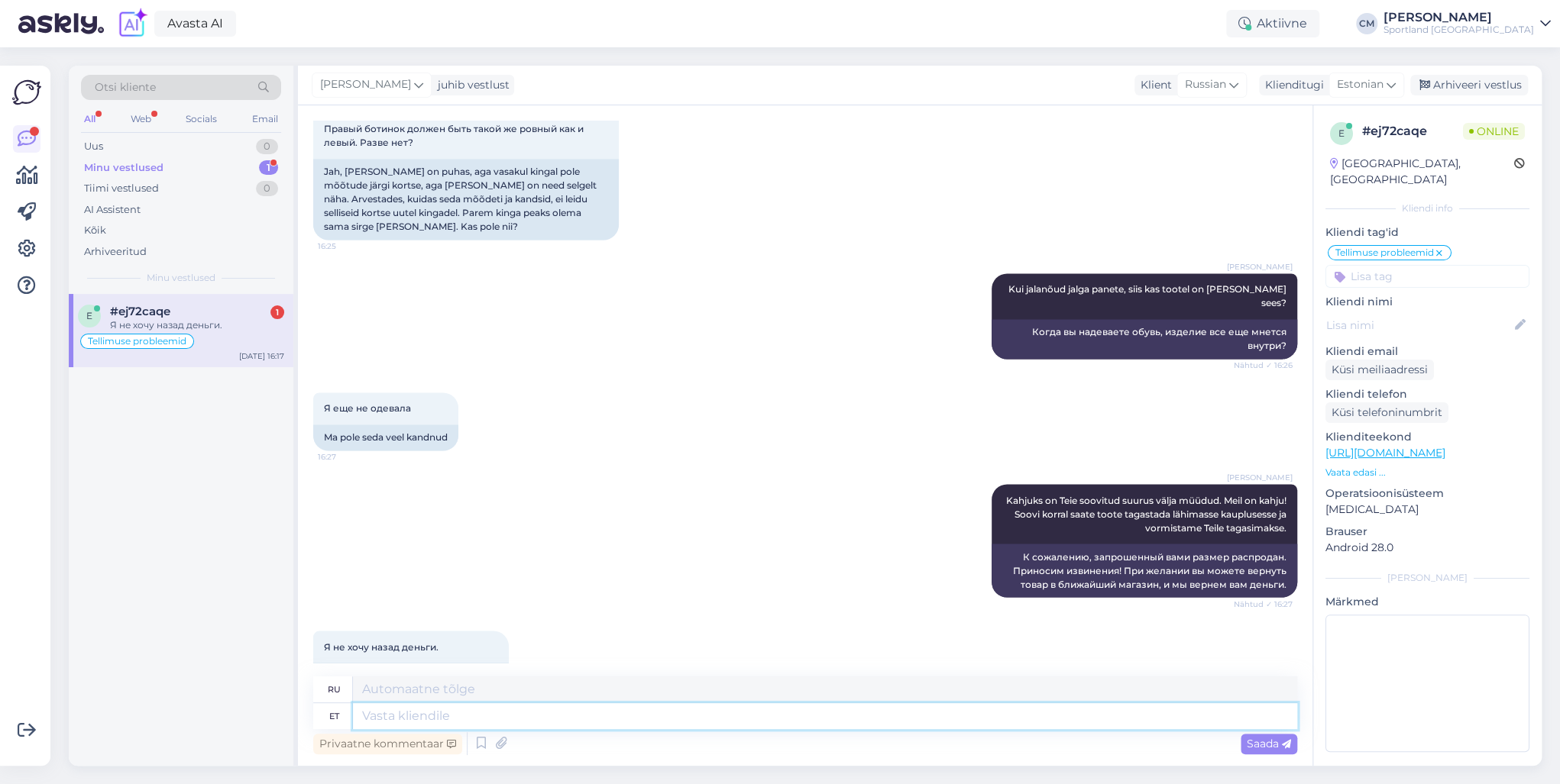
click at [410, 564] on textarea at bounding box center [824, 716] width 944 height 26
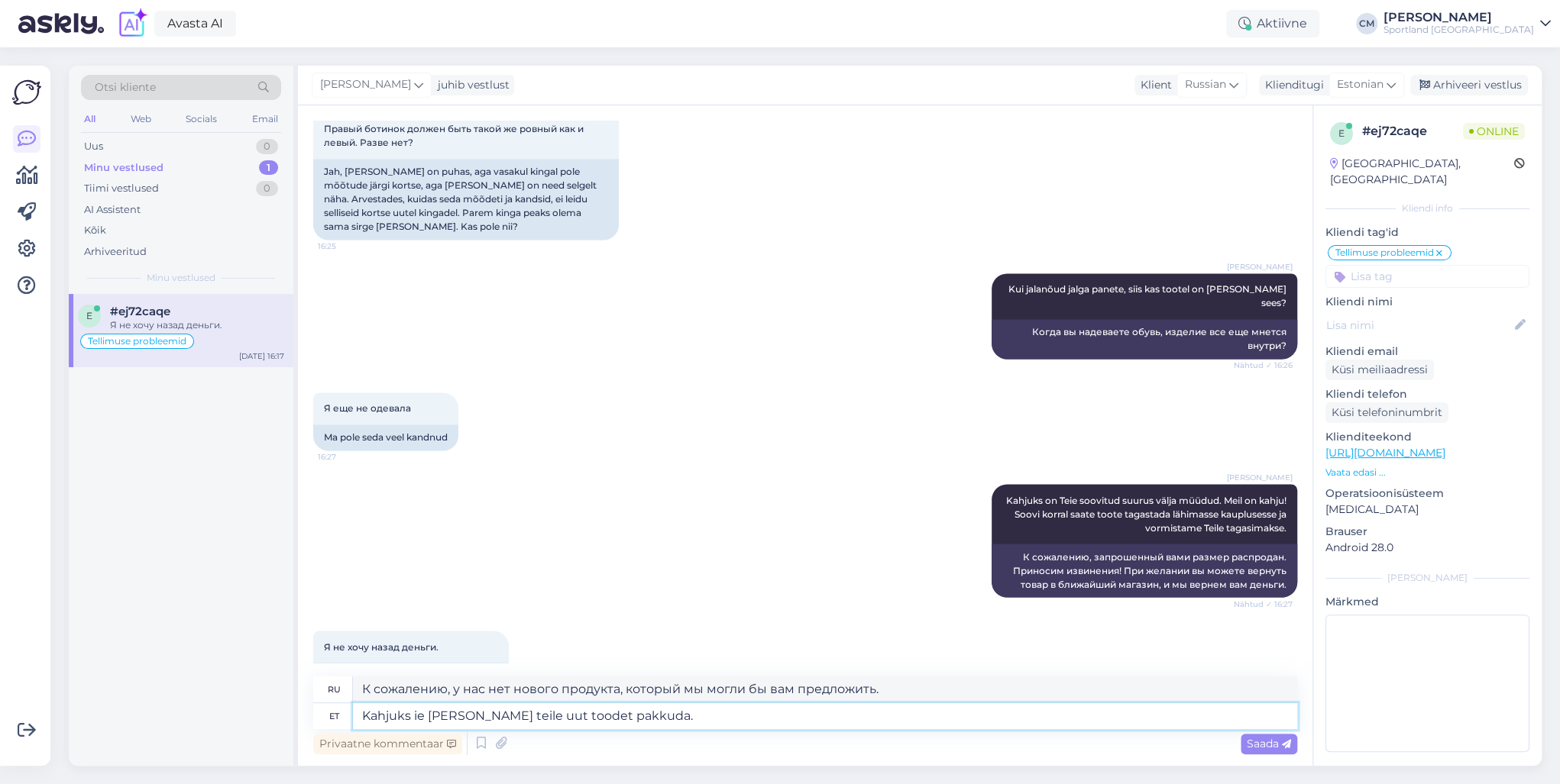
click at [426, 564] on textarea "Kahjuks ie [PERSON_NAME] teile uut toodet pakkuda." at bounding box center [824, 716] width 944 height 26
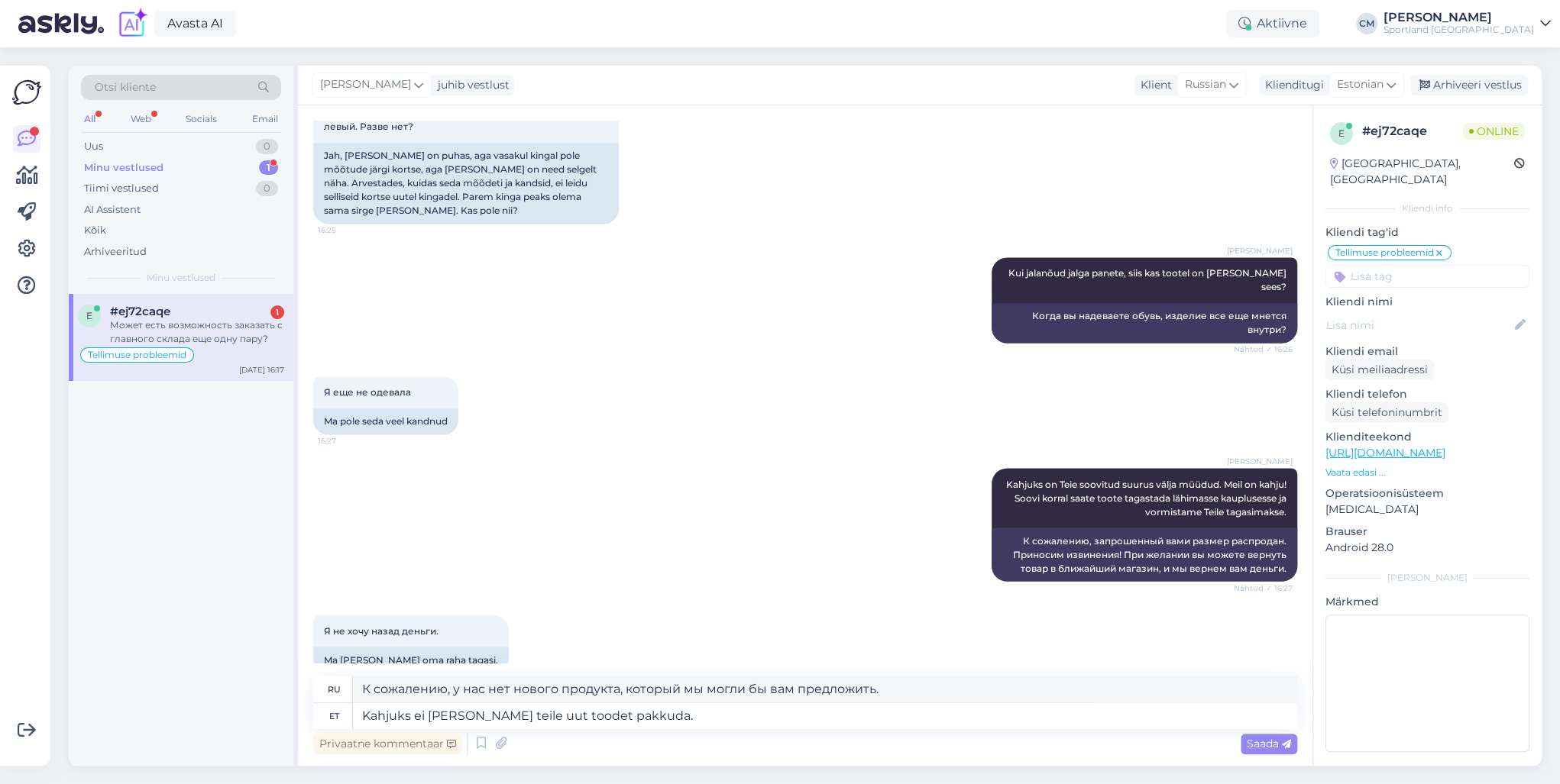
scroll to position [1688, 0]
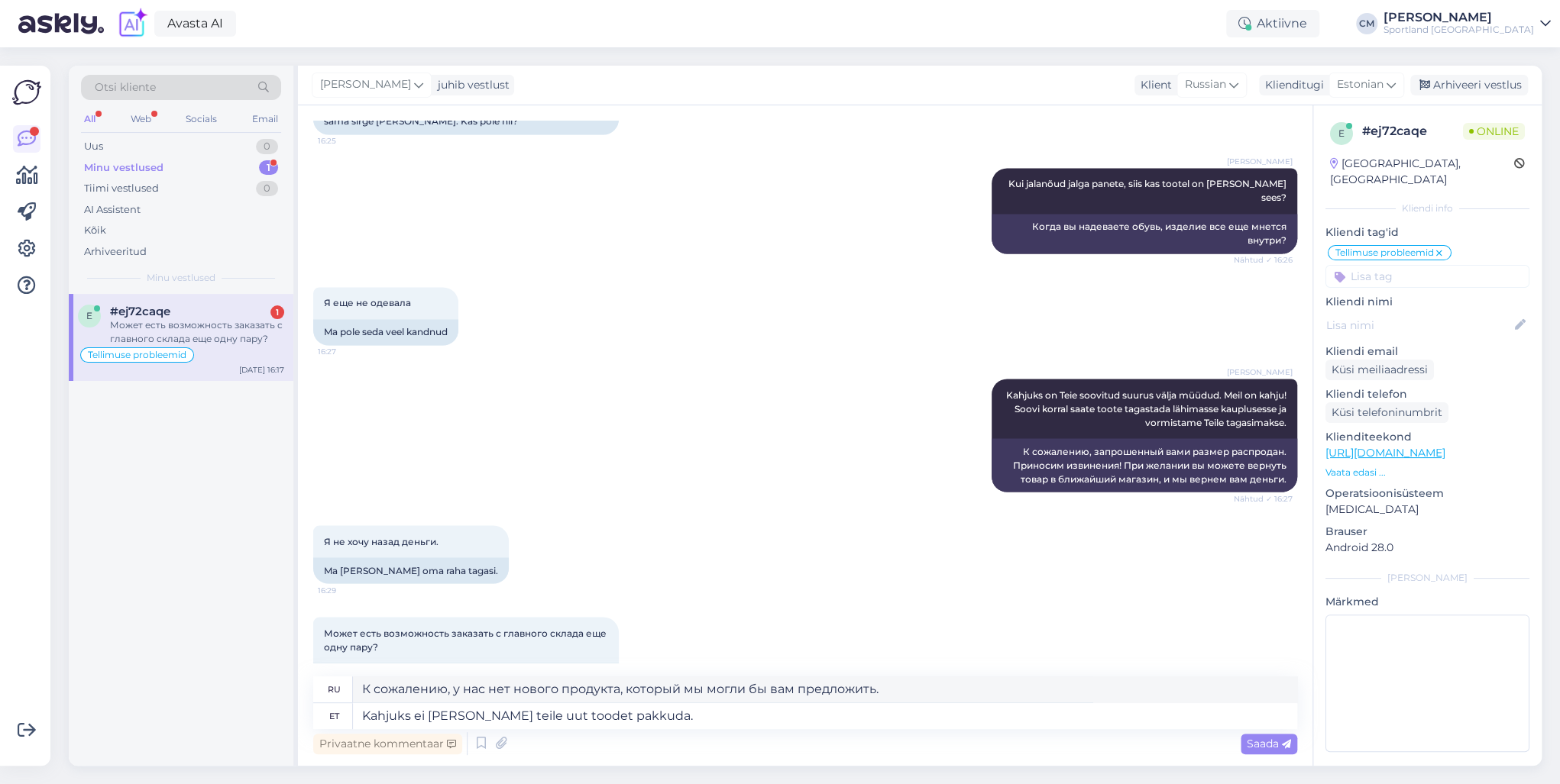
click at [662, 564] on div "Privaatne kommentaar Saada" at bounding box center [805, 743] width 984 height 29
click at [662, 564] on textarea "Kahjuks ei [PERSON_NAME] teile uut toodet pakkuda." at bounding box center [824, 716] width 944 height 26
click at [659, 564] on textarea "Kahjuks ei [PERSON_NAME] teile uut toodet pakkuda ega juurde tellida." at bounding box center [824, 716] width 944 height 26
drag, startPoint x: 731, startPoint y: 707, endPoint x: 640, endPoint y: 718, distance: 91.7
click at [640, 564] on textarea "Kahjuks ei [PERSON_NAME] teile uut toodet pakkuda juurde tellida." at bounding box center [824, 716] width 944 height 26
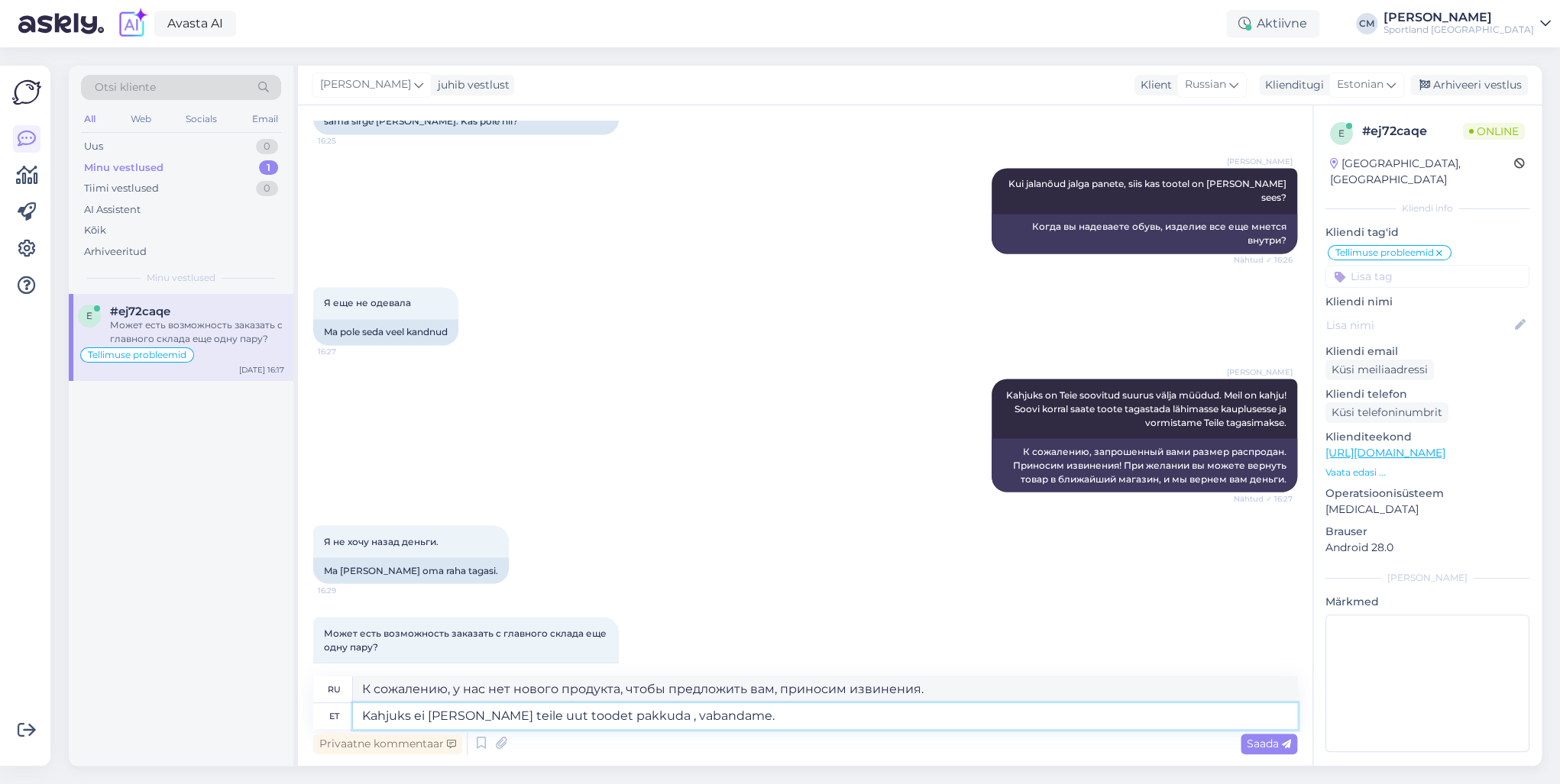
click at [637, 564] on textarea "Kahjuks ei [PERSON_NAME] teile uut toodet pakkuda , vabandame." at bounding box center [824, 716] width 944 height 26
click at [757, 564] on textarea "Kahjuks ei [PERSON_NAME] teile uut toodet pakkuda, vabandame." at bounding box center [824, 716] width 944 height 26
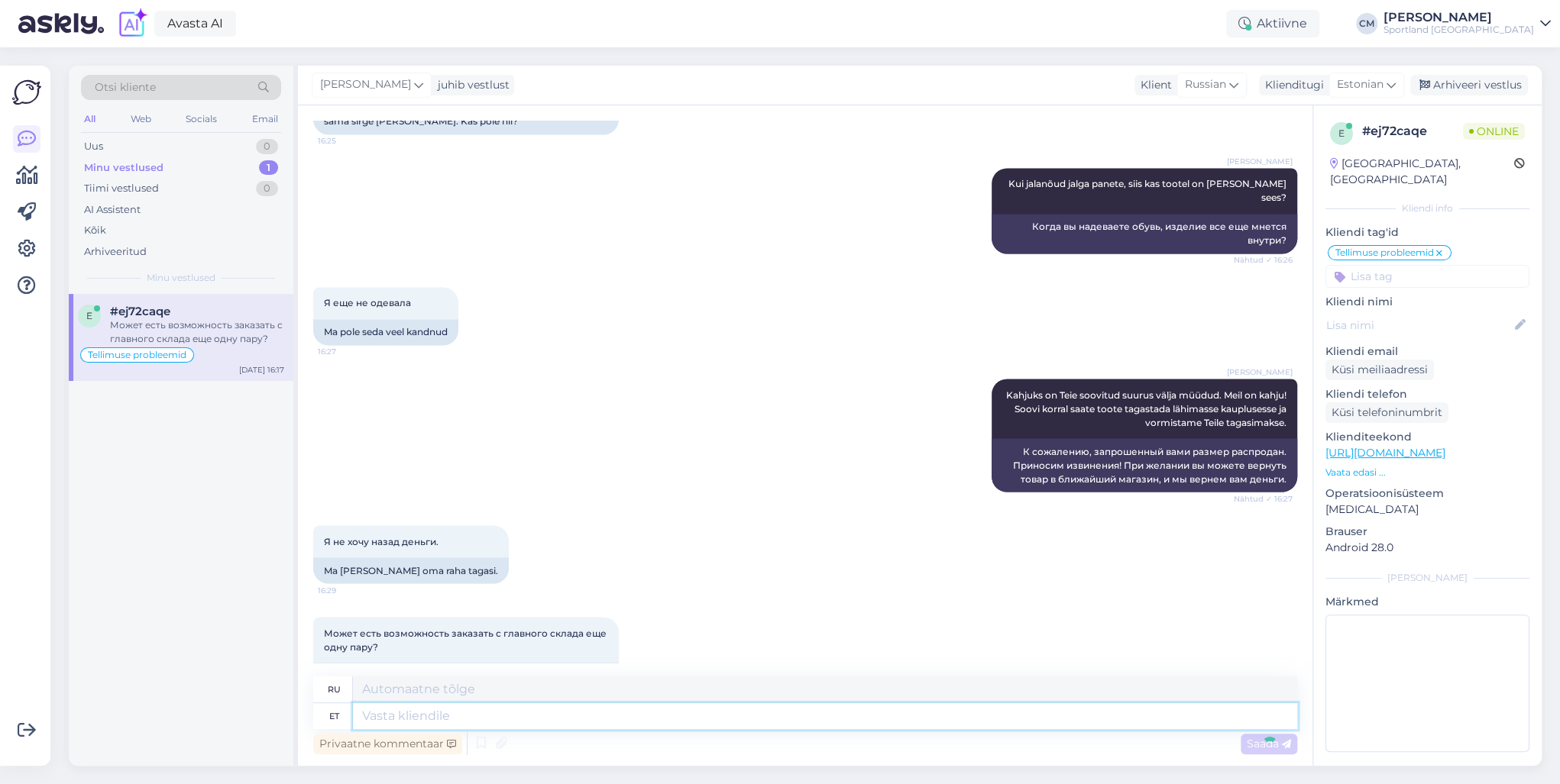
scroll to position [1793, 0]
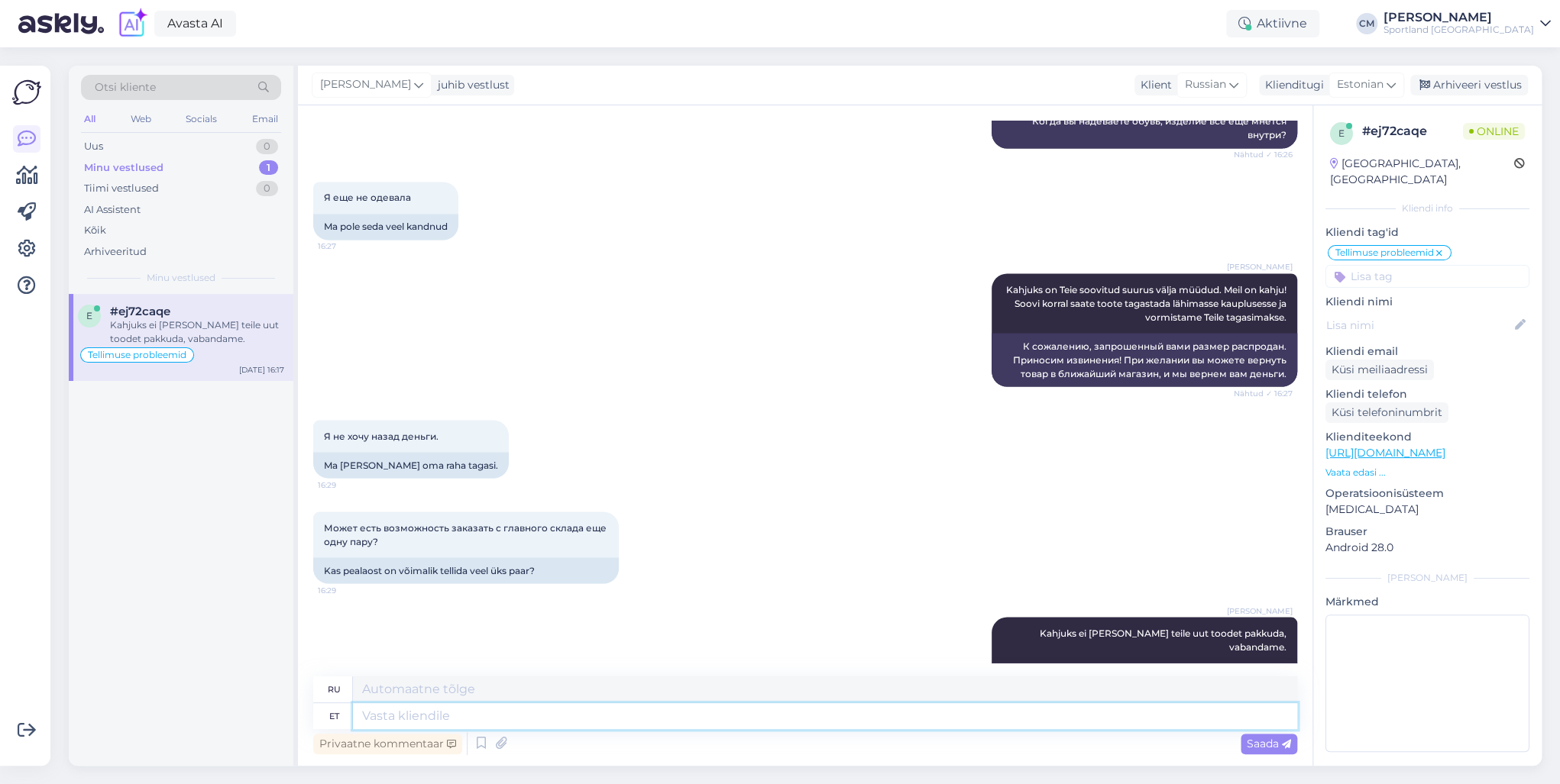
click at [430, 564] on textarea at bounding box center [824, 716] width 944 height 26
click at [608, 564] on textarea "Tooteid ei saa juurde tellida, teie suuru son läbimüüdud." at bounding box center [824, 716] width 944 height 26
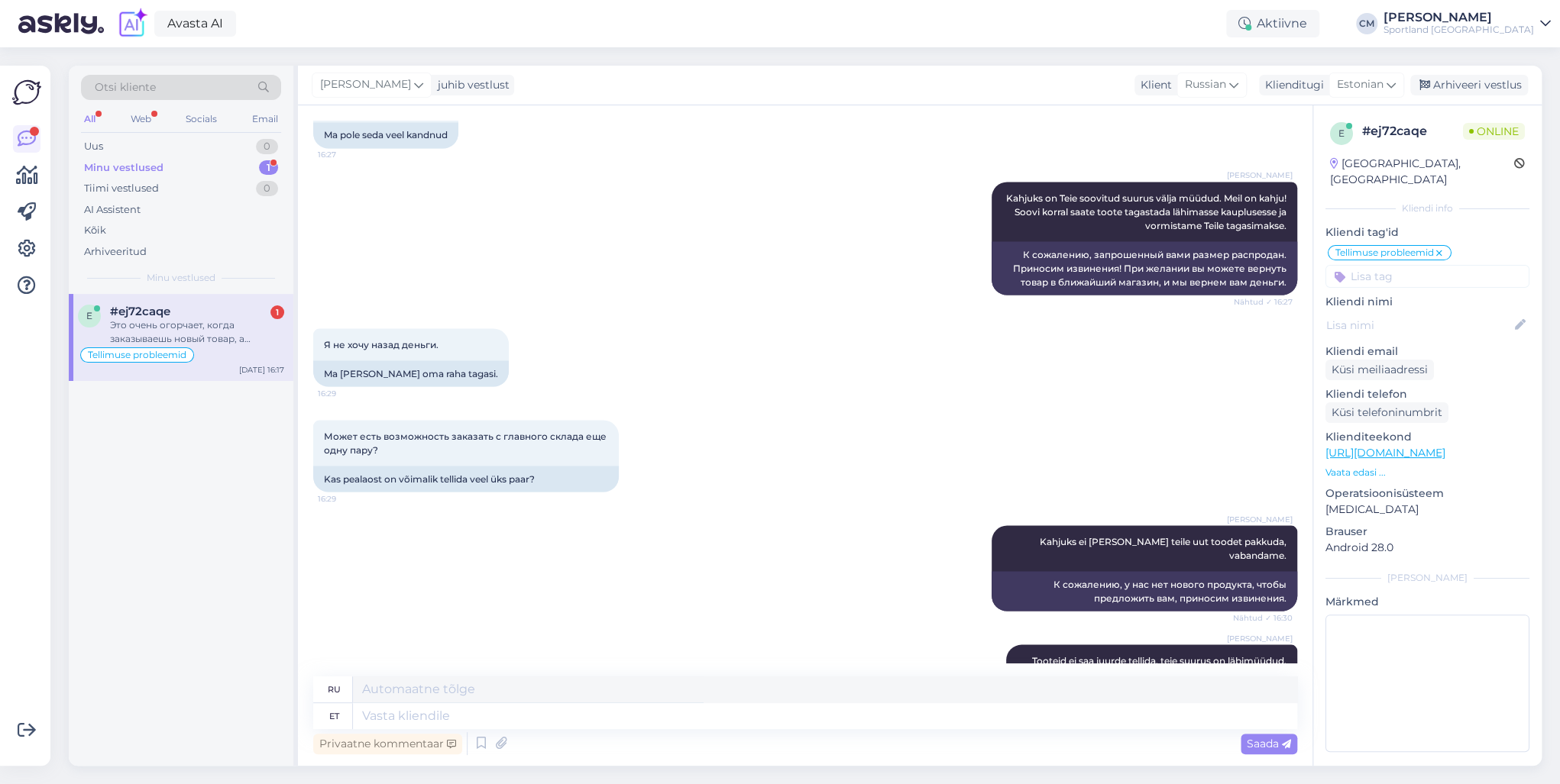
scroll to position [2031, 0]
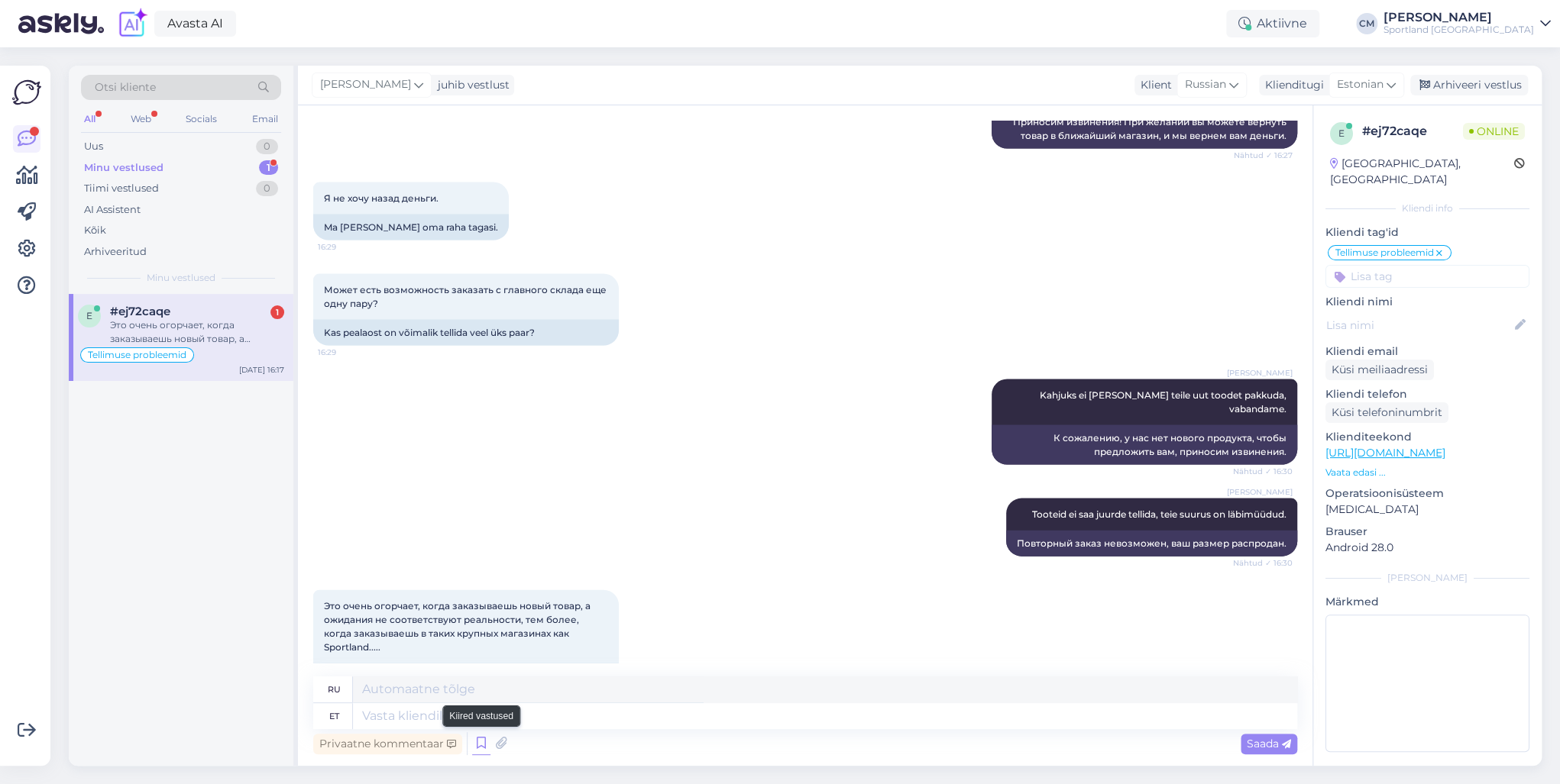
click at [481, 564] on icon at bounding box center [481, 743] width 18 height 23
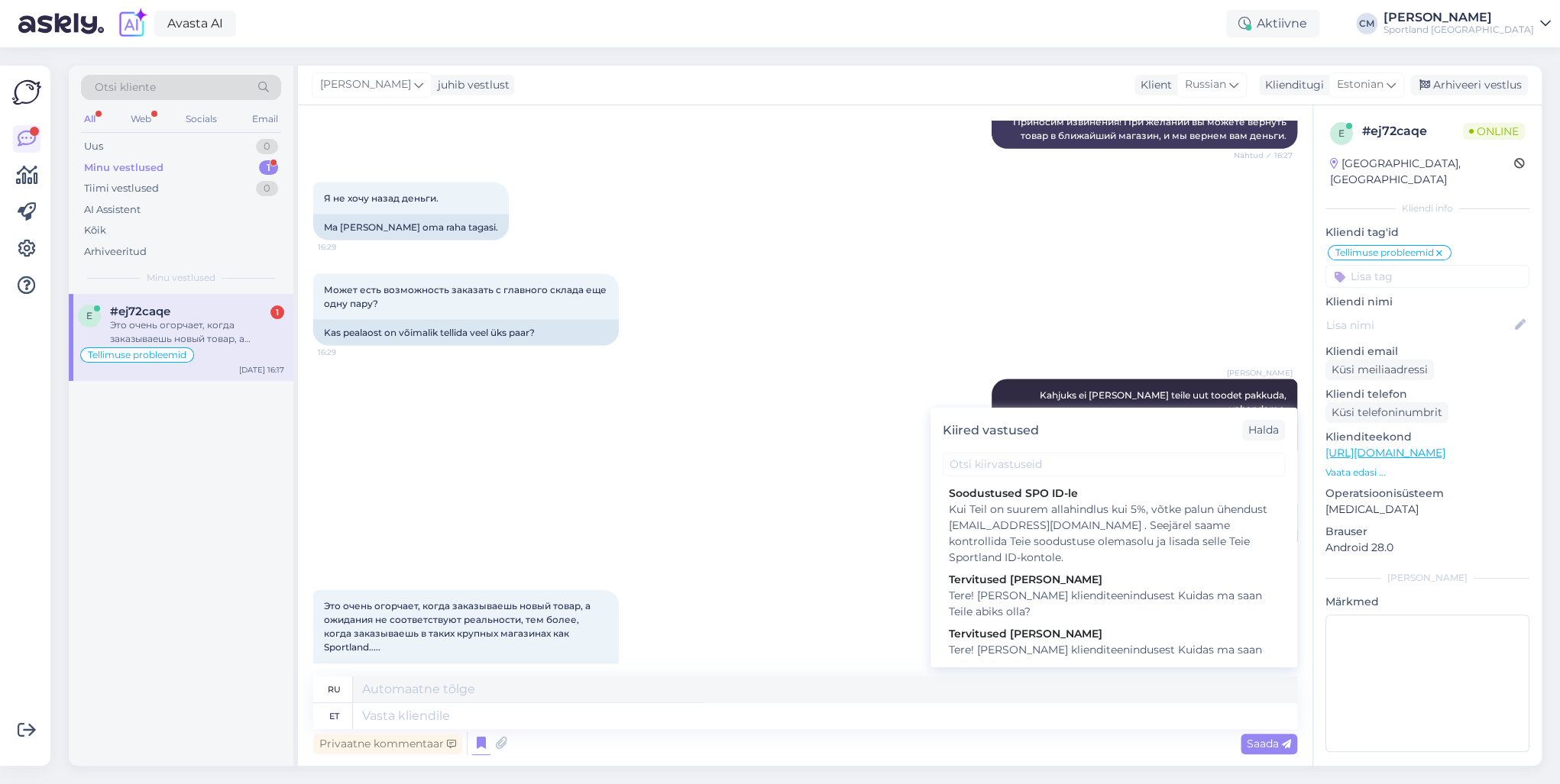
click at [1009, 452] on div "Kiired vastused [PERSON_NAME] SPO ID-le Kui Teil on suurem allahindlus kui 5%, …" at bounding box center [1114, 538] width 367 height 260
click at [1008, 455] on input "text" at bounding box center [1114, 465] width 342 height 24
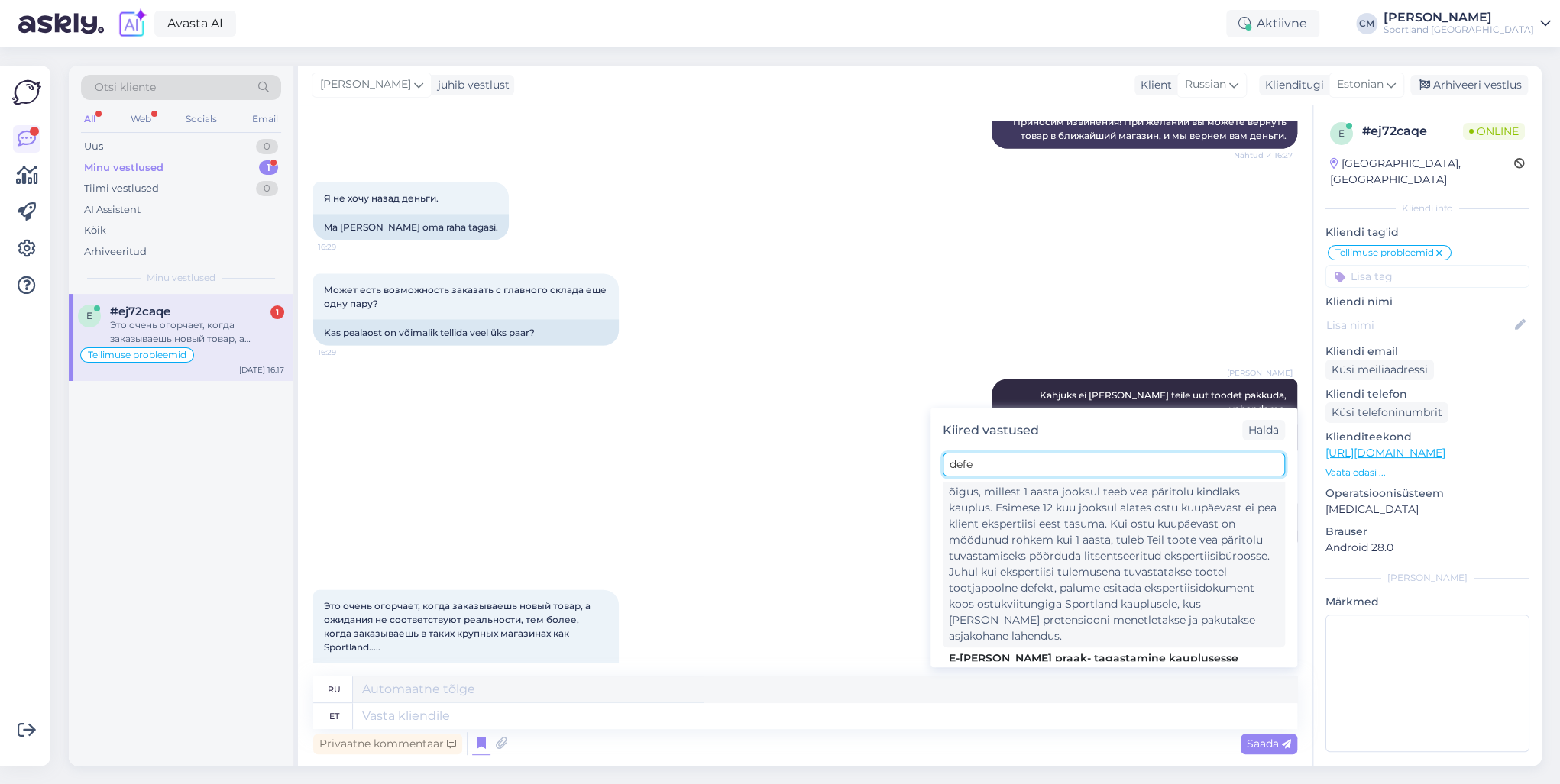
scroll to position [183, 0]
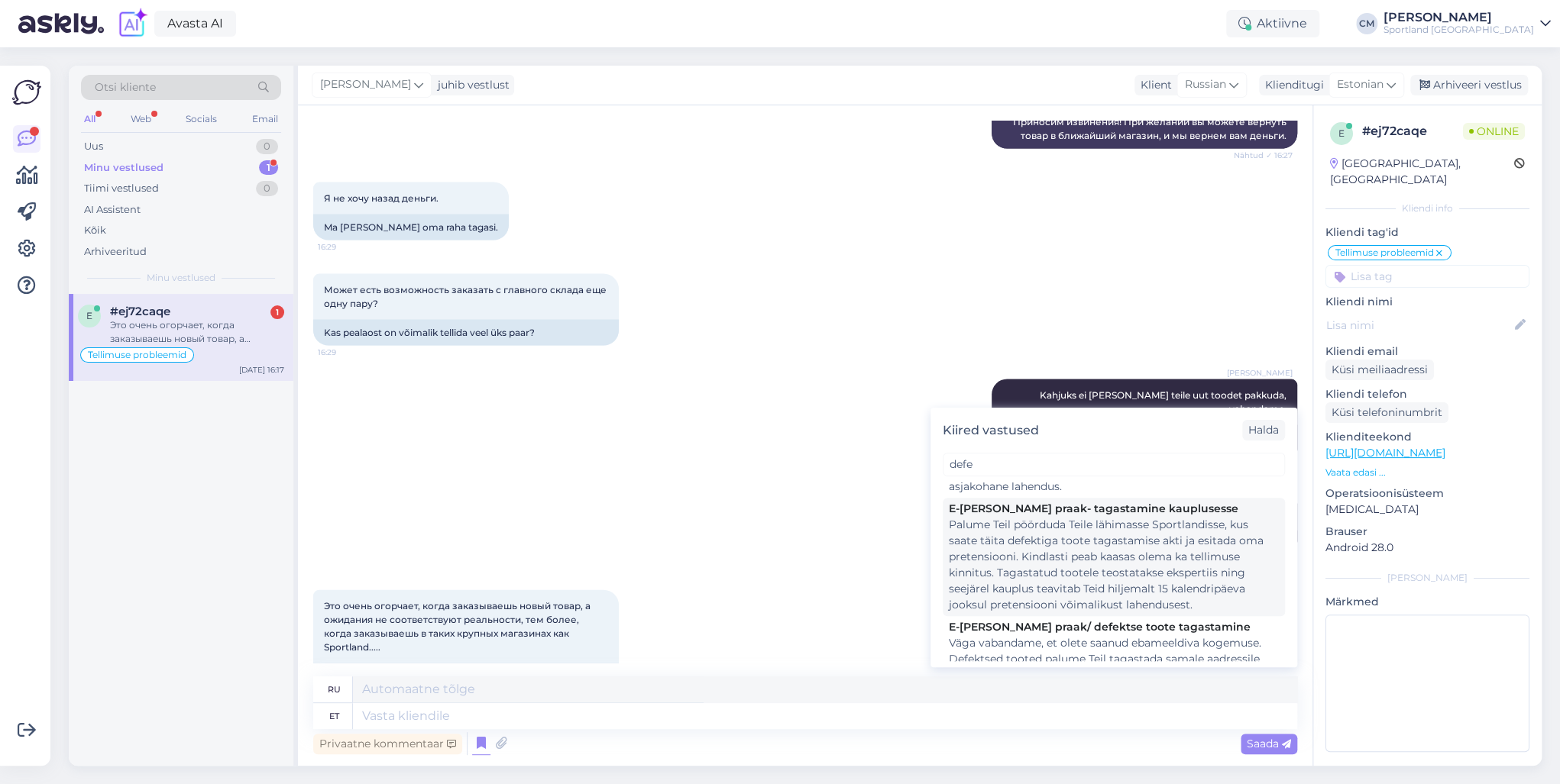
click at [1012, 564] on div "Palume Teil pöörduda Teile lähimasse Sportlandisse, kus saate täita defektiga t…" at bounding box center [1114, 565] width 330 height 97
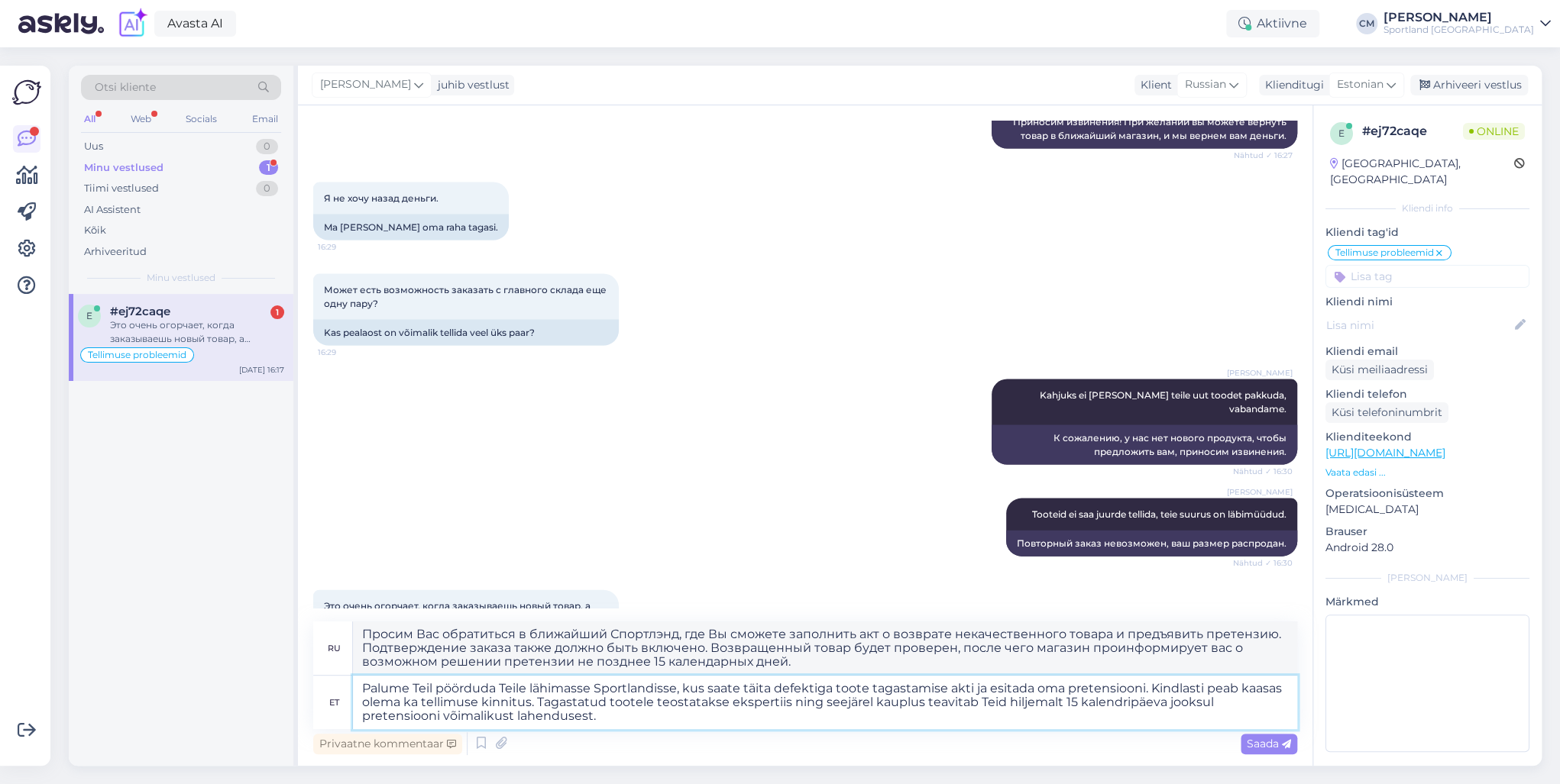
click at [367, 564] on textarea "Palume Teil pöörduda Teile lähimasse Sportlandisse, kus saate täita defektiga t…" at bounding box center [824, 702] width 944 height 53
click at [795, 564] on textarea "Palume Teil pöörduda Teile lähimasse Sportlandisse, kus saate täita defektiga t…" at bounding box center [824, 702] width 944 height 53
click at [836, 564] on textarea "Palume Teil pöörduda Teile lähimasse Sportlandisse, kus saate täita defektiga t…" at bounding box center [824, 702] width 944 height 53
click at [586, 564] on textarea "Palume Teil pöörduda Teile lähimasse Sportlandisse, kus saate täita defektiga t…" at bounding box center [824, 702] width 944 height 53
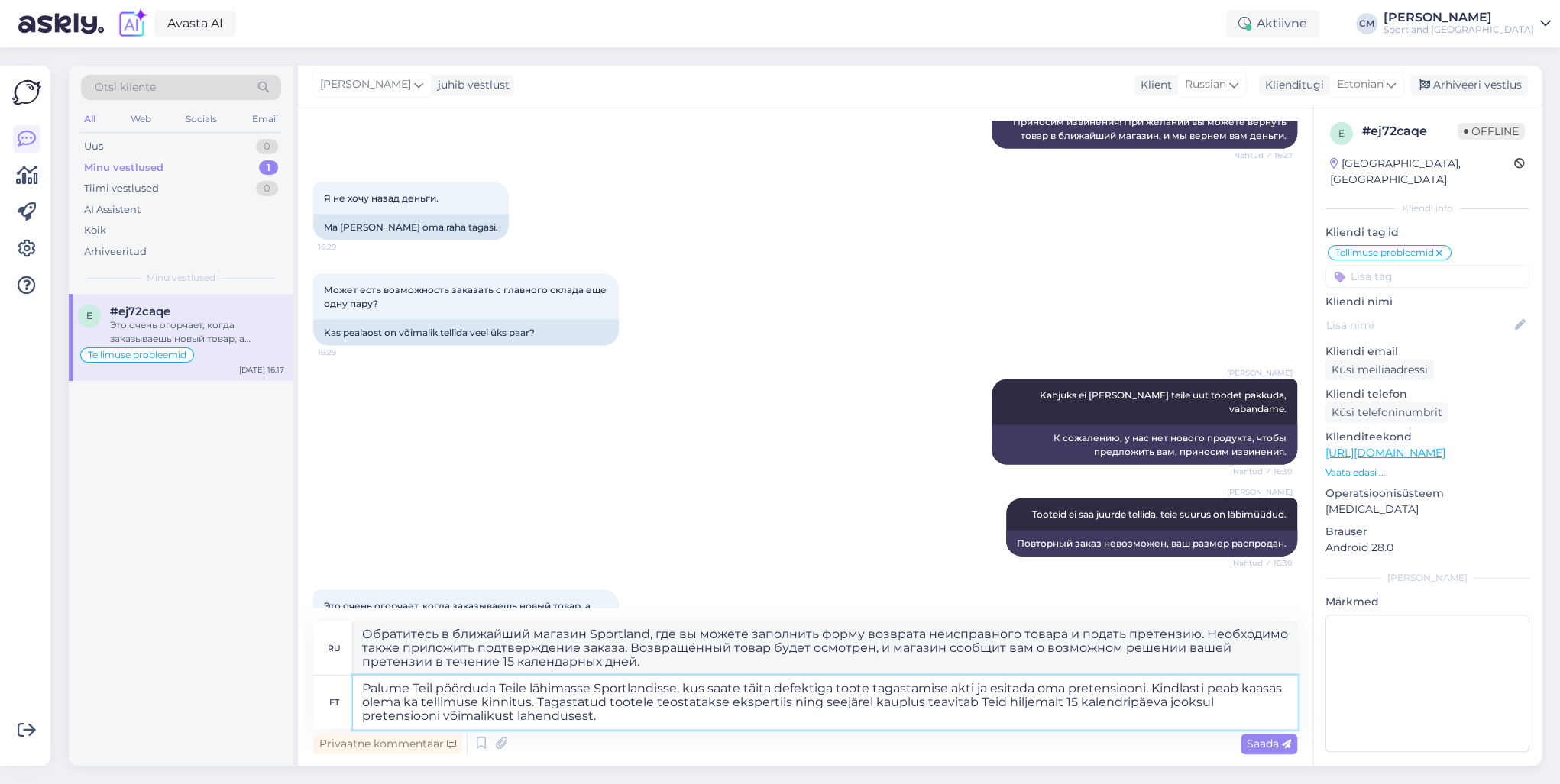
click at [361, 564] on textarea "Palume Teil pöörduda Teile lähimasse Sportlandisse, kus saate täita defektiga t…" at bounding box center [824, 702] width 944 height 53
drag, startPoint x: 369, startPoint y: 688, endPoint x: 436, endPoint y: 687, distance: 67.0
click at [436, 564] on textarea "Palume Teil pöörduda Teile lähimasse Sportlandisse, kus saate täita defektiga t…" at bounding box center [824, 702] width 944 height 53
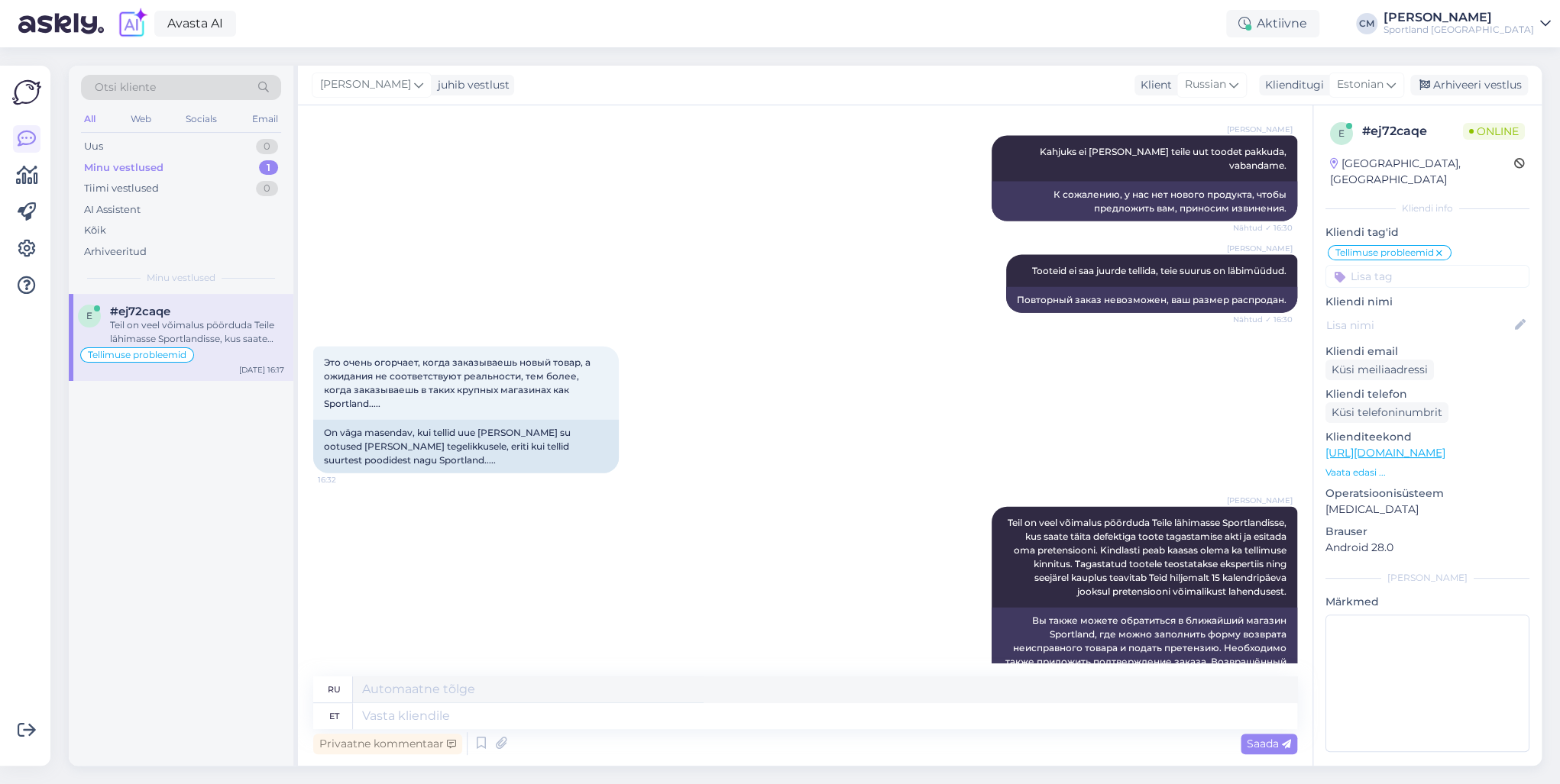
scroll to position [2393, 0]
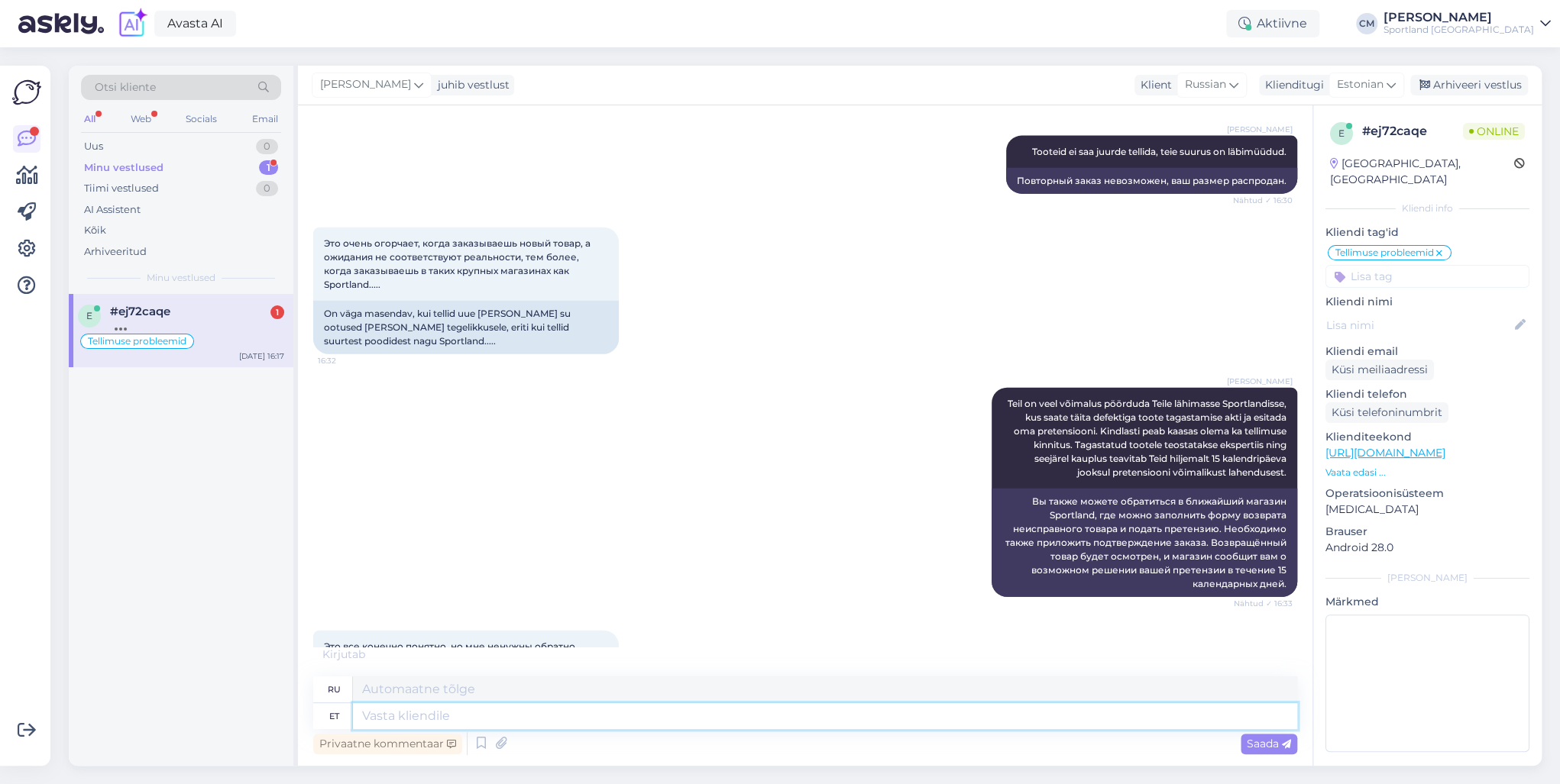
click at [443, 564] on textarea at bounding box center [824, 716] width 944 height 26
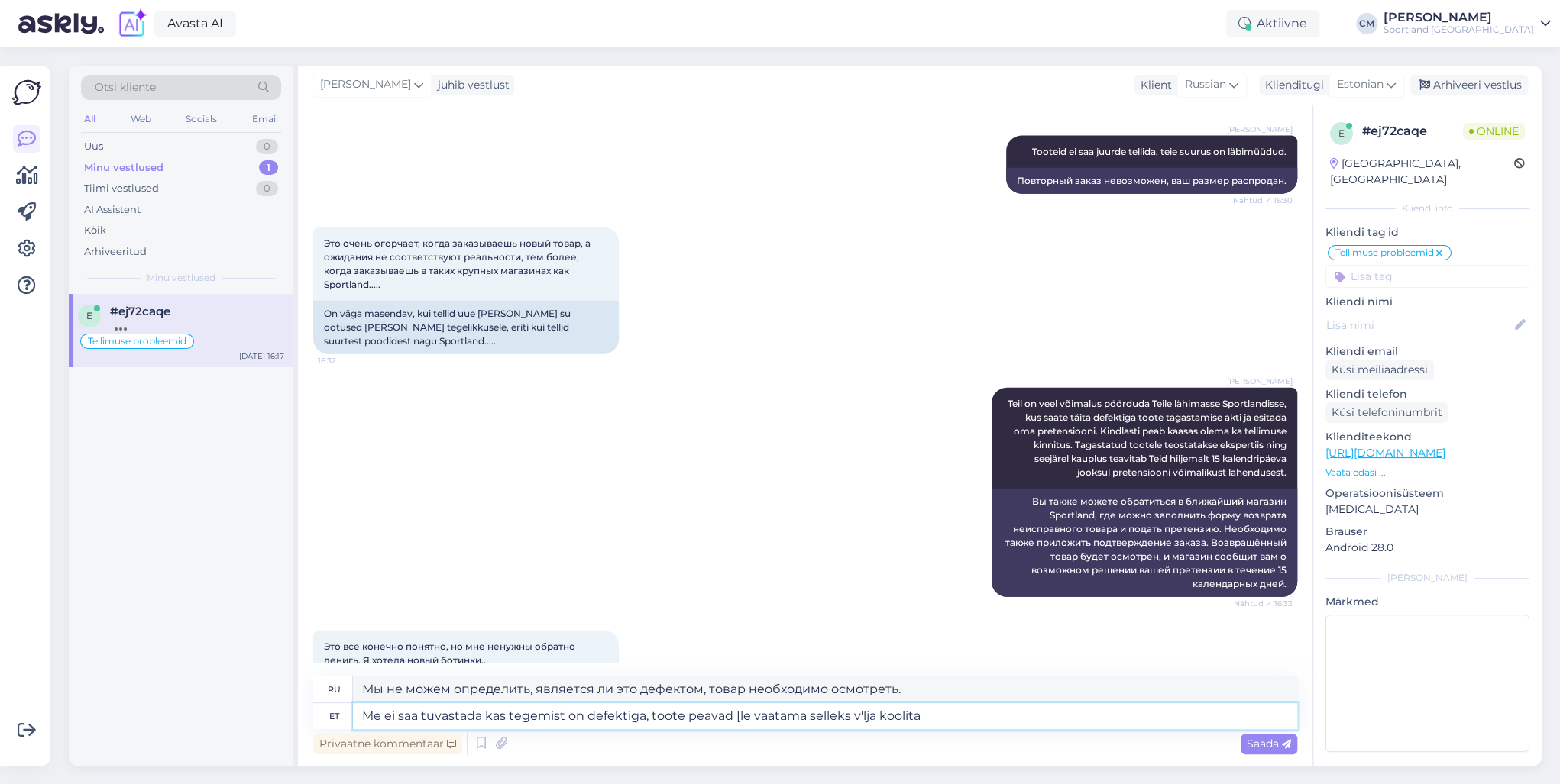
scroll to position [2485, 0]
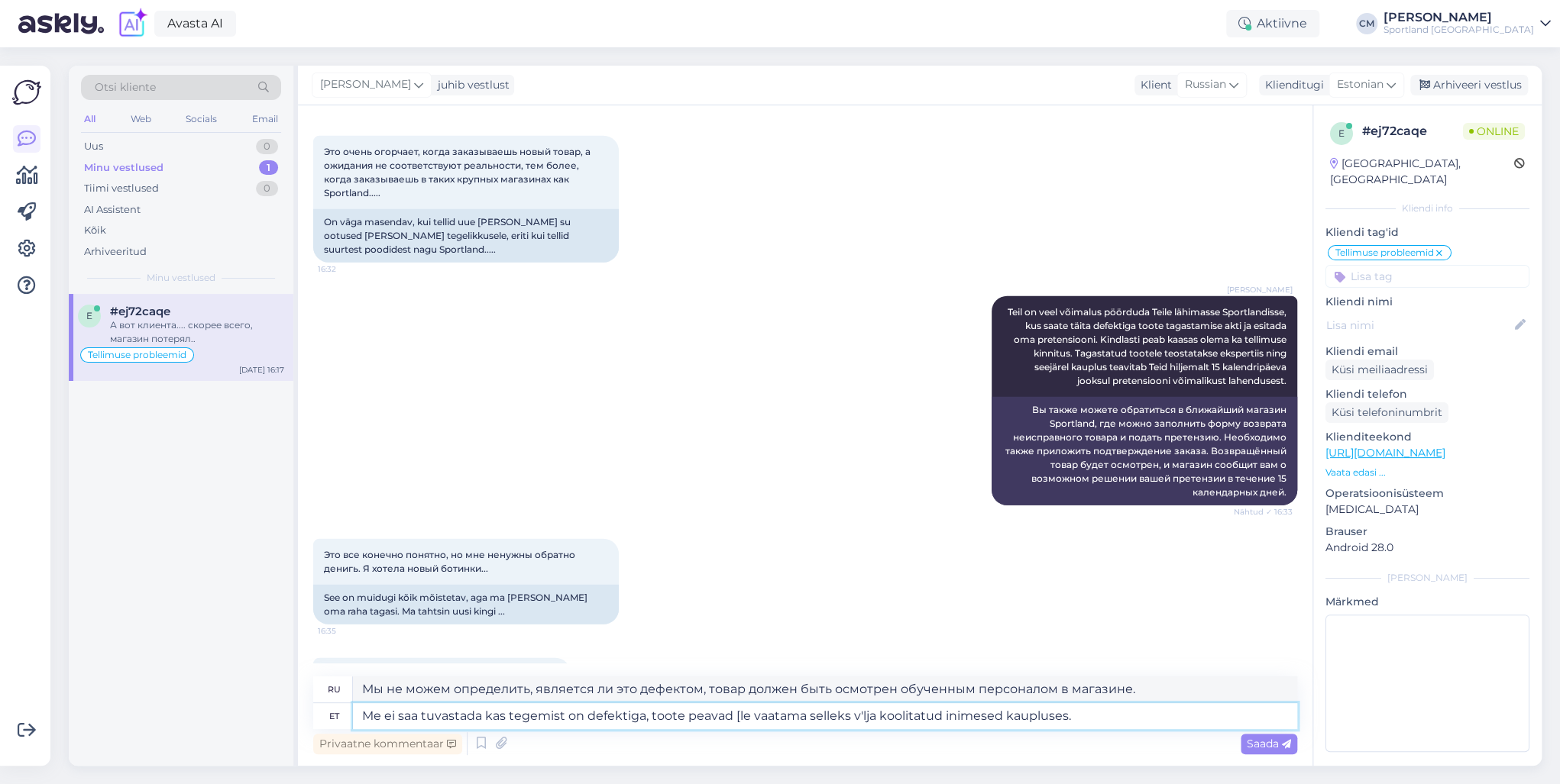
click at [738, 564] on textarea "Me ei saa tuvastada kas tegemist on defektiga, toote peavad [le vaatama selleks…" at bounding box center [824, 716] width 944 height 26
click at [647, 564] on textarea "Me ei saa tuvastada kas tegemist on defektiga, toote peavad üle vaatama selleks…" at bounding box center [824, 716] width 944 height 26
click at [918, 564] on textarea "Me ei saa tuvastada kas tegemist on defektiga või mitte, toote peavad üle vaata…" at bounding box center [824, 716] width 944 height 26
click at [1146, 564] on textarea "Me ei saa tuvastada kas tegemist on defektiga või mitte, toote peavad üle vaata…" at bounding box center [824, 716] width 944 height 26
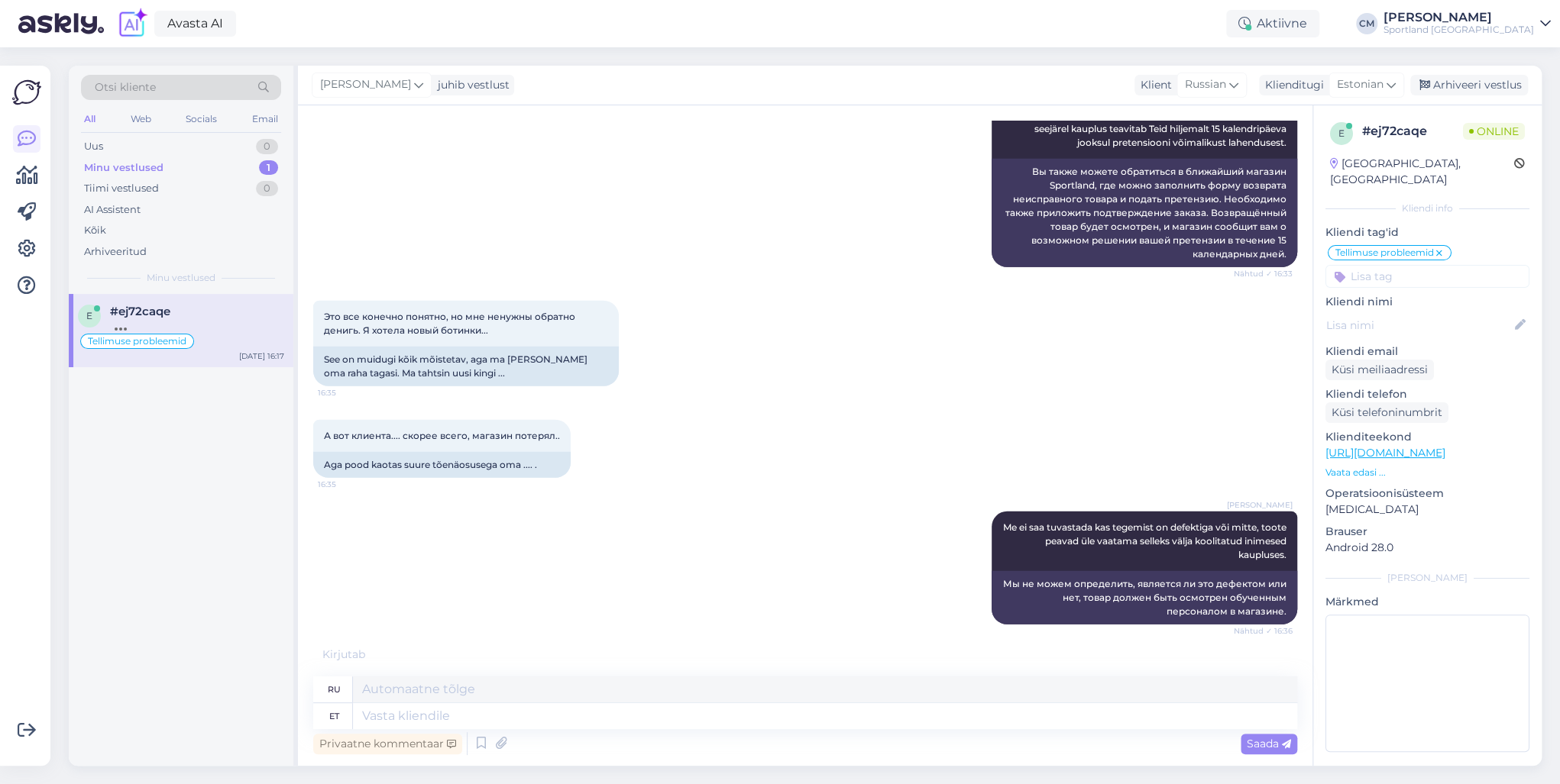
scroll to position [2815, 0]
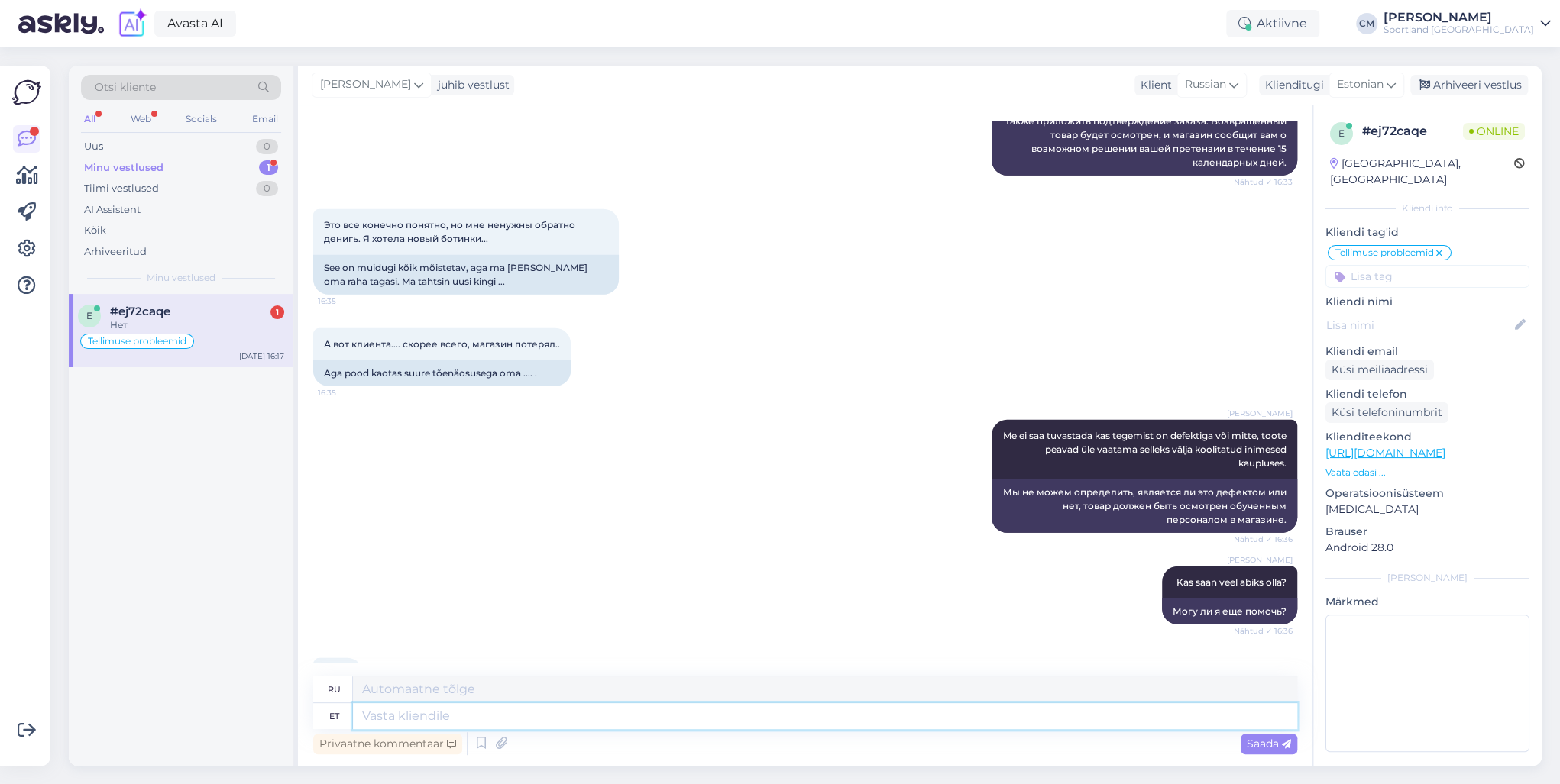
click at [446, 564] on textarea at bounding box center [824, 716] width 944 height 26
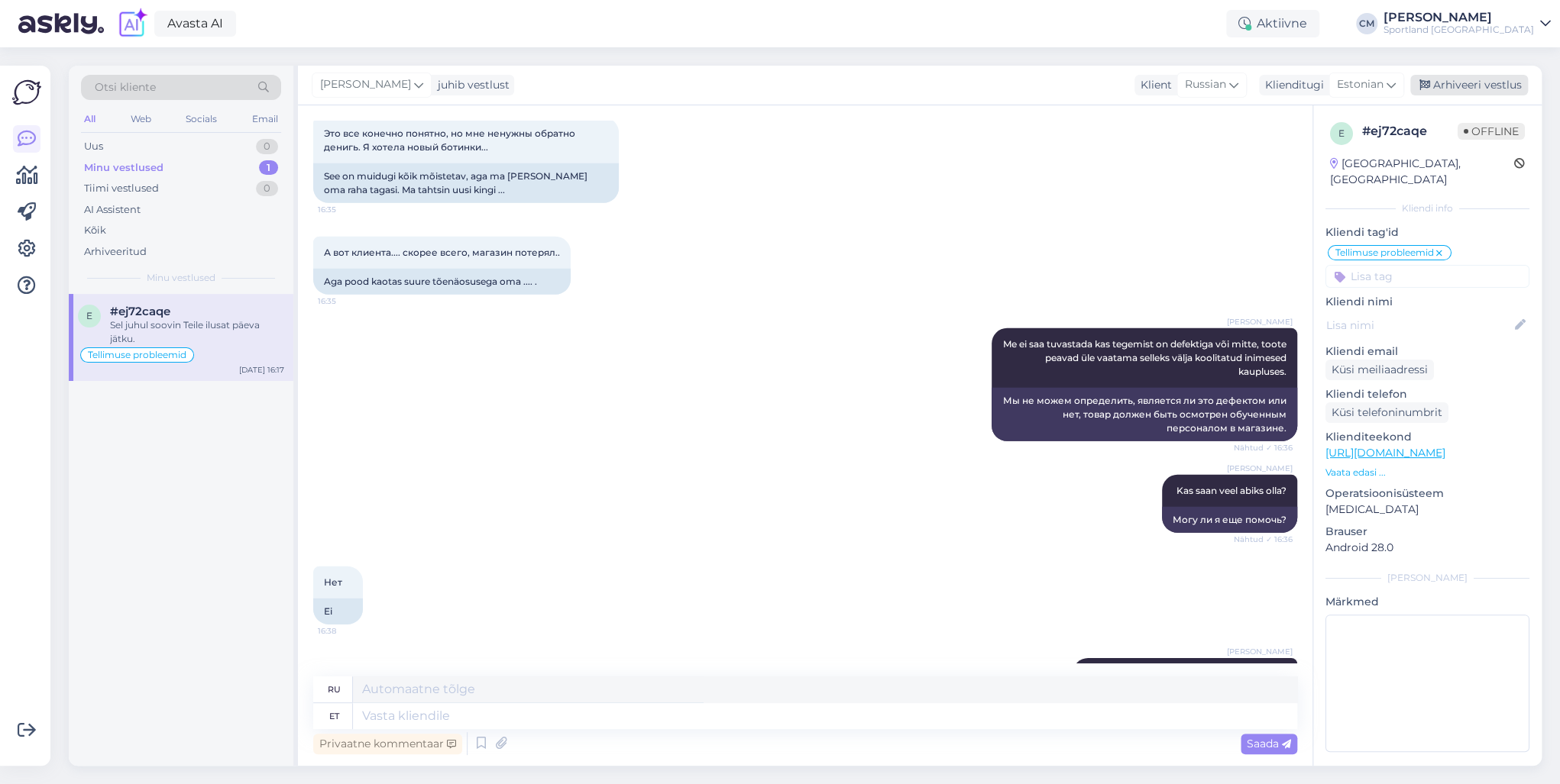
click at [1168, 81] on div "Arhiveeri vestlus" at bounding box center [1469, 85] width 117 height 21
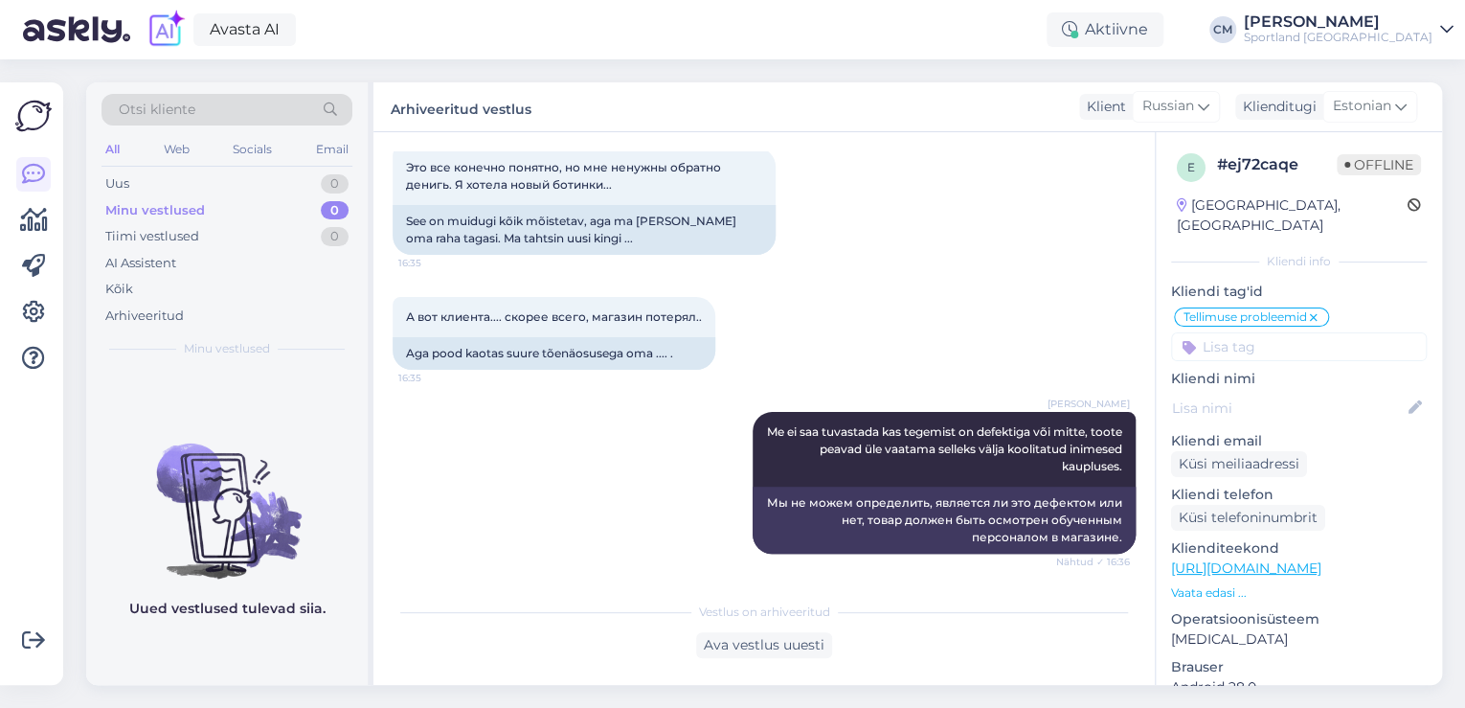
click at [518, 433] on div "[PERSON_NAME] Me ei saa tuvastada kas tegemist on defektiga või mitte, toote pe…" at bounding box center [764, 483] width 743 height 184
drag, startPoint x: 329, startPoint y: 180, endPoint x: 337, endPoint y: 216, distance: 37.2
click at [329, 180] on div "1" at bounding box center [337, 183] width 24 height 19
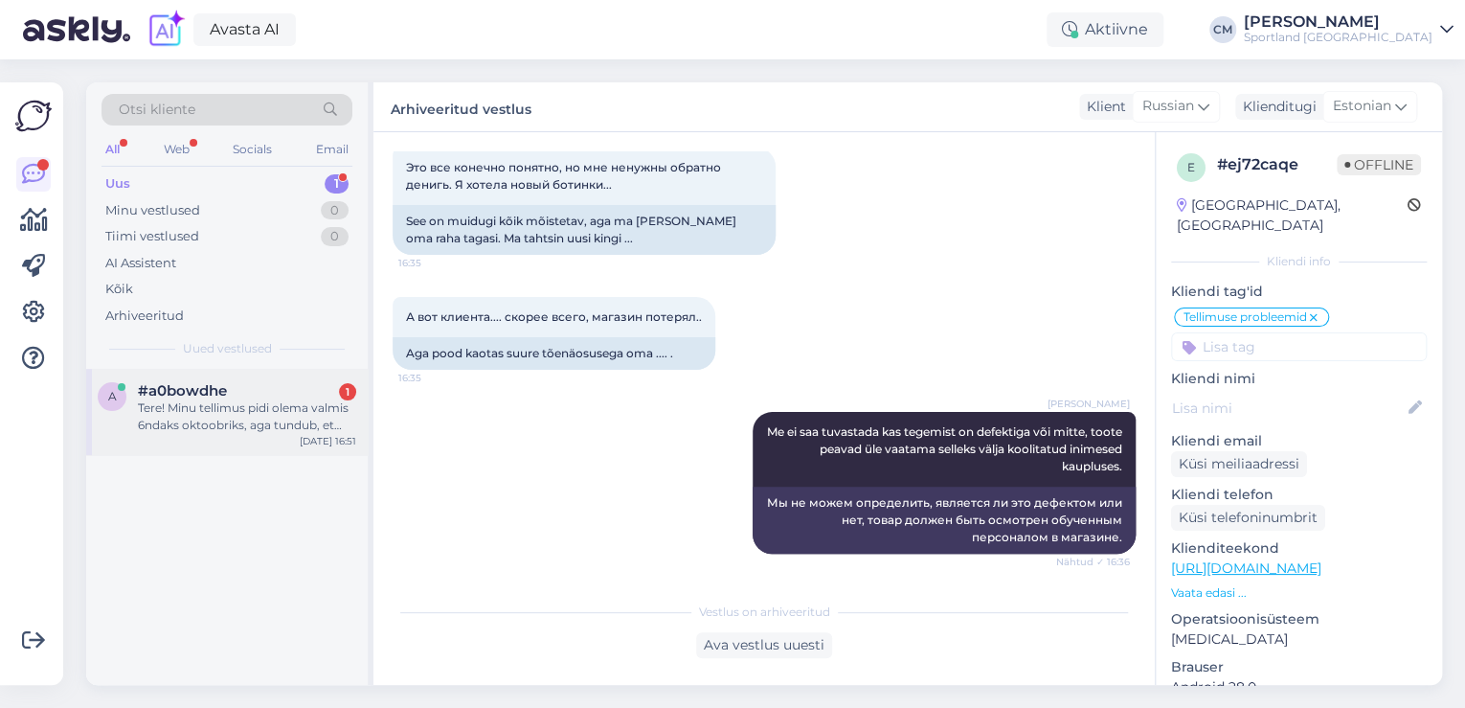
click at [273, 413] on div "Tere! Minu tellimus pidi olema valmis 6ndaks oktoobriks, aga tundub, et seda po…" at bounding box center [247, 416] width 218 height 34
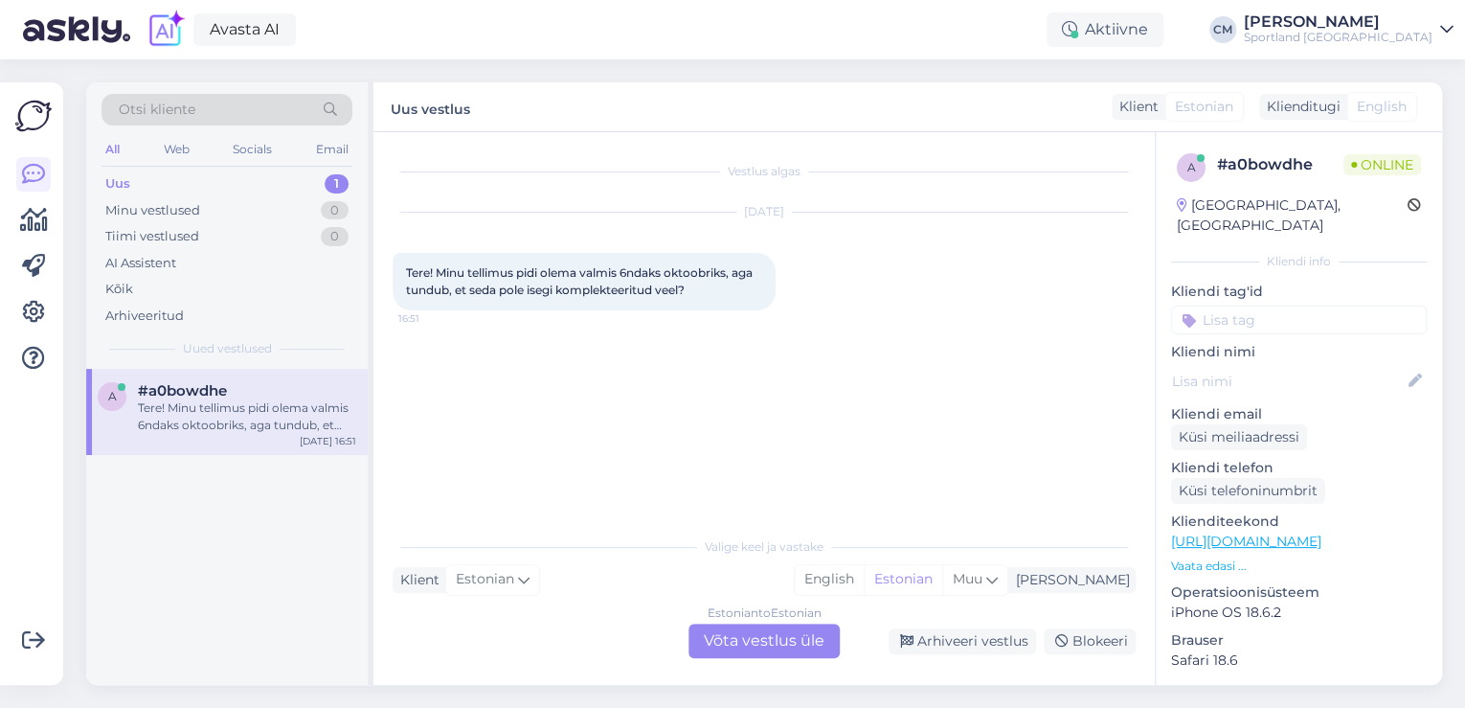
scroll to position [0, 0]
click at [797, 640] on div "Estonian to Estonian Võta vestlus üle" at bounding box center [763, 640] width 151 height 34
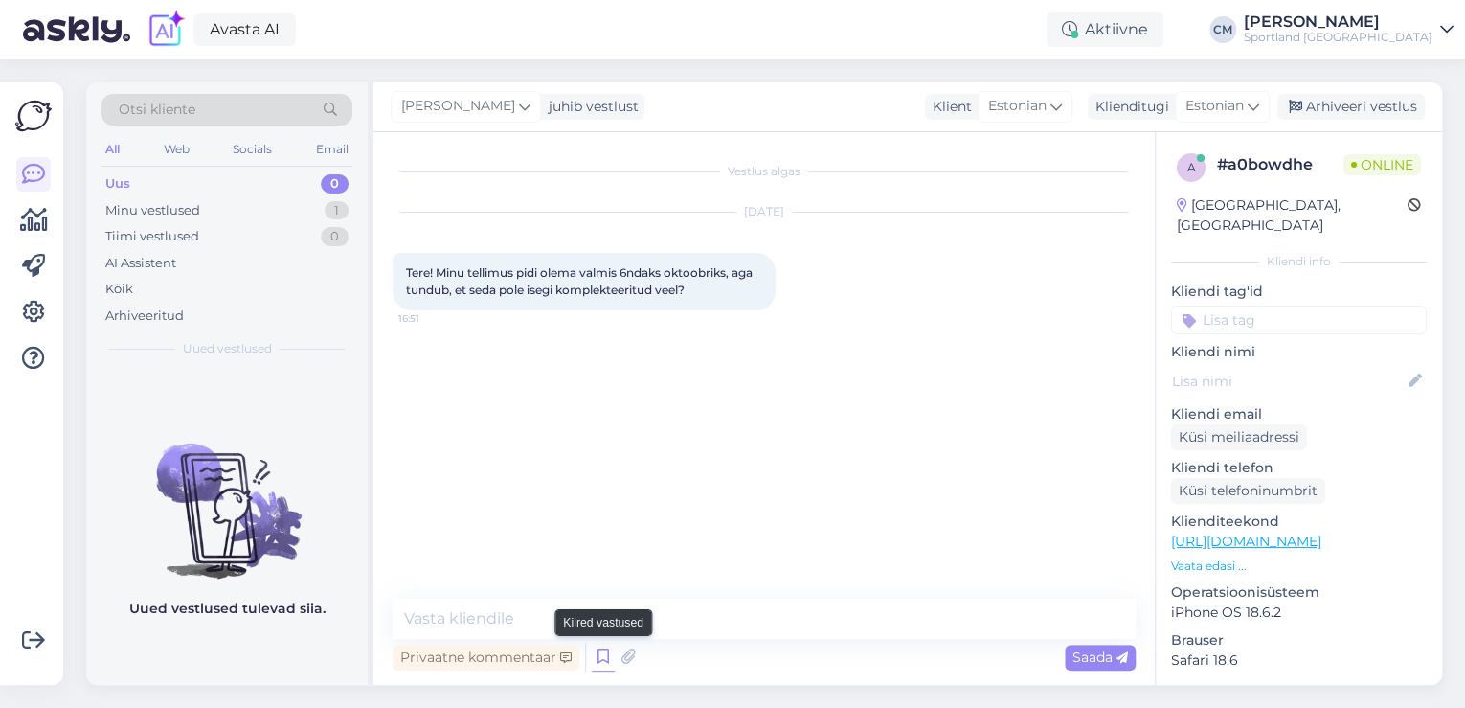
click at [605, 655] on icon at bounding box center [603, 656] width 23 height 29
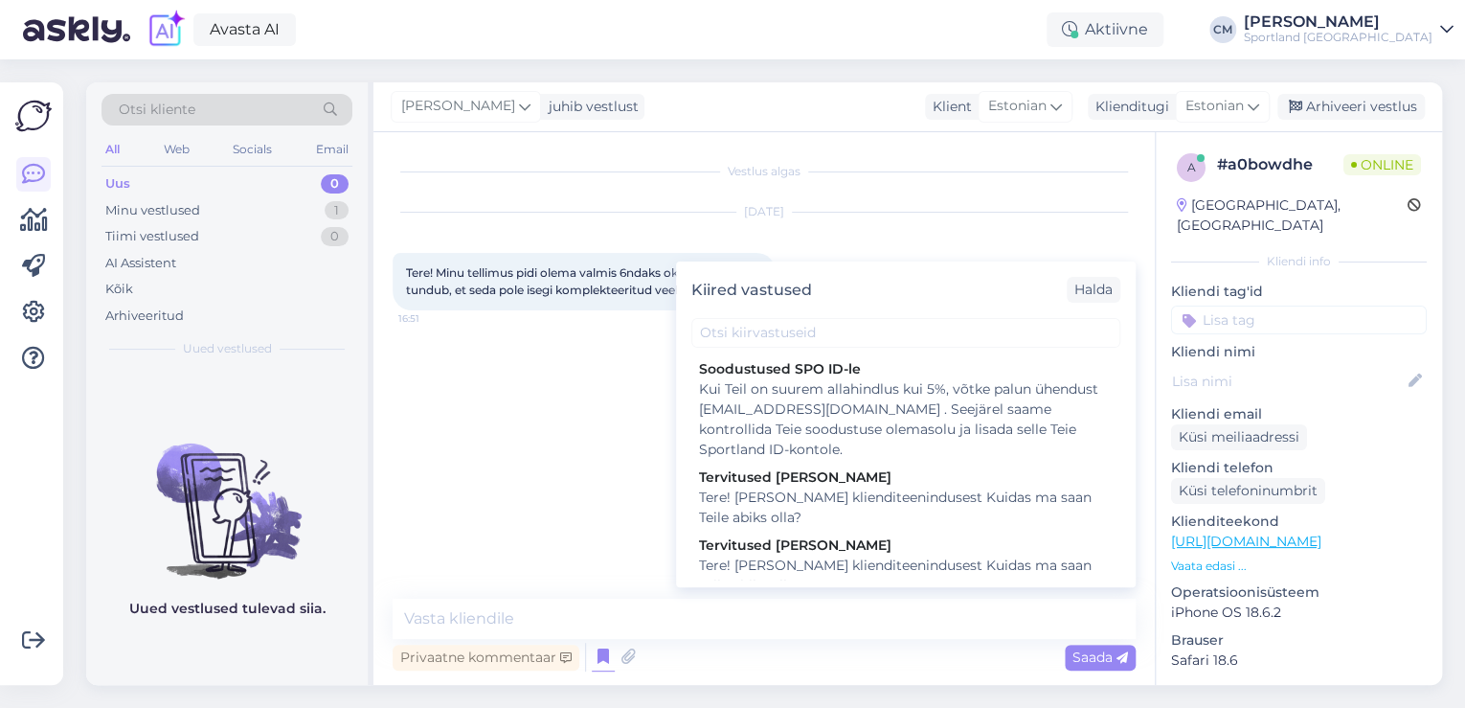
click at [867, 559] on div "Tere! [PERSON_NAME] klienditeenindusest Kuidas ma saan Teile abiks olla?" at bounding box center [906, 575] width 414 height 40
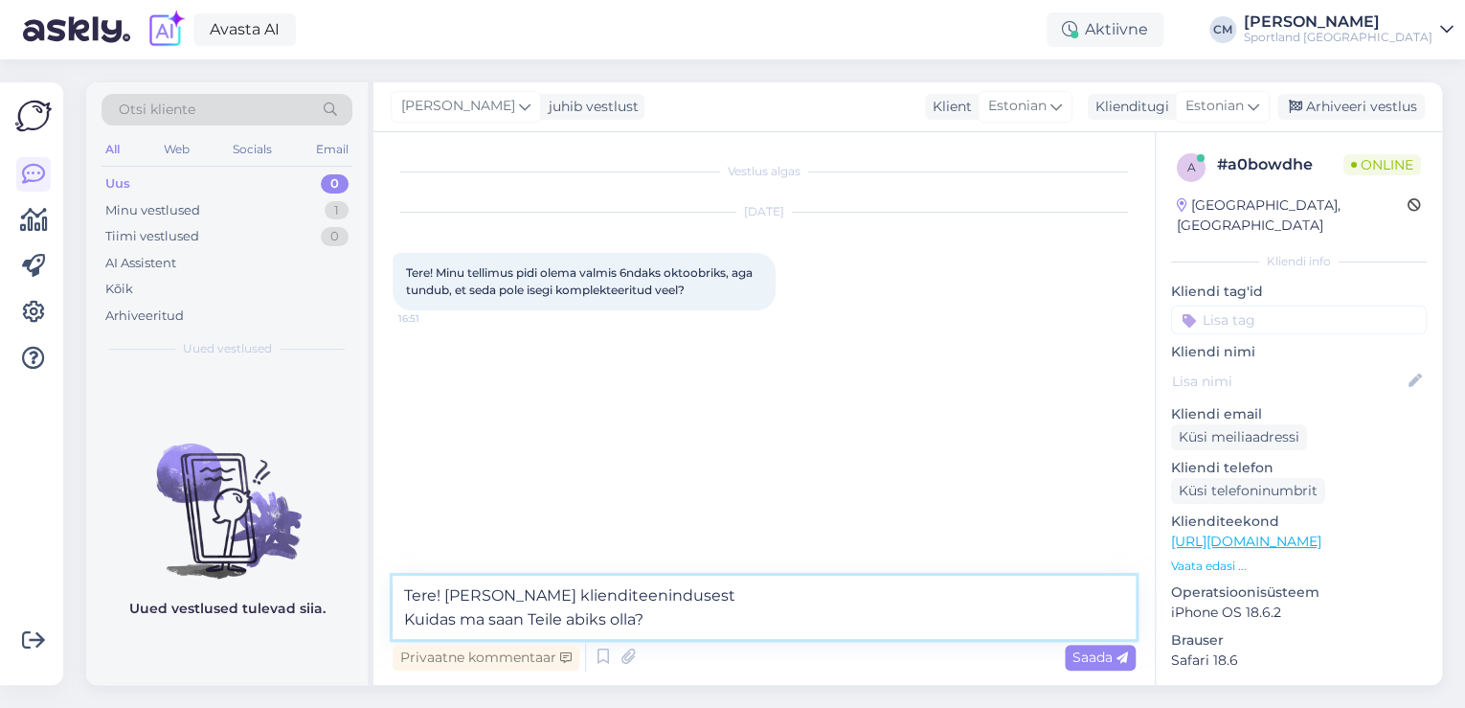
drag, startPoint x: 724, startPoint y: 625, endPoint x: 317, endPoint y: 630, distance: 407.0
click at [317, 630] on div "Otsi kliente All Web Socials Email Uus 0 Minu vestlused 1 Tiimi vestlused 0 AI …" at bounding box center [764, 383] width 1356 height 602
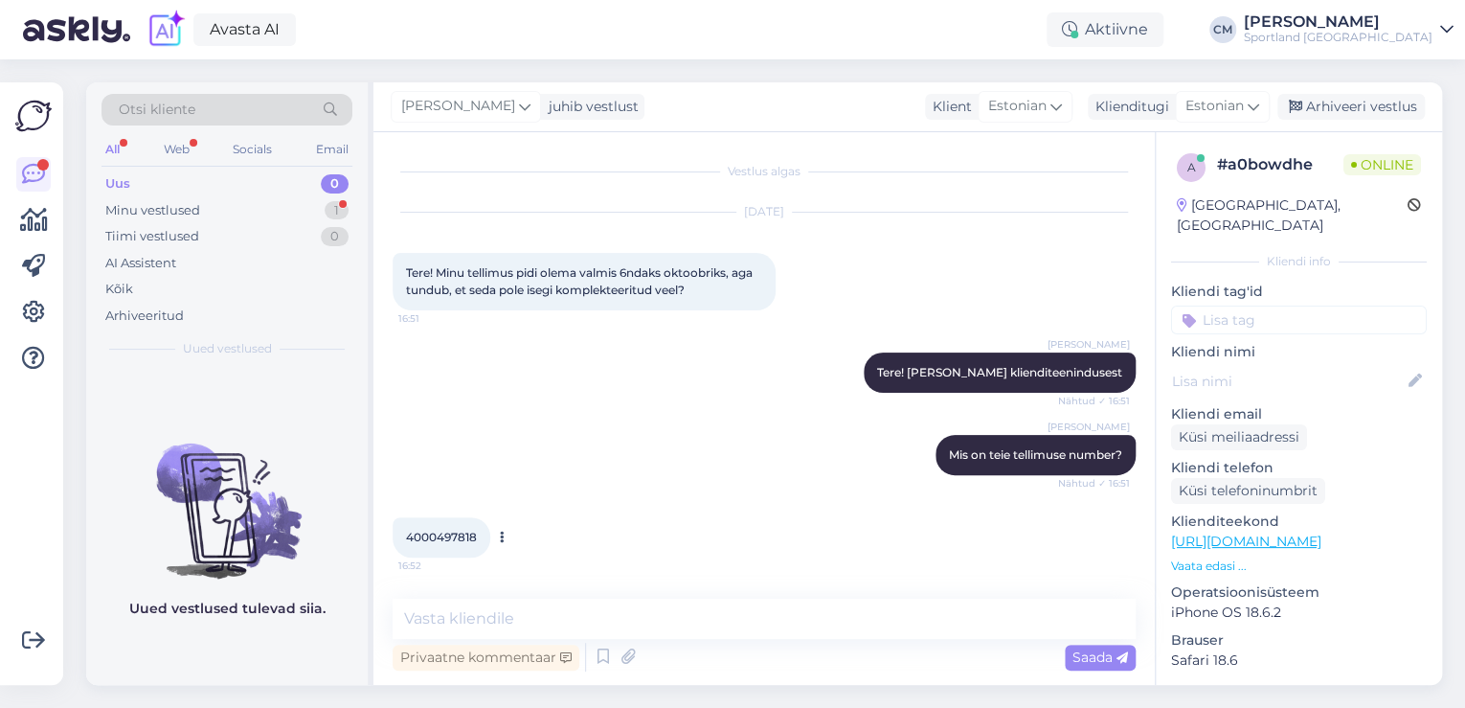
click at [446, 540] on span "4000497818" at bounding box center [441, 537] width 71 height 14
copy div "4000497818 16:52"
click at [530, 605] on textarea at bounding box center [764, 618] width 743 height 40
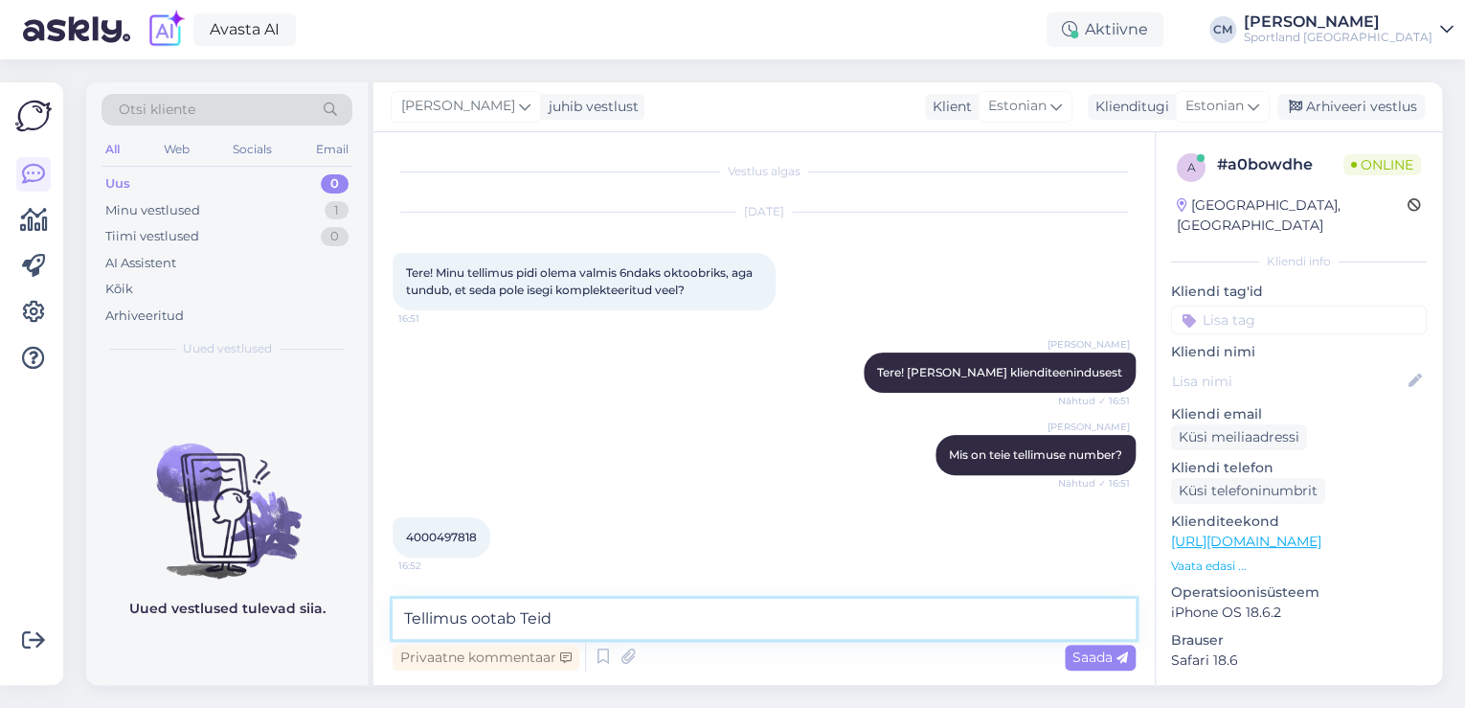
paste textarea "[DATE] 10:05 [GEOGRAPHIC_DATA] Ujula Coop Konsumi pakiautomaat"
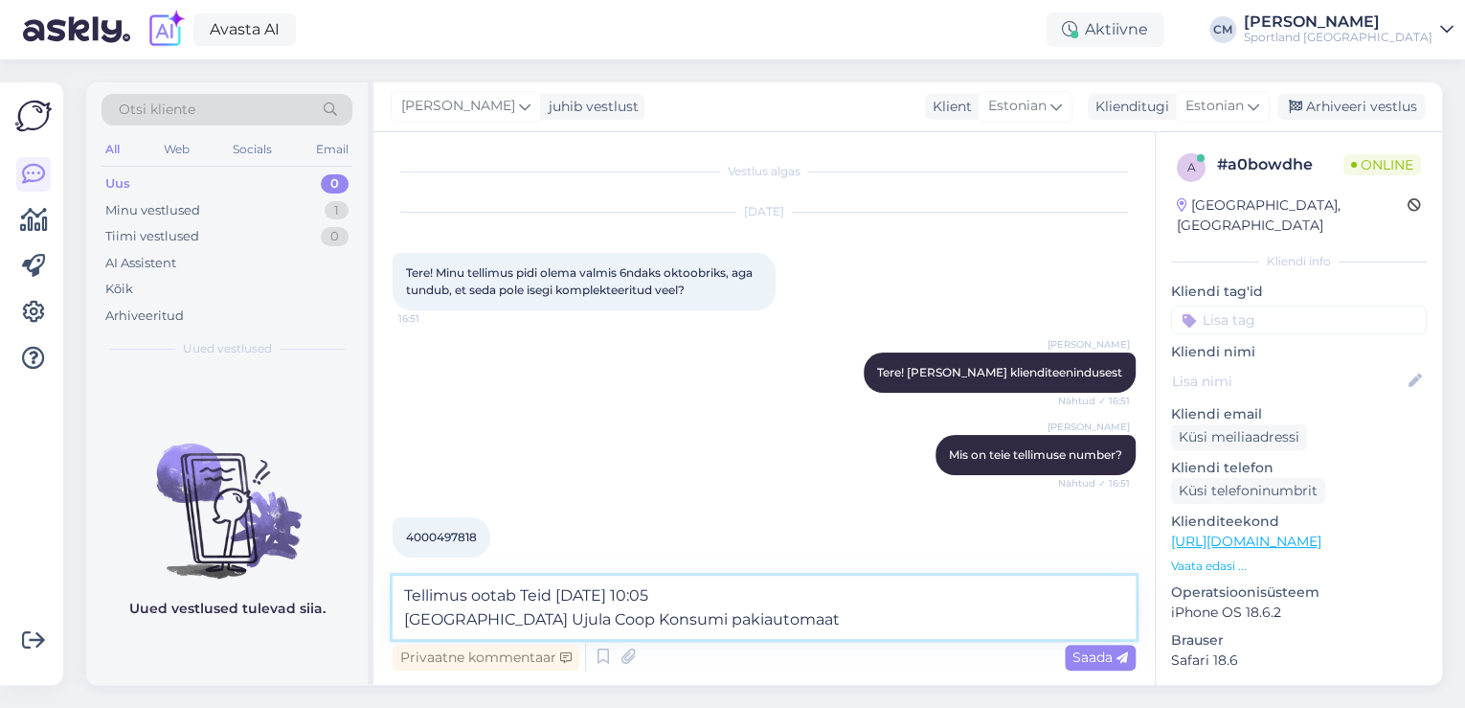
click at [556, 596] on textarea "Tellimus ootab Teid [DATE] 10:05 [GEOGRAPHIC_DATA] Ujula Coop Konsumi pakiautom…" at bounding box center [764, 606] width 743 height 63
click at [684, 589] on textarea "Tellimus ootab Teid alates [DATE] 10:05 [GEOGRAPHIC_DATA] Ujula Coop Konsumi pa…" at bounding box center [764, 606] width 743 height 63
click at [721, 624] on textarea "Tellimus ootab Teid alates [DATE][PERSON_NAME] 10:05 [GEOGRAPHIC_DATA] Ujula Co…" at bounding box center [764, 606] width 743 height 63
click at [405, 614] on textarea "Tellimus ootab Teid alates [DATE][PERSON_NAME] 10:05 [GEOGRAPHIC_DATA] Ujula Co…" at bounding box center [764, 606] width 743 height 63
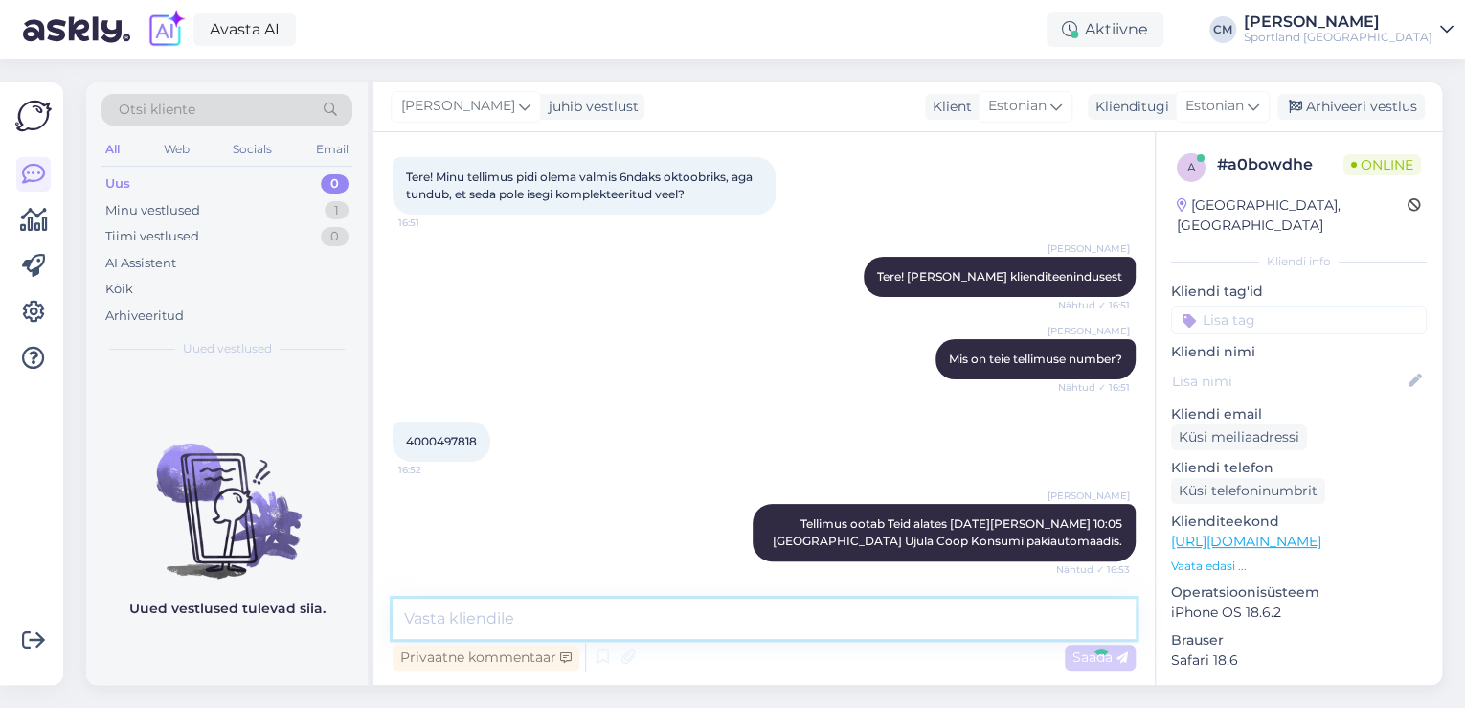
scroll to position [178, 0]
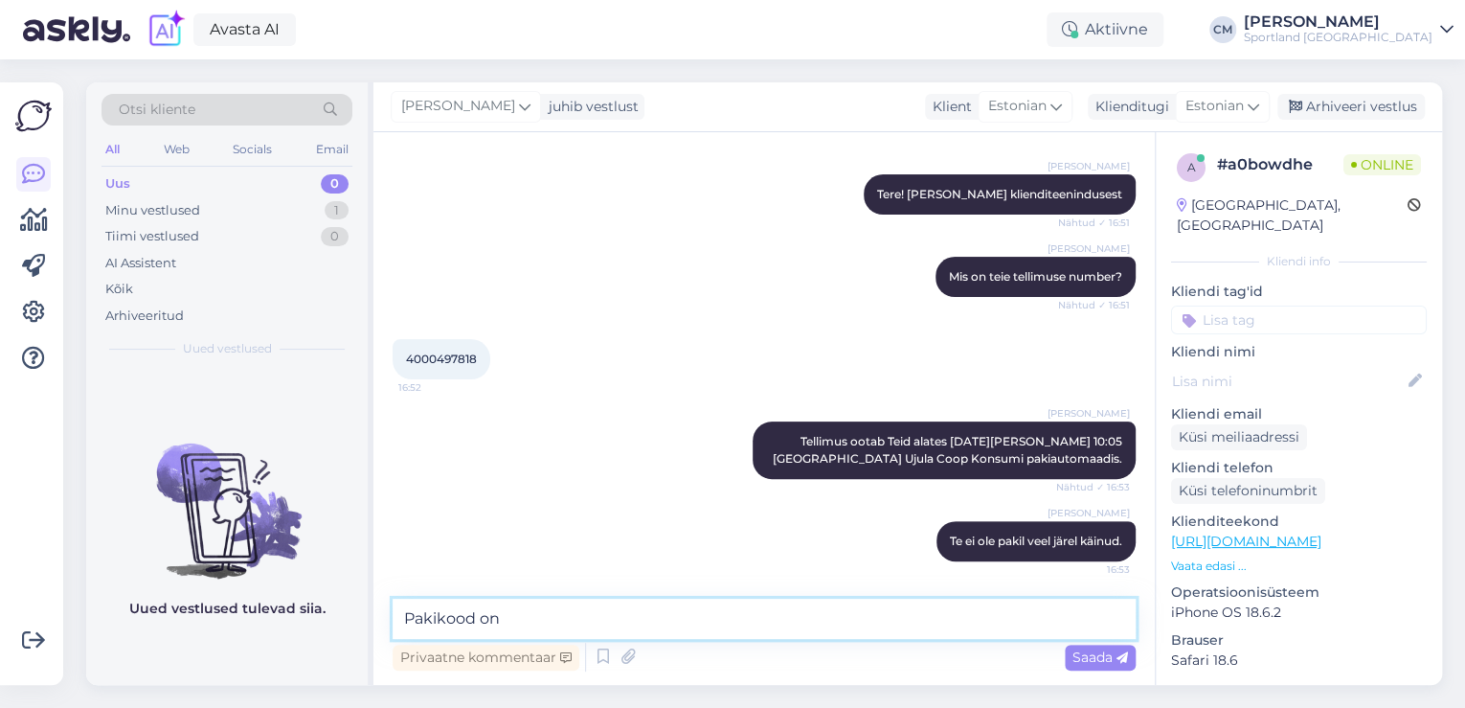
paste textarea "CC857868798EE"
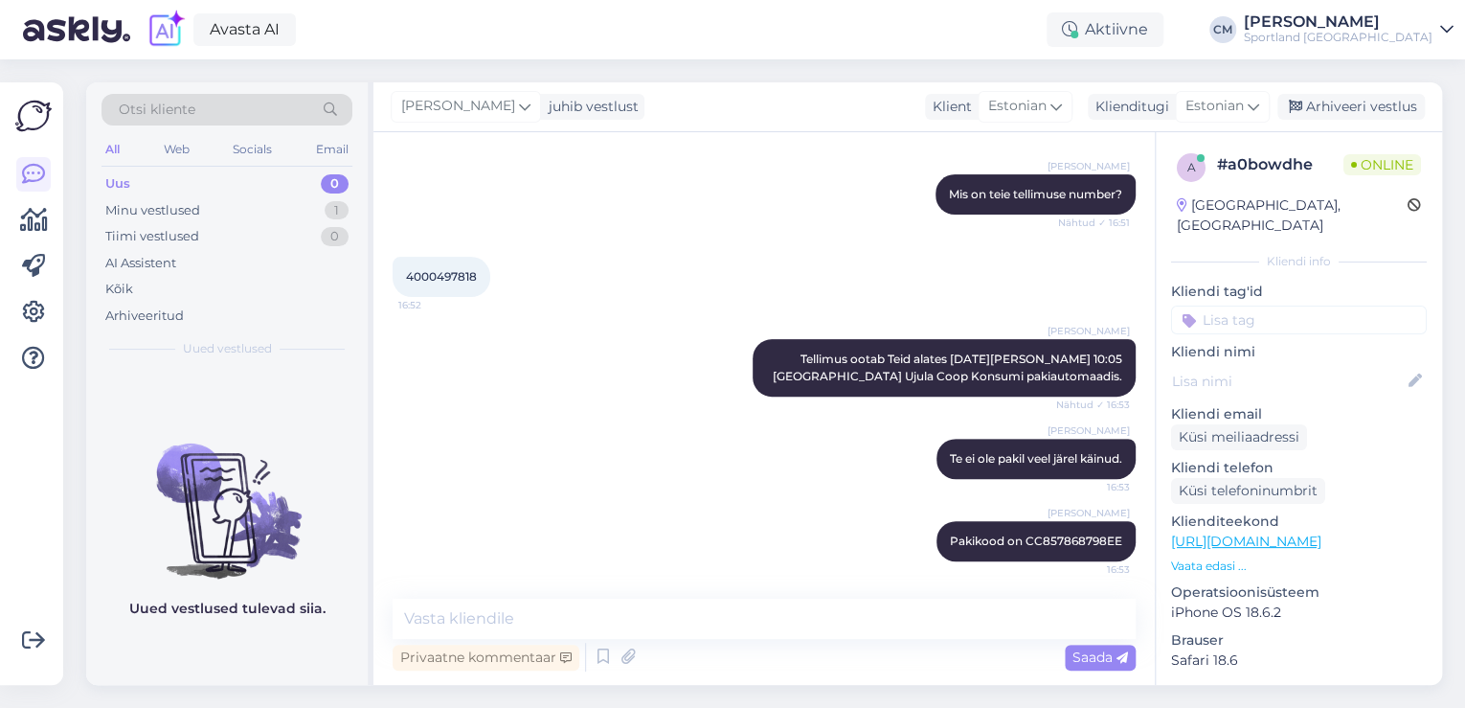
drag, startPoint x: 1298, startPoint y: 304, endPoint x: 1289, endPoint y: 303, distance: 9.8
click at [1289, 305] on input at bounding box center [1299, 319] width 256 height 29
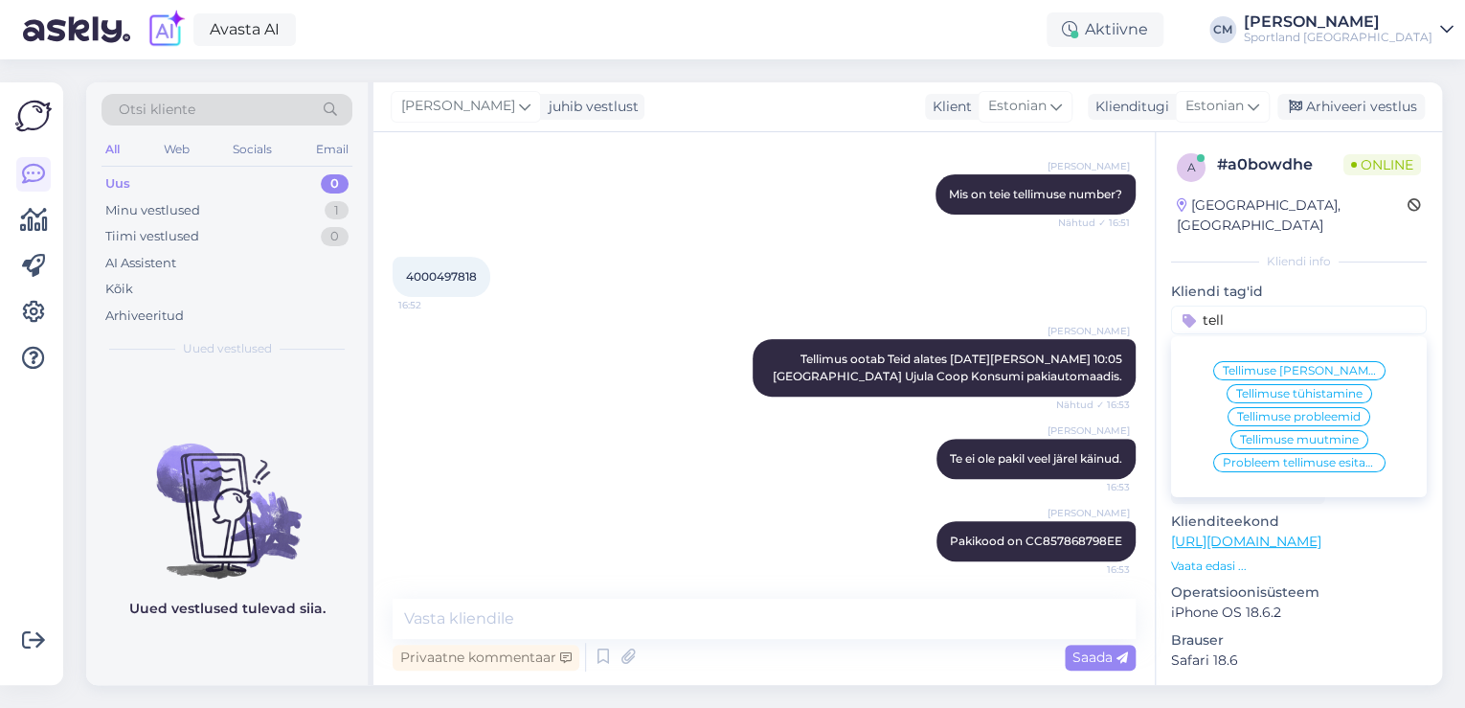
click at [1260, 365] on span "Tellimuse [PERSON_NAME] info" at bounding box center [1299, 370] width 153 height 11
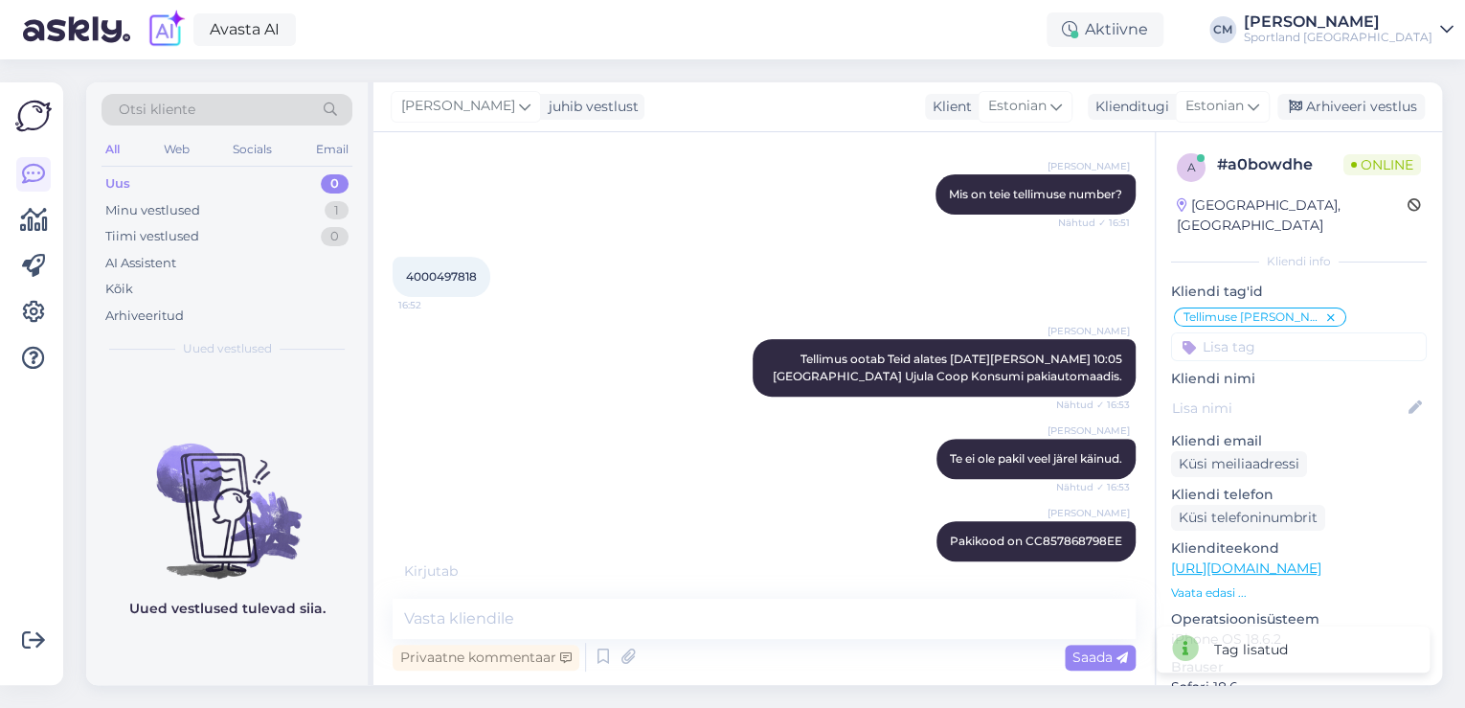
scroll to position [281, 0]
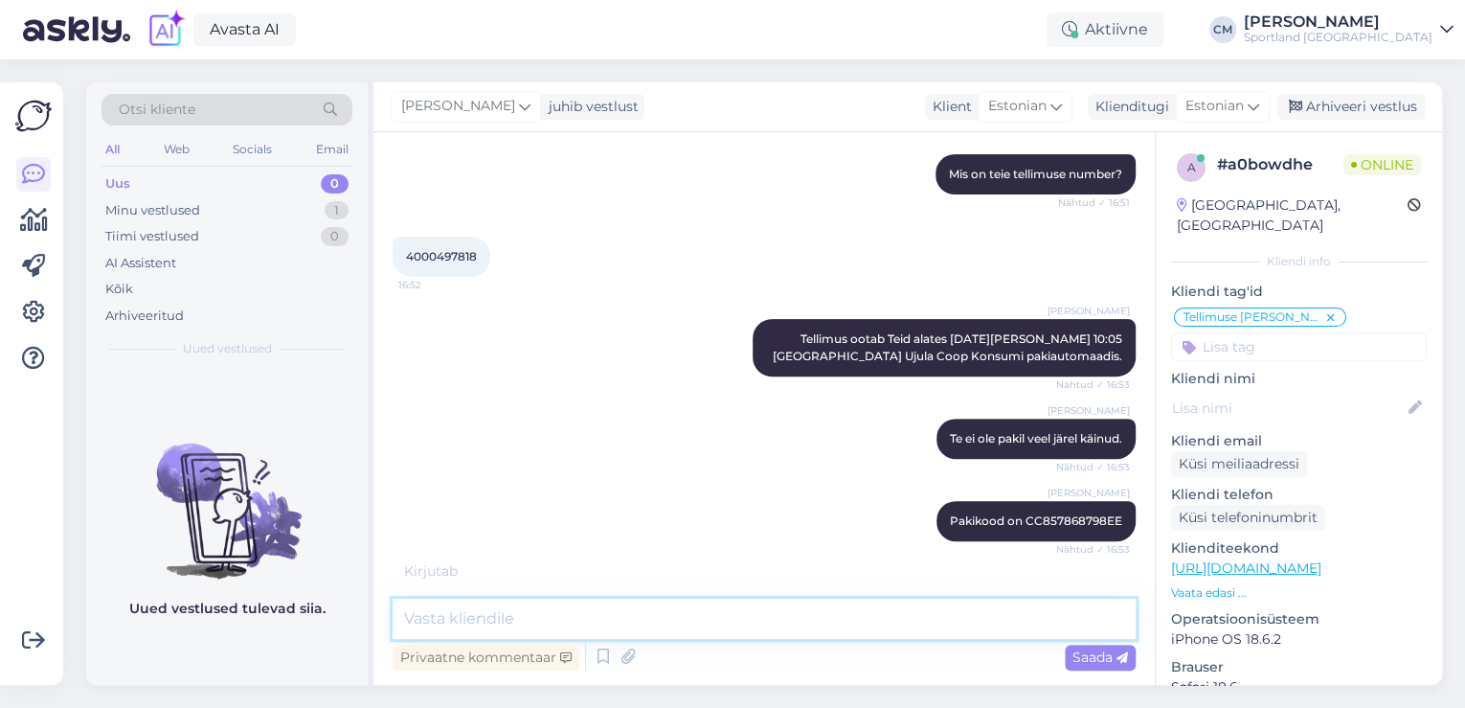
click at [793, 600] on textarea at bounding box center [764, 618] width 743 height 40
paste textarea "CC857868798EE"
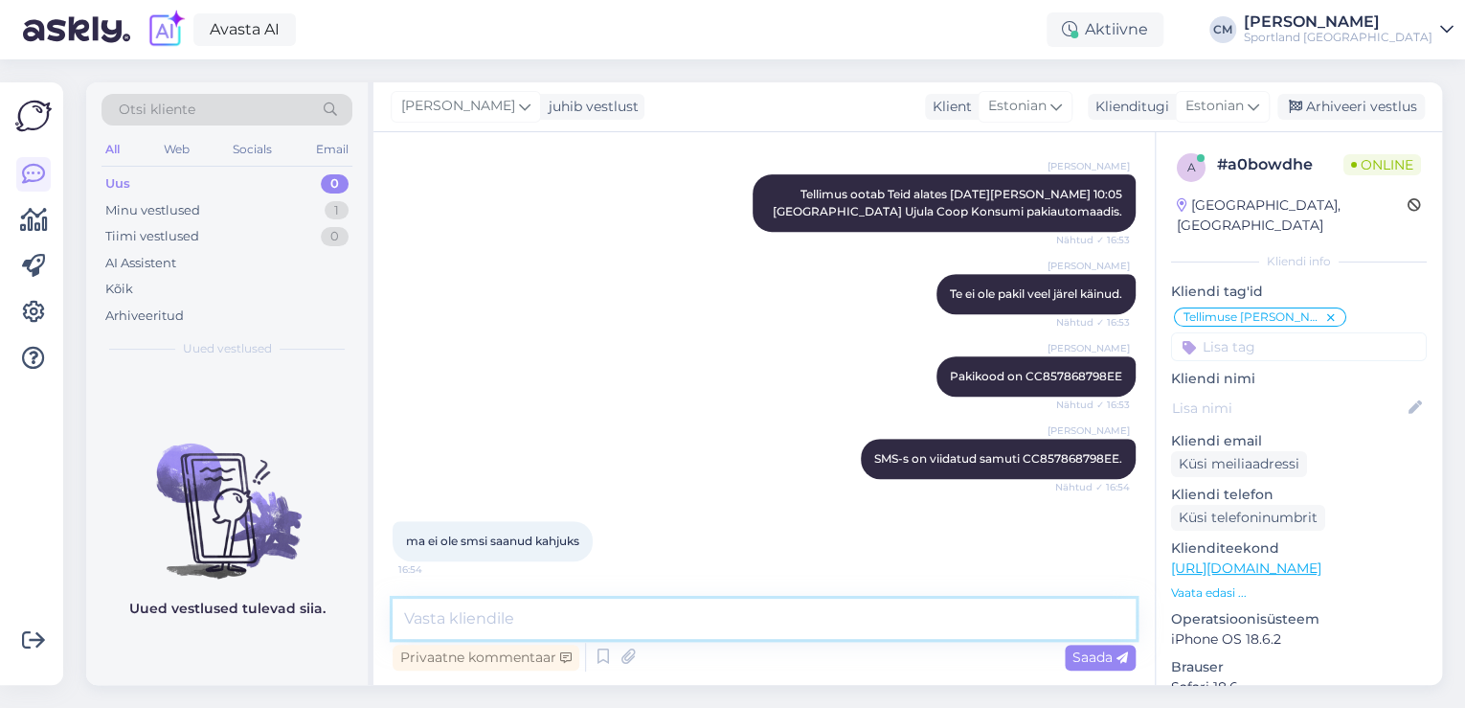
scroll to position [507, 0]
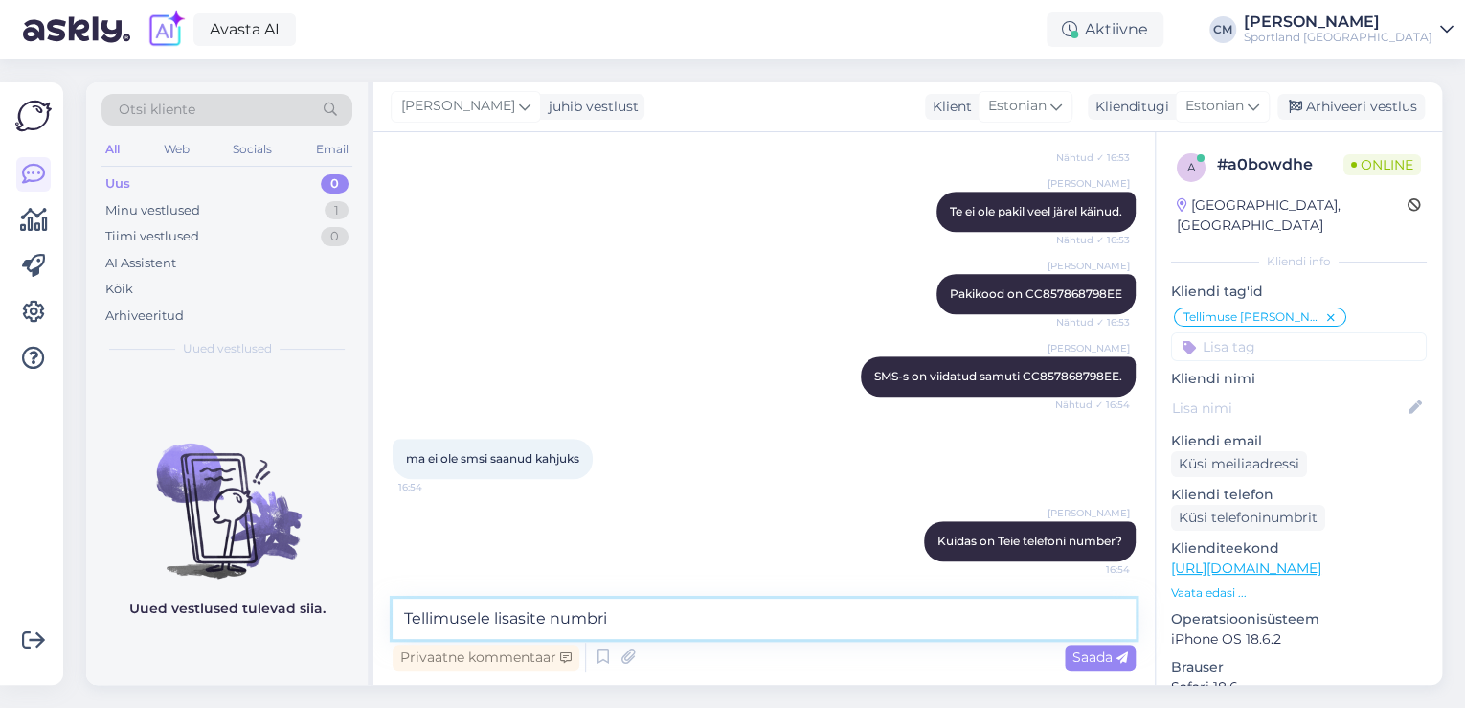
paste textarea "[PHONE_NUMBER]"
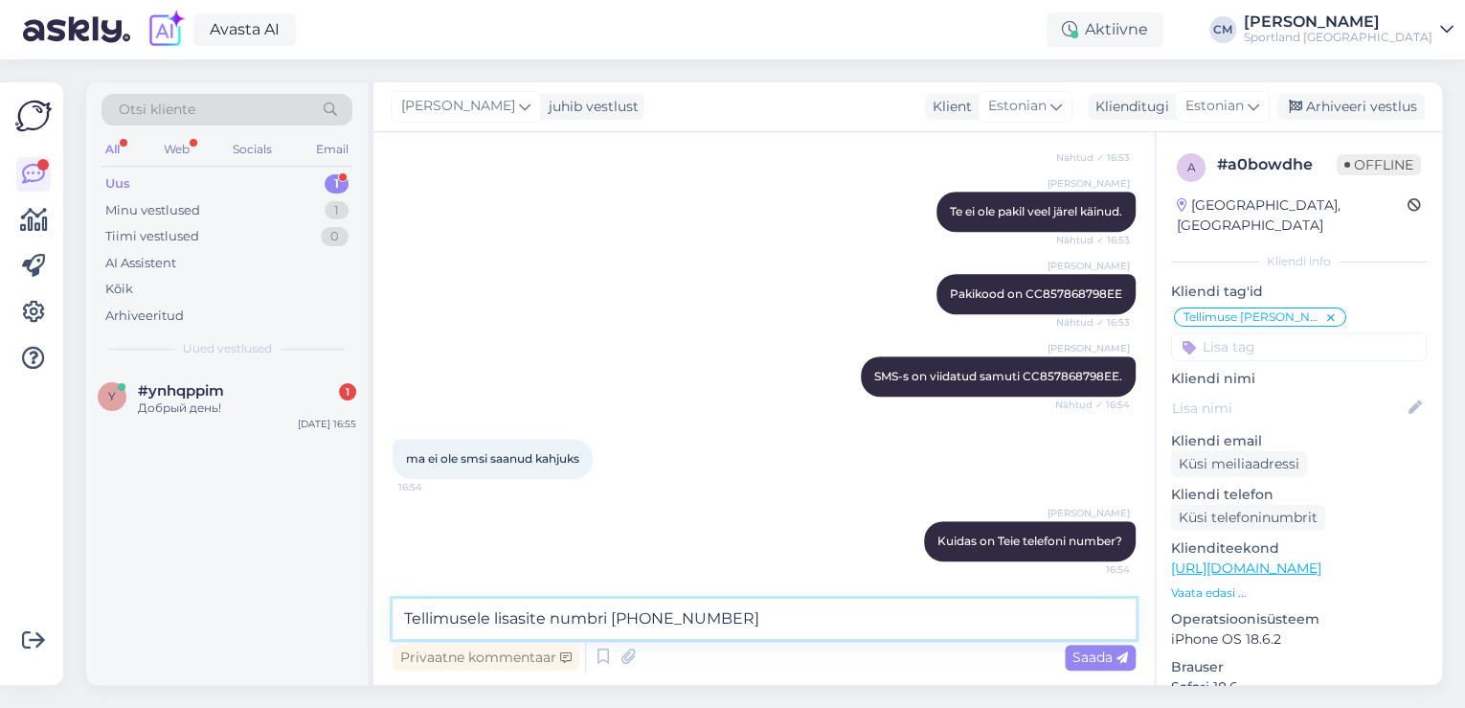
drag, startPoint x: 736, startPoint y: 627, endPoint x: 421, endPoint y: 628, distance: 315.0
click at [421, 628] on textarea "Tellimusele lisasite numbri [PHONE_NUMBER]" at bounding box center [764, 618] width 743 height 40
click at [691, 610] on textarea "Tellimusele lisasite numbri [PHONE_NUMBER]" at bounding box center [764, 618] width 743 height 40
drag, startPoint x: 766, startPoint y: 621, endPoint x: 378, endPoint y: 622, distance: 387.8
click at [378, 622] on div "Vestlus algas [DATE] Tere! Minu tellimus pidi olema valmis 6ndaks oktoobriks, a…" at bounding box center [763, 408] width 781 height 552
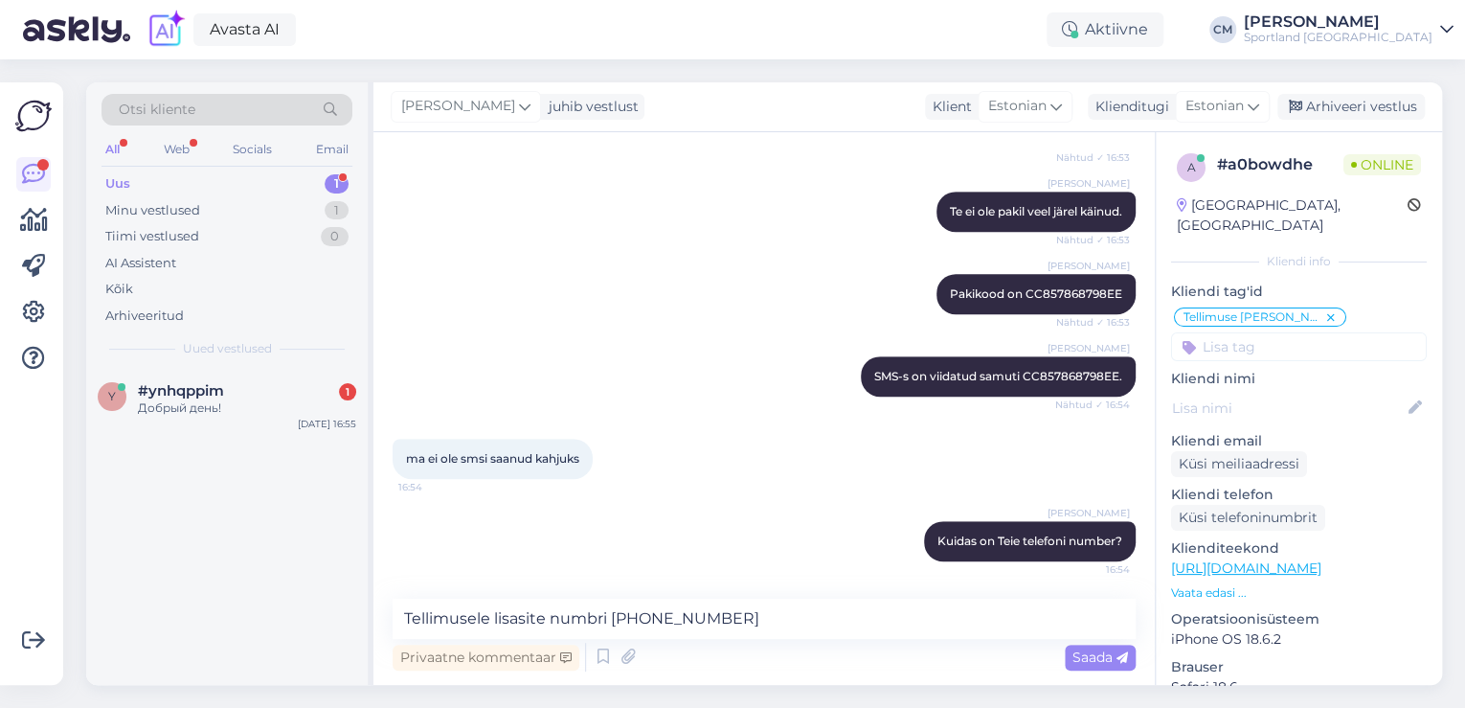
click at [241, 440] on div "y #ynhqppim 1 Добрый день! [DATE] 16:55" at bounding box center [227, 527] width 282 height 316
click at [270, 416] on div "y #ynhqppim 1 Добрый день! [DATE] 16:55" at bounding box center [227, 403] width 282 height 69
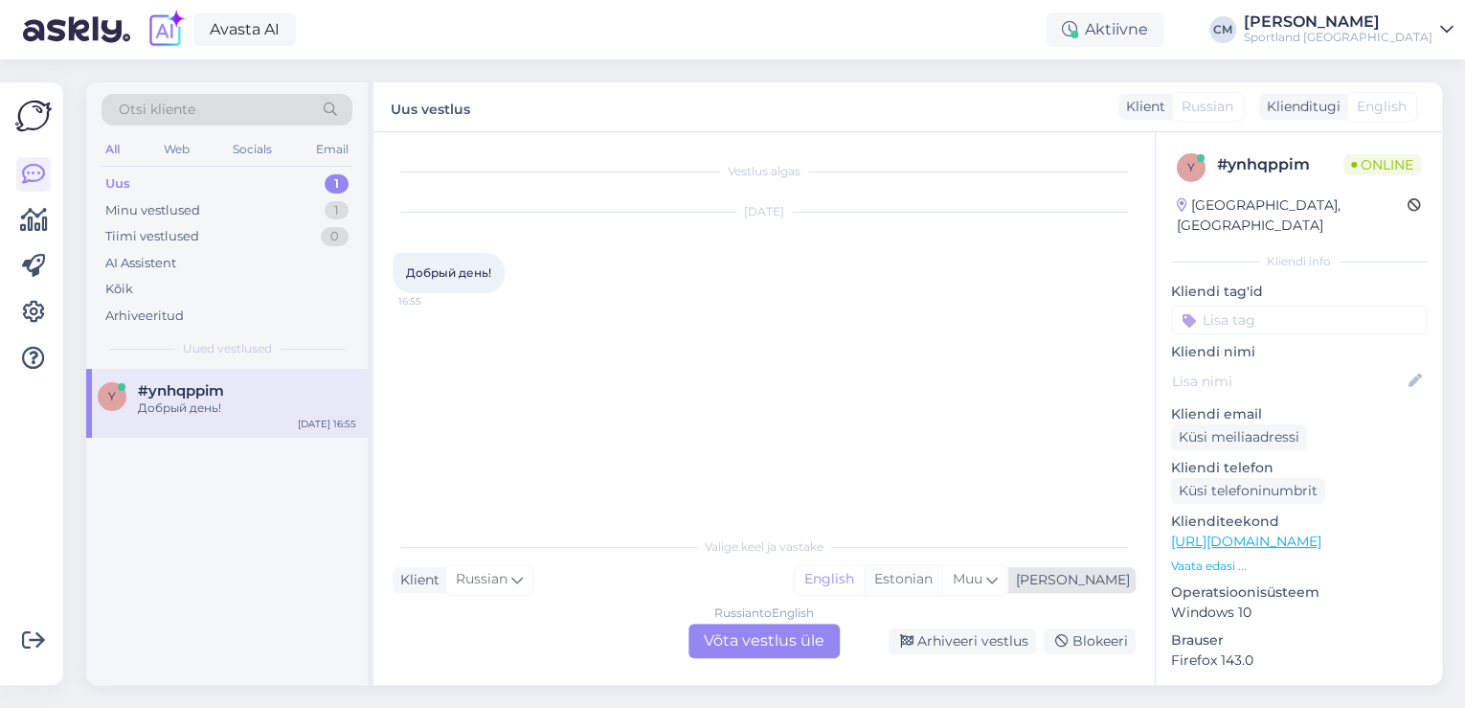
click at [942, 590] on div "Estonian" at bounding box center [903, 579] width 79 height 29
click at [835, 632] on div "Russian to Estonian Võta vestlus üle" at bounding box center [763, 640] width 151 height 34
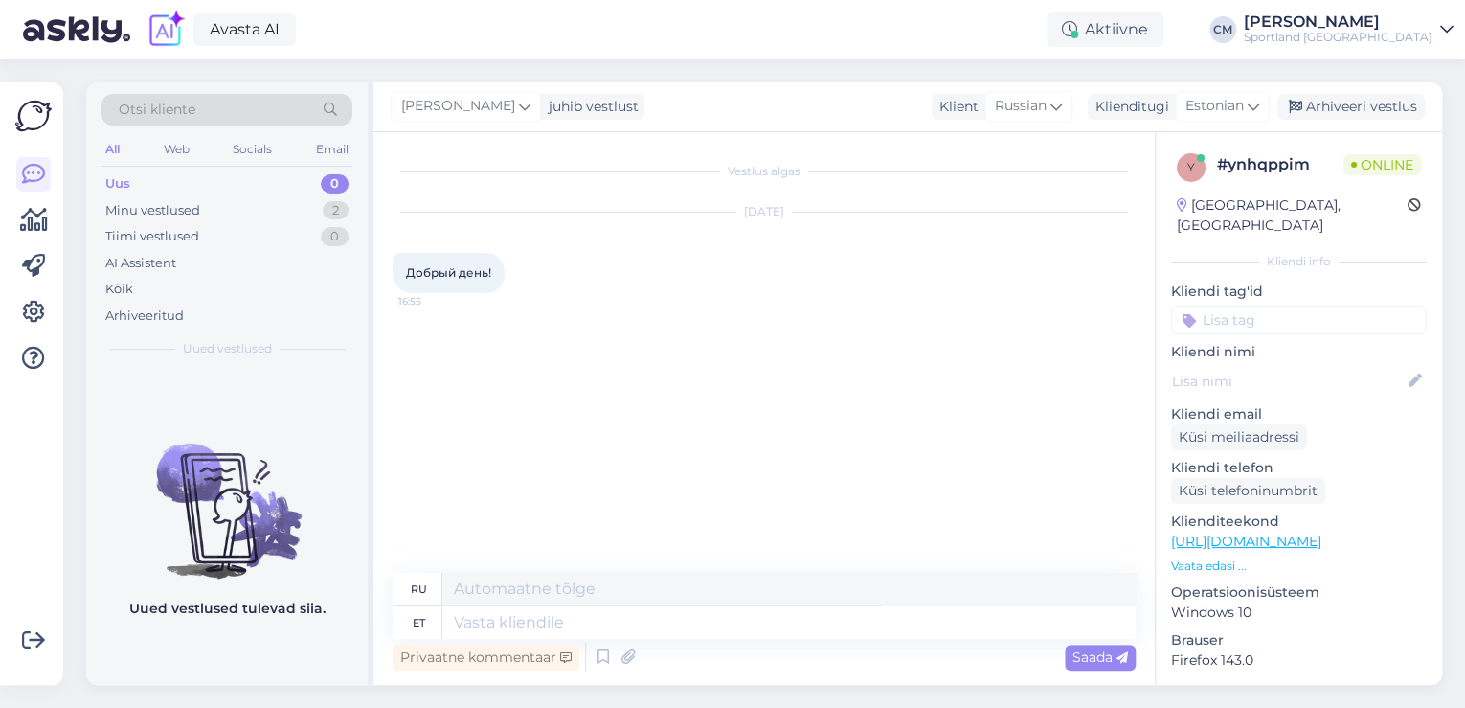
click at [589, 647] on div "Privaatne kommentaar Saada" at bounding box center [764, 657] width 743 height 36
click at [597, 646] on icon at bounding box center [603, 656] width 23 height 29
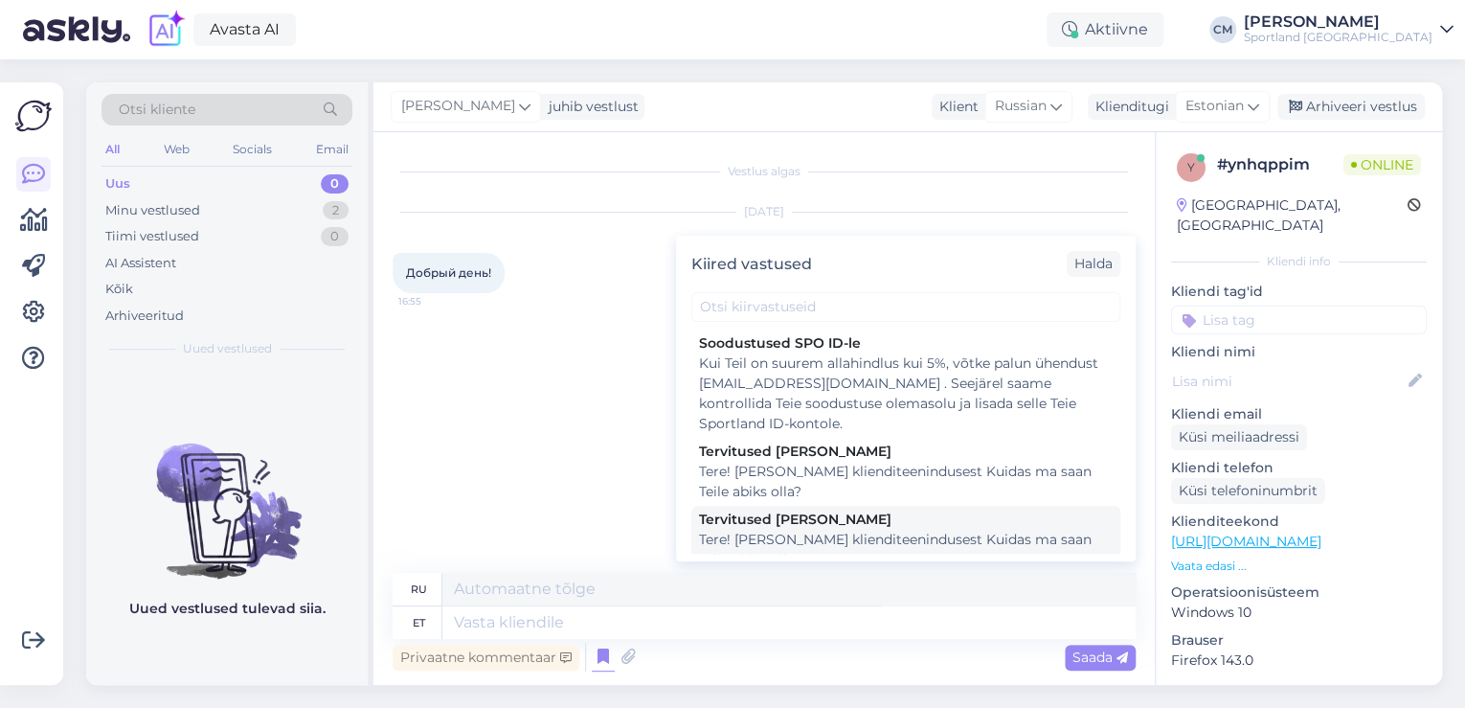
click at [858, 546] on div "Tere! [PERSON_NAME] klienditeenindusest Kuidas ma saan Teile abiks olla?" at bounding box center [906, 550] width 414 height 40
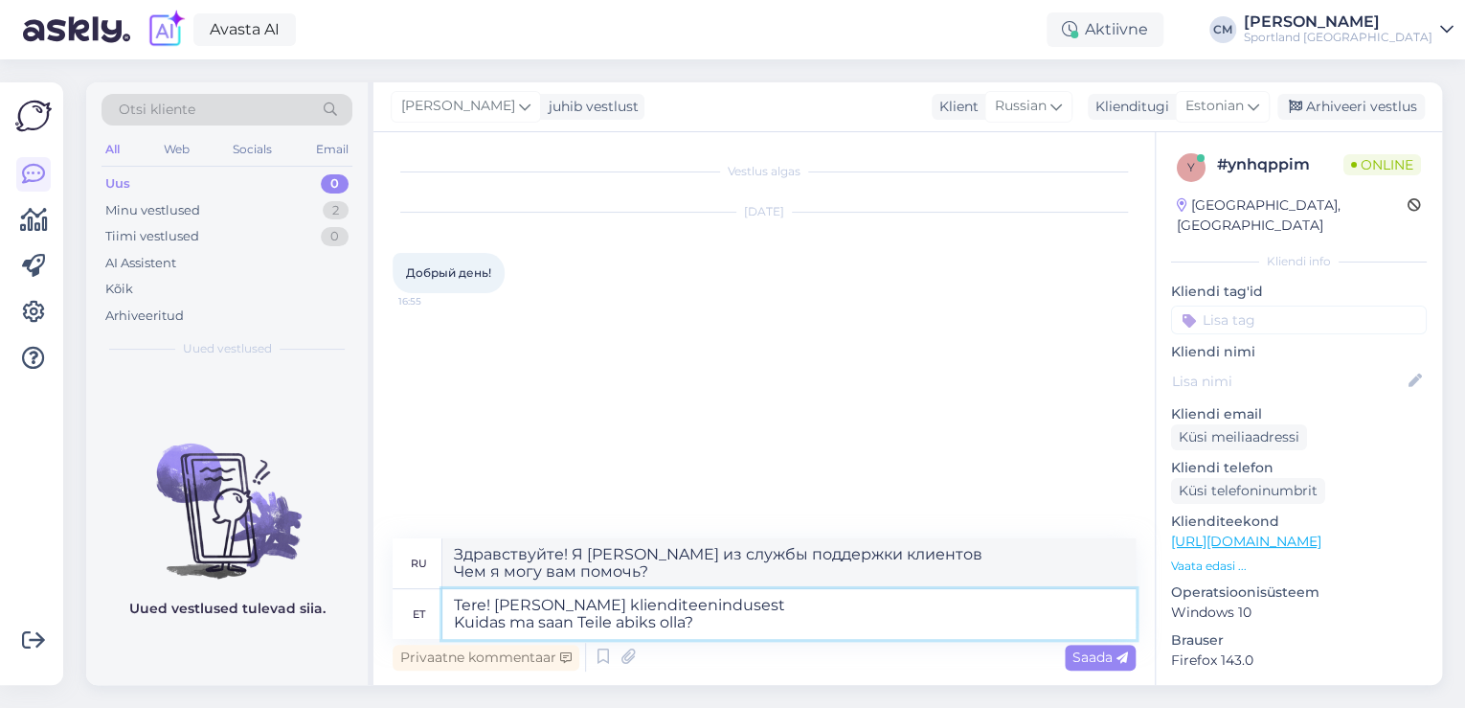
click at [819, 606] on textarea "Tere! [PERSON_NAME] klienditeenindusest Kuidas ma saan Teile abiks olla?" at bounding box center [788, 614] width 693 height 50
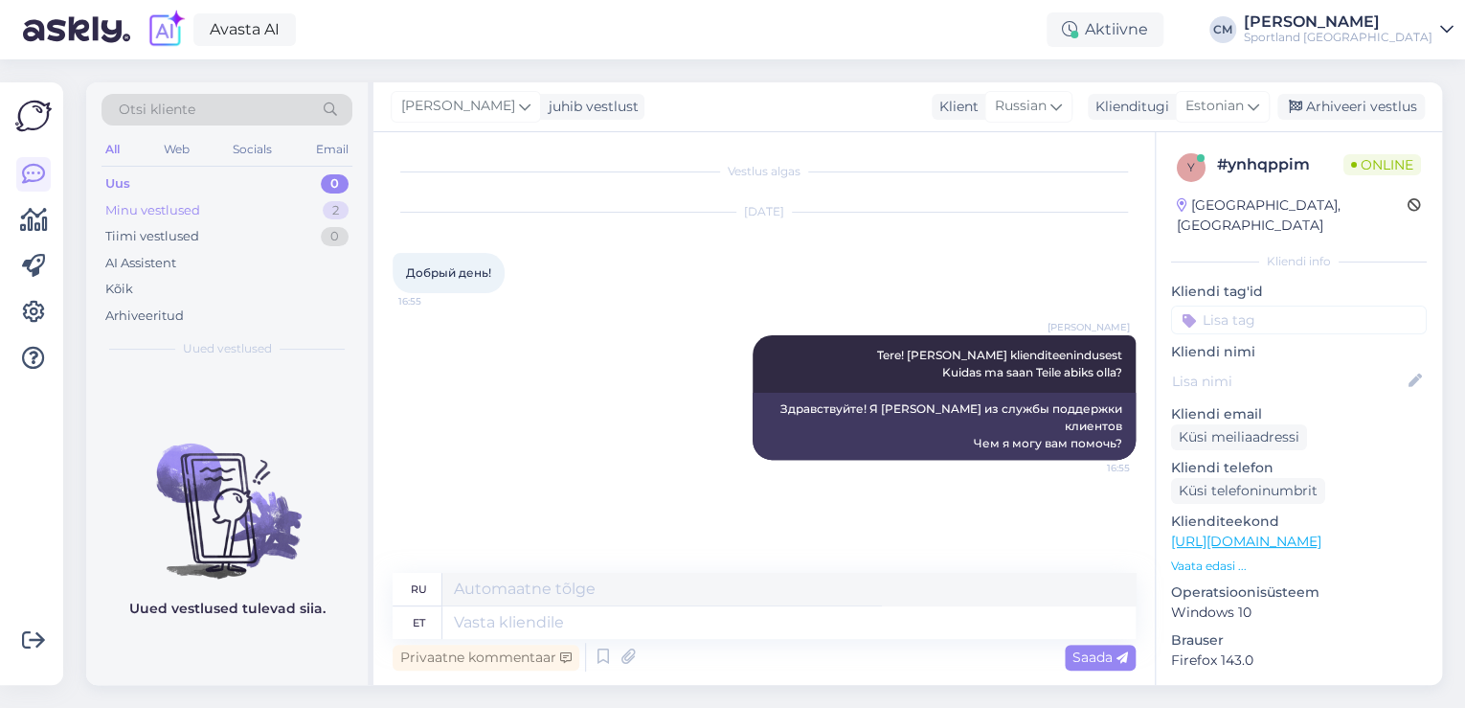
click at [318, 219] on div "Minu vestlused 2" at bounding box center [226, 210] width 251 height 27
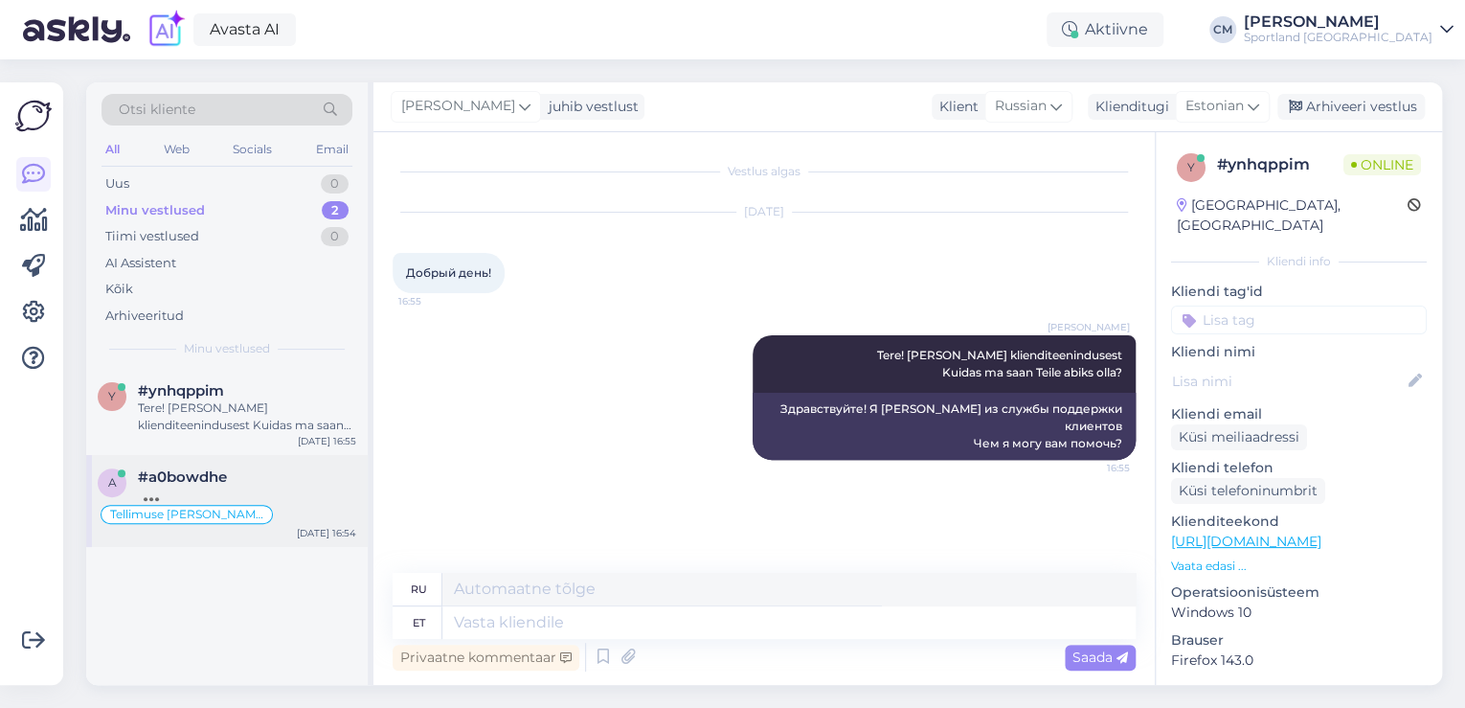
click at [256, 486] on div at bounding box center [247, 493] width 218 height 17
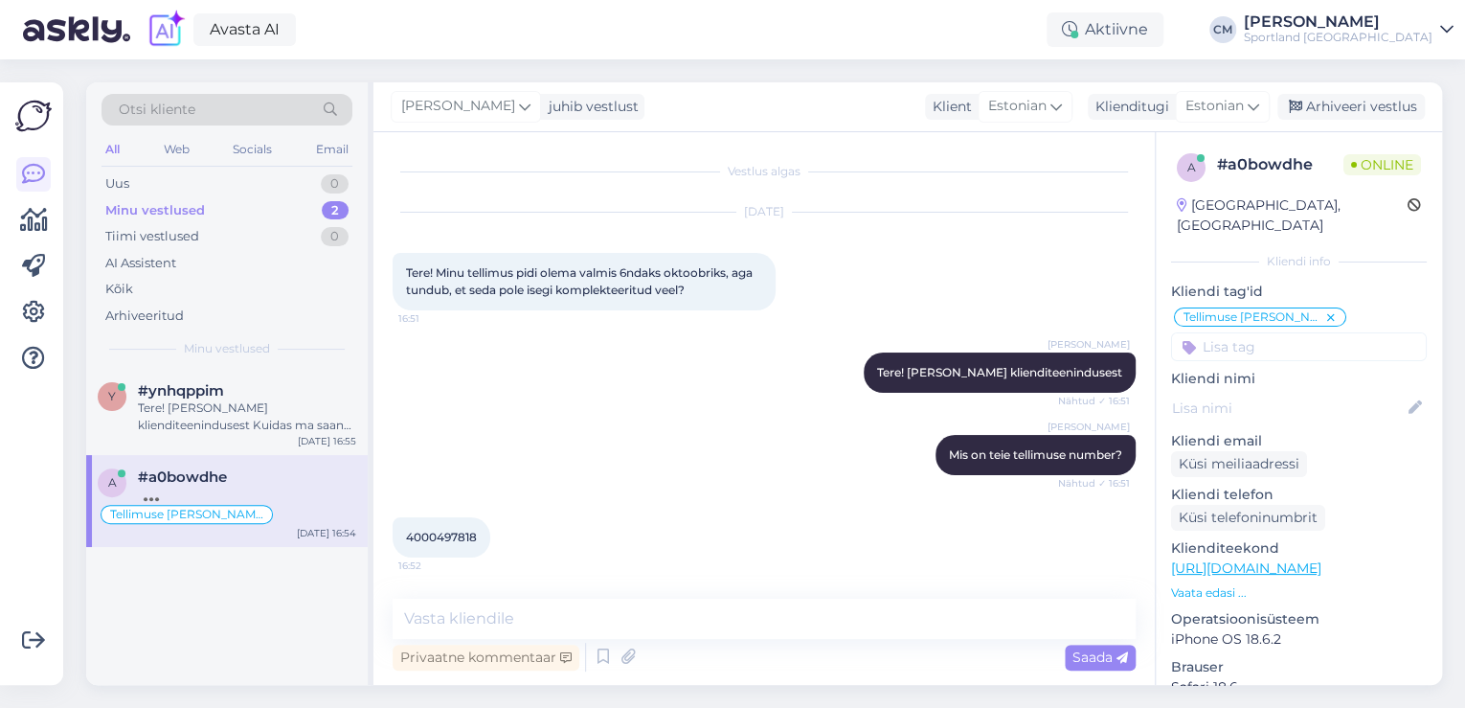
scroll to position [507, 0]
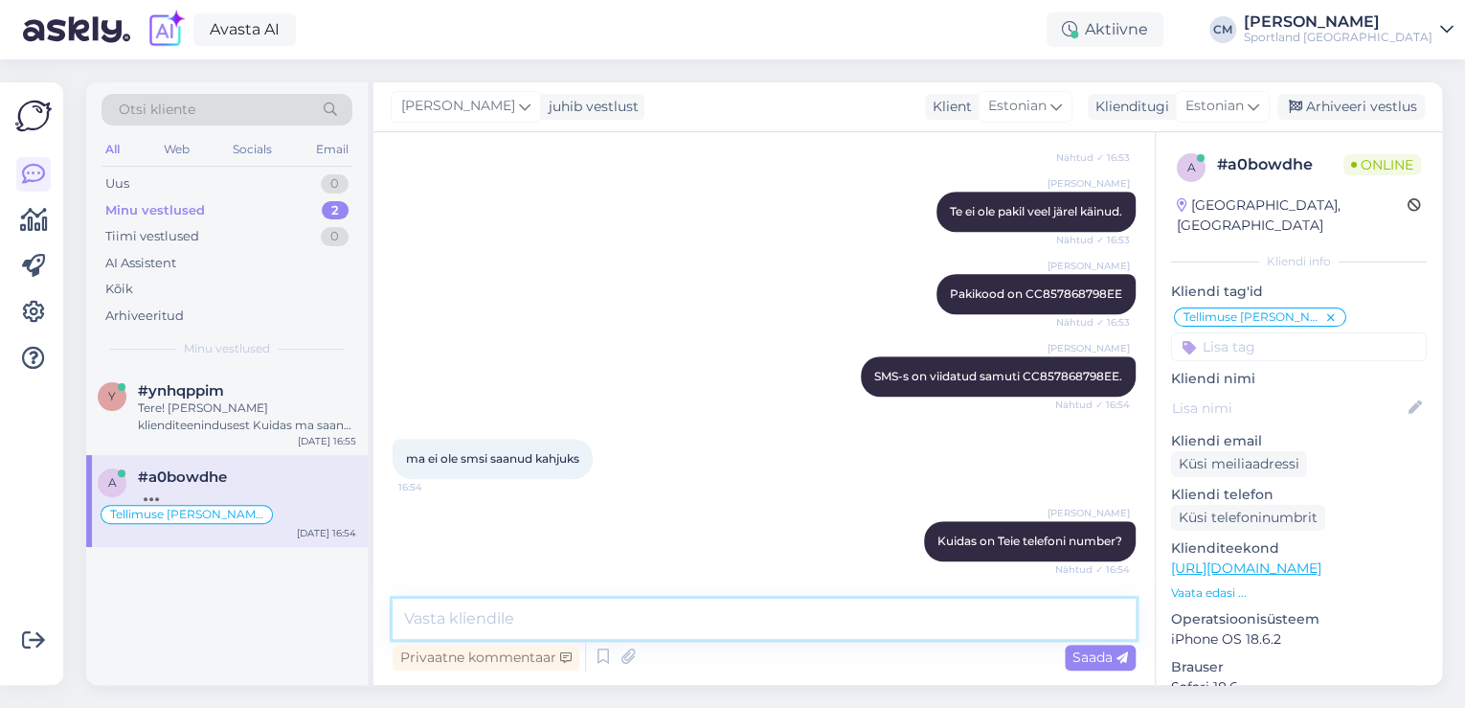
click at [729, 604] on textarea at bounding box center [764, 618] width 743 height 40
paste textarea "Tellimusele lisasite numbri [PHONE_NUMBER]"
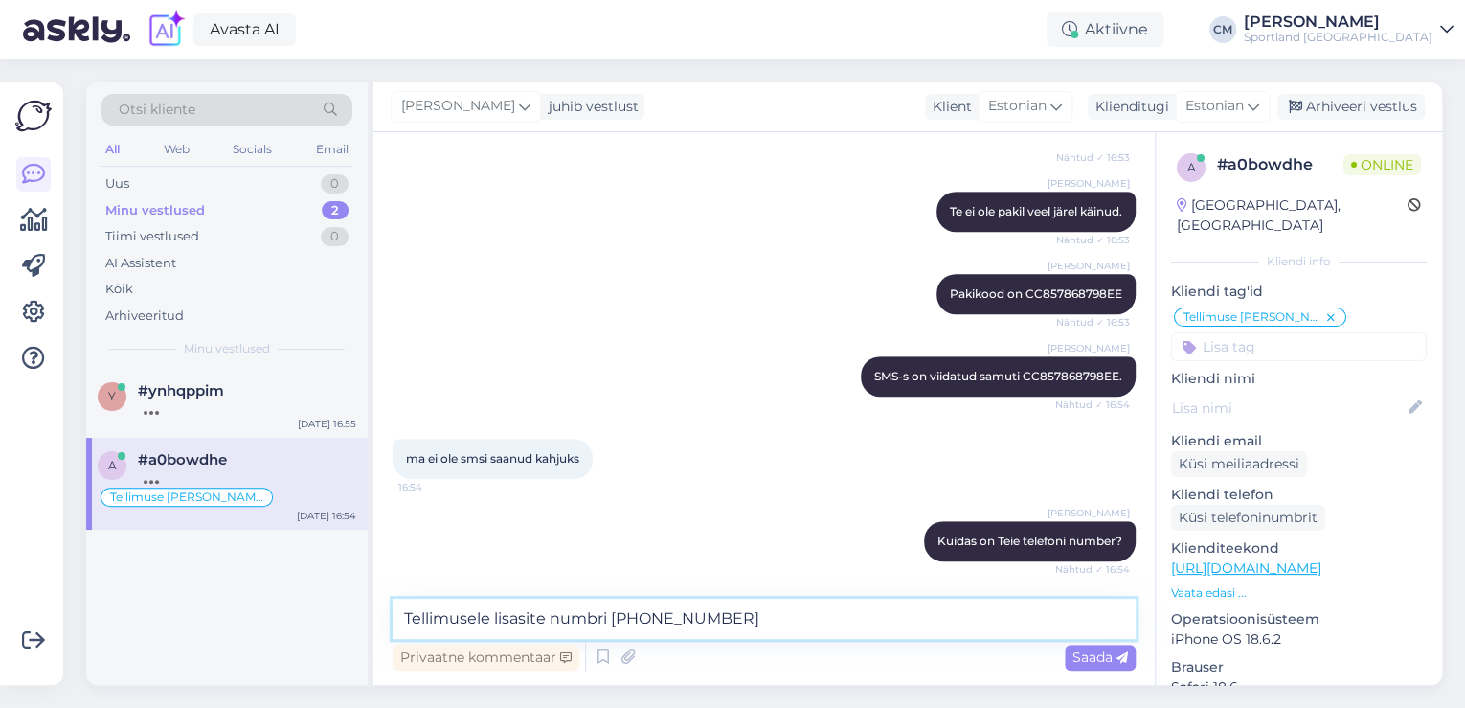
scroll to position [590, 0]
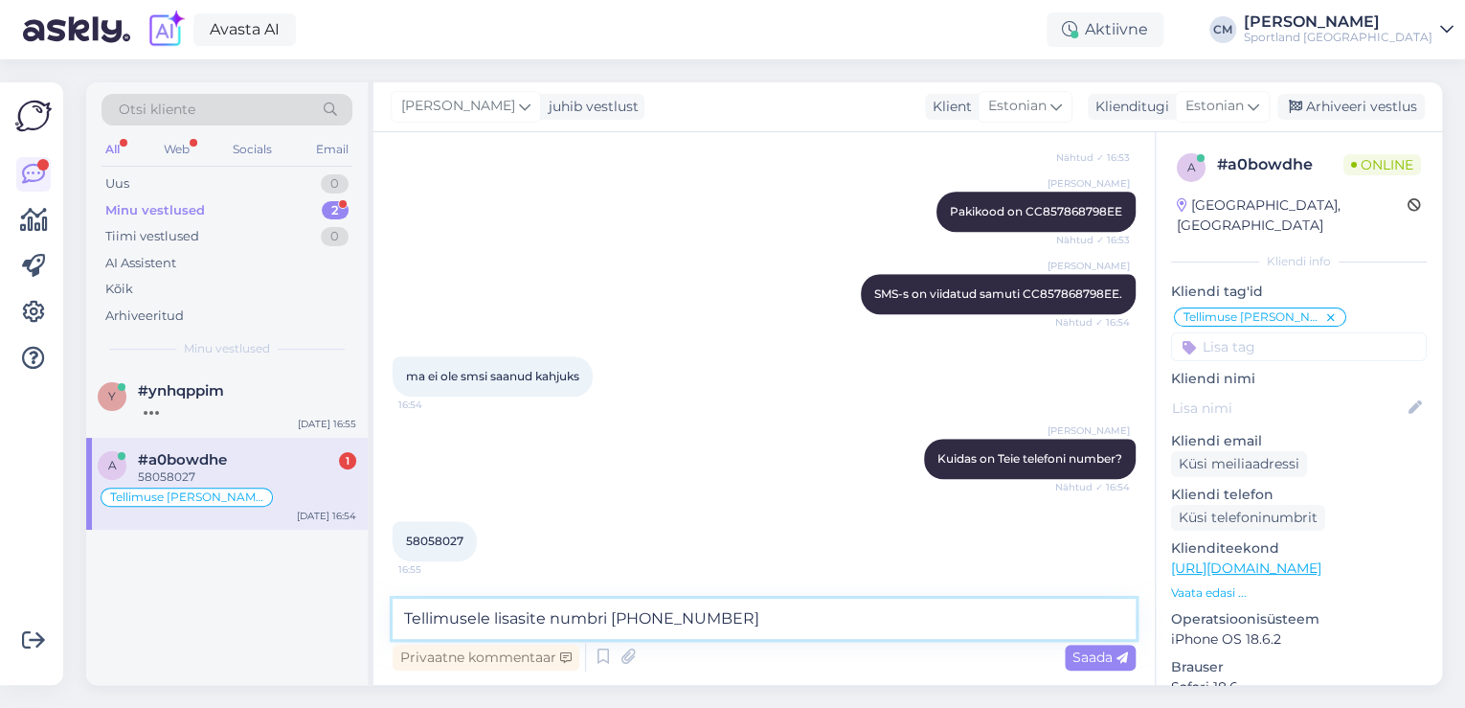
drag, startPoint x: 735, startPoint y: 617, endPoint x: 552, endPoint y: 620, distance: 182.9
click at [552, 620] on textarea "Tellimusele lisasite numbri [PHONE_NUMBER]" at bounding box center [764, 618] width 743 height 40
click at [909, 620] on textarea "Tellimusele lisasite hoopis täiesti teise numbri [PHONE_NUMBER]" at bounding box center [764, 618] width 743 height 40
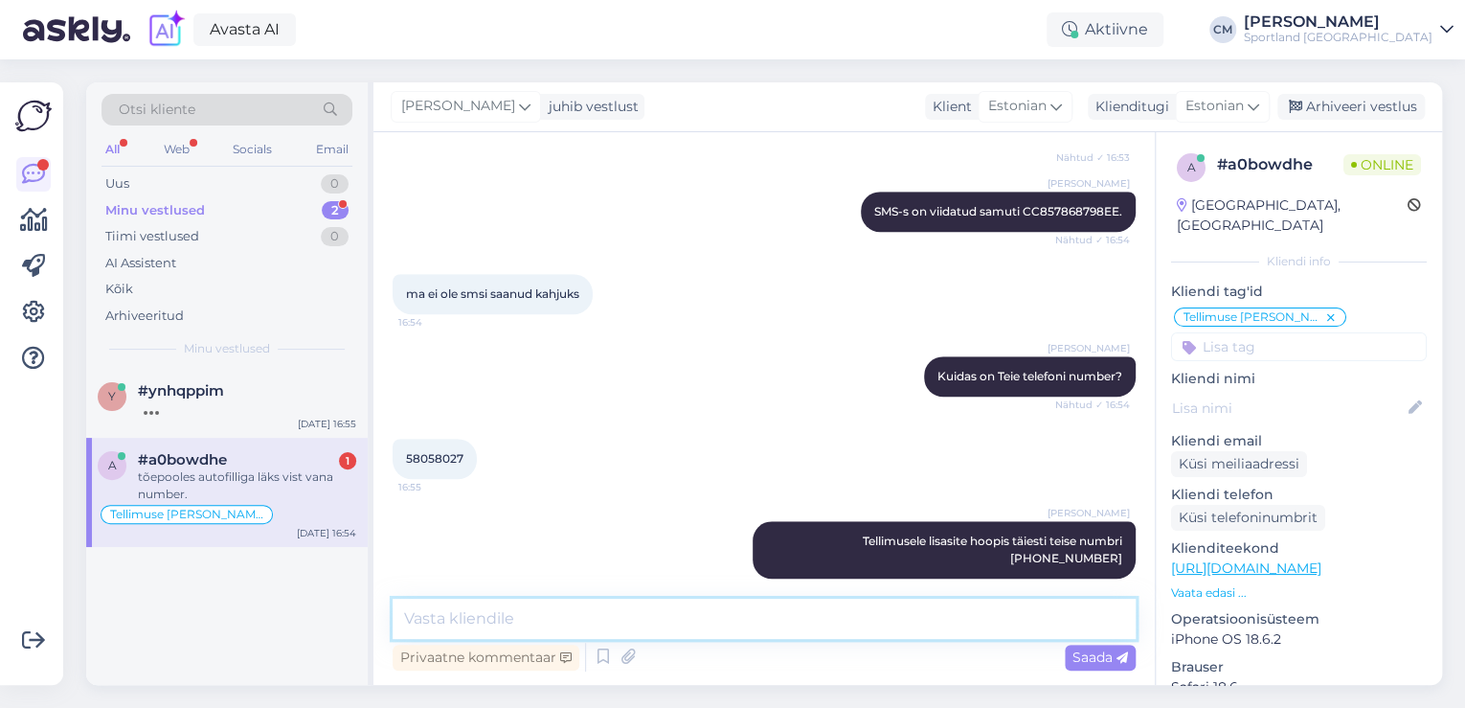
scroll to position [755, 0]
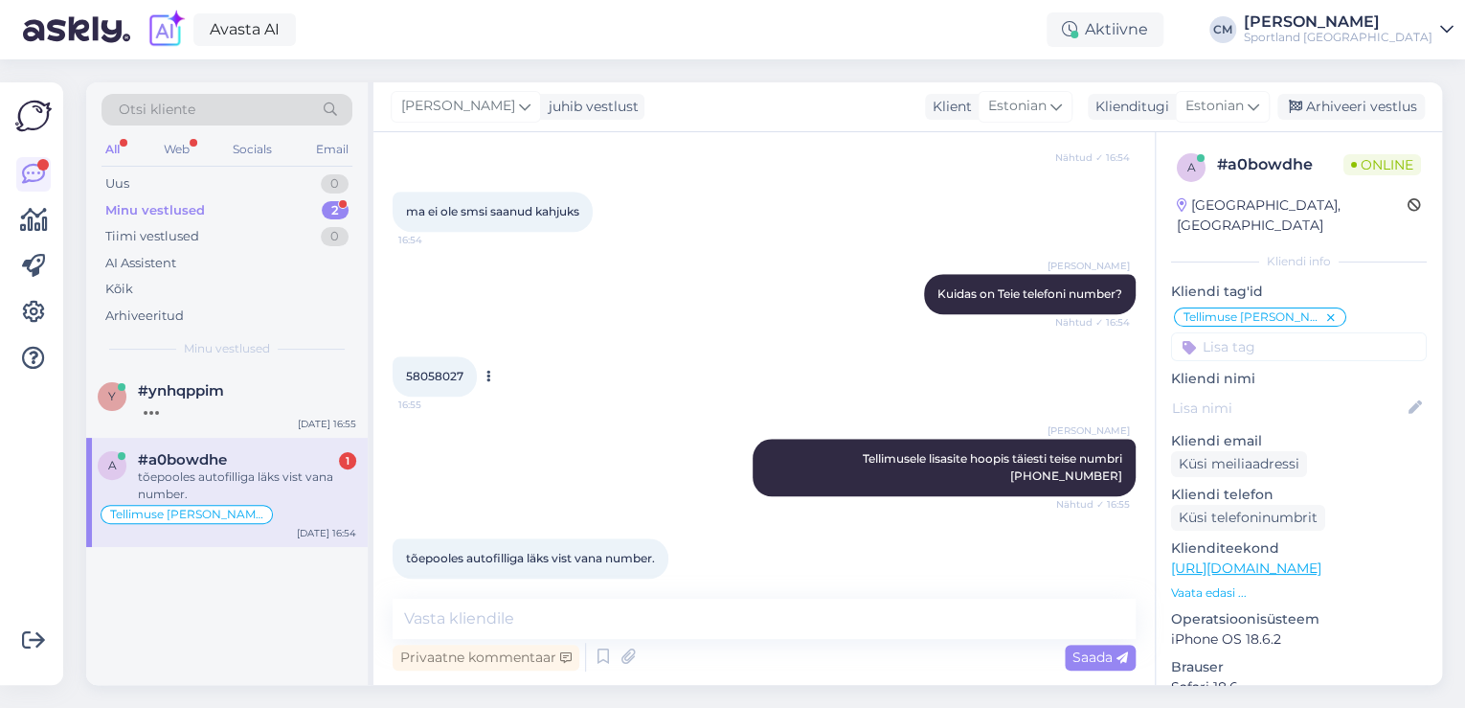
click at [434, 369] on span "58058027" at bounding box center [434, 376] width 57 height 14
copy div "58058027 16:55"
click at [471, 613] on textarea at bounding box center [764, 618] width 743 height 40
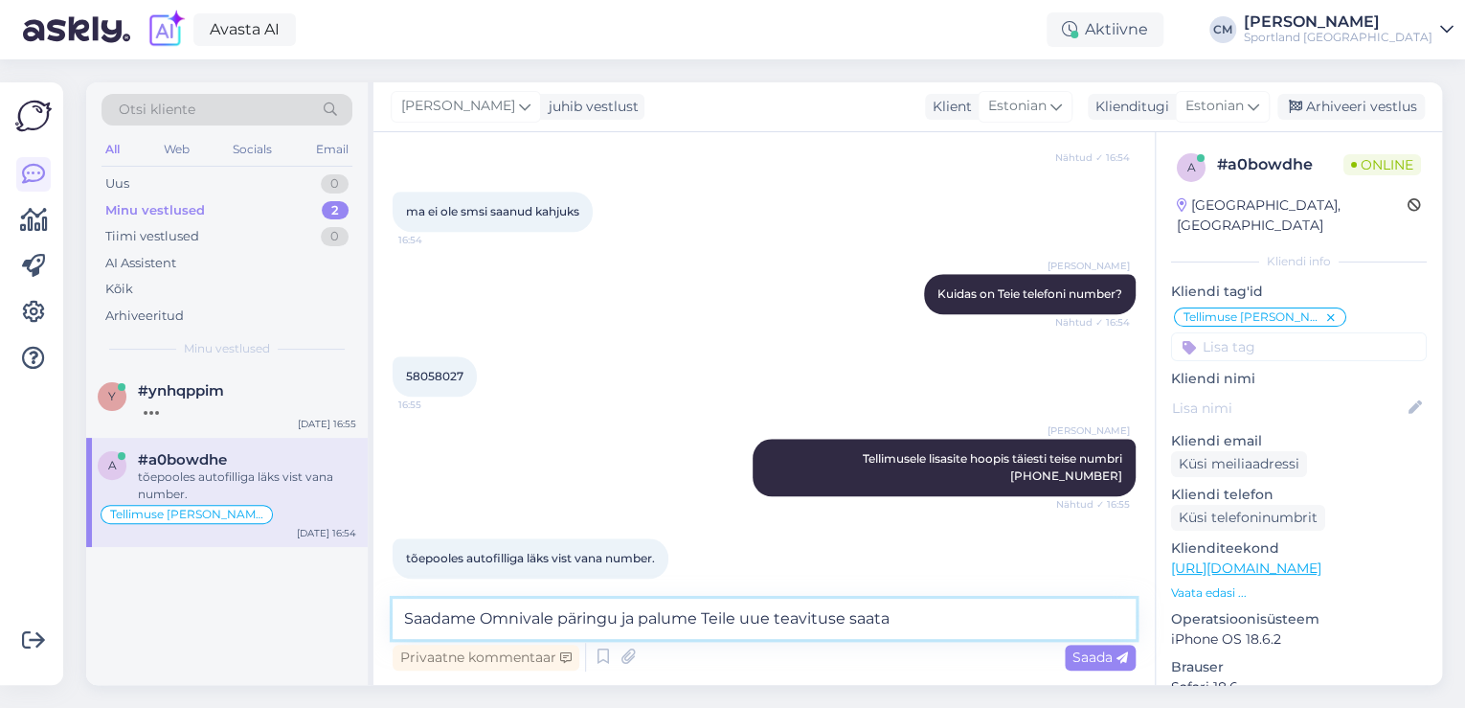
paste textarea "58058027"
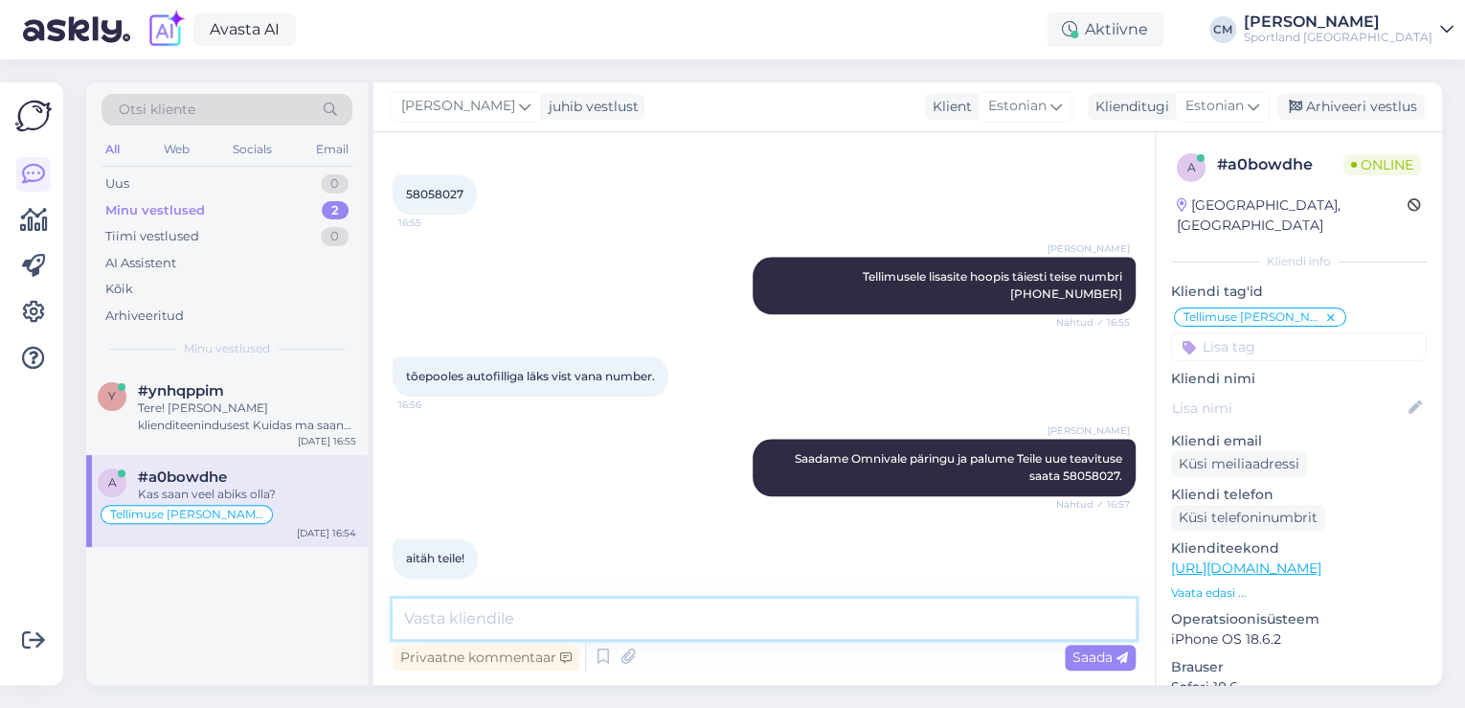
scroll to position [1019, 0]
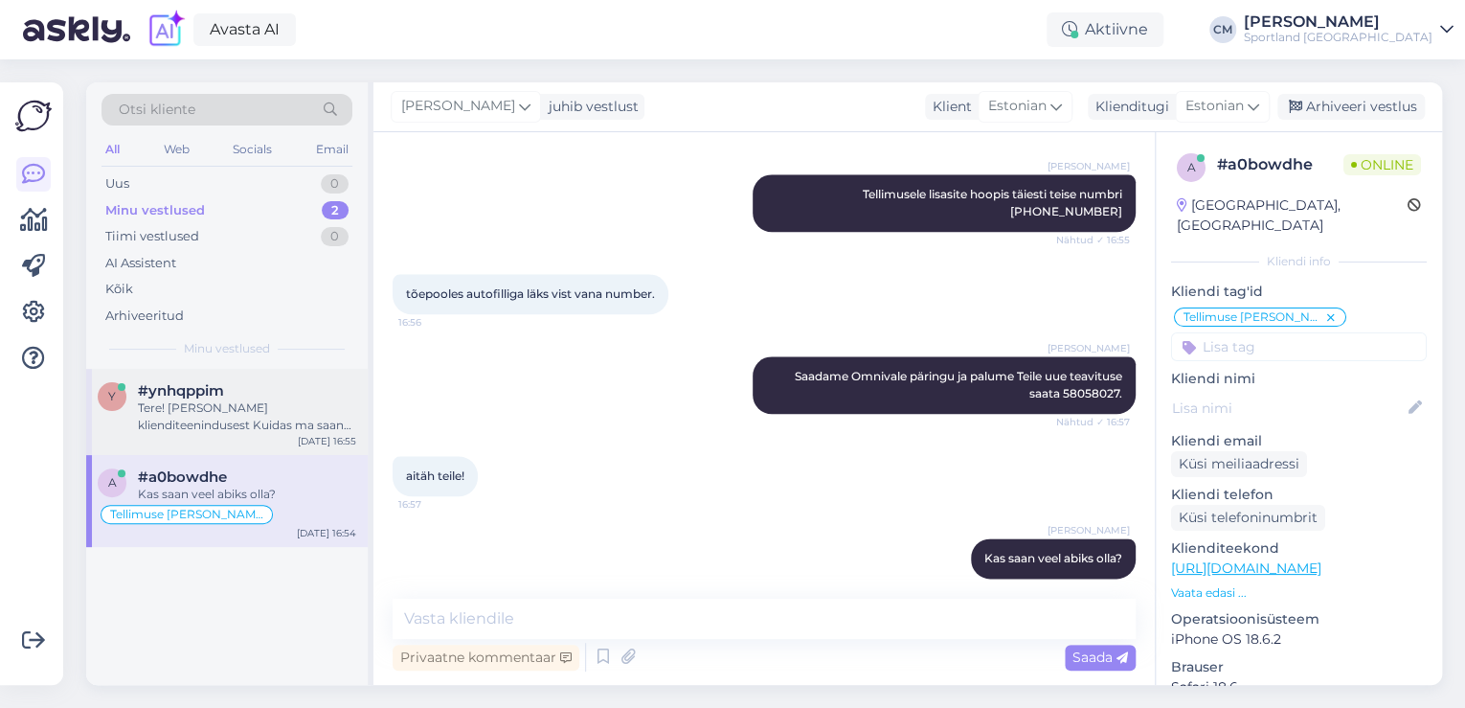
click at [285, 371] on div "y #ynhqppim Tere! [PERSON_NAME] klienditeenindusest Kuidas ma saan Teile abiks …" at bounding box center [227, 412] width 282 height 86
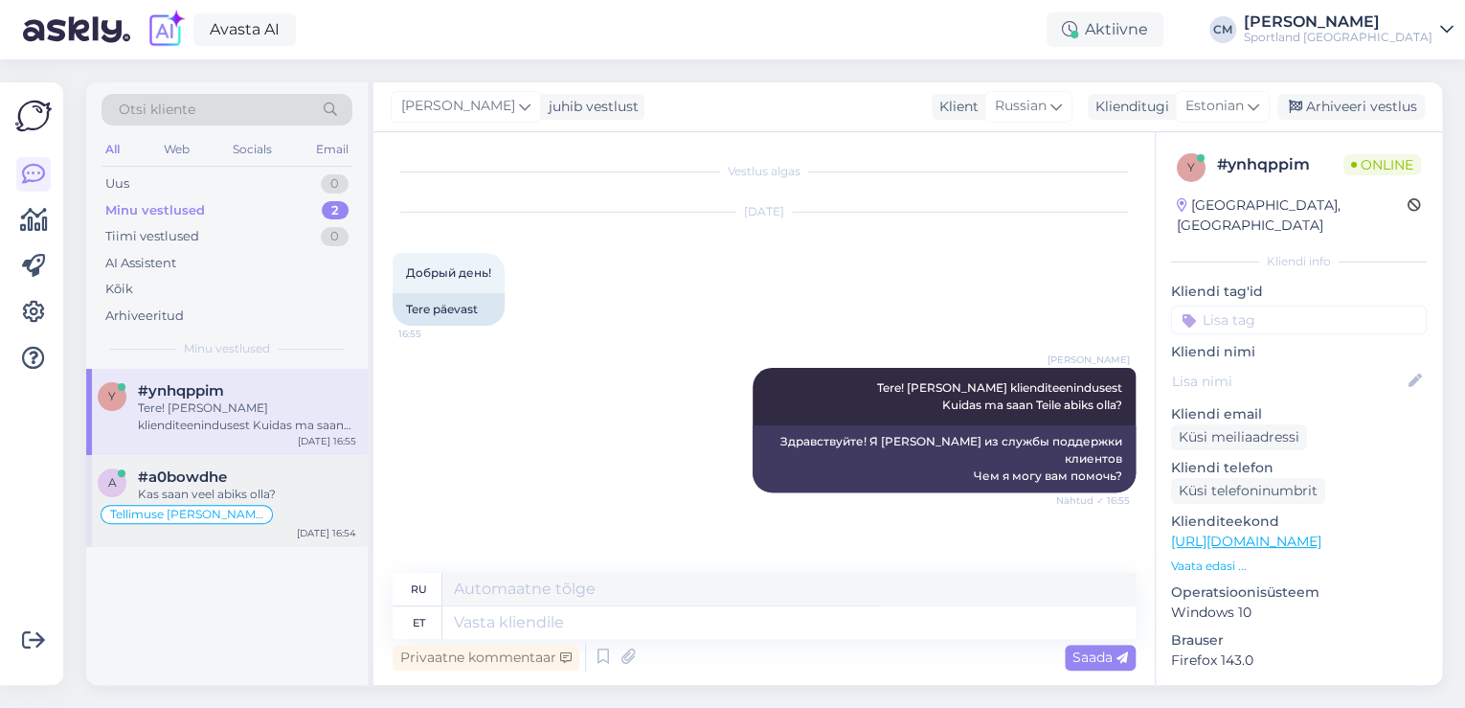
click at [290, 464] on div "a #a0bowdhe Kas saan veel abiks olla? Tellimuse [PERSON_NAME] info [DATE] 16:54" at bounding box center [227, 501] width 282 height 92
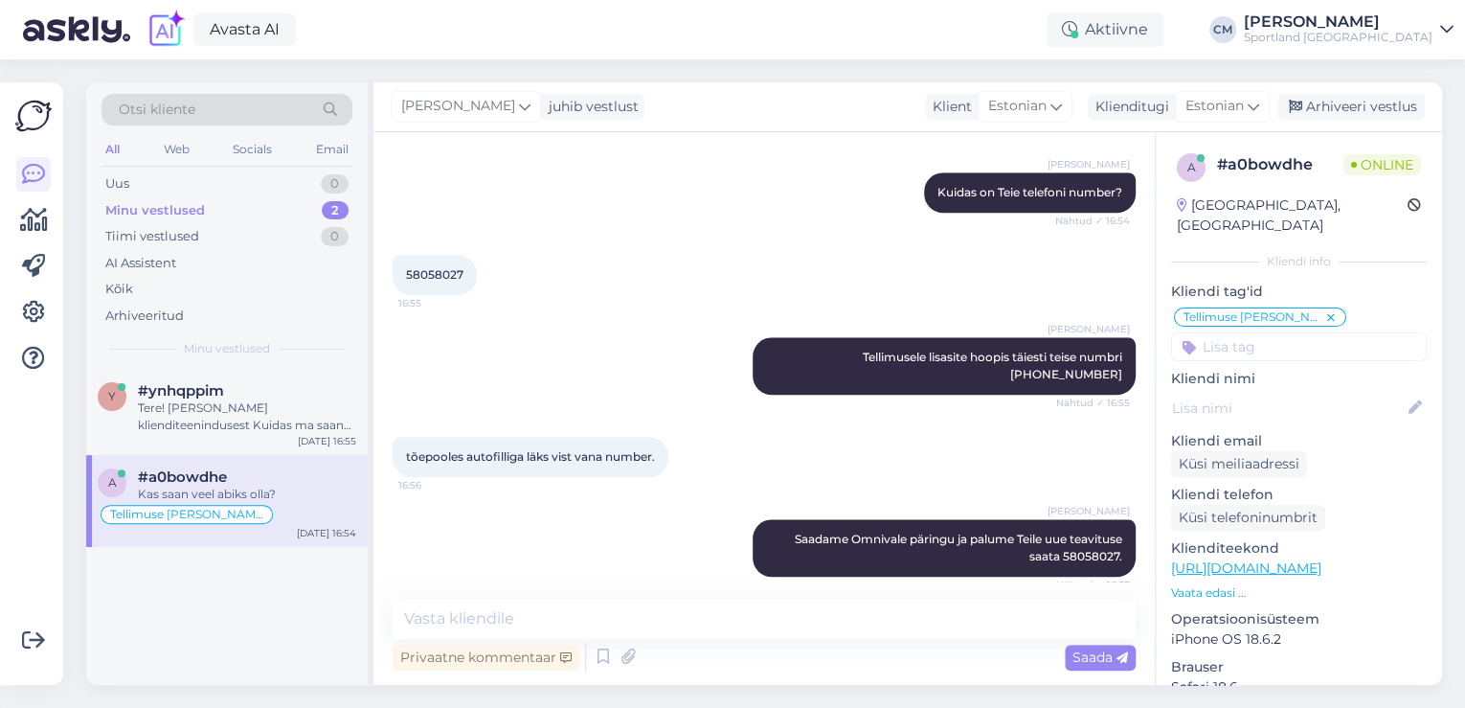
click at [1298, 345] on div "a # a0bowdhe Online [GEOGRAPHIC_DATA], [GEOGRAPHIC_DATA] Kliendi info Kliendi t…" at bounding box center [1299, 552] width 286 height 840
click at [1295, 332] on input at bounding box center [1299, 346] width 256 height 29
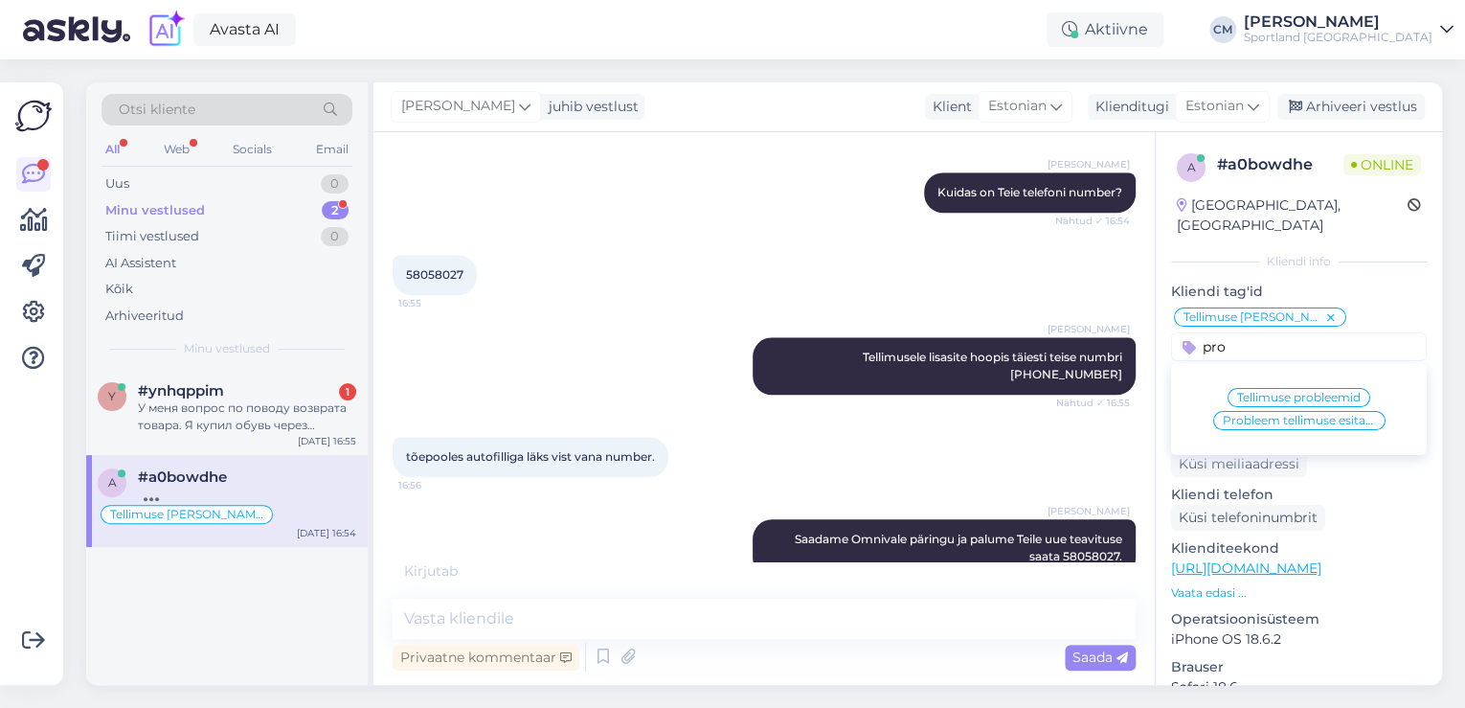
click at [1275, 392] on span "Tellimuse probleemid" at bounding box center [1299, 397] width 124 height 11
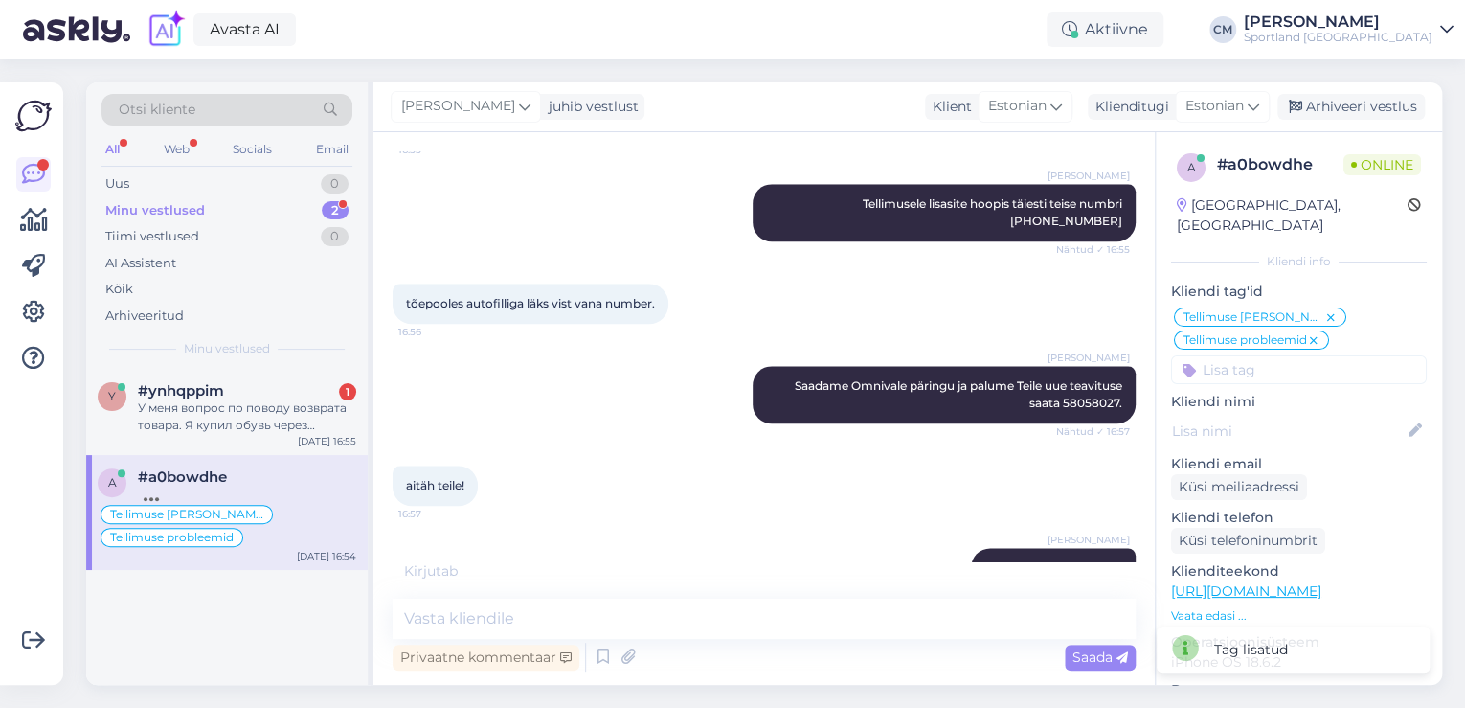
scroll to position [1039, 0]
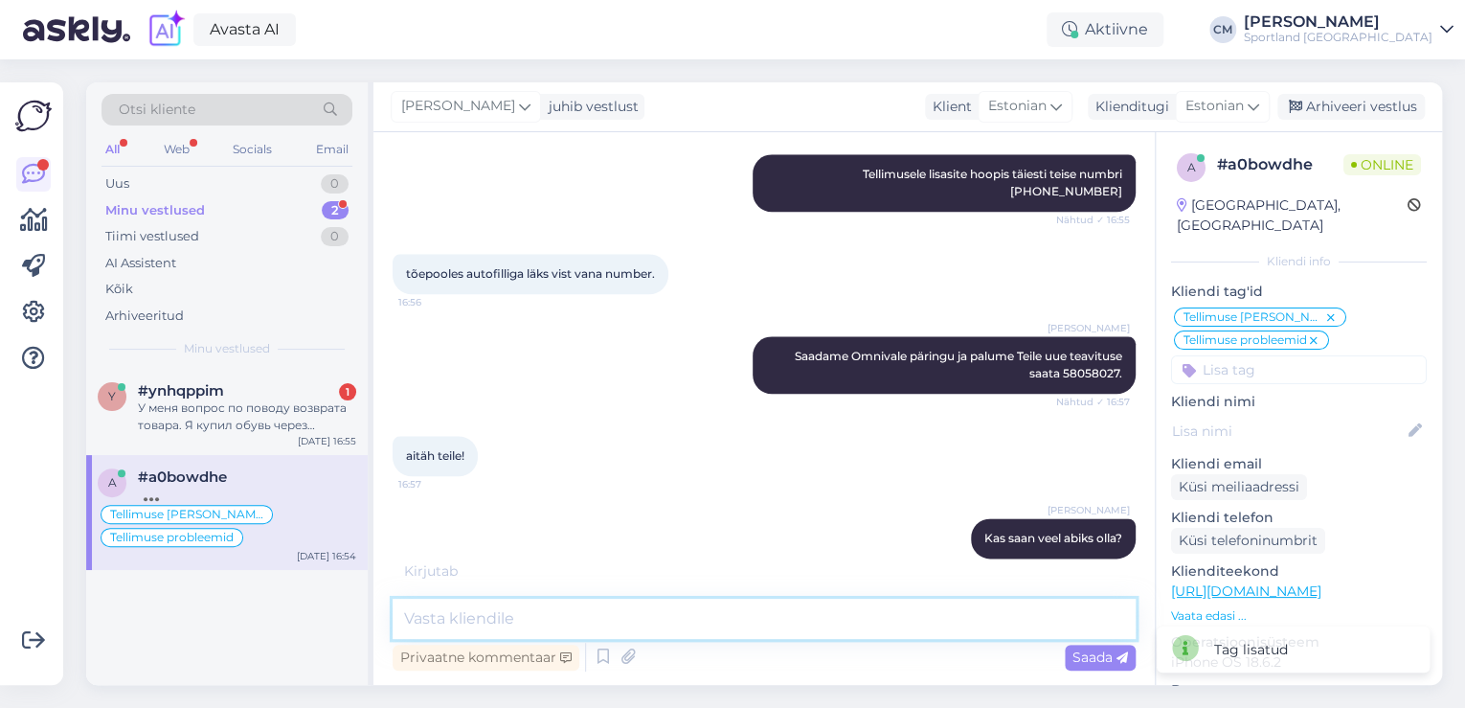
click at [688, 630] on textarea at bounding box center [764, 618] width 743 height 40
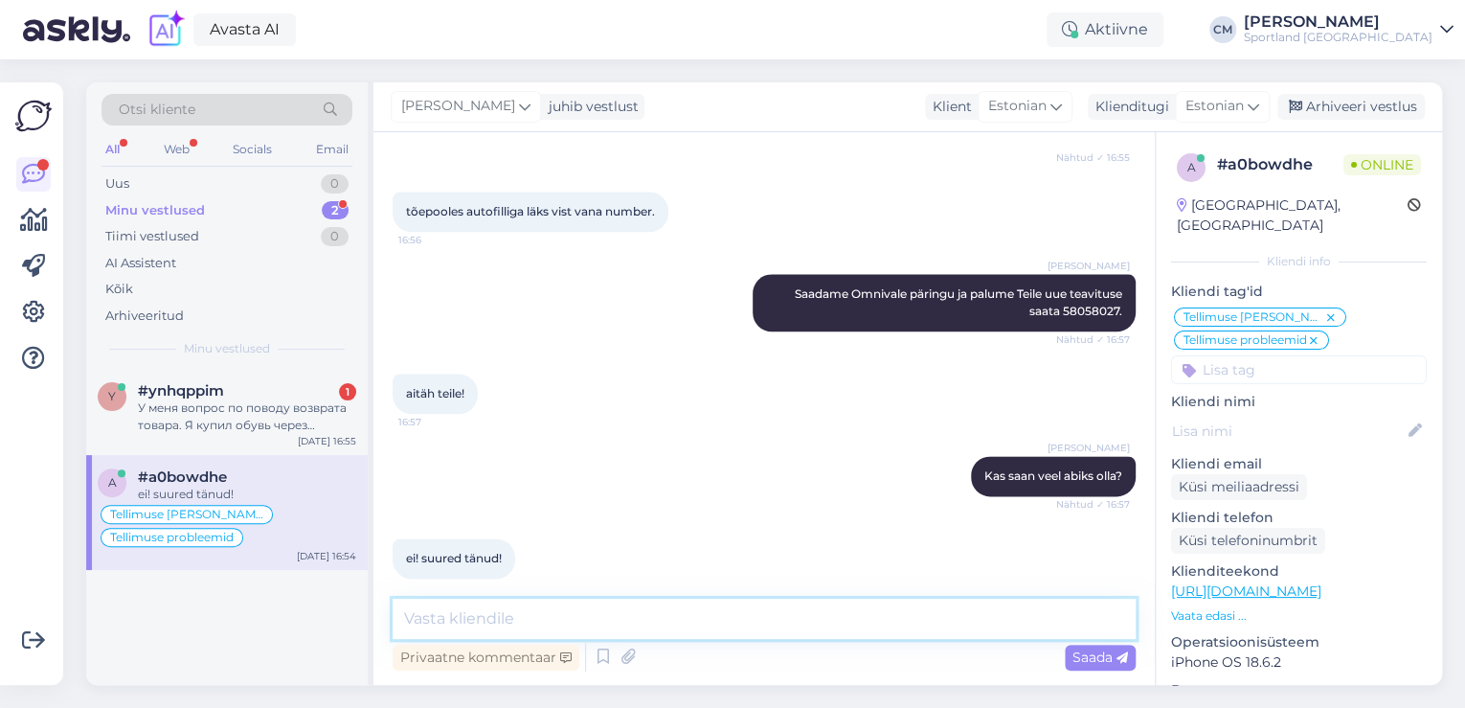
scroll to position [1183, 0]
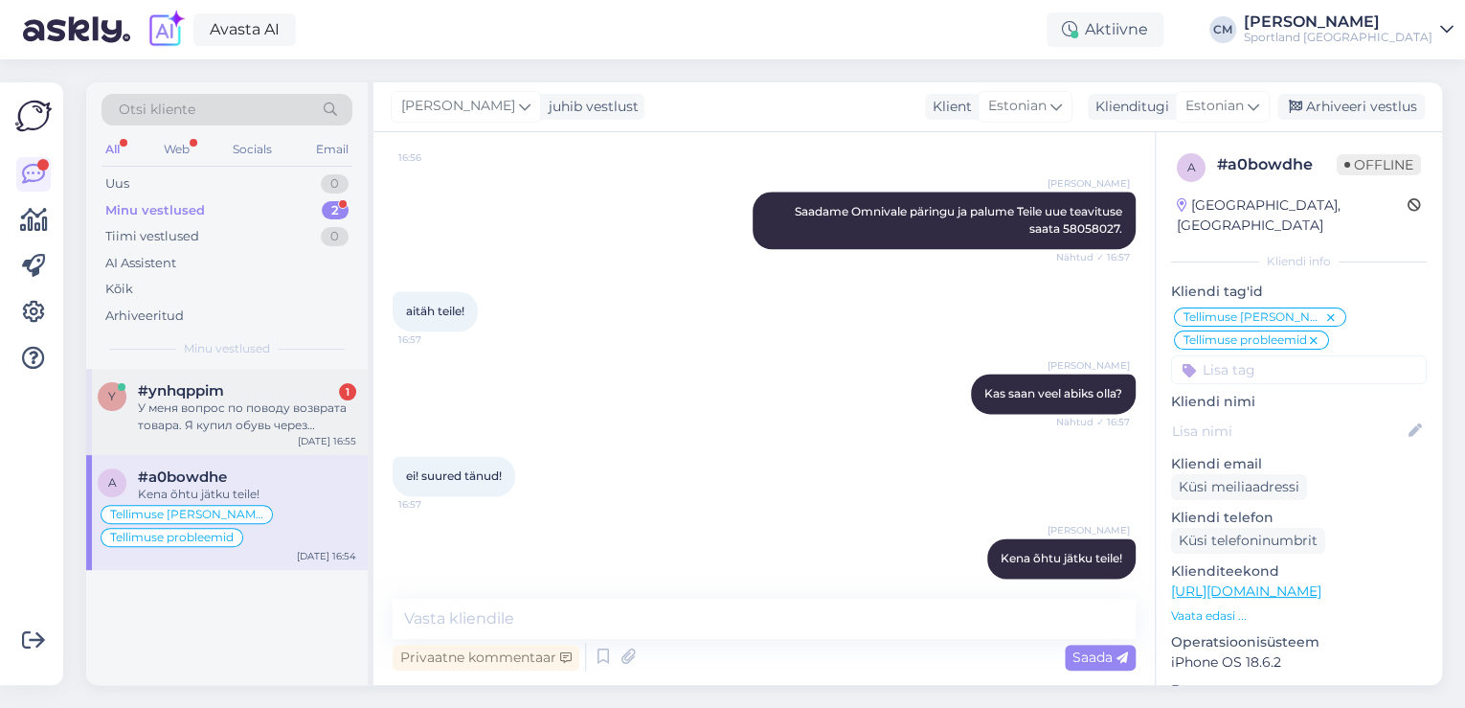
click at [321, 431] on div "У меня вопрос по поводу возврата товара. Я купил обувь через интернет и с доста…" at bounding box center [247, 416] width 218 height 34
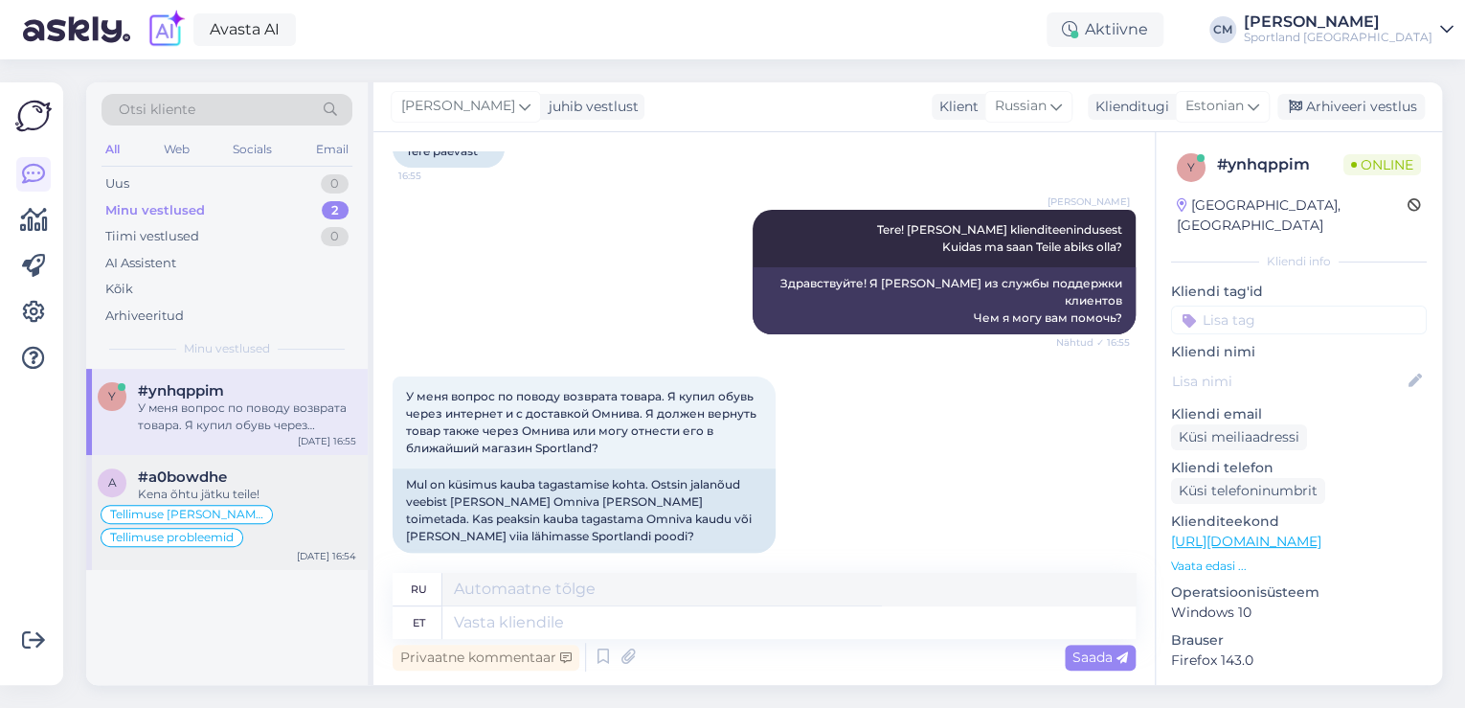
click at [265, 515] on div "Tellimuse [PERSON_NAME] info Tellimuse probleemid" at bounding box center [227, 526] width 259 height 46
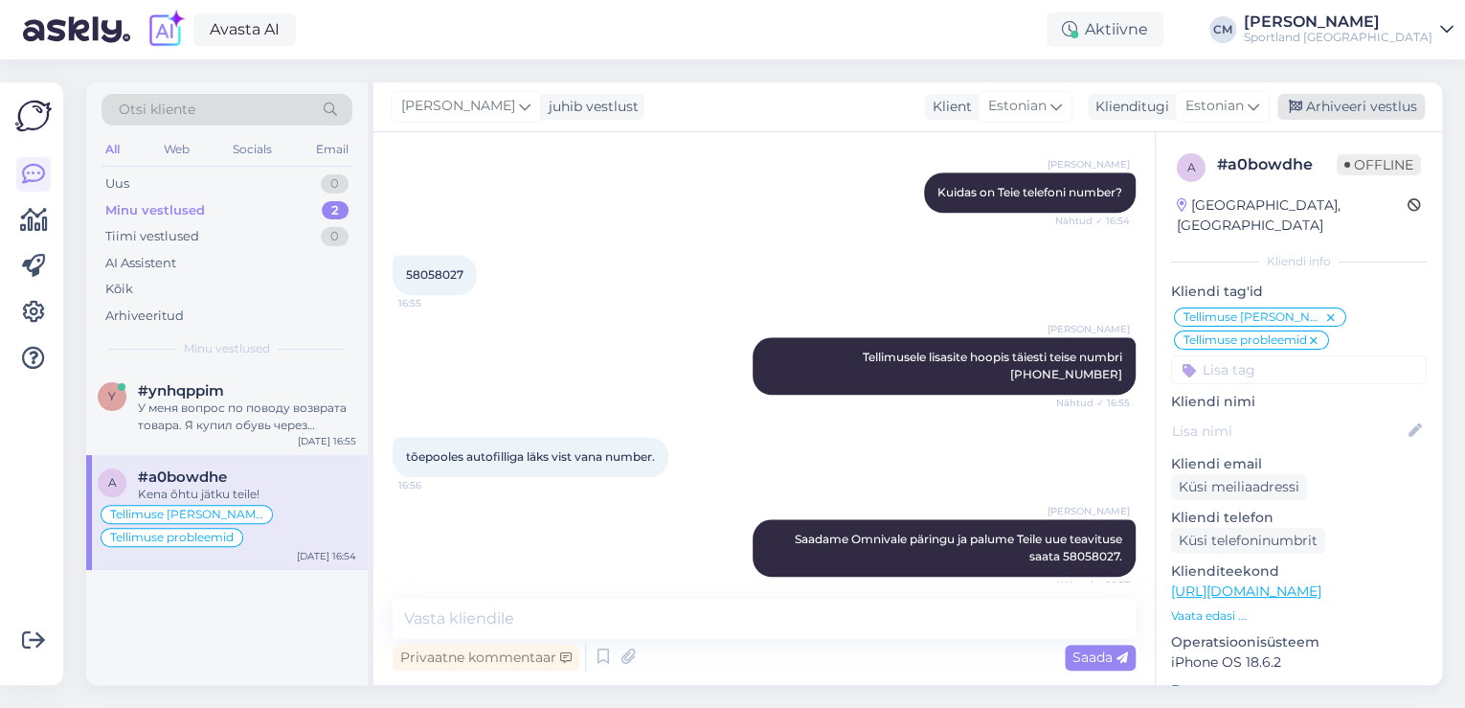
click at [1363, 105] on div "Arhiveeri vestlus" at bounding box center [1350, 107] width 147 height 26
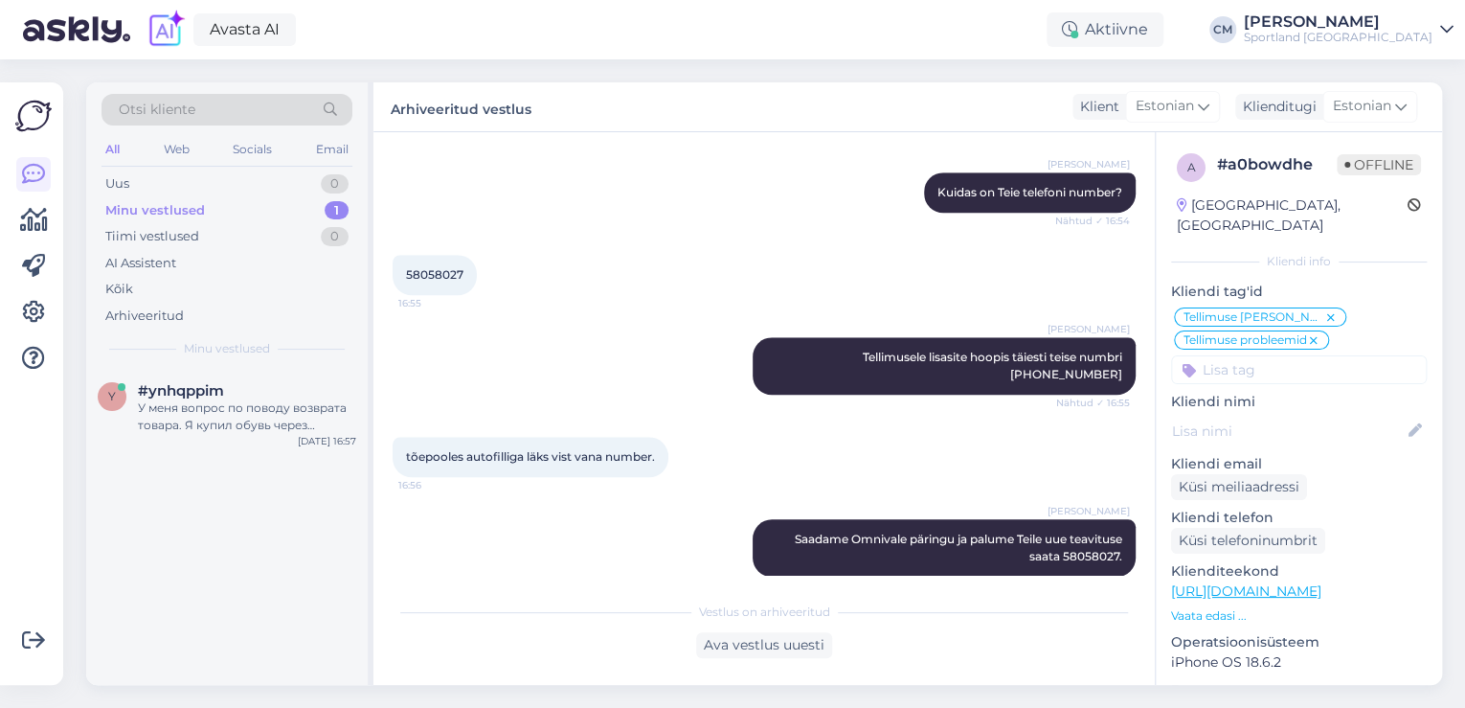
click at [305, 458] on div "y #ynhqppim У меня вопрос по поводу возврата товара. Я купил обувь через интерн…" at bounding box center [227, 527] width 282 height 316
click at [300, 430] on div "У меня вопрос по поводу возврата товара. Я купил обувь через интернет и с доста…" at bounding box center [247, 416] width 218 height 34
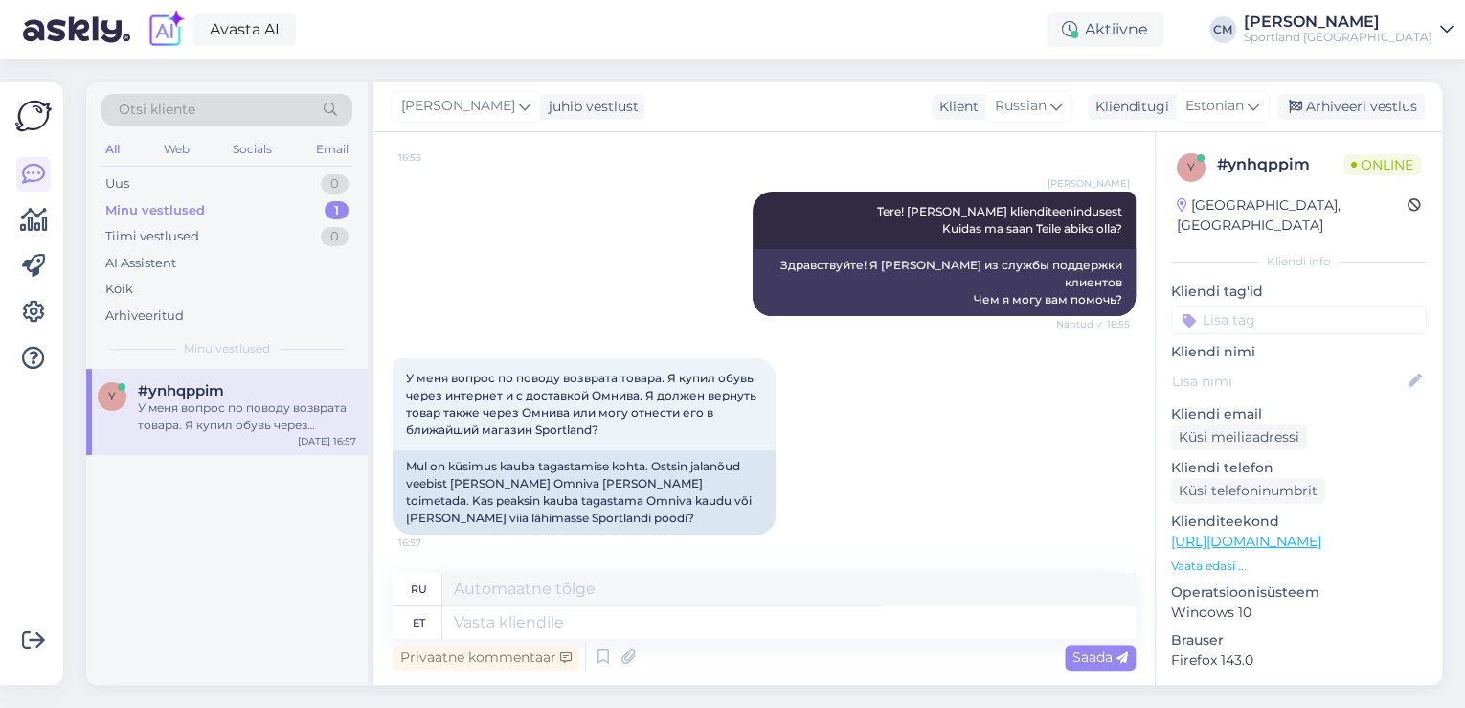
scroll to position [158, 0]
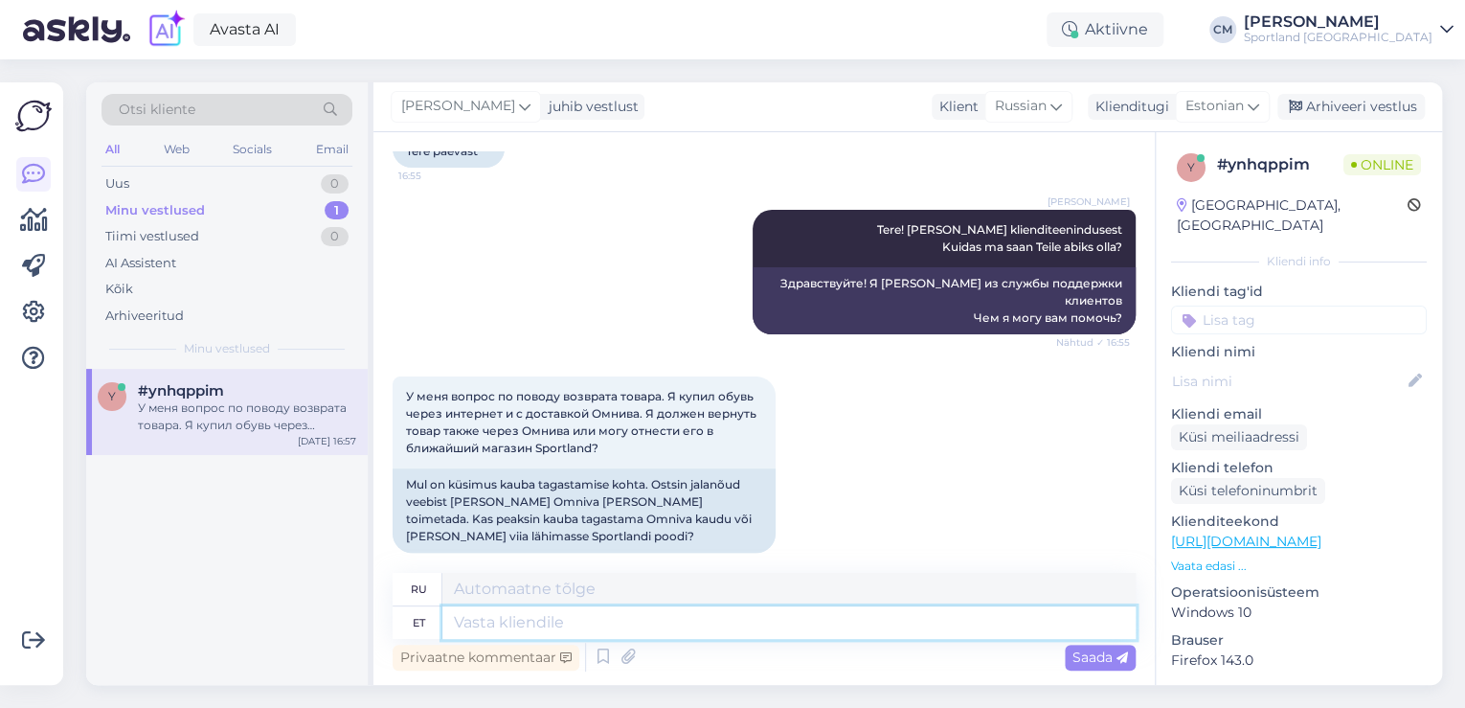
click at [640, 620] on textarea at bounding box center [788, 622] width 693 height 33
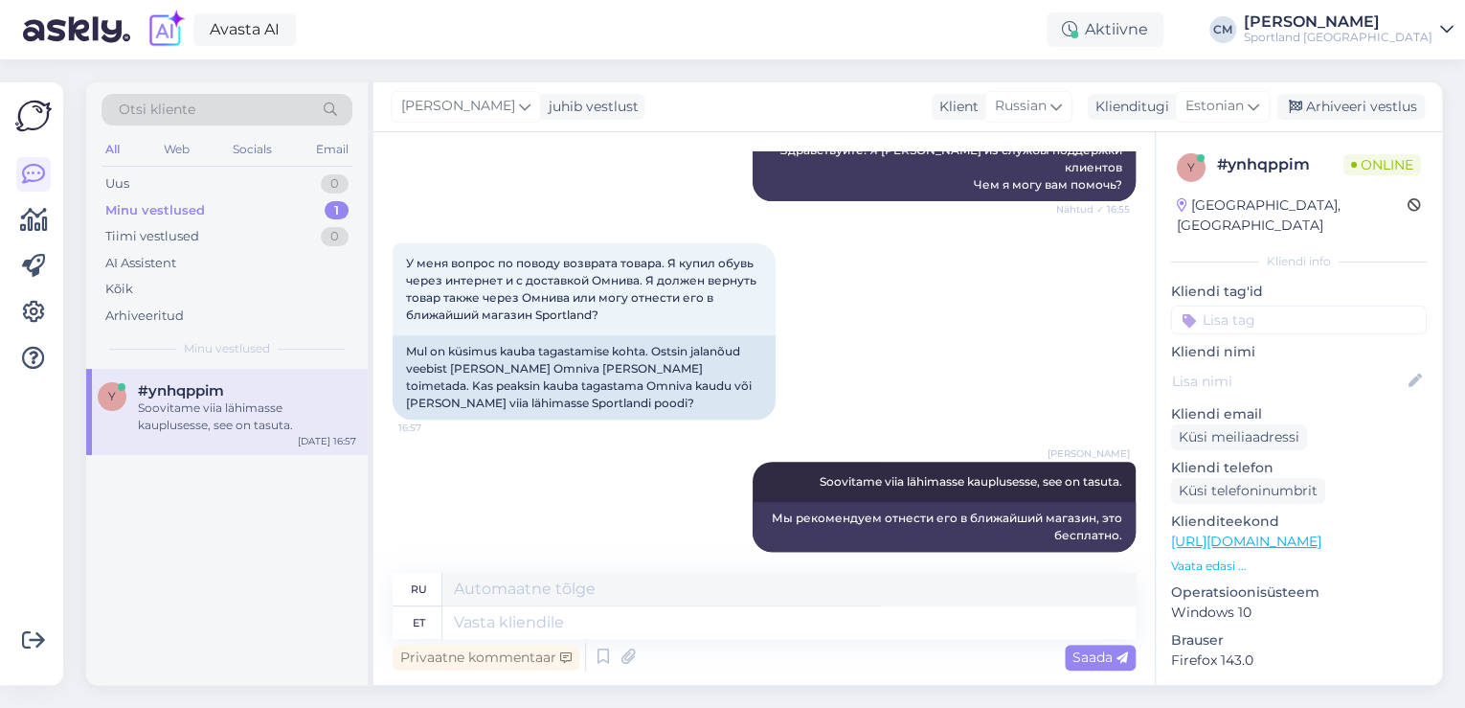
click at [1348, 309] on input at bounding box center [1299, 319] width 256 height 29
click at [1322, 361] on div "Tagastamine (kauplus) Tagastamine (e-pood)" at bounding box center [1299, 382] width 256 height 77
click at [1319, 388] on span "Tagastamine (e-pood)" at bounding box center [1298, 393] width 127 height 11
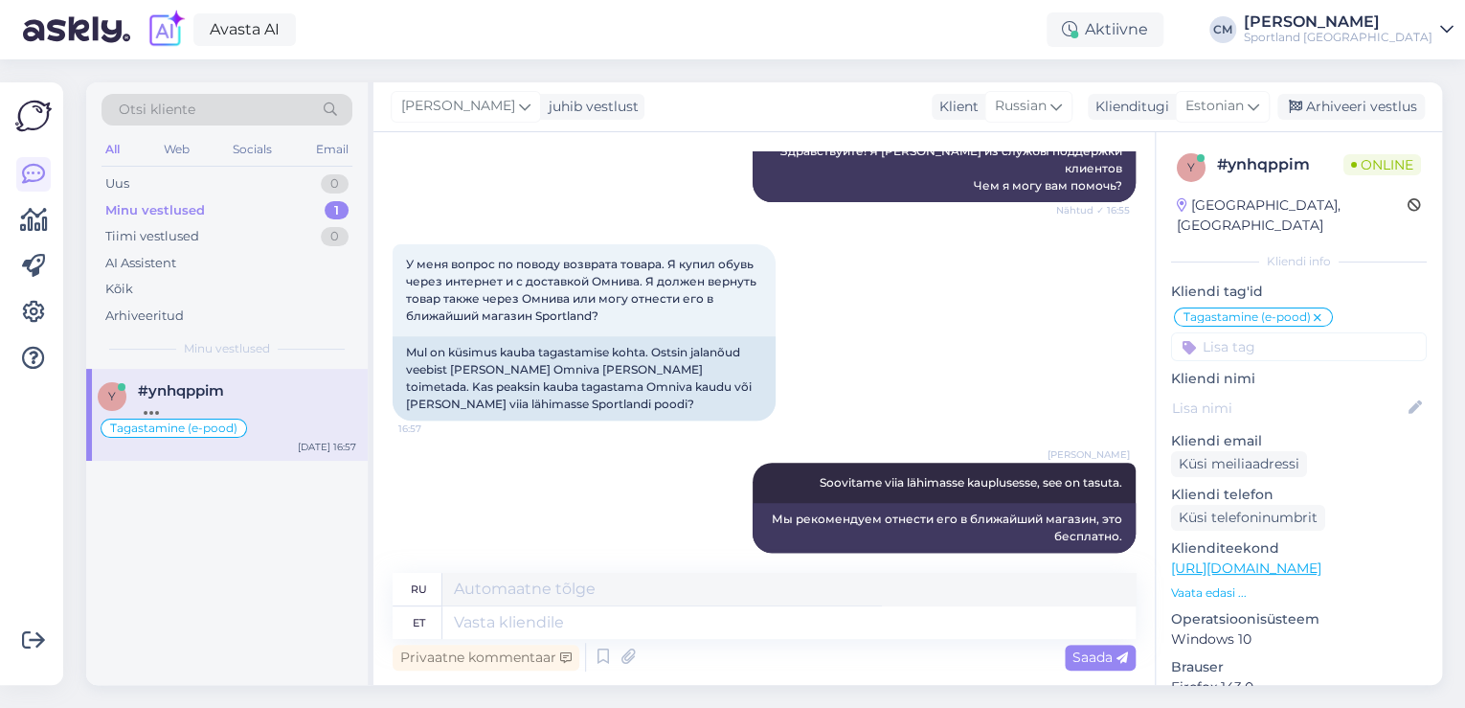
scroll to position [406, 0]
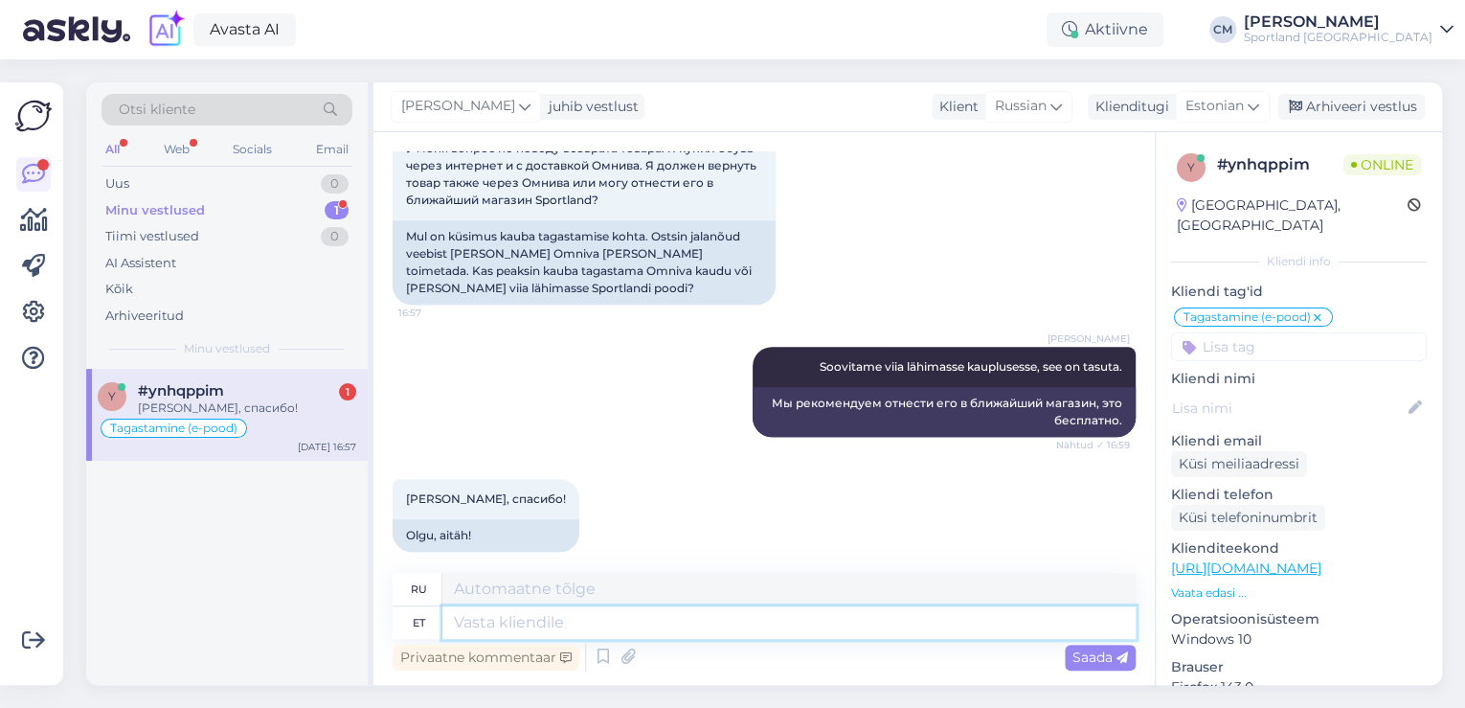
click at [618, 634] on textarea at bounding box center [788, 622] width 693 height 33
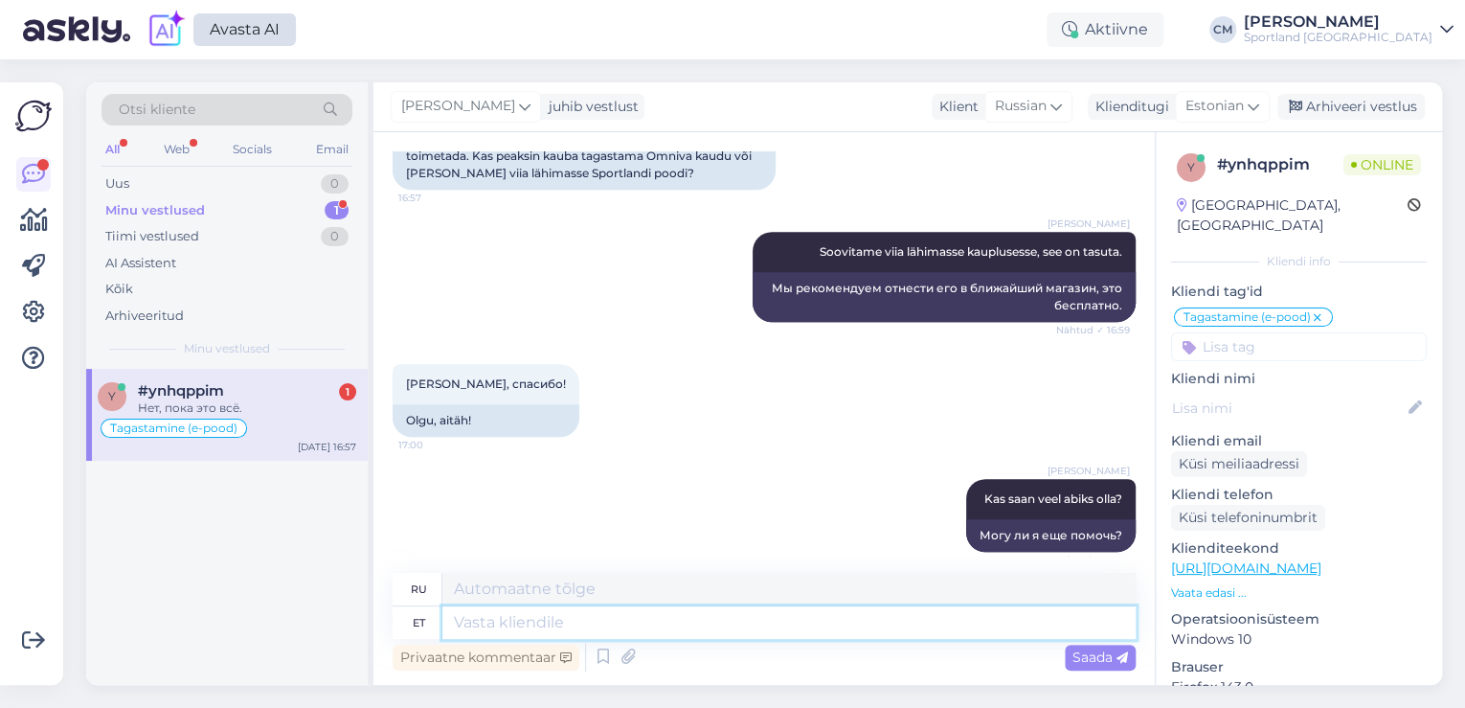
scroll to position [636, 0]
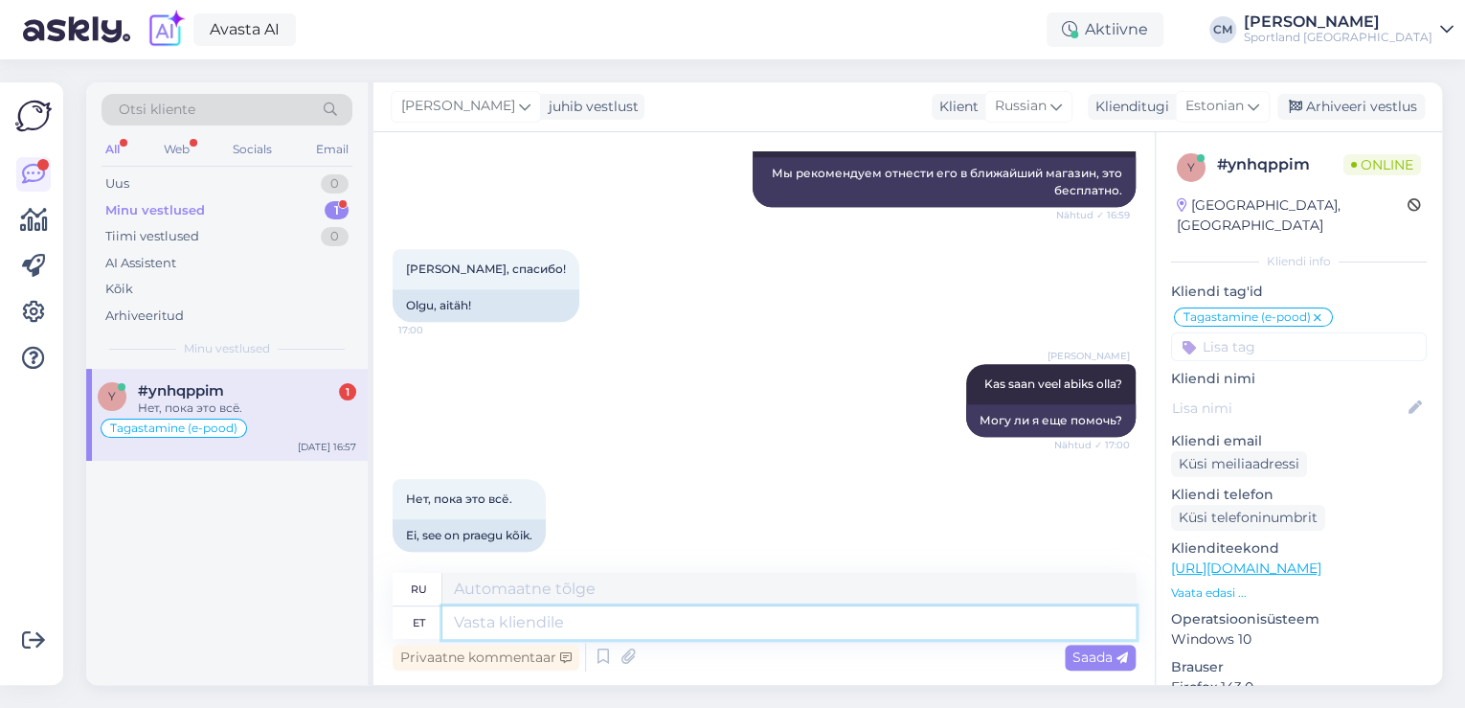
click at [565, 609] on textarea at bounding box center [788, 622] width 693 height 33
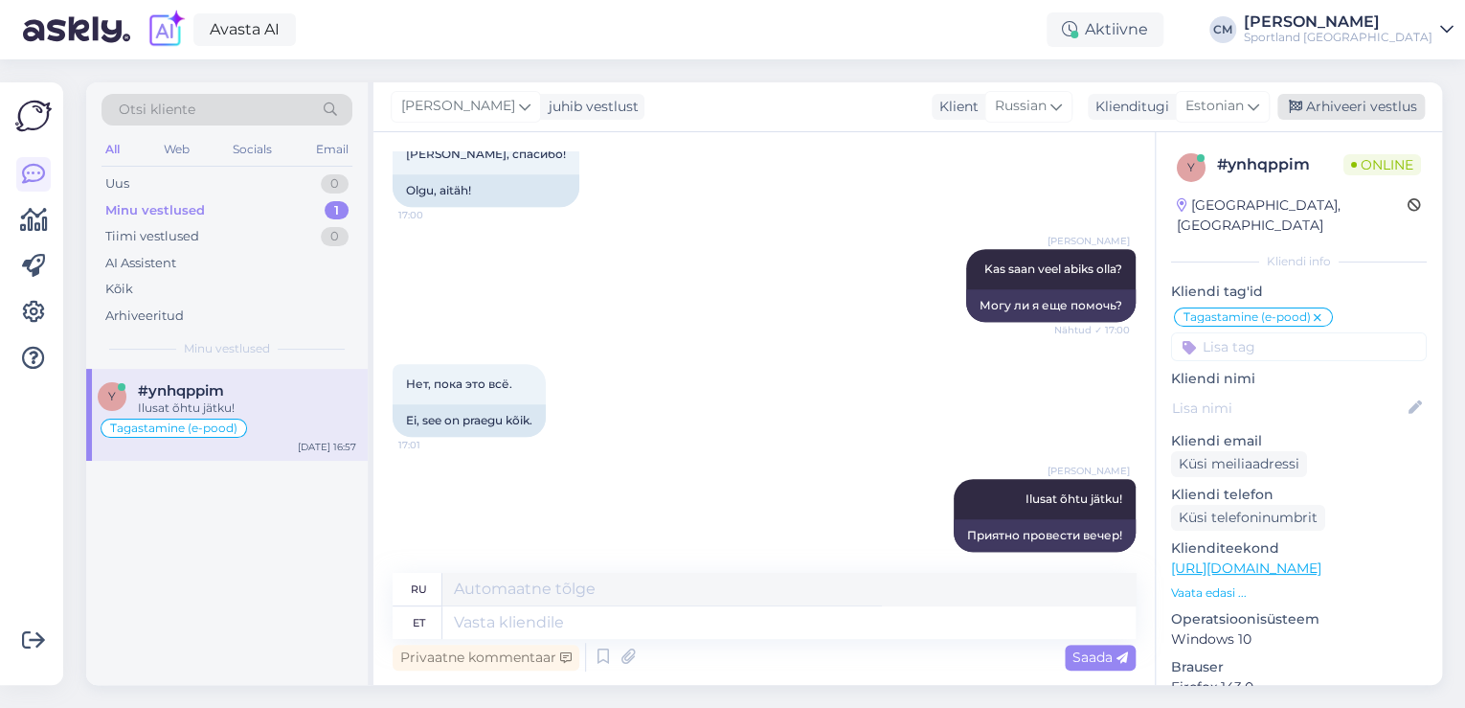
click at [1341, 108] on div "Arhiveeri vestlus" at bounding box center [1350, 107] width 147 height 26
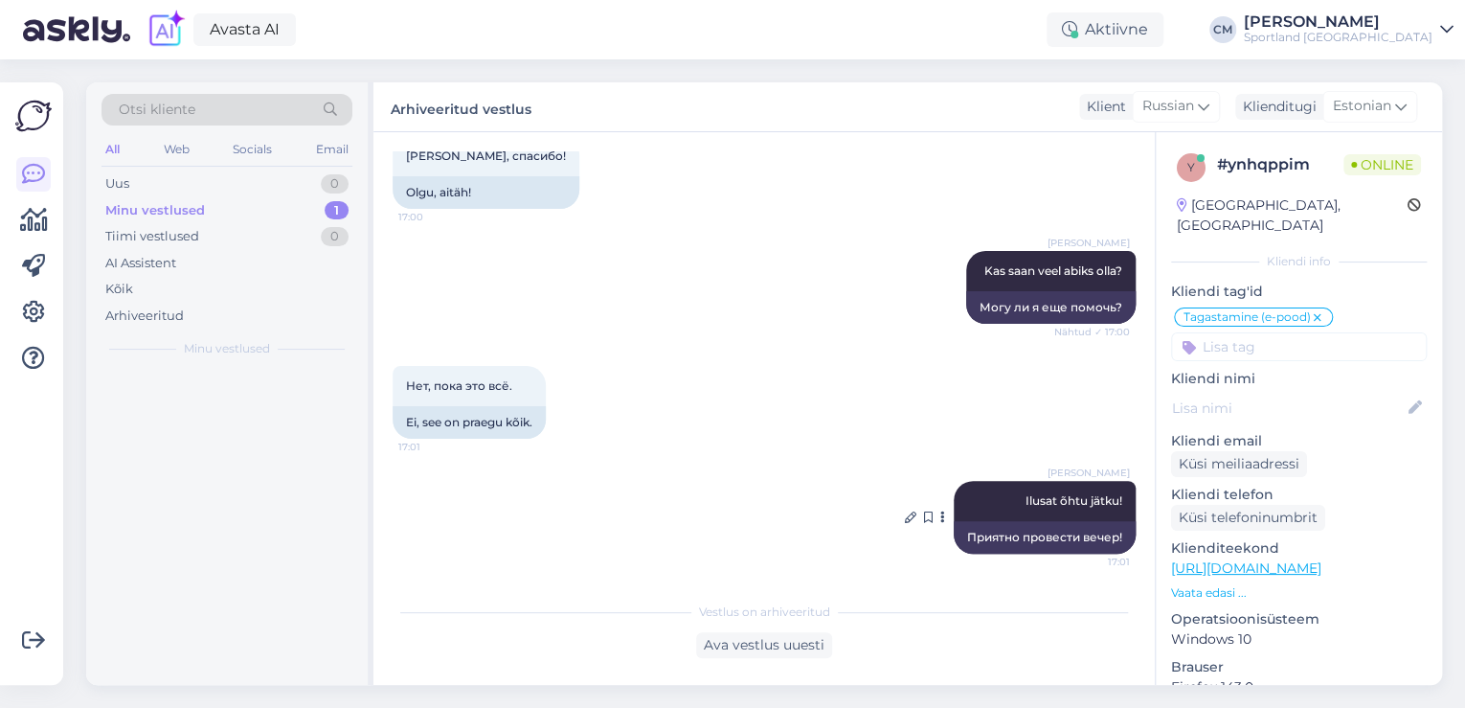
scroll to position [732, 0]
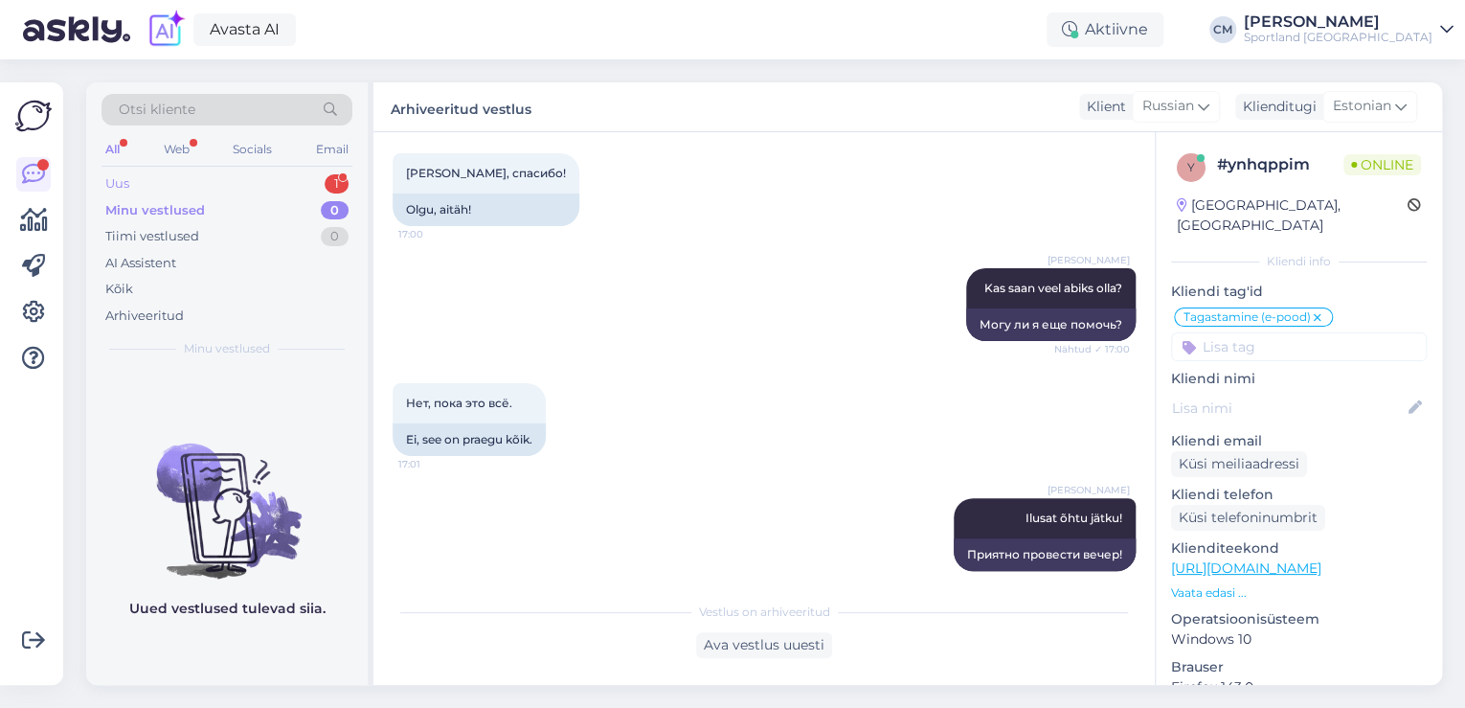
click at [333, 192] on div "1" at bounding box center [337, 183] width 24 height 19
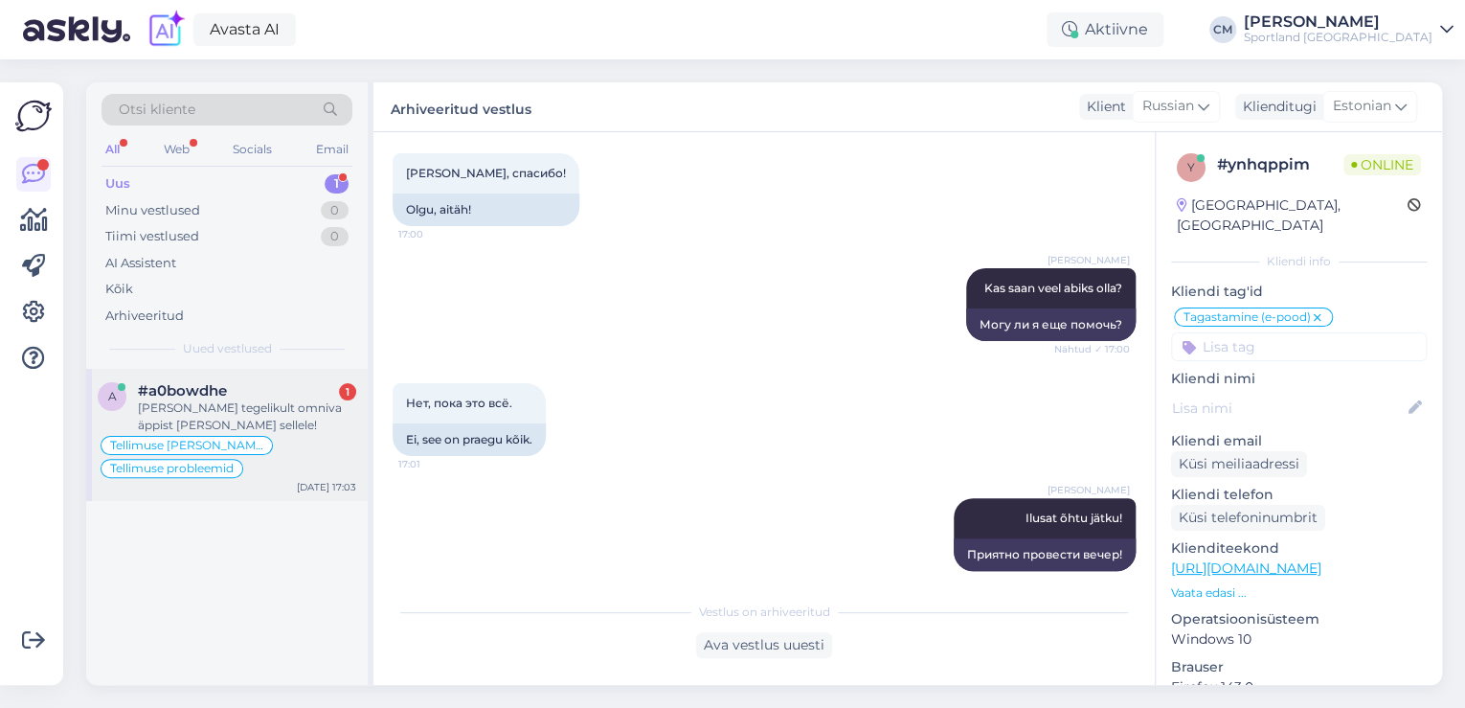
click at [270, 404] on div "[PERSON_NAME] tegelikult omniva äppist [PERSON_NAME] sellele!" at bounding box center [247, 416] width 218 height 34
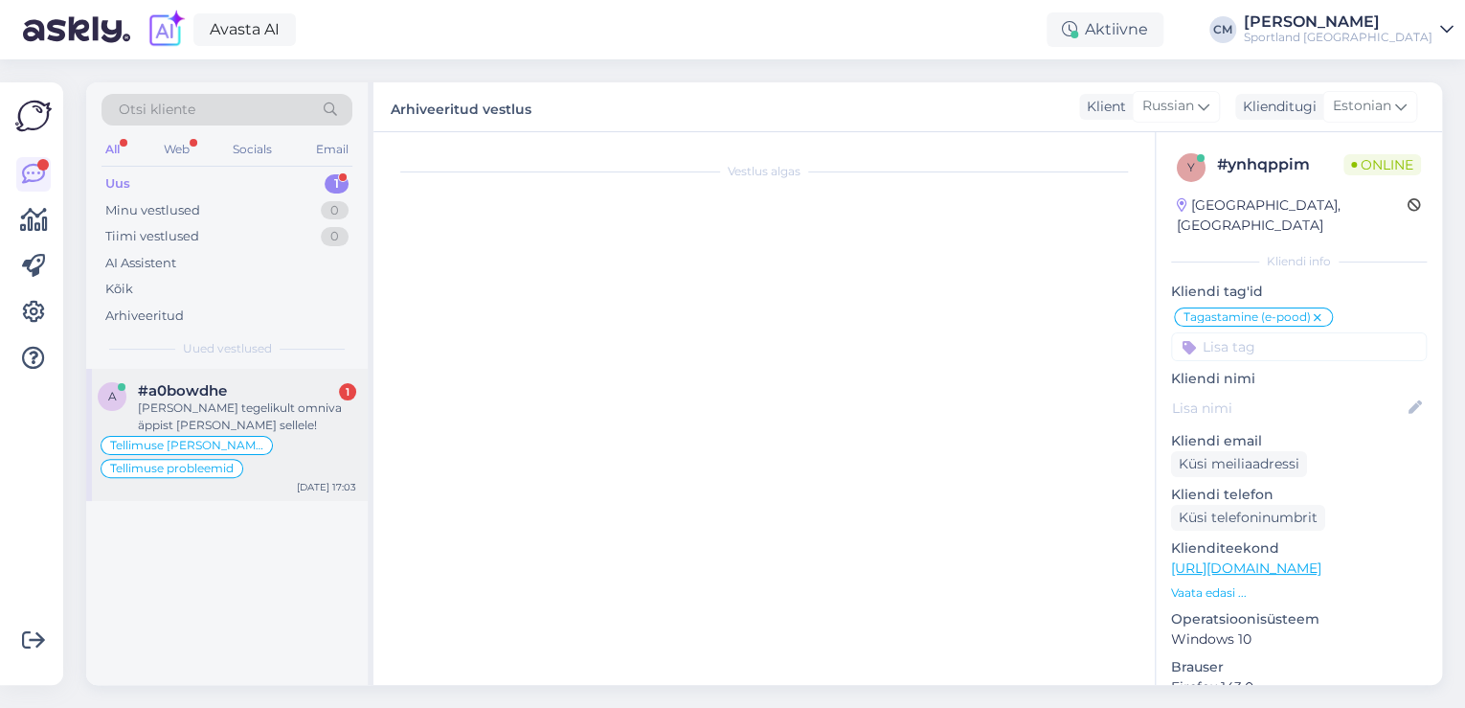
scroll to position [1338, 0]
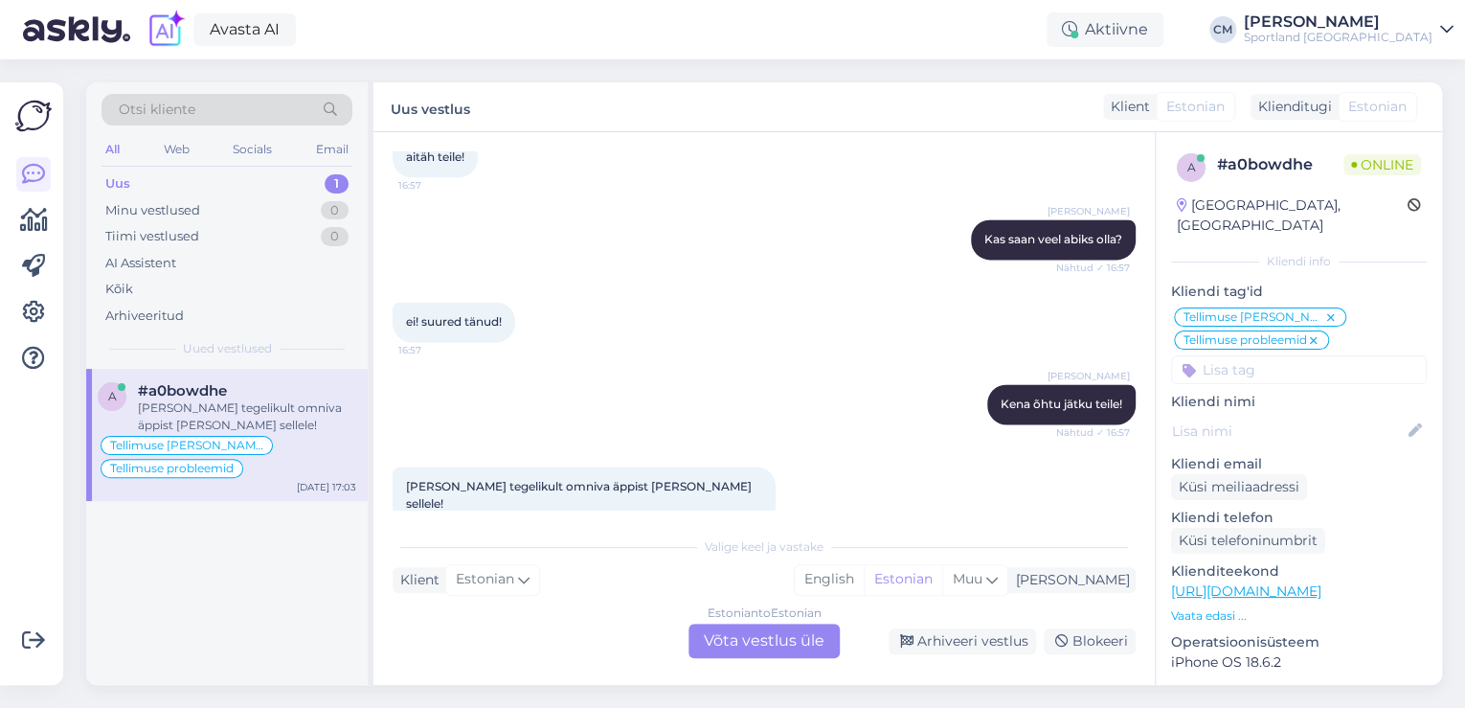
click at [737, 643] on div "Estonian to Estonian Võta vestlus üle" at bounding box center [763, 640] width 151 height 34
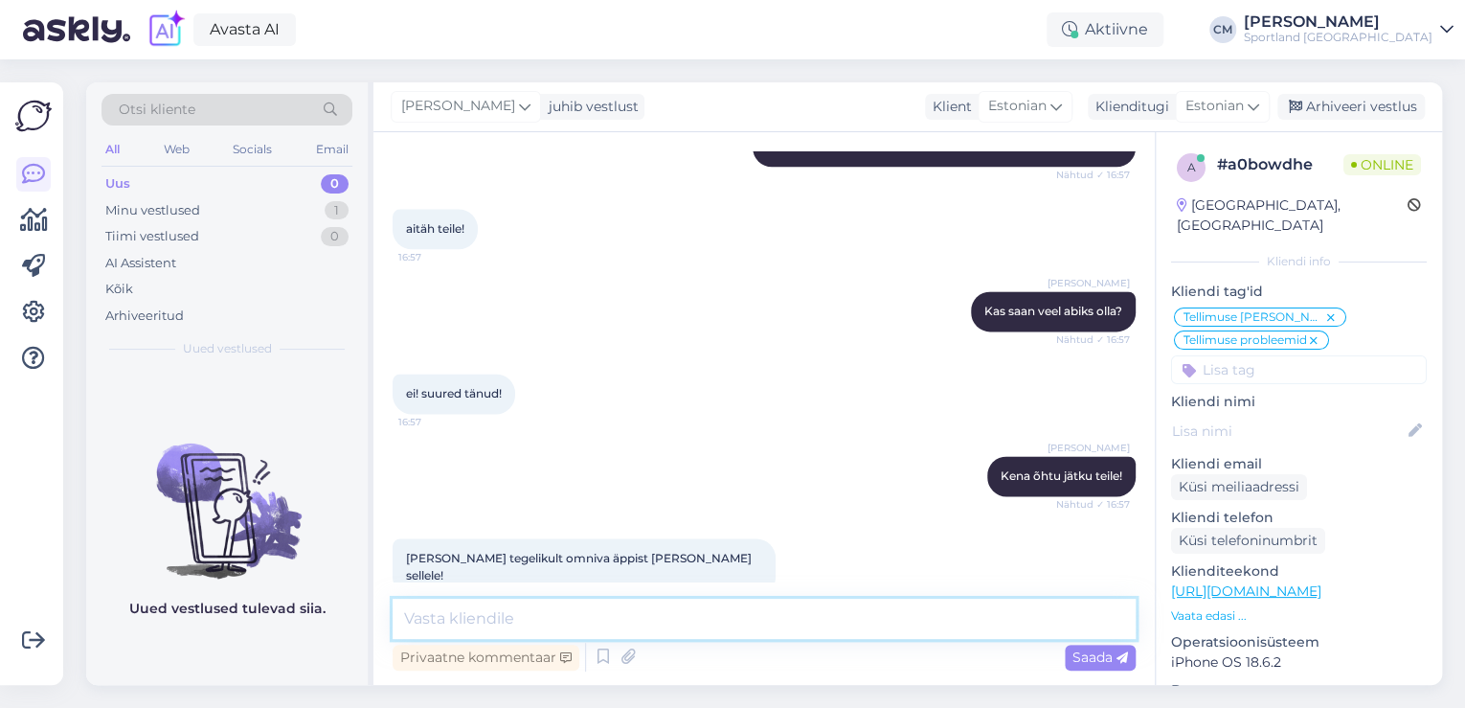
click at [695, 636] on textarea at bounding box center [764, 618] width 743 height 40
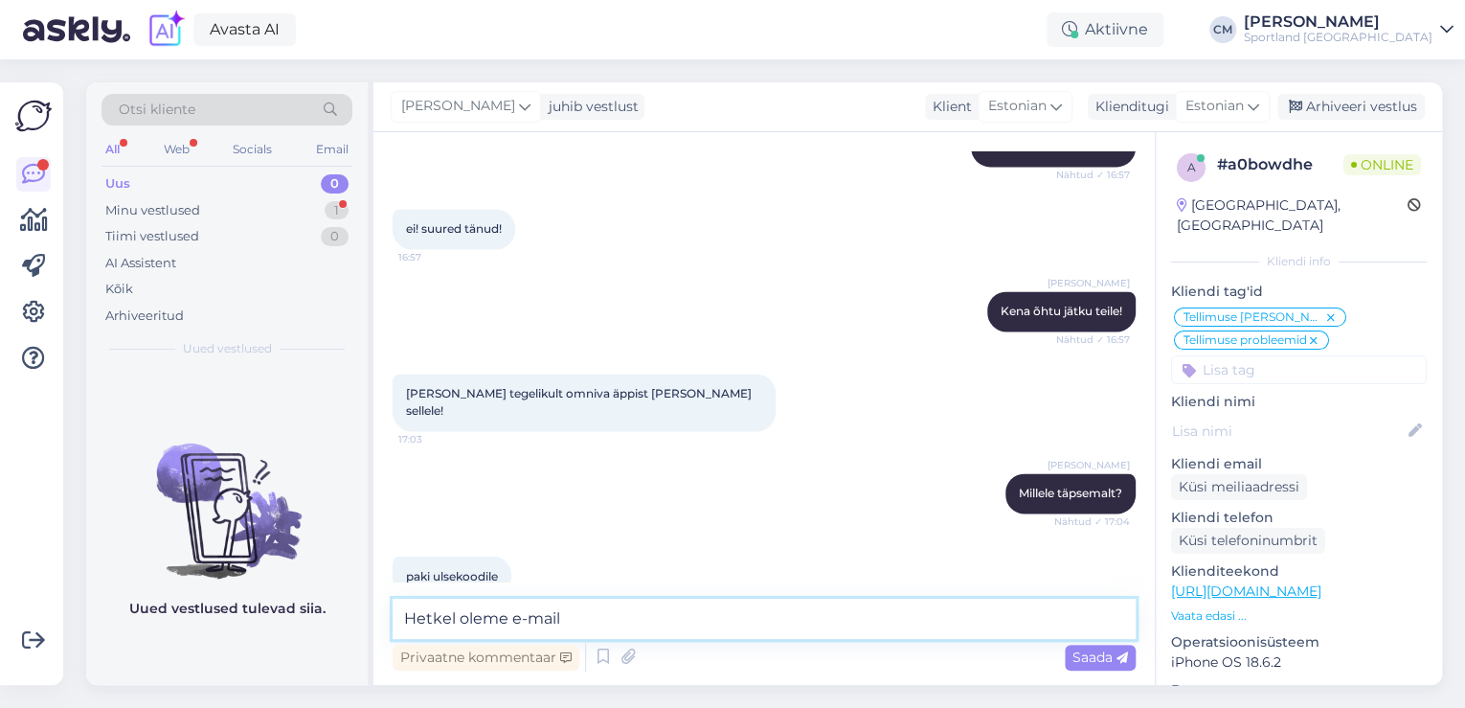
scroll to position [1513, 0]
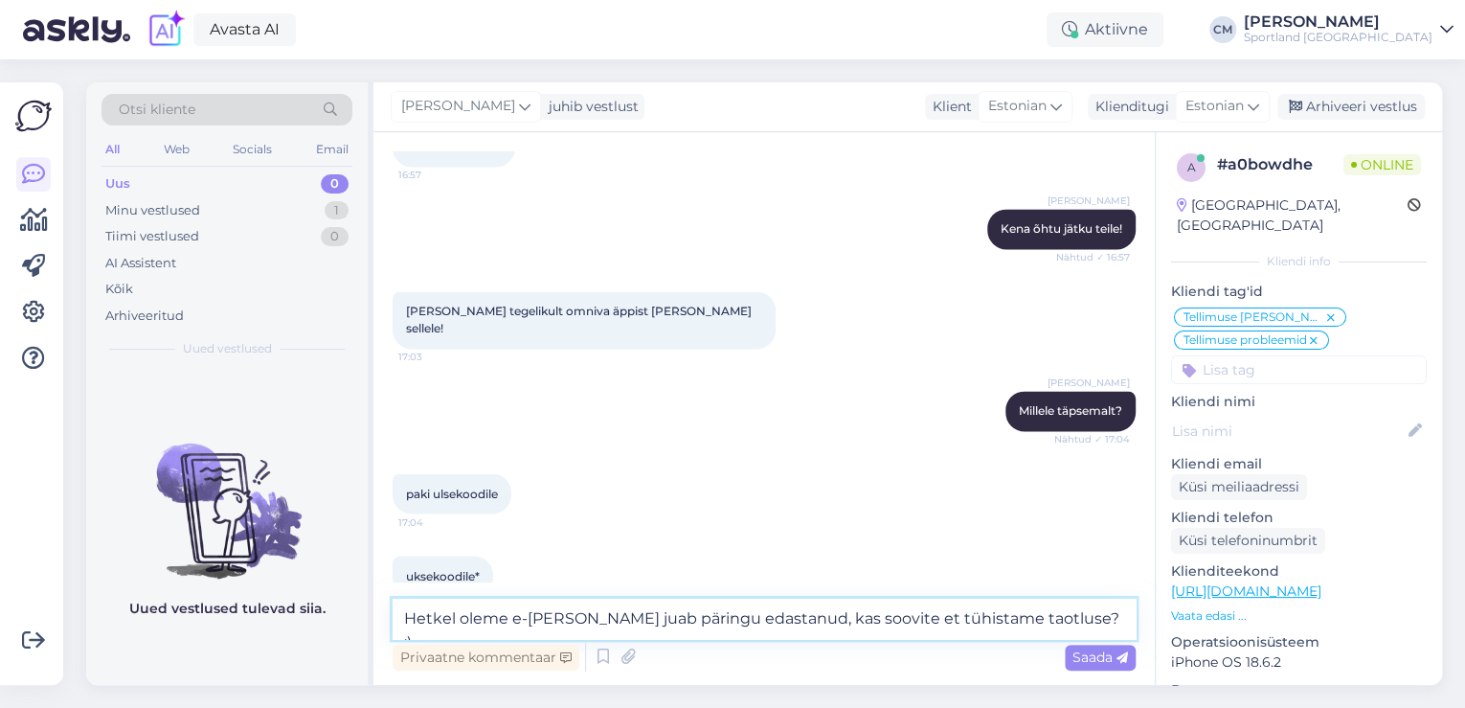
click at [618, 617] on textarea "Hetkel oleme e-[PERSON_NAME] juab päringu edastanud, kas soovite et tühistame t…" at bounding box center [764, 618] width 743 height 40
click at [823, 617] on textarea "Hetkel oleme e-[PERSON_NAME] juba päringu edastanud, kas soovite et tühistame t…" at bounding box center [764, 618] width 743 height 40
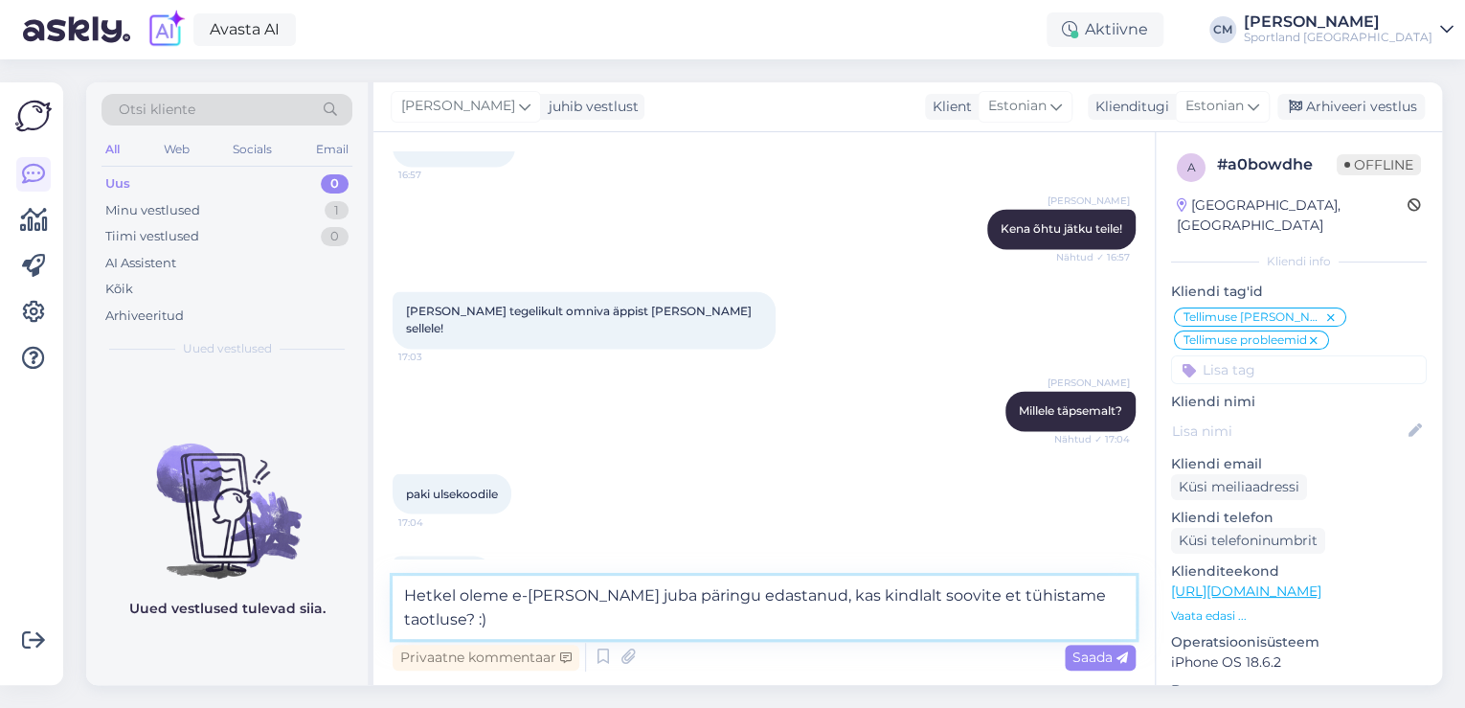
click at [509, 608] on textarea "Hetkel oleme e-[PERSON_NAME] juba päringu edastanud, kas kindlalt soovite et tü…" at bounding box center [764, 606] width 743 height 63
click at [597, 591] on textarea "Hetkel oleme e-[PERSON_NAME] juba päringu edastanud, kas kindlalt soovite et tü…" at bounding box center [764, 606] width 743 height 63
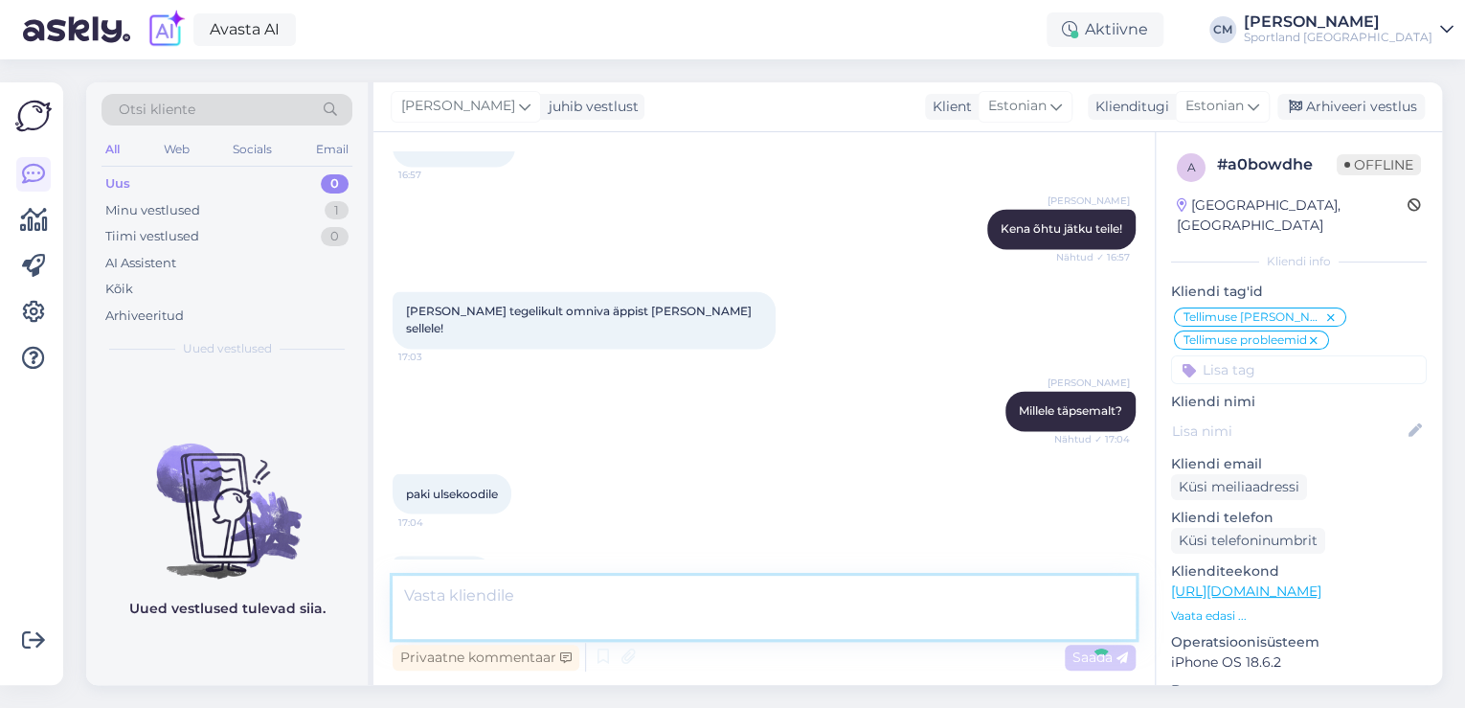
scroll to position [1612, 0]
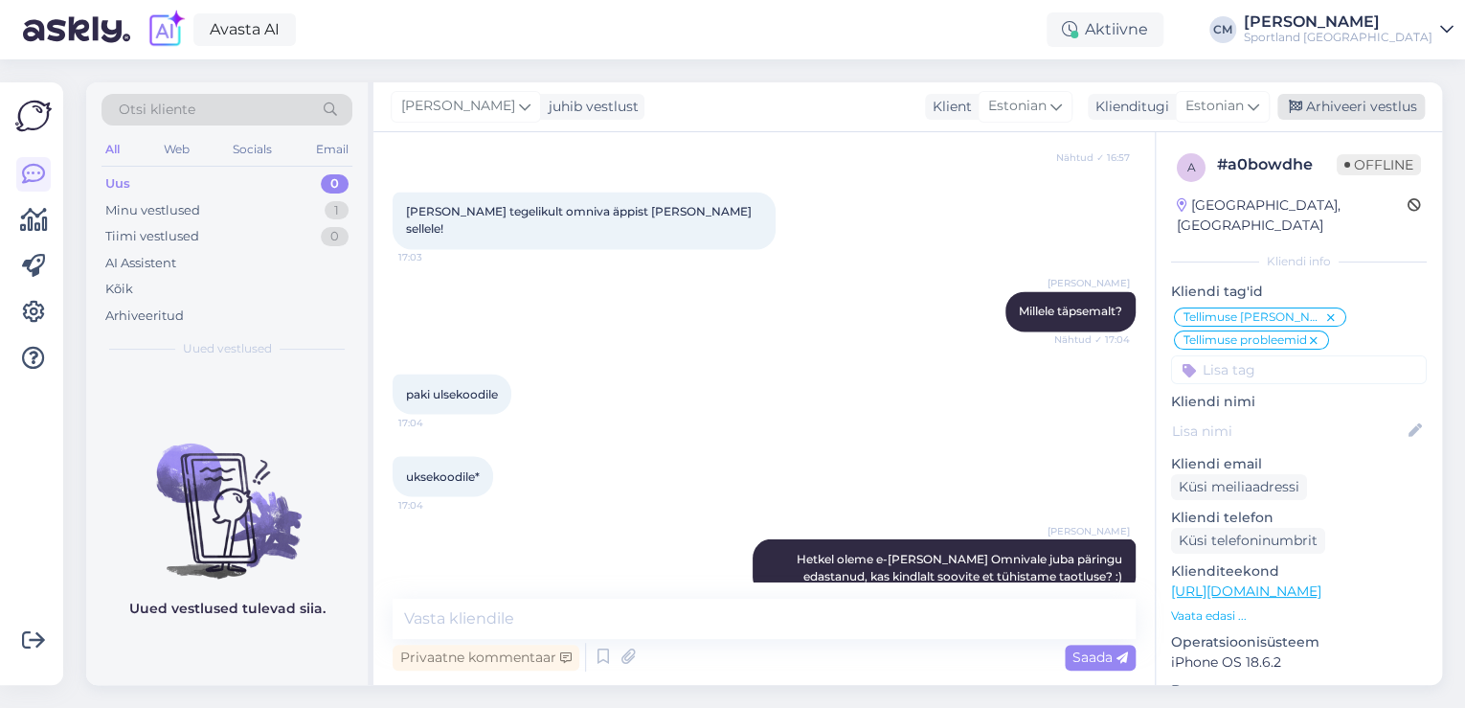
click at [1289, 107] on div "Arhiveeri vestlus" at bounding box center [1350, 107] width 147 height 26
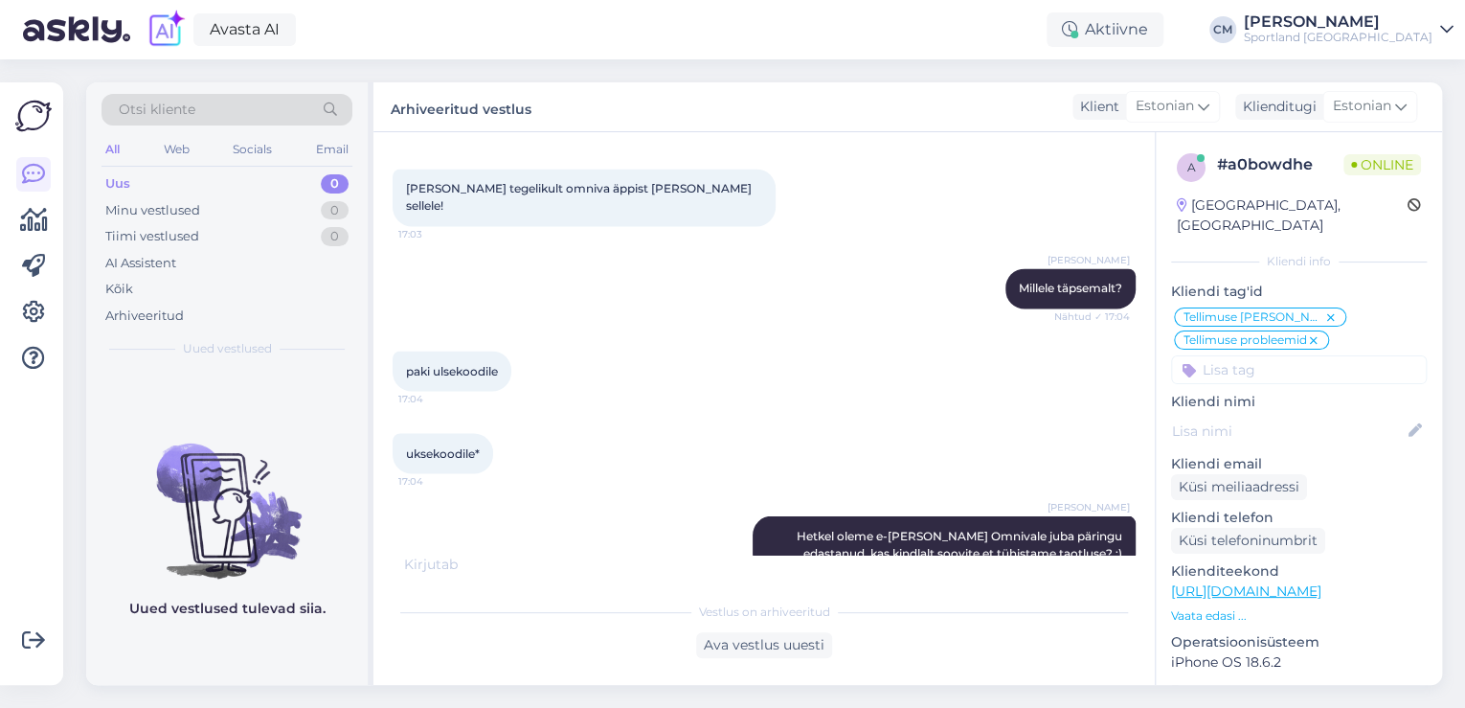
scroll to position [1702, 0]
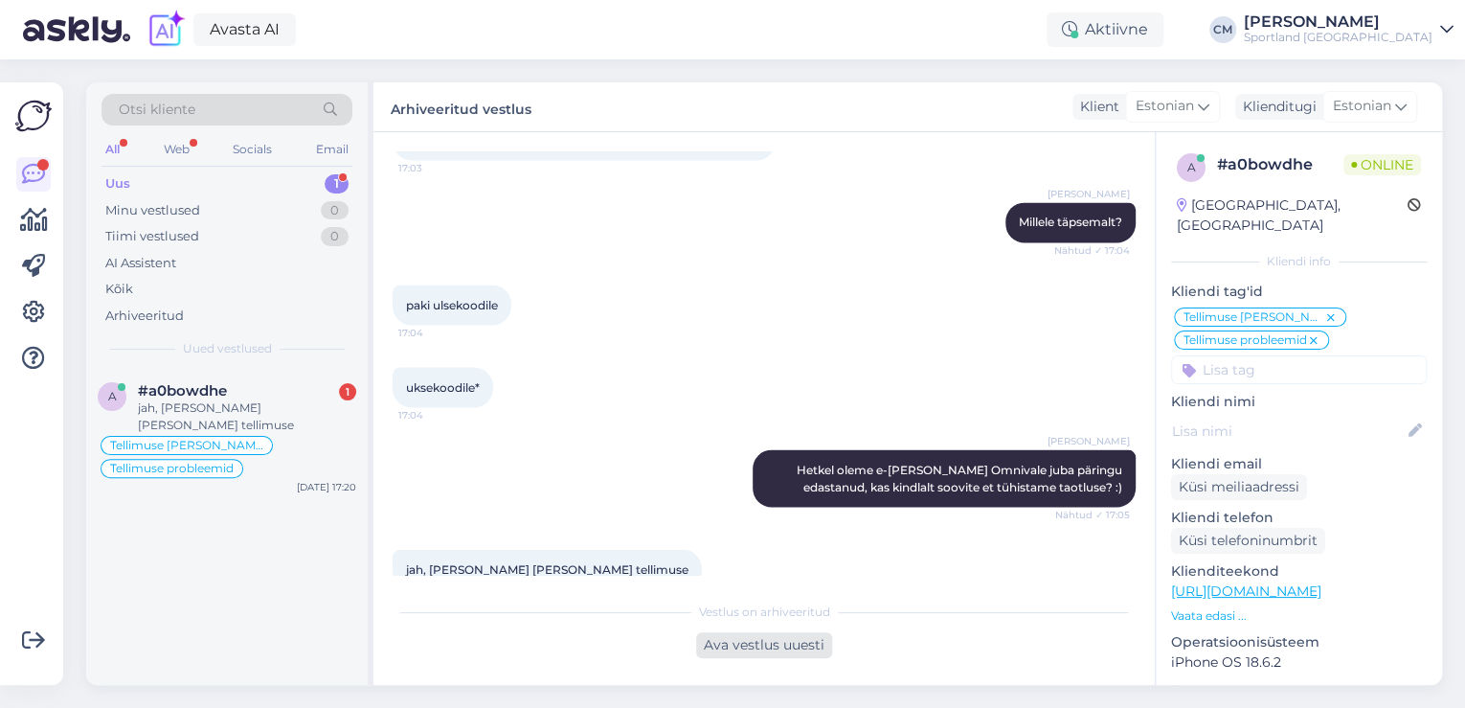
click at [752, 639] on div "Ava vestlus uuesti" at bounding box center [764, 645] width 136 height 26
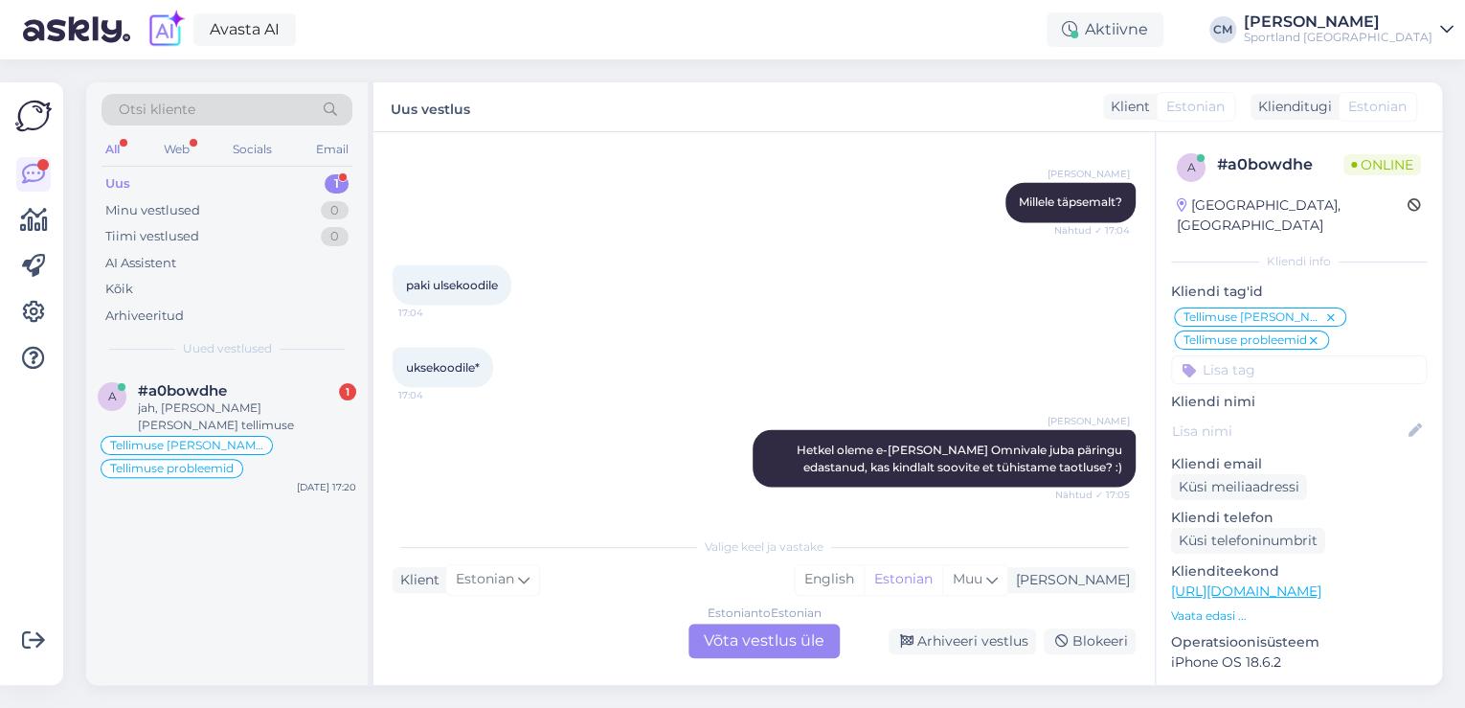
click at [799, 631] on div "Estonian to Estonian Võta vestlus üle" at bounding box center [763, 640] width 151 height 34
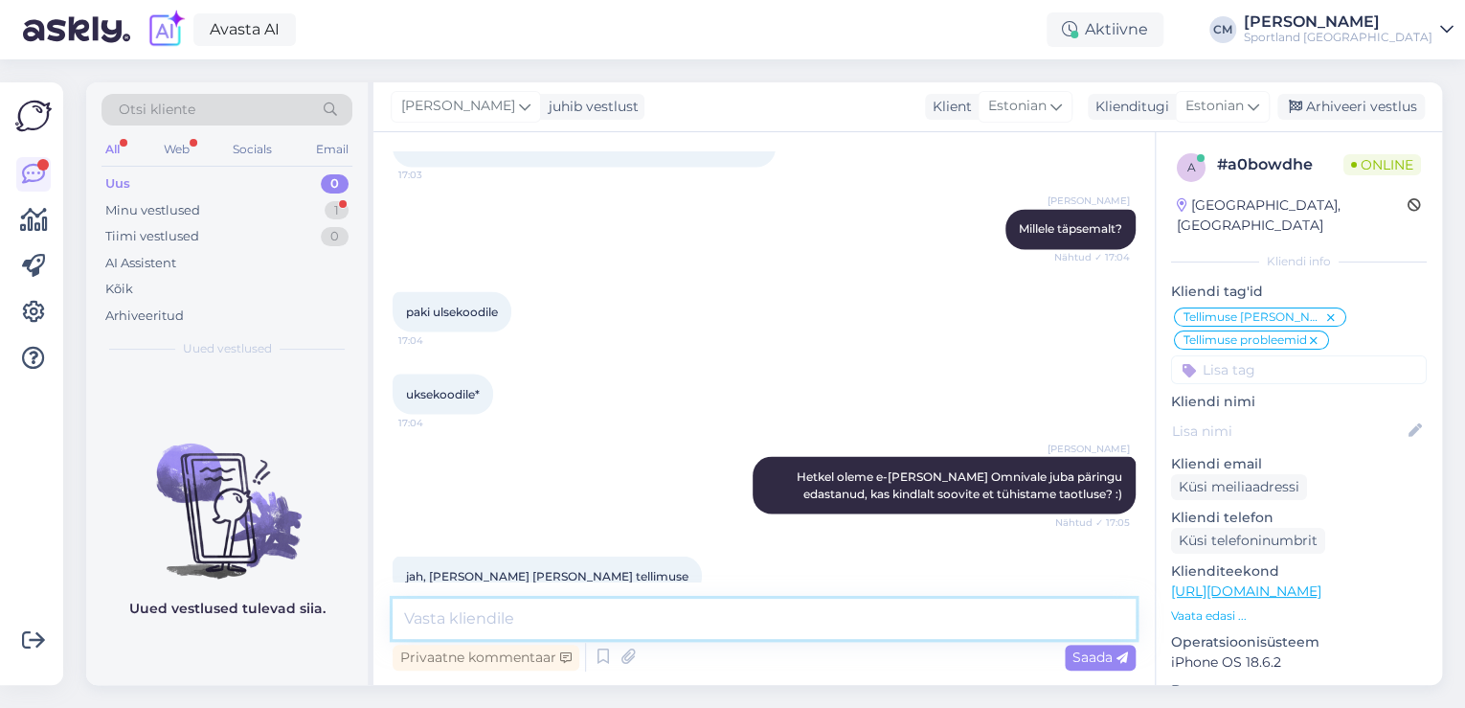
click at [743, 619] on textarea at bounding box center [764, 618] width 743 height 40
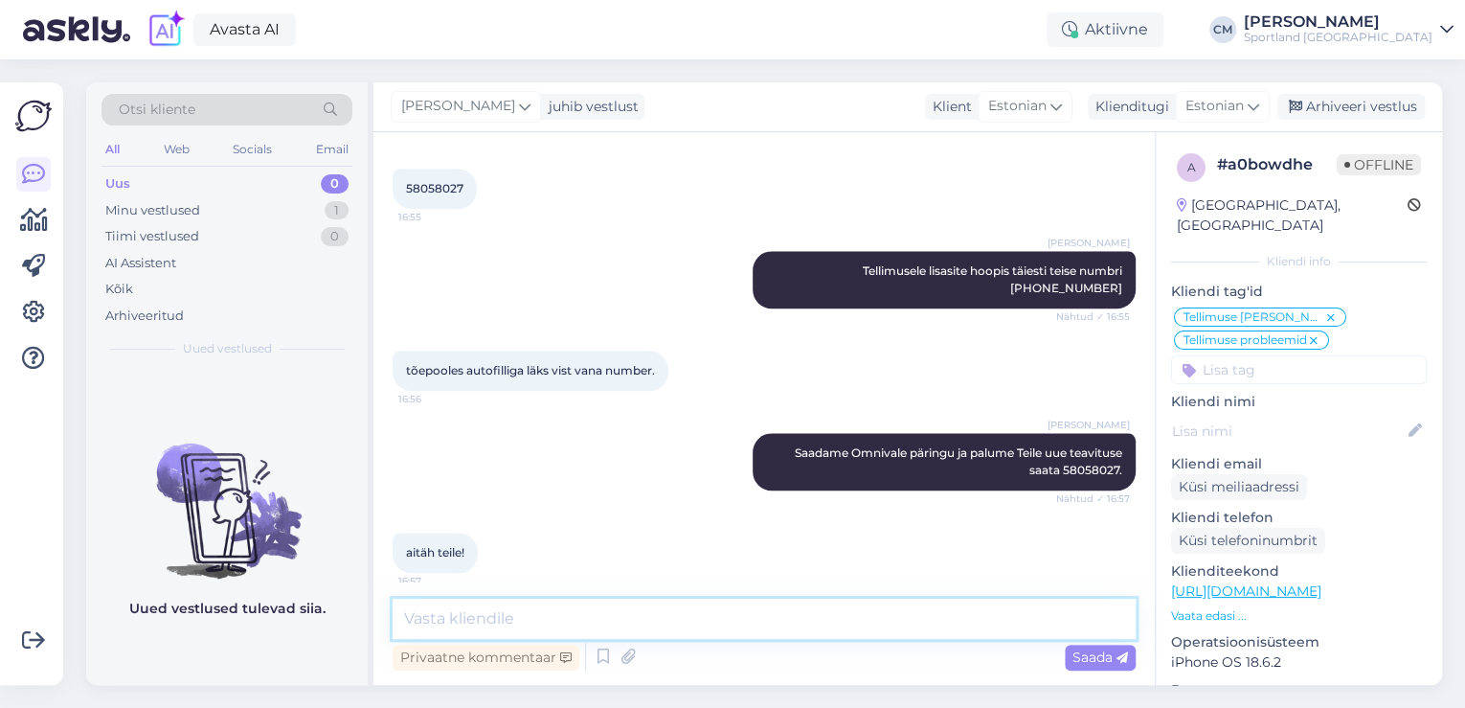
scroll to position [935, 0]
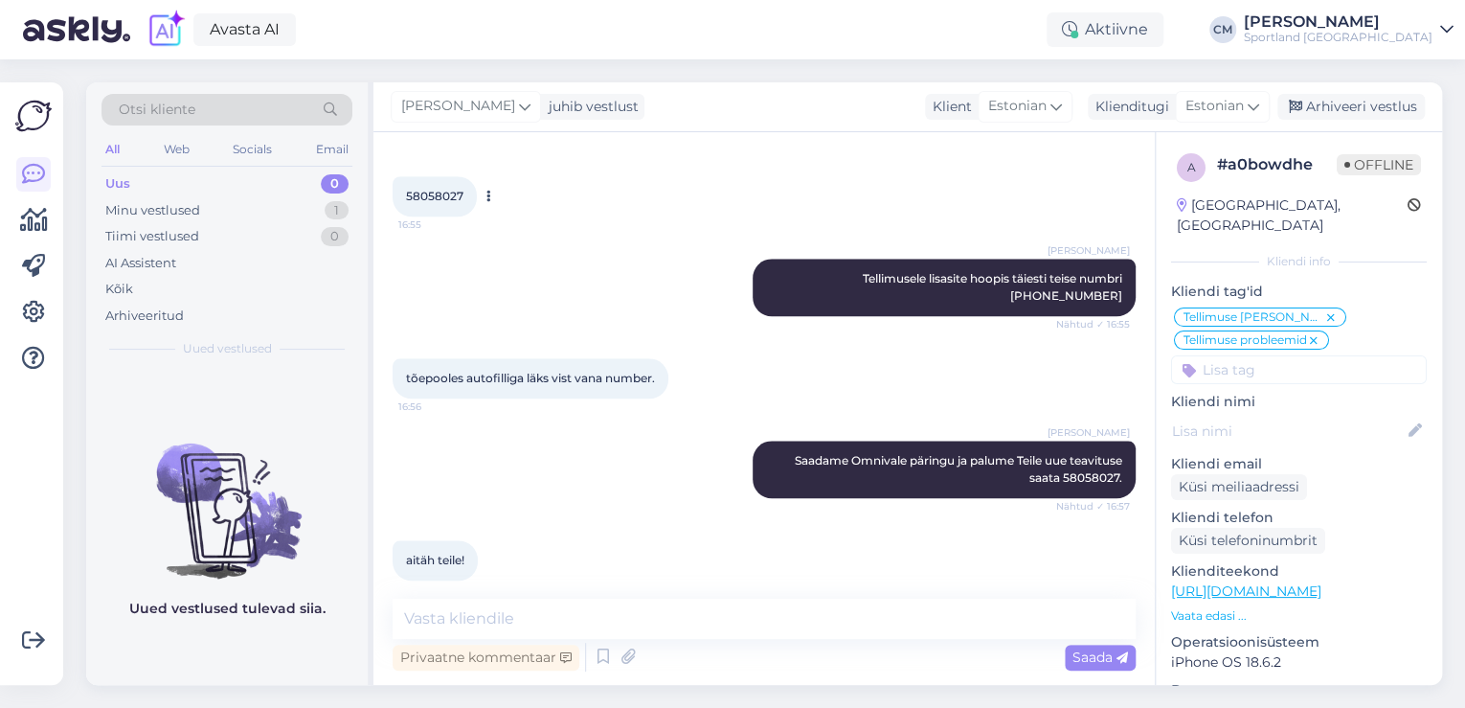
click at [442, 200] on span "58058027" at bounding box center [434, 196] width 57 height 14
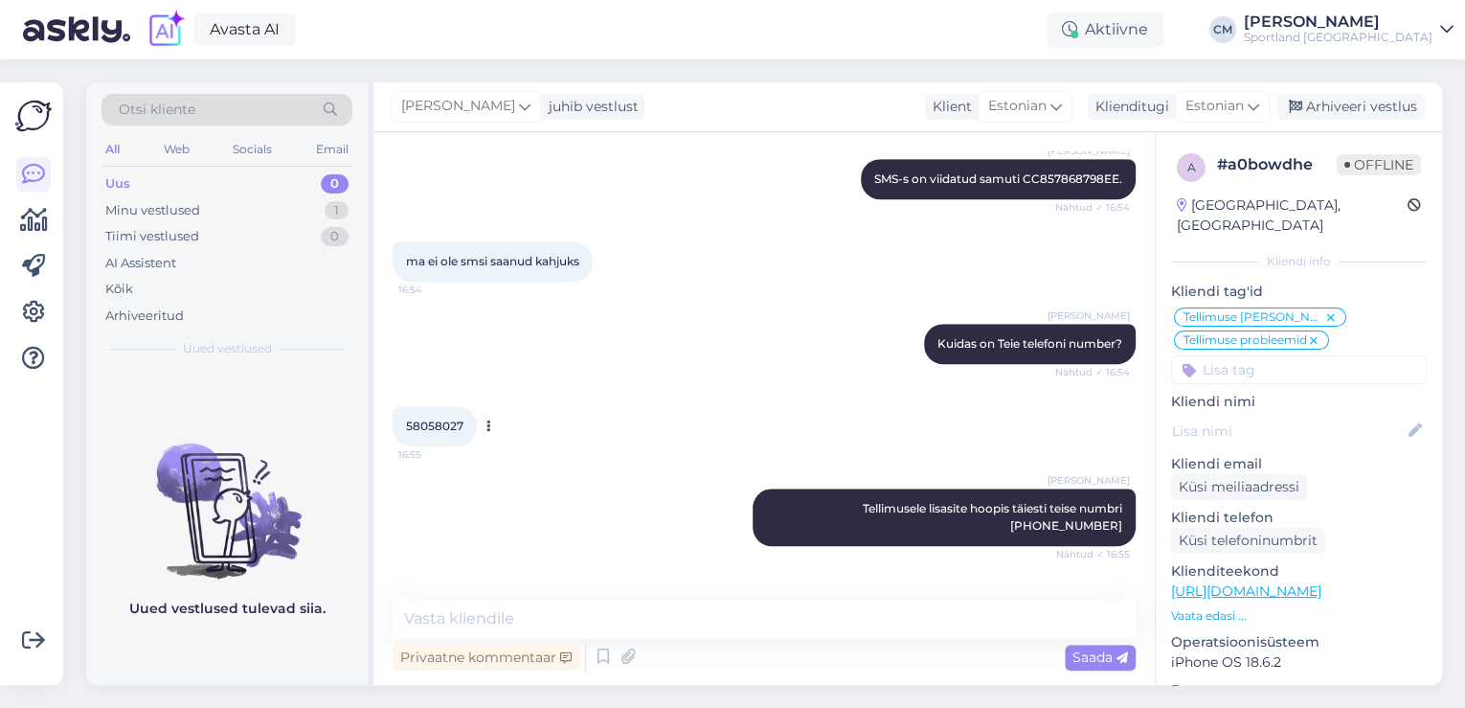
click at [437, 433] on div "58058027 16:55" at bounding box center [435, 426] width 84 height 40
copy div "58058027 16:55"
click at [800, 462] on div "58058027 16:55" at bounding box center [764, 426] width 743 height 82
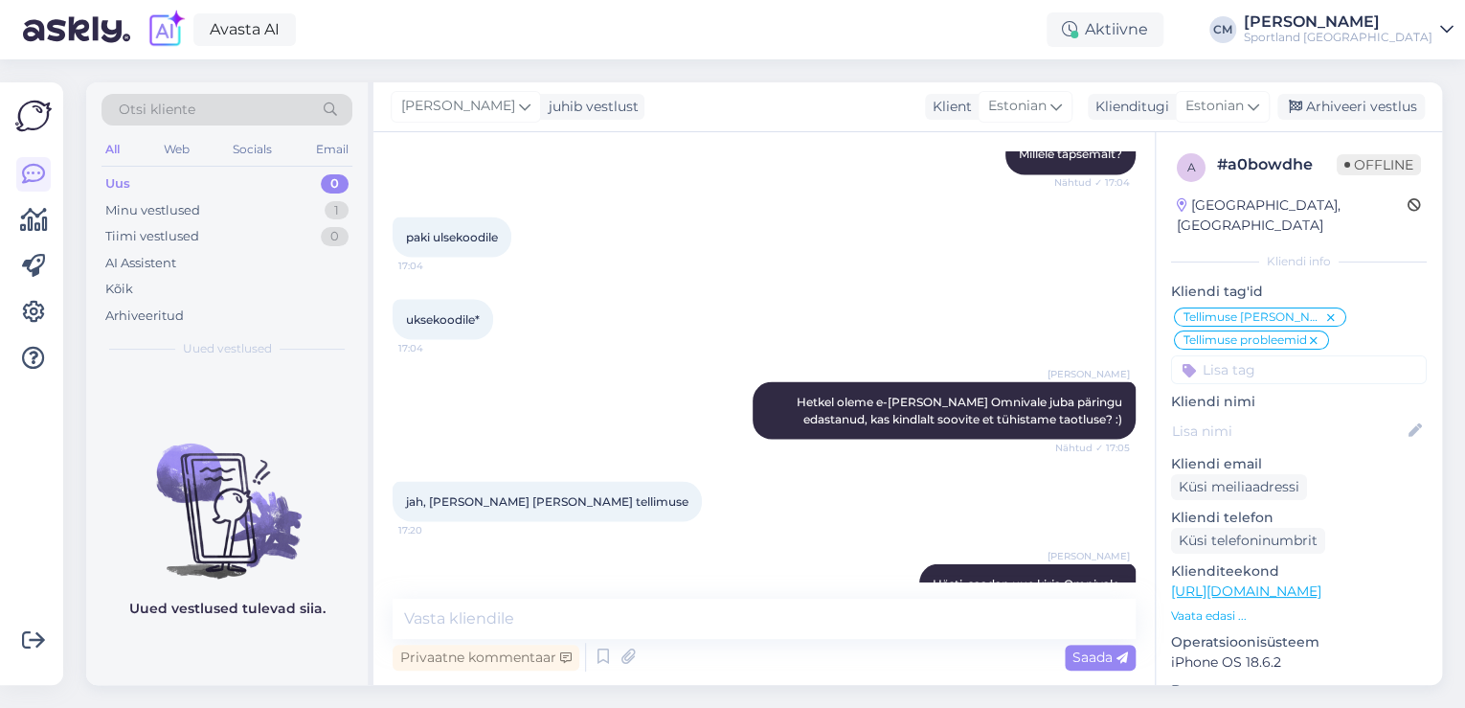
scroll to position [1777, 0]
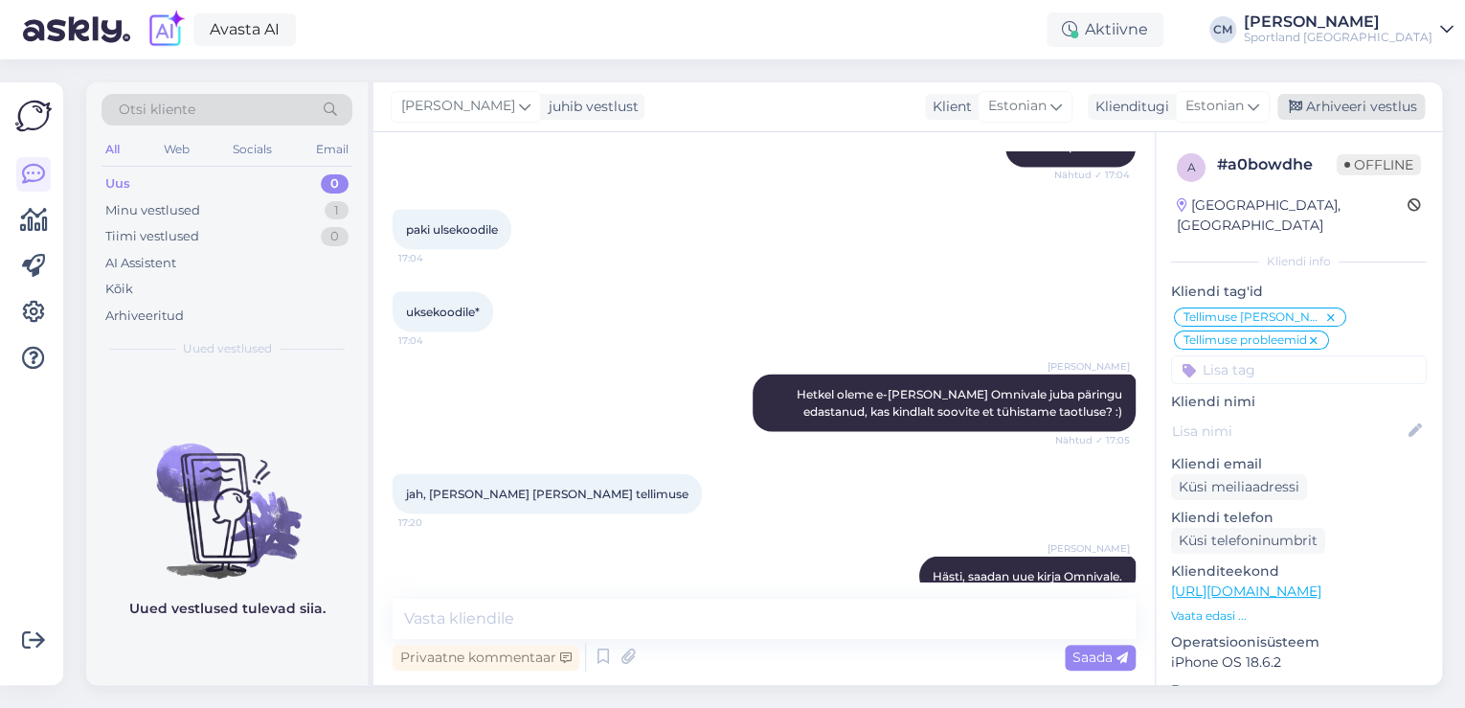
click at [1369, 111] on div "Arhiveeri vestlus" at bounding box center [1350, 107] width 147 height 26
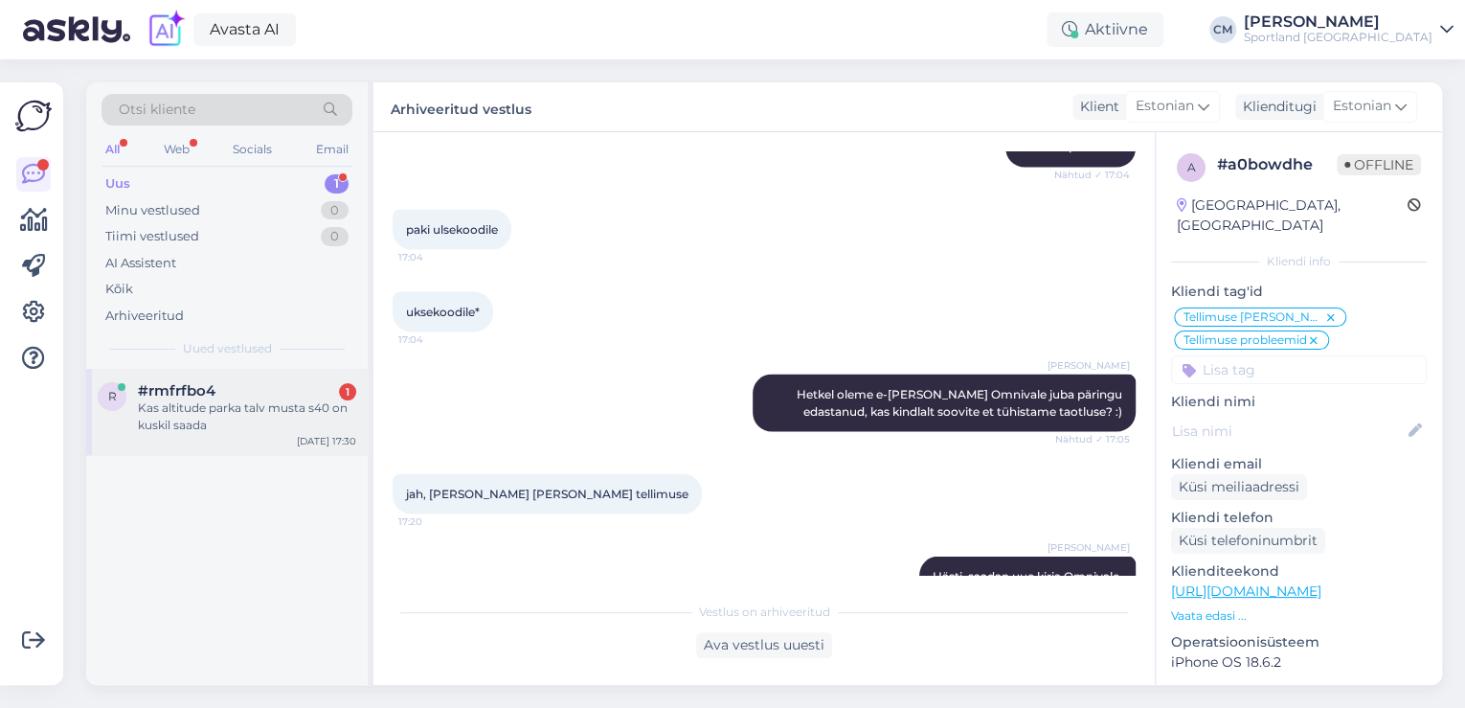
click at [329, 428] on div "Kas altitude parka talv musta s40 on kuskil saada" at bounding box center [247, 416] width 218 height 34
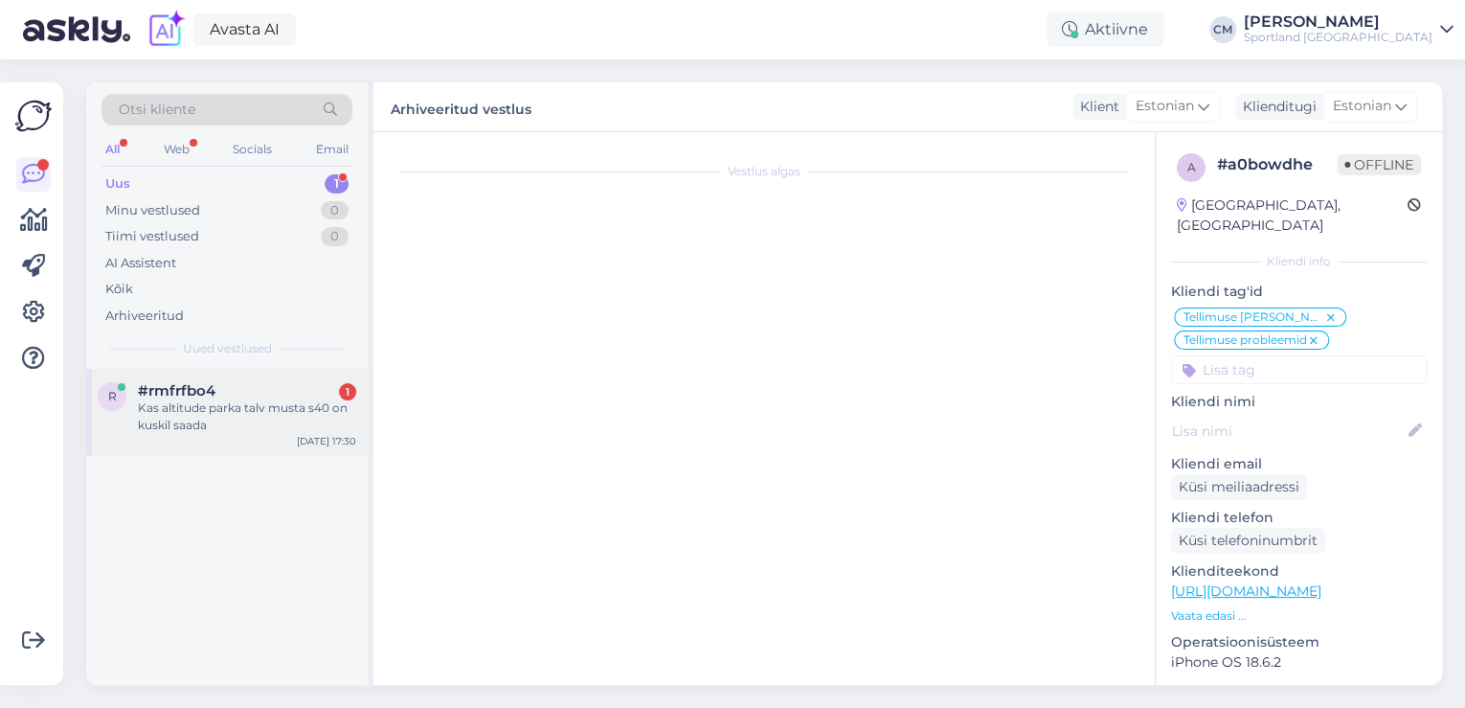
scroll to position [0, 0]
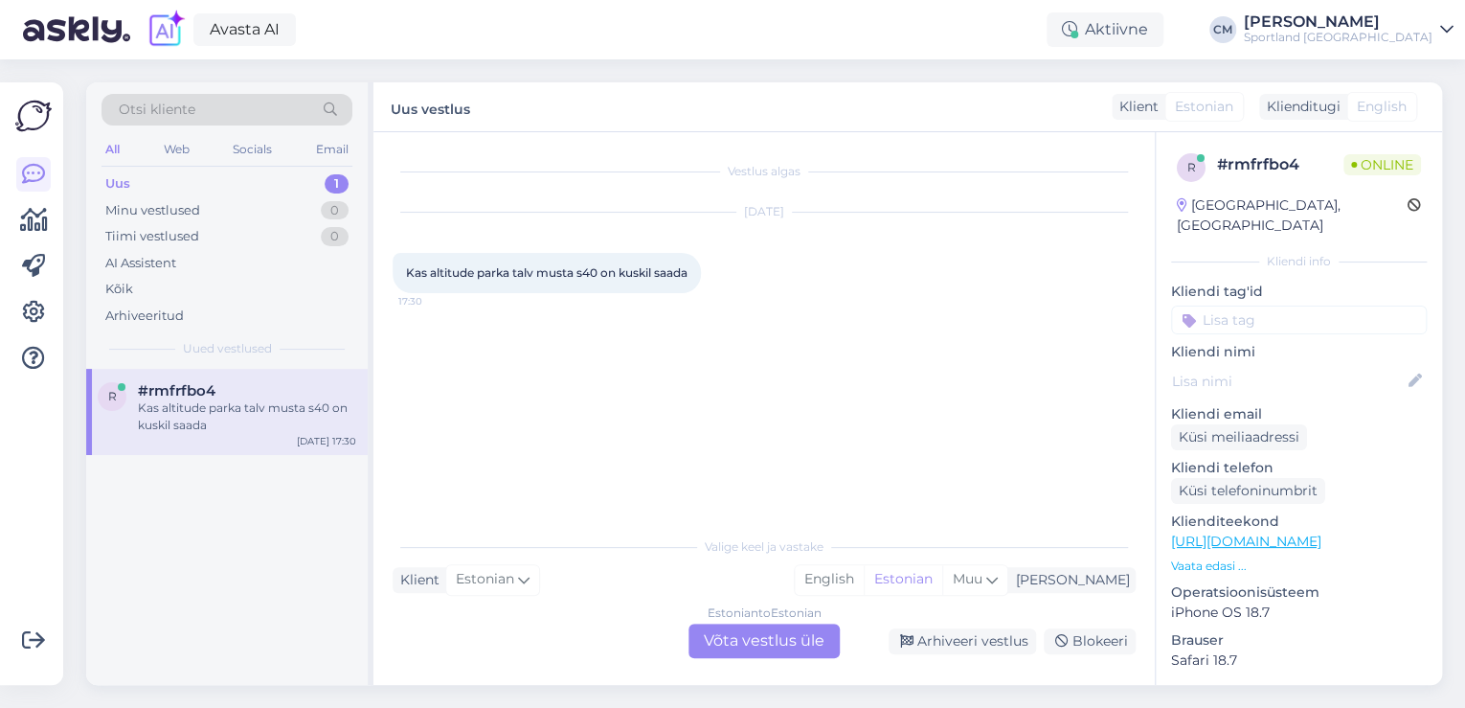
click at [777, 664] on div "Vestlus algas [DATE] Kas altitude parka talv musta s40 on kuskil saada 17:30 Va…" at bounding box center [763, 408] width 781 height 552
click at [729, 652] on div "Estonian to Estonian Võta vestlus üle" at bounding box center [763, 640] width 151 height 34
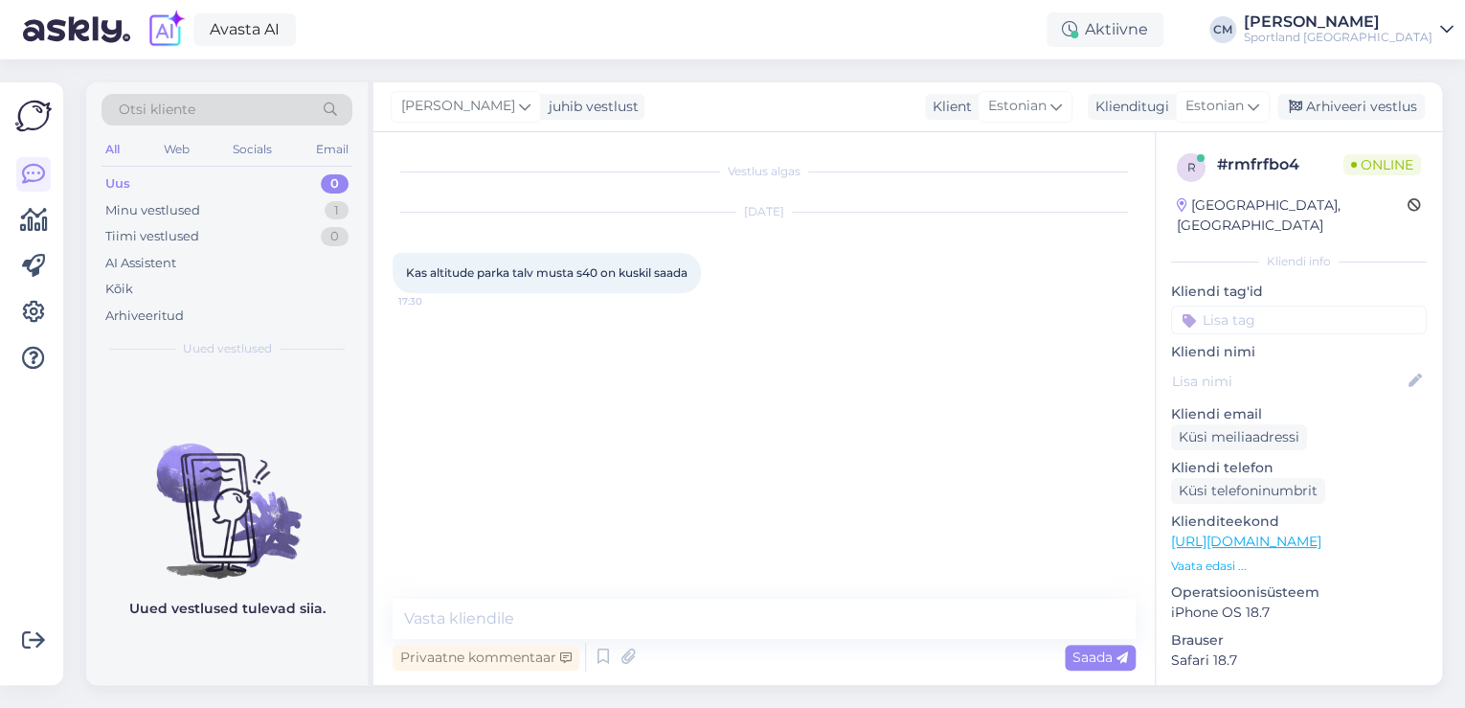
click at [586, 663] on div "Privaatne kommentaar Saada" at bounding box center [764, 657] width 743 height 36
click at [594, 659] on icon at bounding box center [603, 656] width 23 height 29
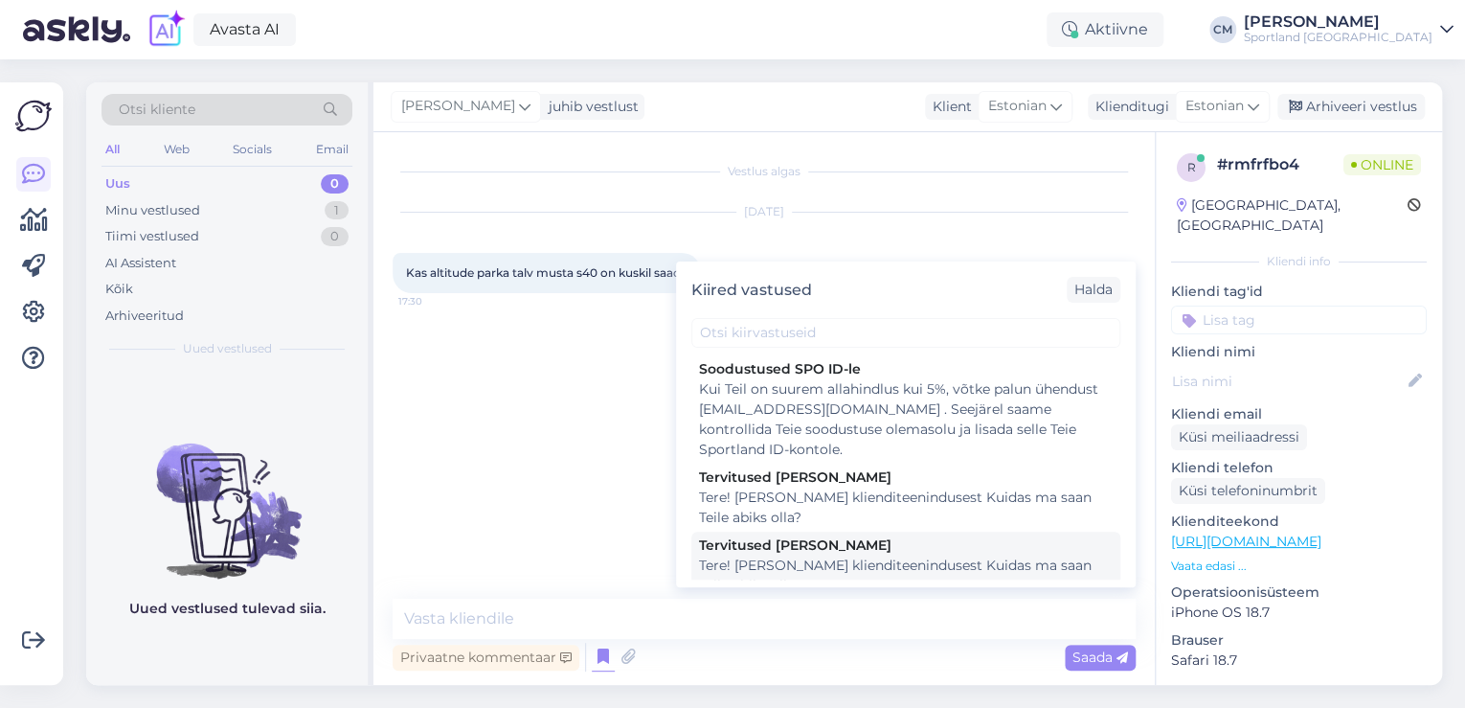
click at [836, 571] on div "Tere! [PERSON_NAME] klienditeenindusest Kuidas ma saan Teile abiks olla?" at bounding box center [906, 575] width 414 height 40
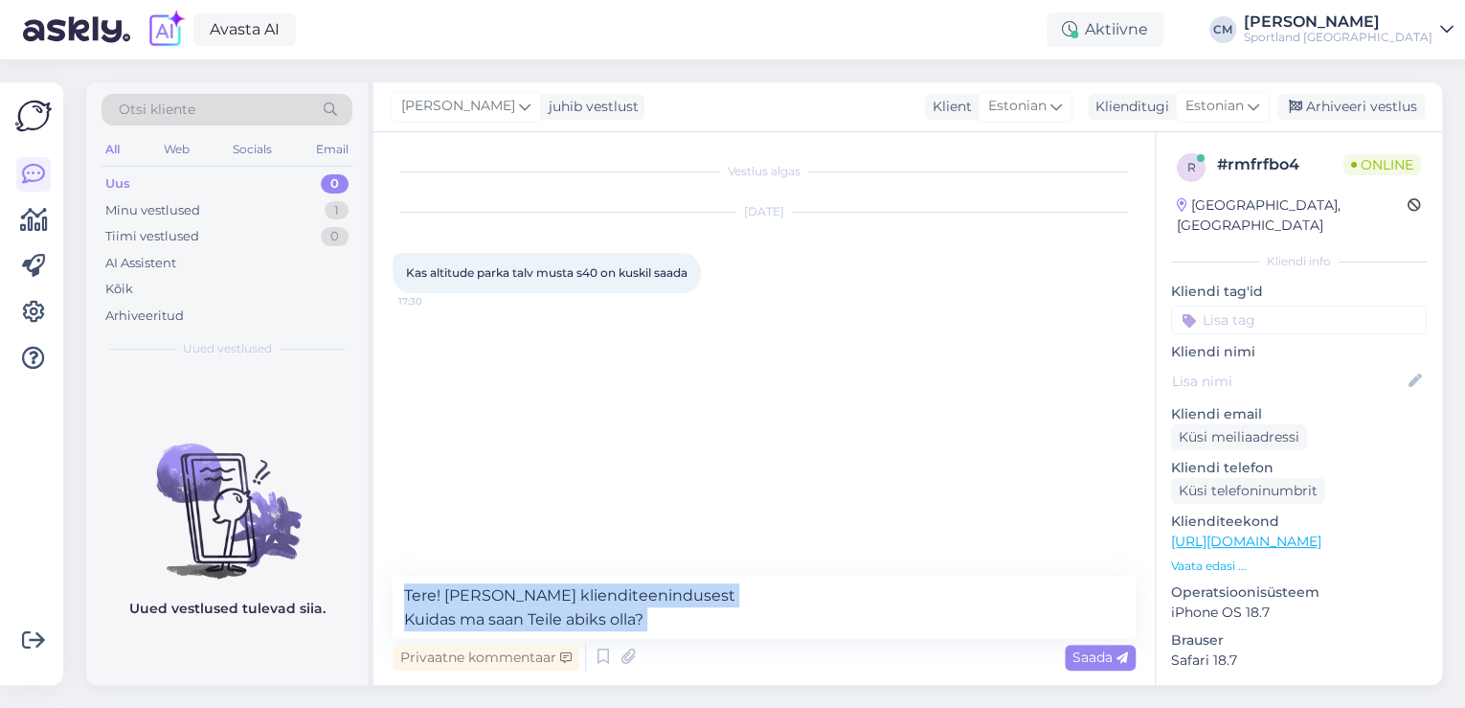
drag, startPoint x: 720, startPoint y: 644, endPoint x: 569, endPoint y: 630, distance: 152.0
click at [569, 630] on div "Tere! [PERSON_NAME] klienditeenindusest Kuidas ma saan Teile abiks olla? Privaa…" at bounding box center [764, 625] width 743 height 100
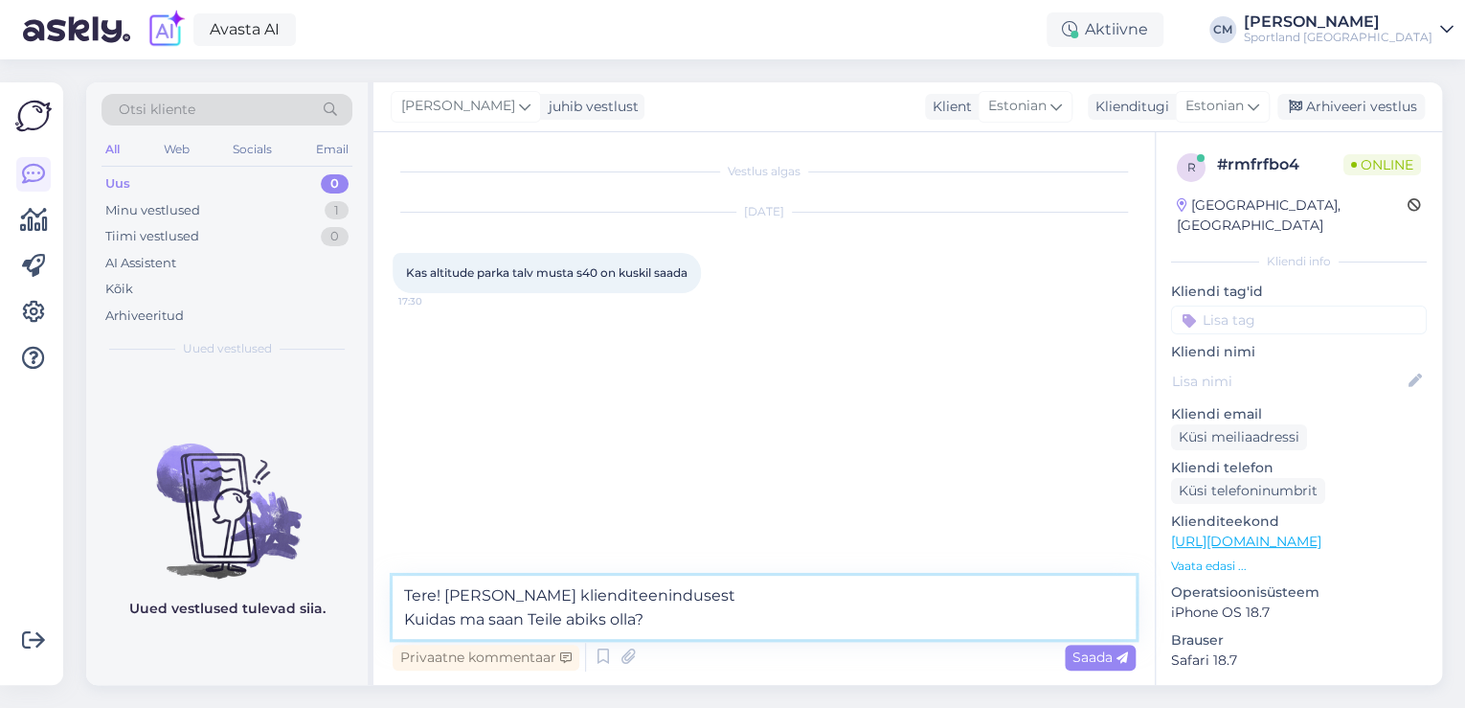
drag, startPoint x: 682, startPoint y: 620, endPoint x: 341, endPoint y: 620, distance: 340.9
click at [341, 620] on div "Otsi kliente All Web Socials Email Uus 0 Minu vestlused 1 Tiimi vestlused 0 AI …" at bounding box center [764, 383] width 1356 height 602
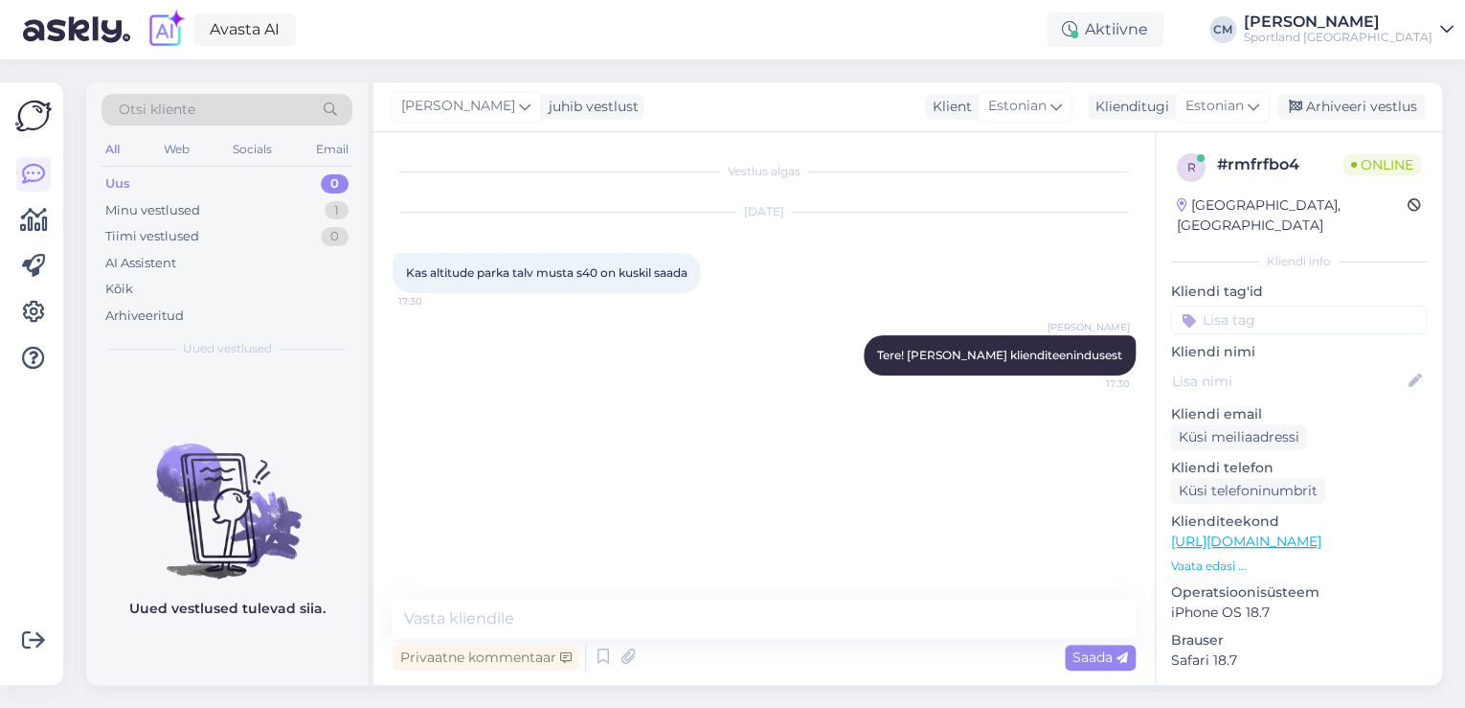
click at [1321, 532] on link "[URL][DOMAIN_NAME]" at bounding box center [1246, 540] width 150 height 17
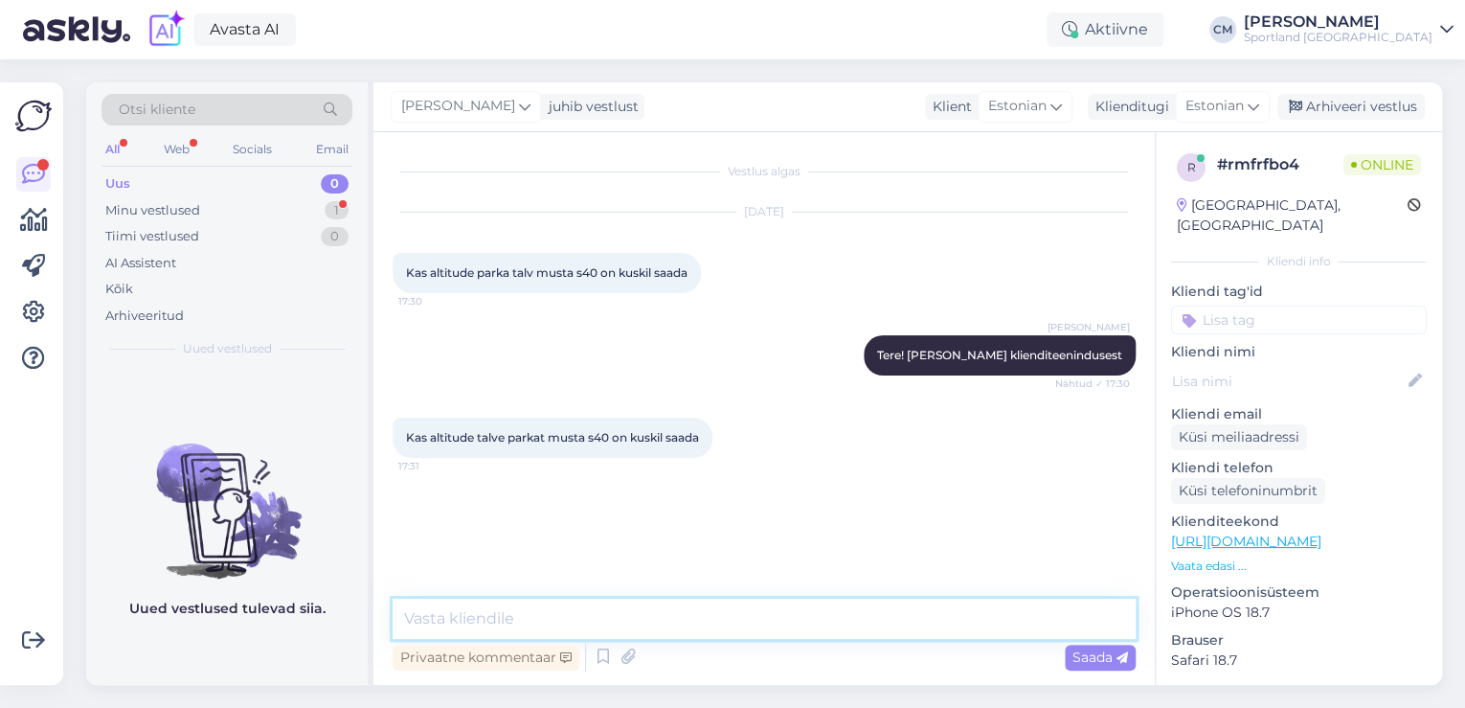
click at [563, 635] on textarea at bounding box center [764, 618] width 743 height 40
click at [624, 622] on textarea "Kahjuks on suurus 40 välja nüüdud." at bounding box center [764, 618] width 743 height 40
click at [883, 634] on textarea "Kahjuks on suurus 40 välja müüdud." at bounding box center [764, 618] width 743 height 40
paste textarea "[URL][DOMAIN_NAME]"
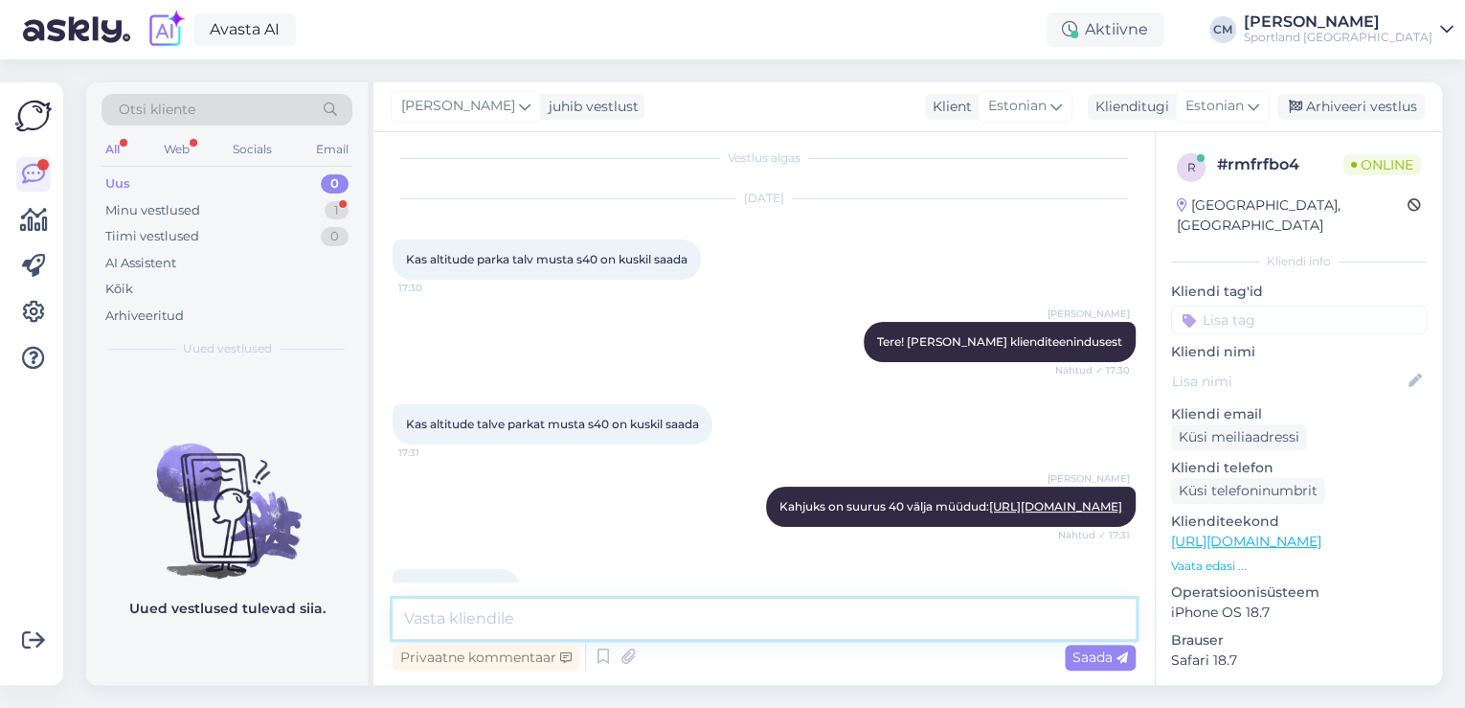
scroll to position [96, 0]
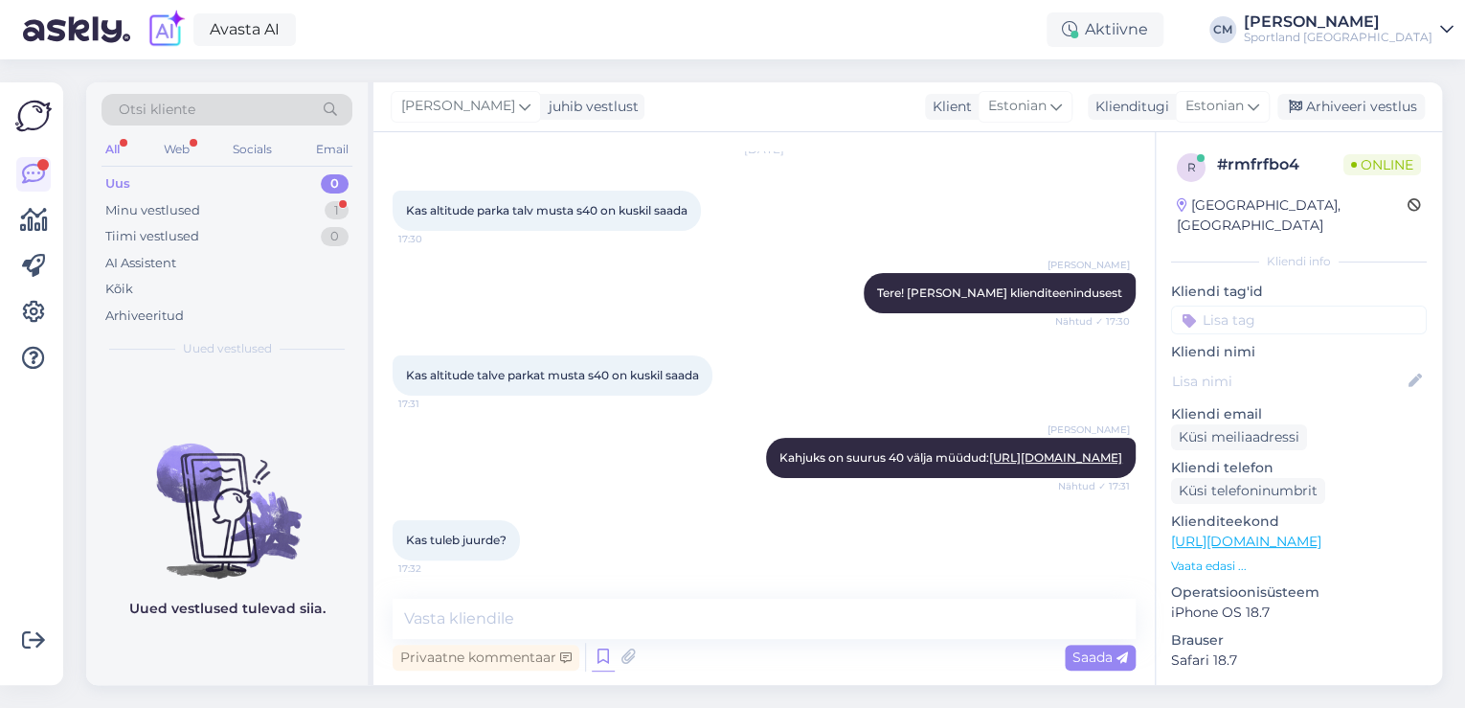
click at [597, 652] on icon at bounding box center [603, 656] width 23 height 29
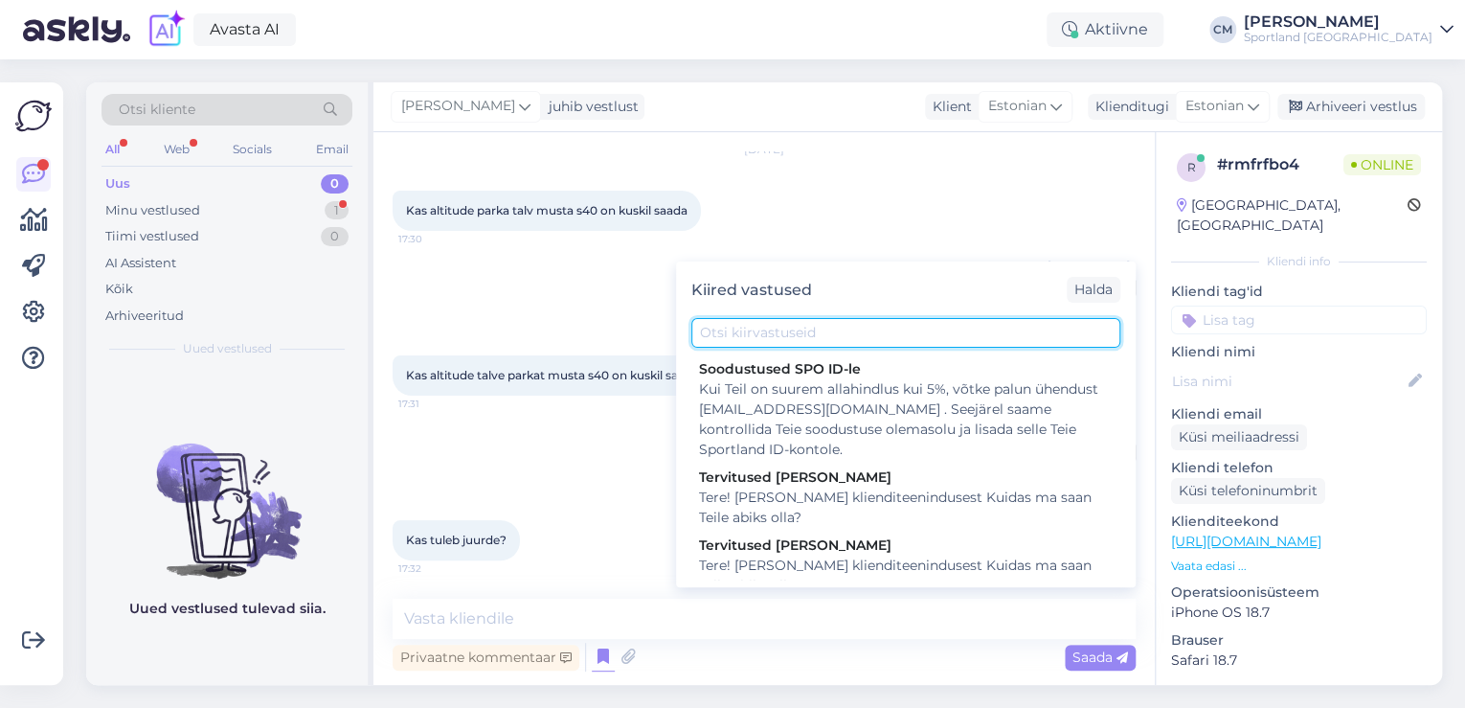
click at [800, 326] on input "text" at bounding box center [905, 333] width 429 height 30
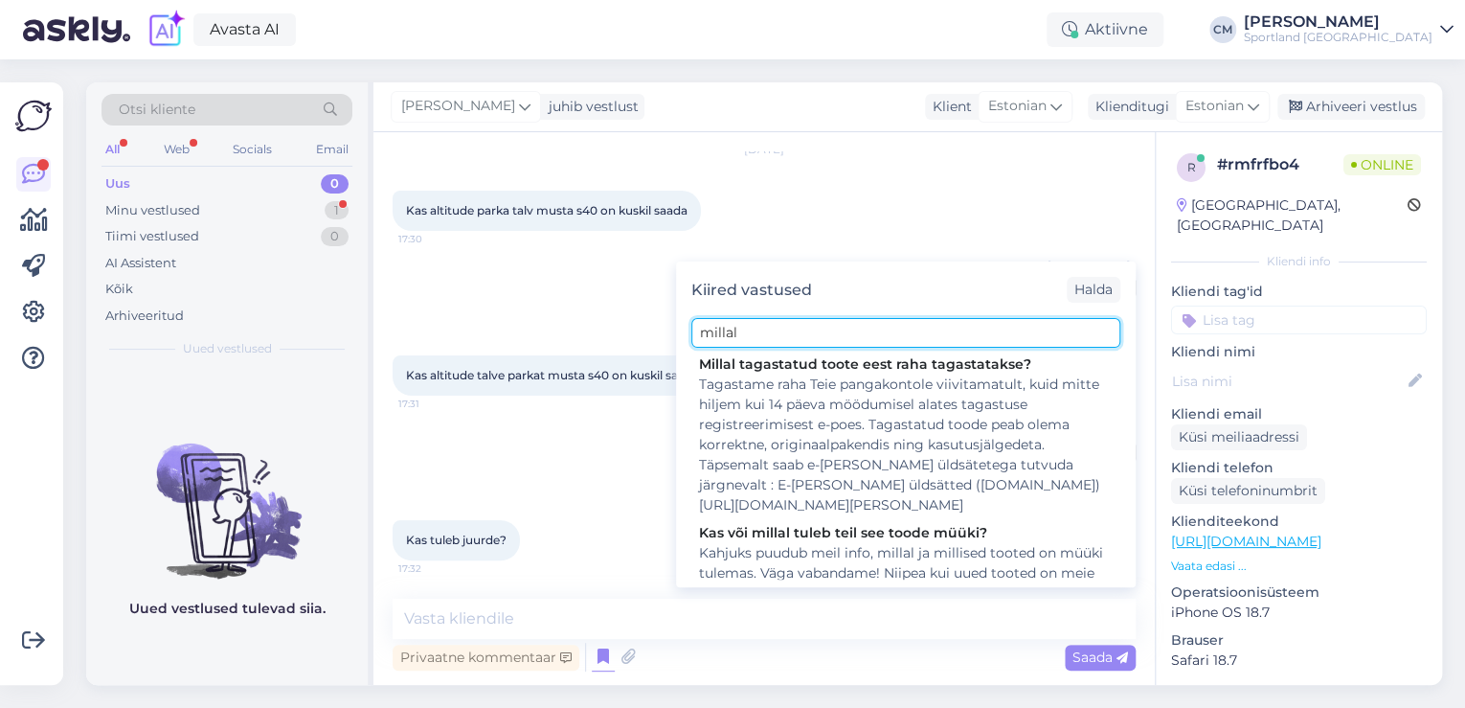
scroll to position [240, 0]
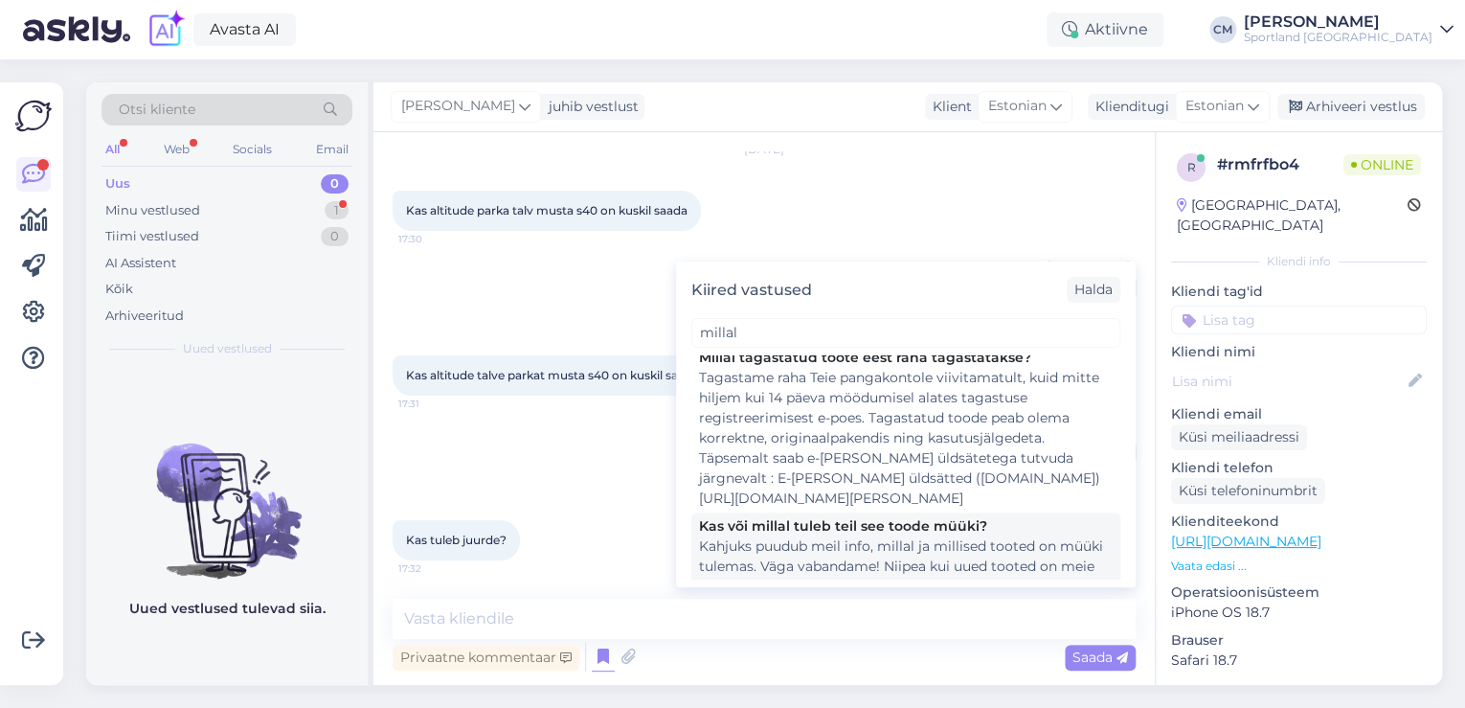
click at [808, 536] on div "Kahjuks puudub meil info, millal ja millised tooted on müüki tulemas. Väga vaba…" at bounding box center [906, 576] width 414 height 80
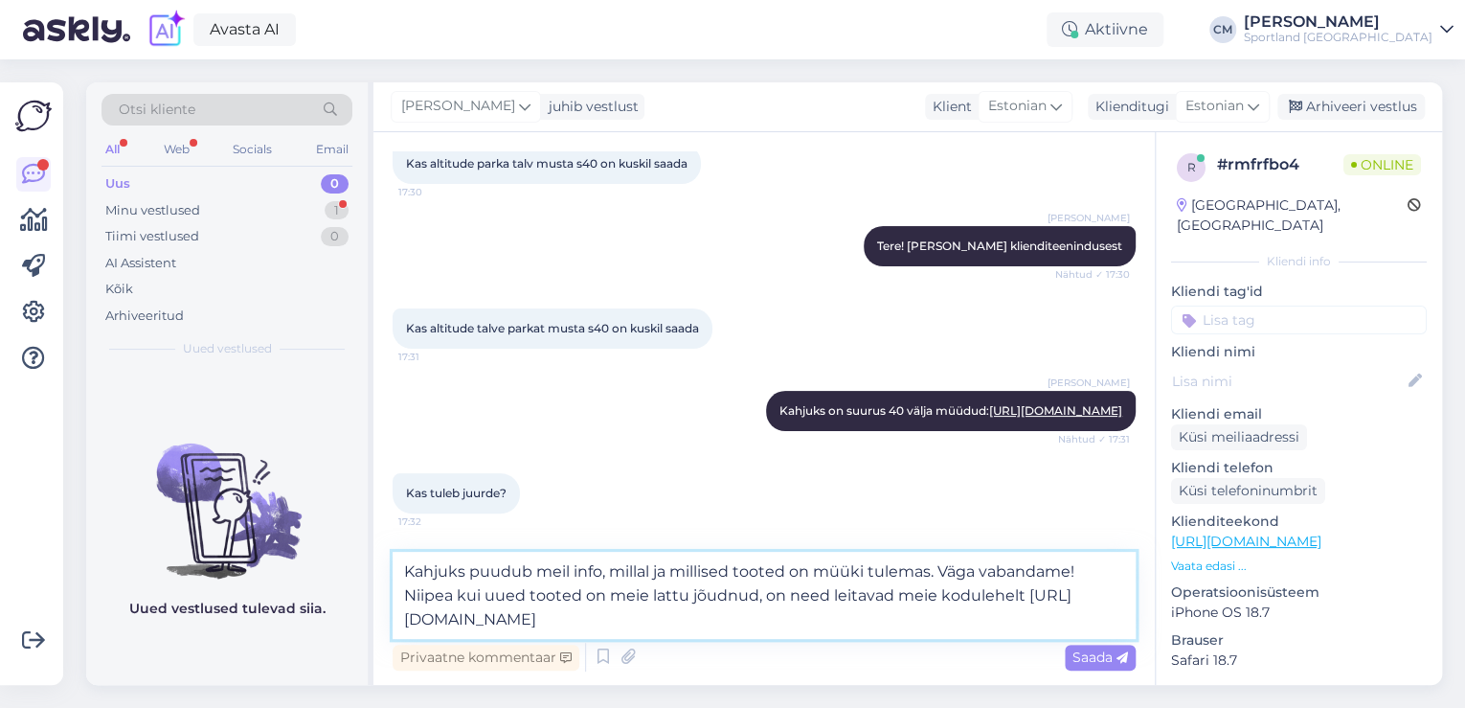
click at [765, 609] on textarea "Kahjuks puudub meil info, millal ja millised tooted on müüki tulemas. Väga vaba…" at bounding box center [764, 595] width 743 height 87
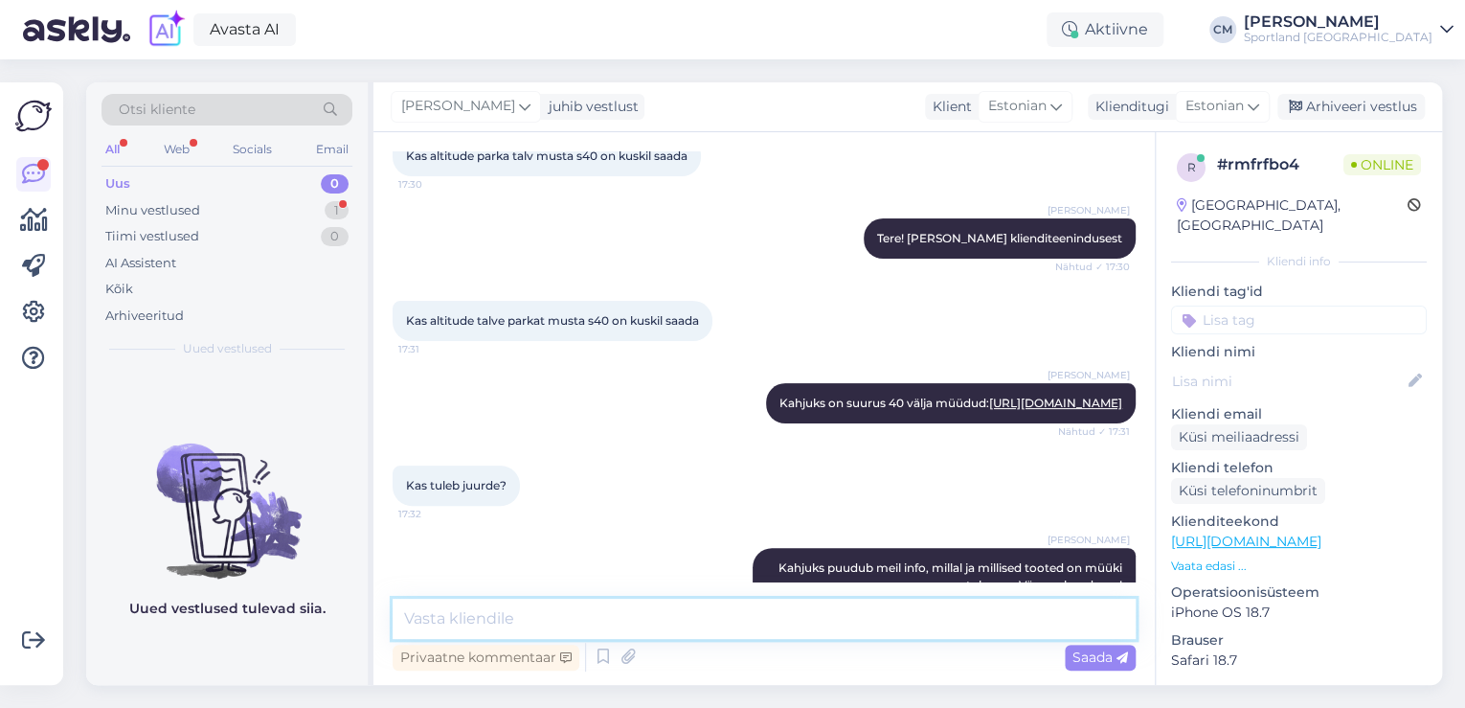
scroll to position [230, 0]
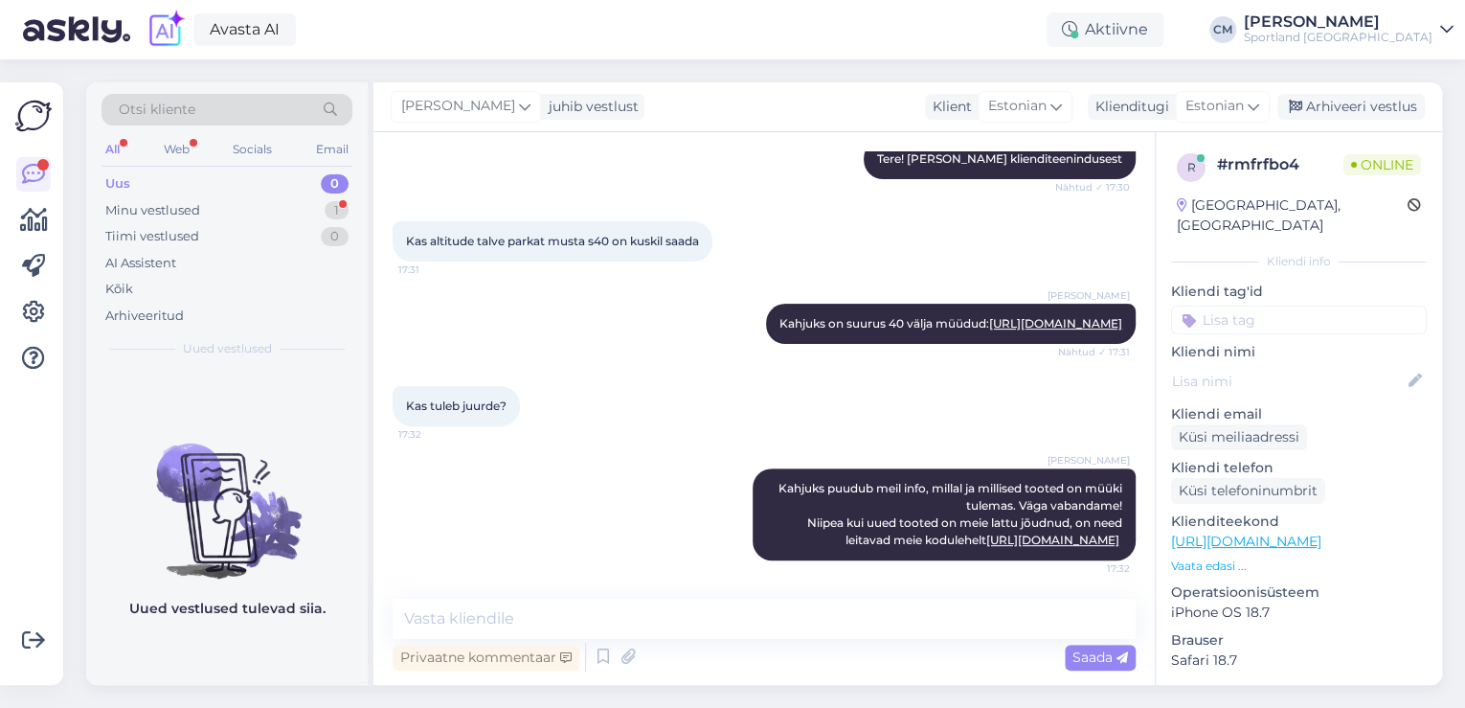
click at [1298, 305] on input at bounding box center [1299, 319] width 256 height 29
click at [1355, 365] on span "Lattu lisandumine (toode)" at bounding box center [1299, 370] width 149 height 11
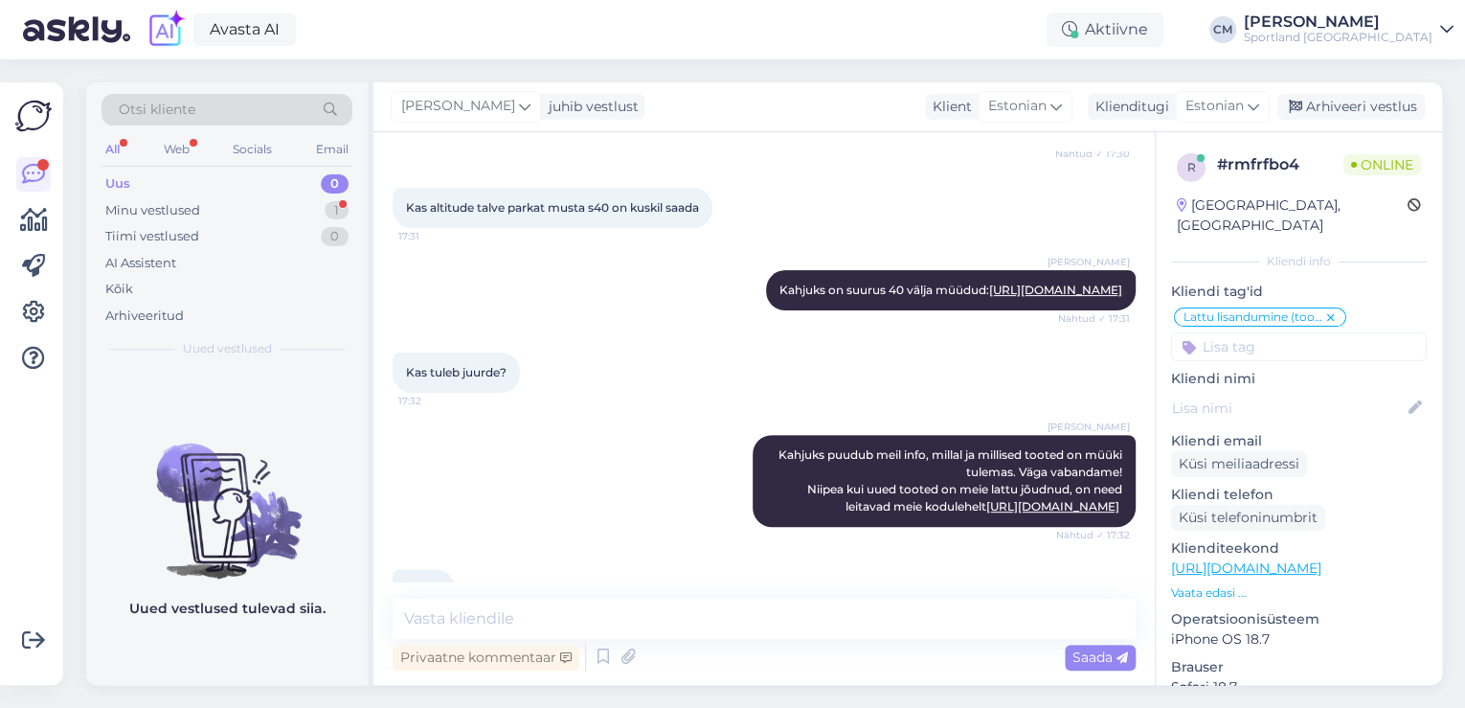
scroll to position [312, 0]
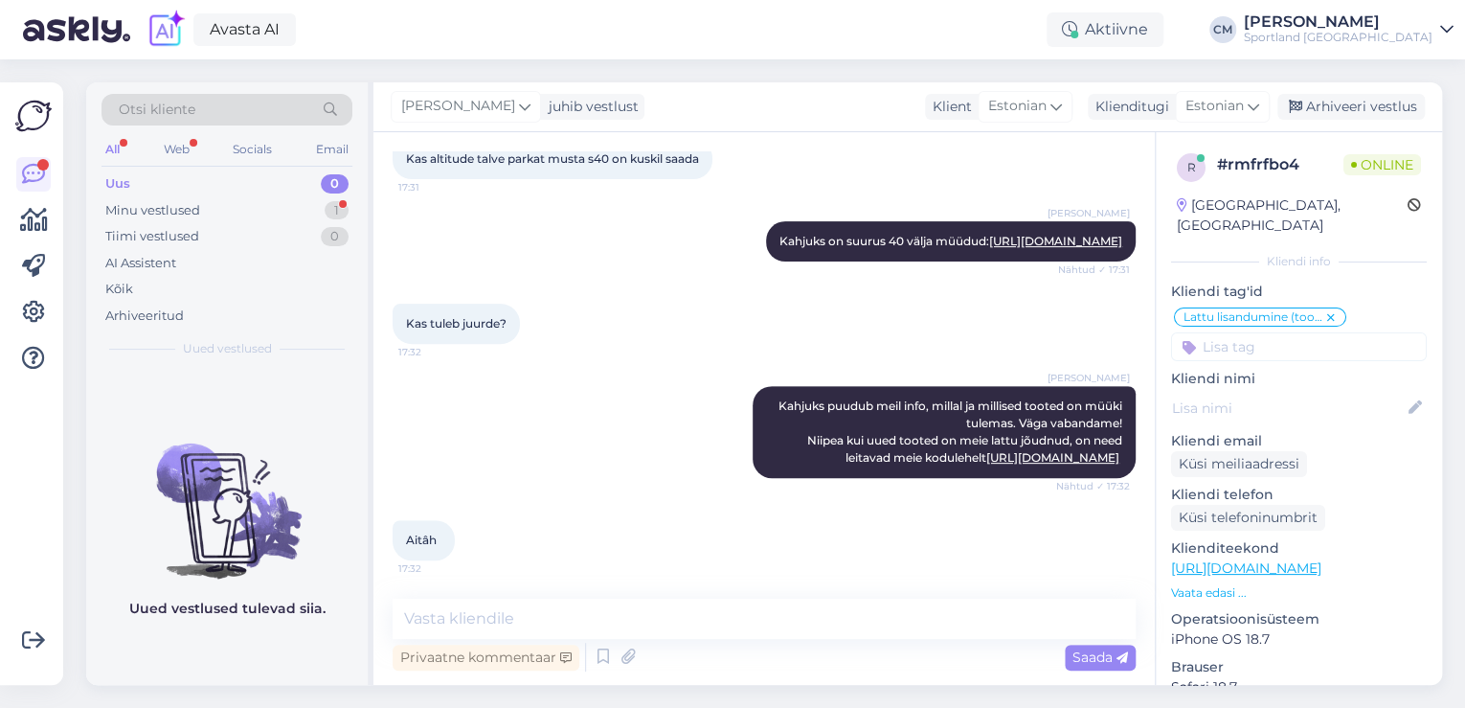
click at [610, 597] on div "Vestlus algas [DATE] Kas altitude parka talv musta s40 on kuskil saada 17:30 [P…" at bounding box center [763, 408] width 781 height 552
click at [615, 607] on textarea at bounding box center [764, 618] width 743 height 40
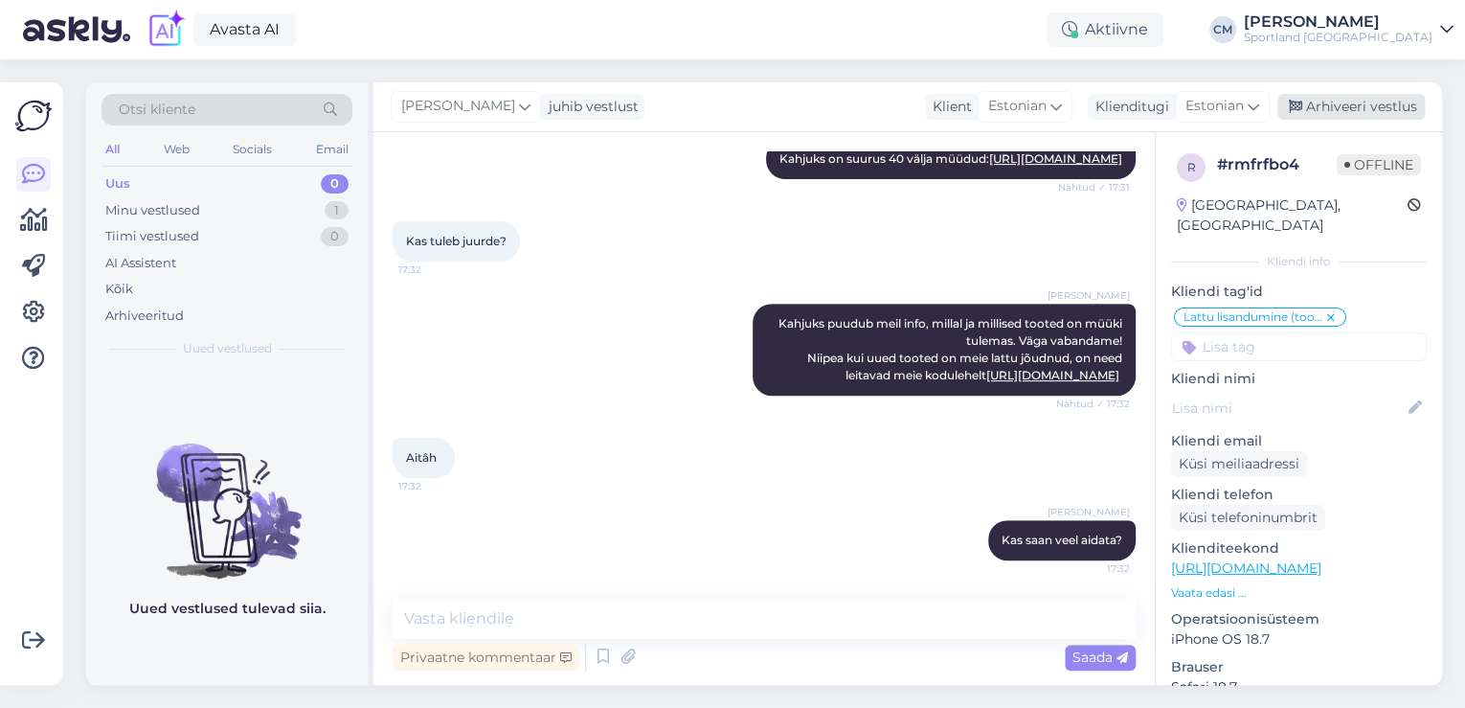
click at [1375, 115] on div "Arhiveeri vestlus" at bounding box center [1350, 107] width 147 height 26
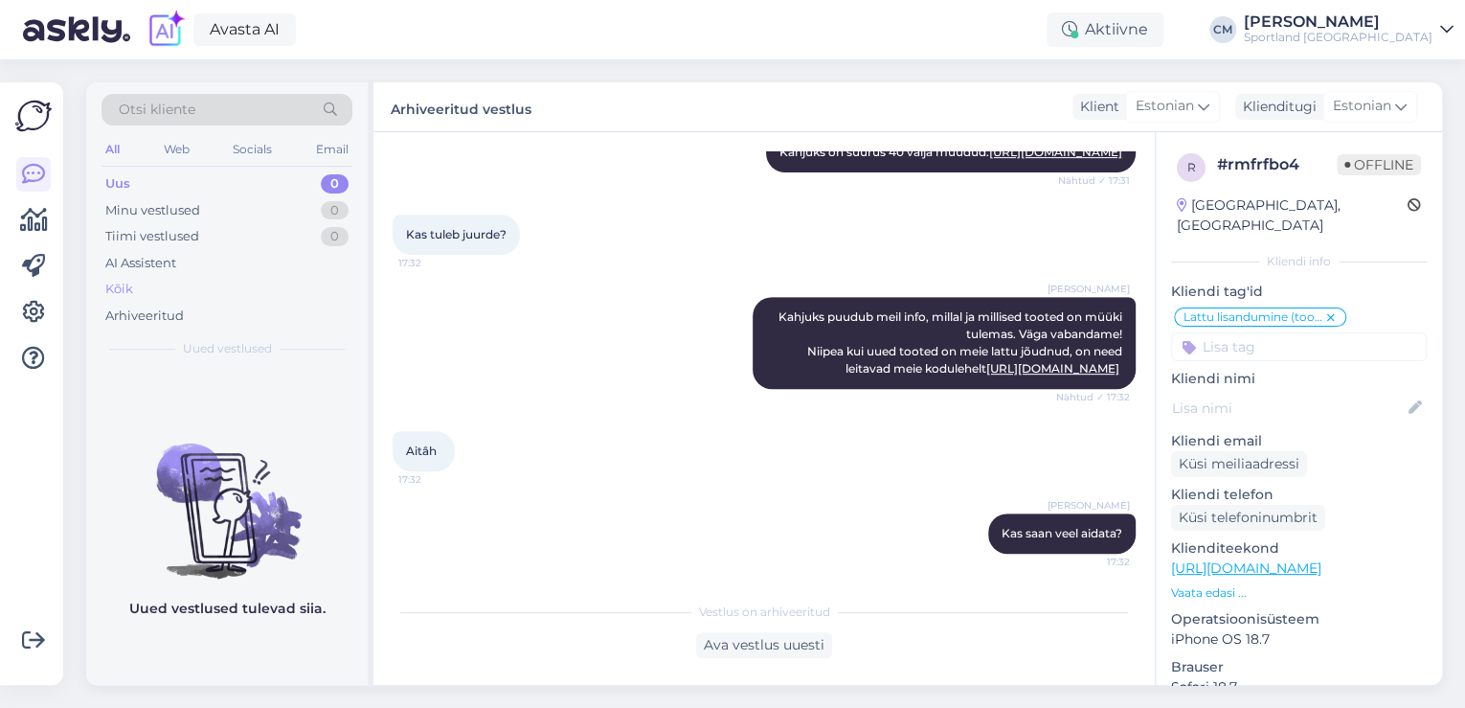
click at [180, 288] on div "Kõik" at bounding box center [226, 289] width 251 height 27
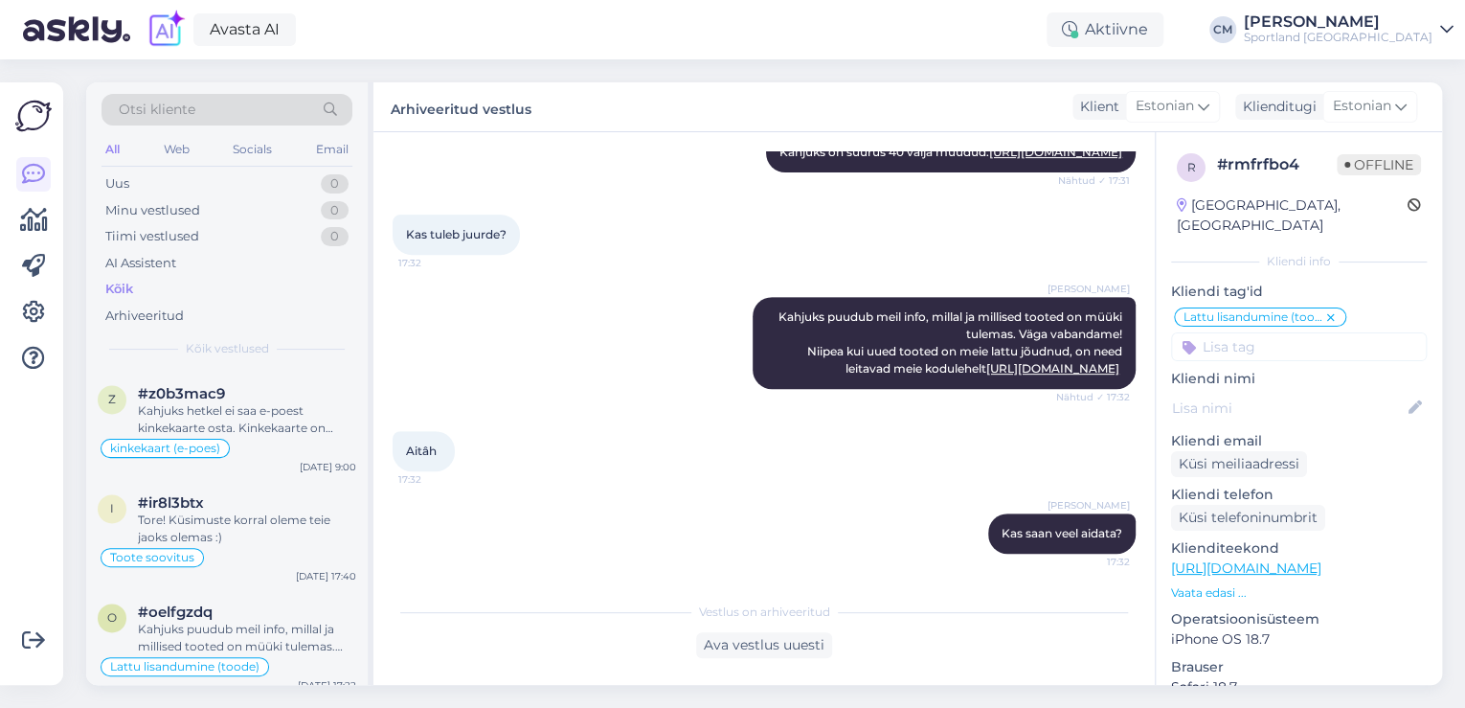
scroll to position [1302, 0]
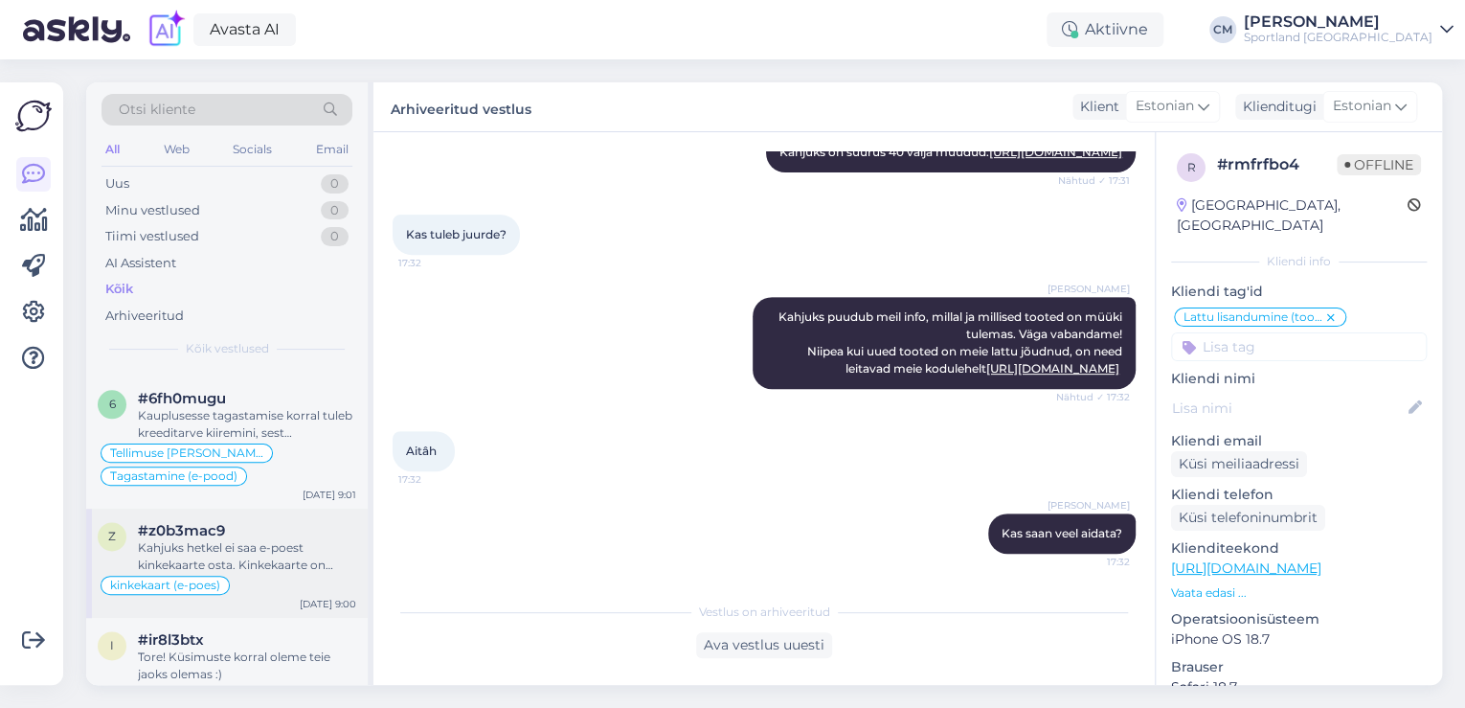
click at [249, 552] on div "Kahjuks hetkel ei saa e-poest kinkekaarte osta. Kinkekaarte on võimalik osta ai…" at bounding box center [247, 556] width 218 height 34
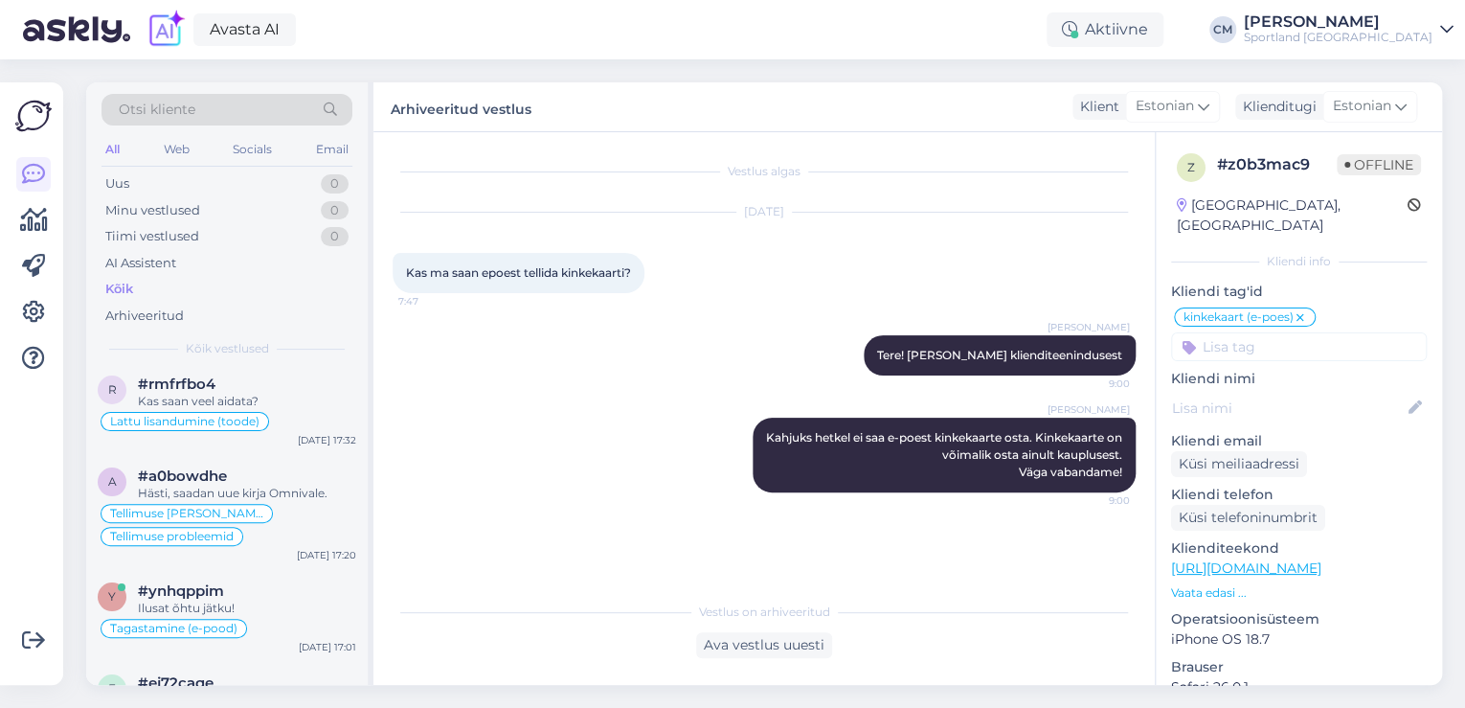
scroll to position [0, 0]
